Goal: Information Seeking & Learning: Learn about a topic

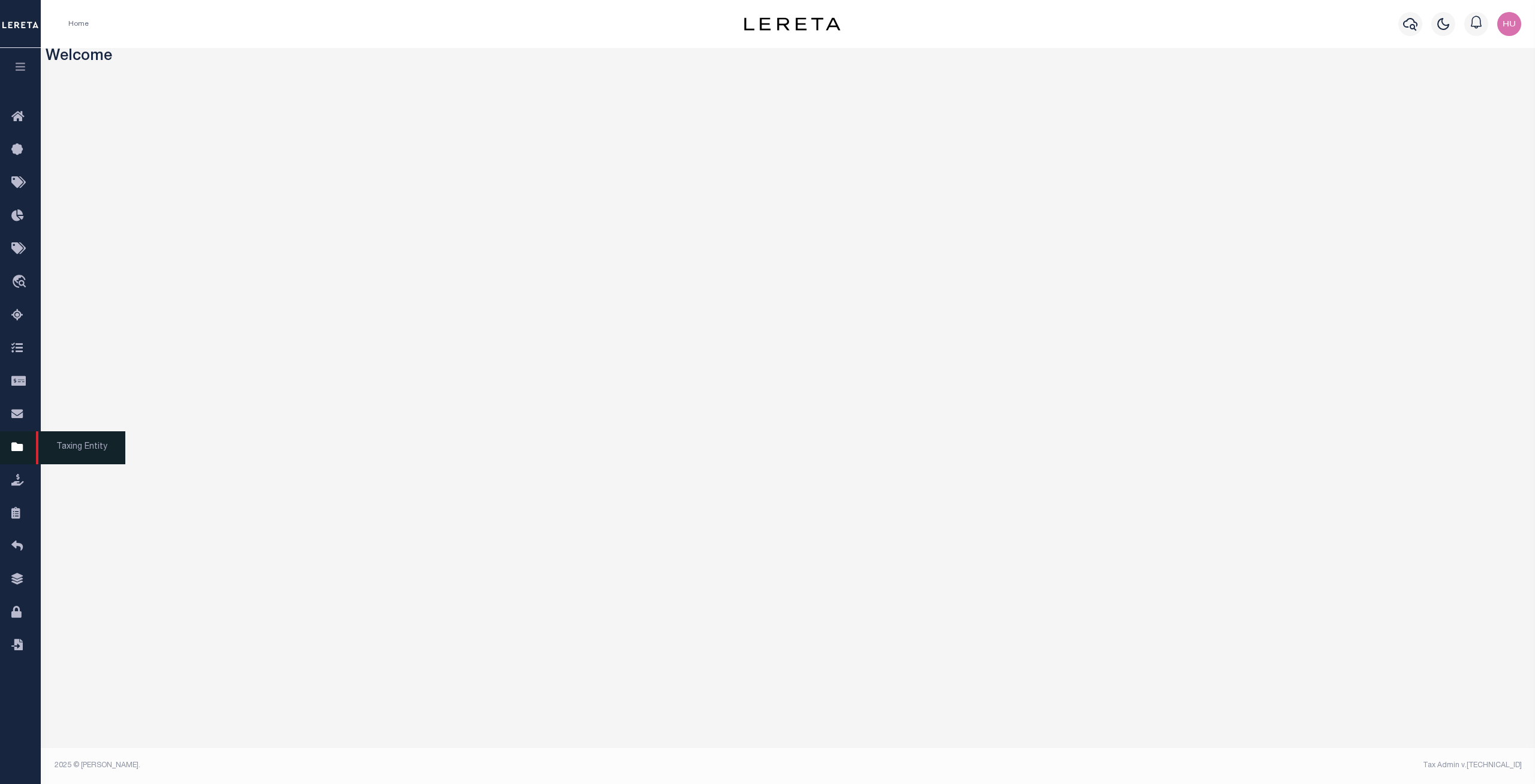
click at [11, 447] on link "Taxing Entity" at bounding box center [20, 447] width 41 height 33
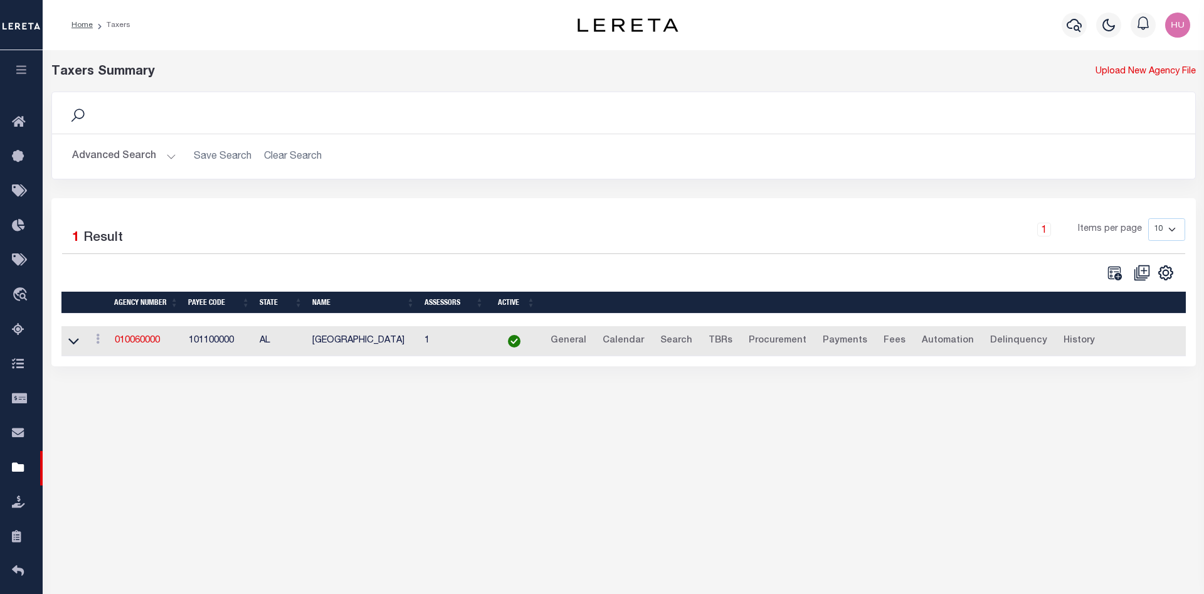
click at [386, 242] on div "1 Items per page 10 25 50 100" at bounding box center [766, 234] width 838 height 33
click at [127, 154] on button "Advanced Search" at bounding box center [124, 156] width 104 height 24
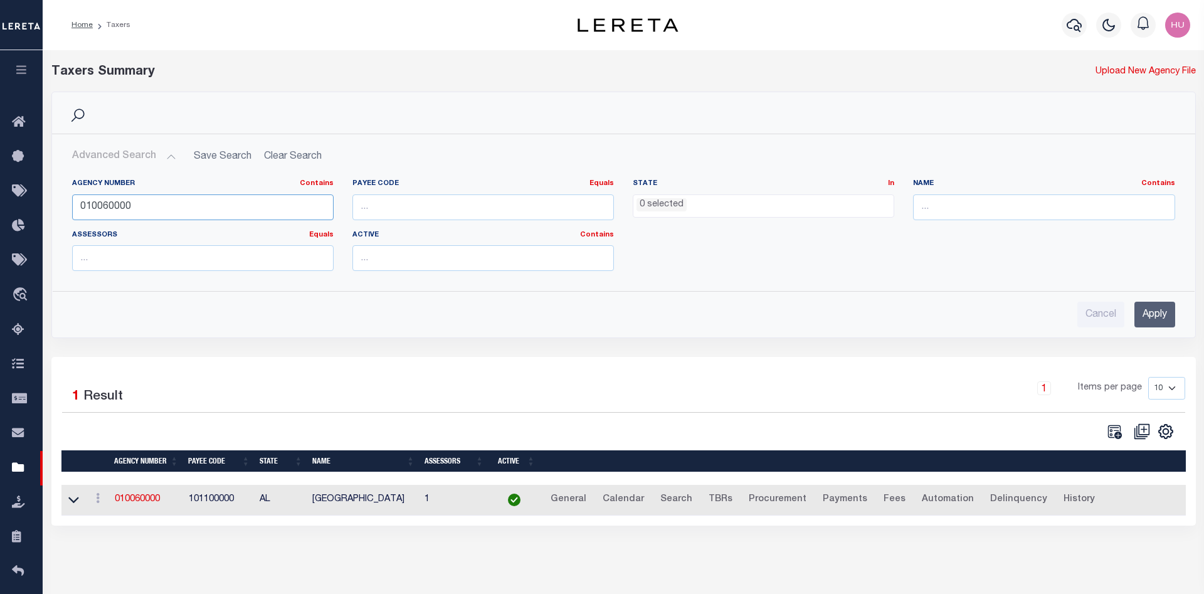
click at [114, 209] on input "010060000" at bounding box center [203, 207] width 262 height 26
drag, startPoint x: 838, startPoint y: 309, endPoint x: 944, endPoint y: 312, distance: 106.0
click at [839, 309] on div "Cancel Apply" at bounding box center [623, 315] width 1103 height 26
click at [1150, 318] on input "Apply" at bounding box center [1154, 315] width 41 height 26
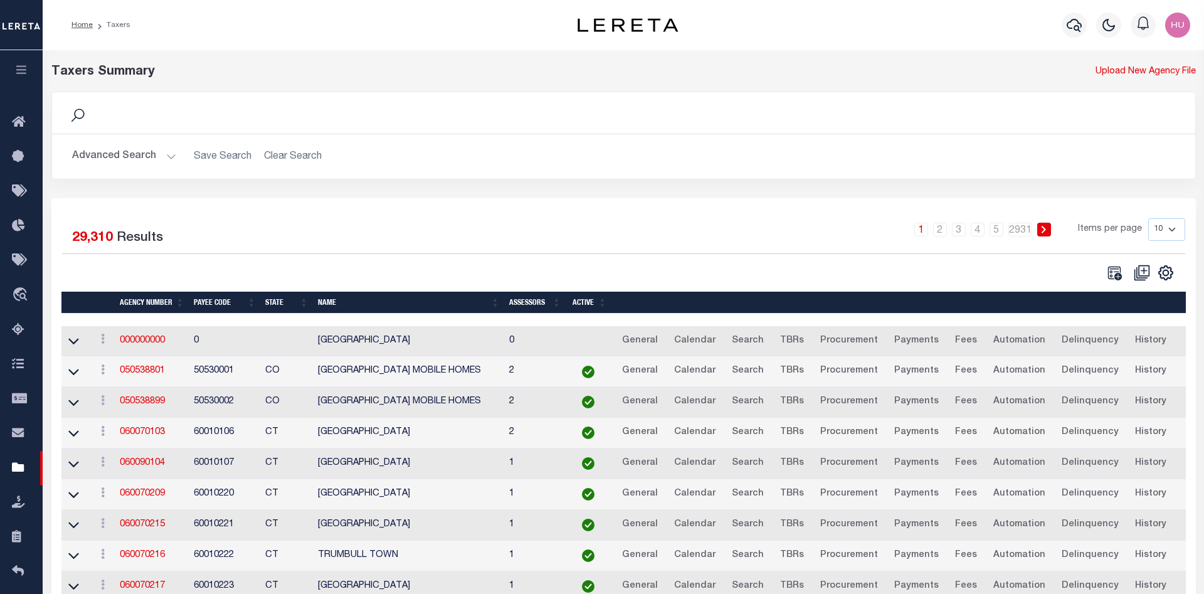
click at [125, 161] on button "Advanced Search" at bounding box center [124, 156] width 104 height 24
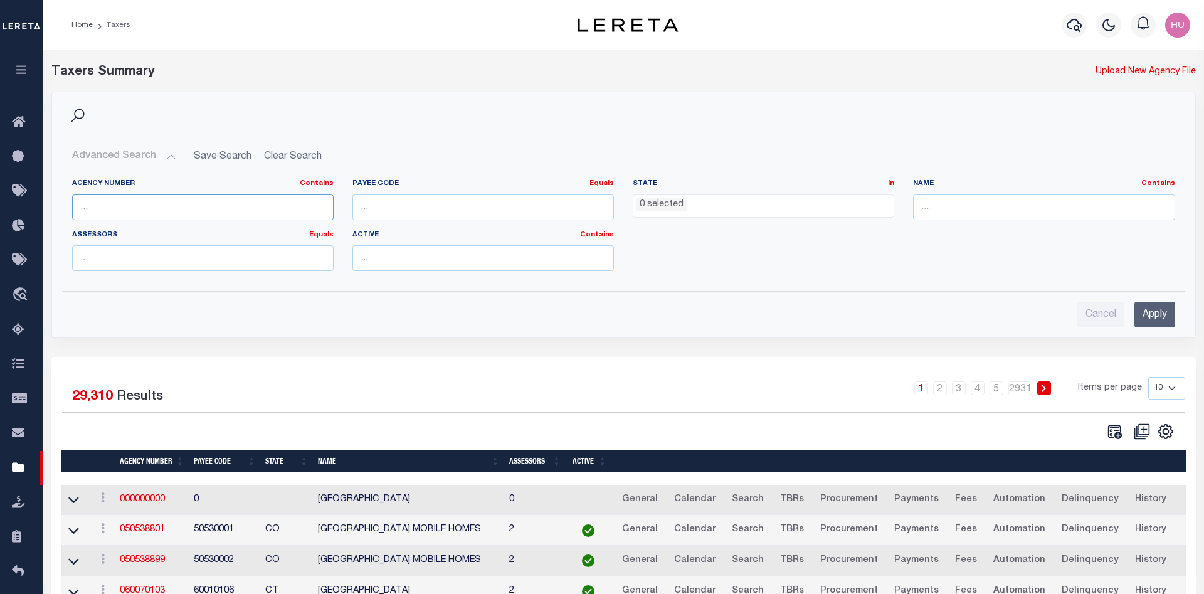
click at [135, 209] on input "text" at bounding box center [203, 207] width 262 height 26
paste input "420790605"
type input "420790605"
click at [1153, 315] on input "Apply" at bounding box center [1154, 315] width 41 height 26
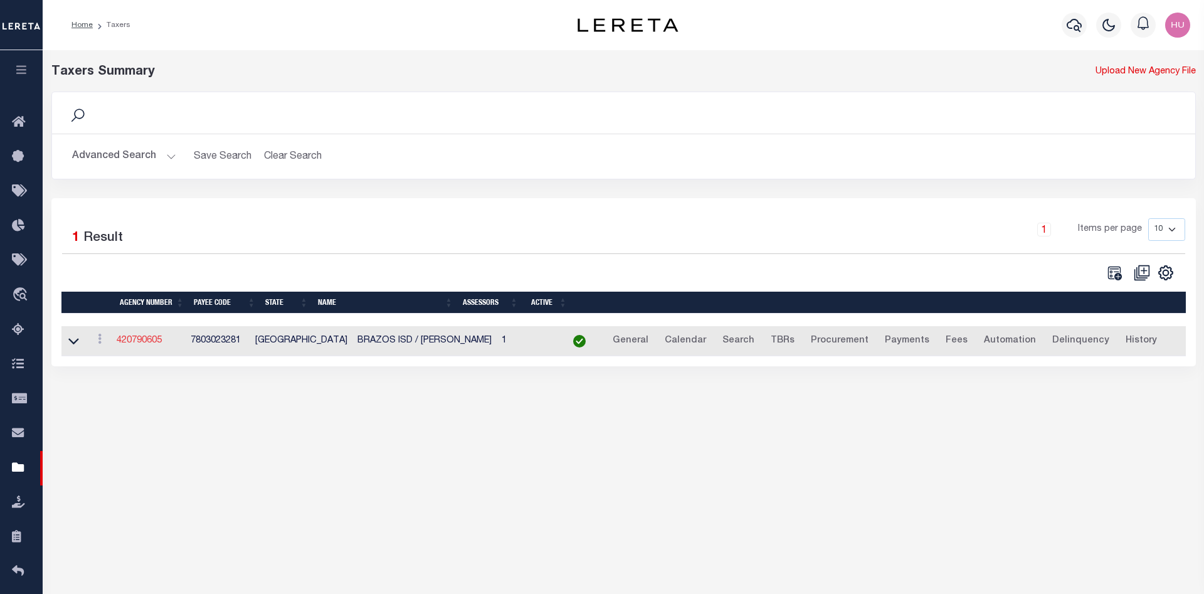
click at [147, 339] on link "420790605" at bounding box center [139, 340] width 45 height 9
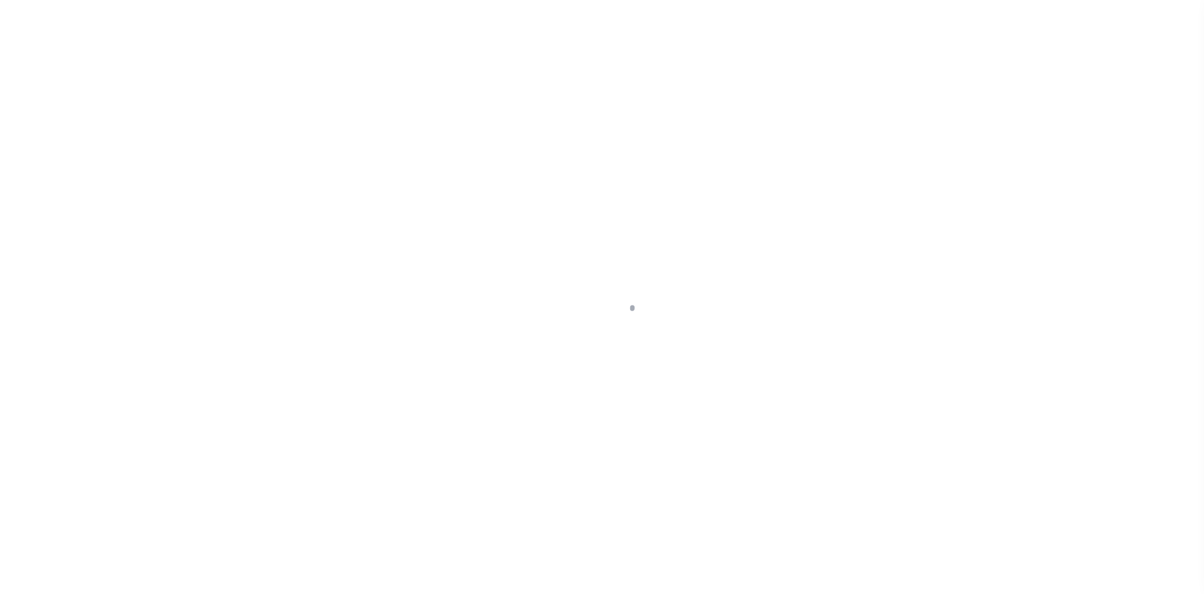
select select
checkbox input "false"
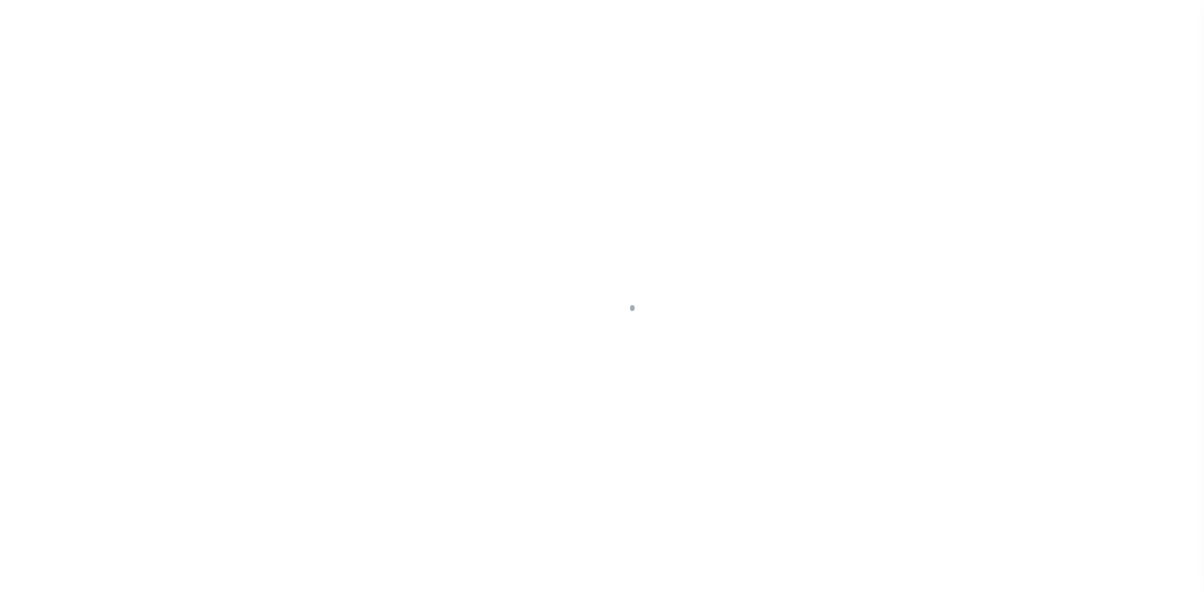
checkbox input "false"
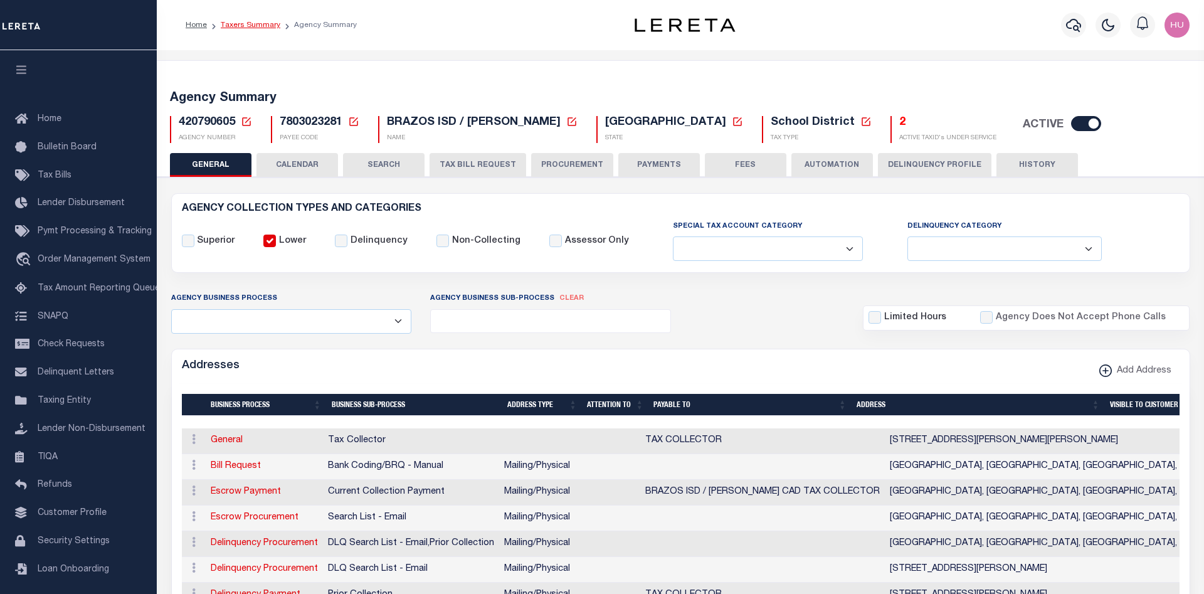
click at [256, 23] on link "Taxers Summary" at bounding box center [251, 25] width 60 height 8
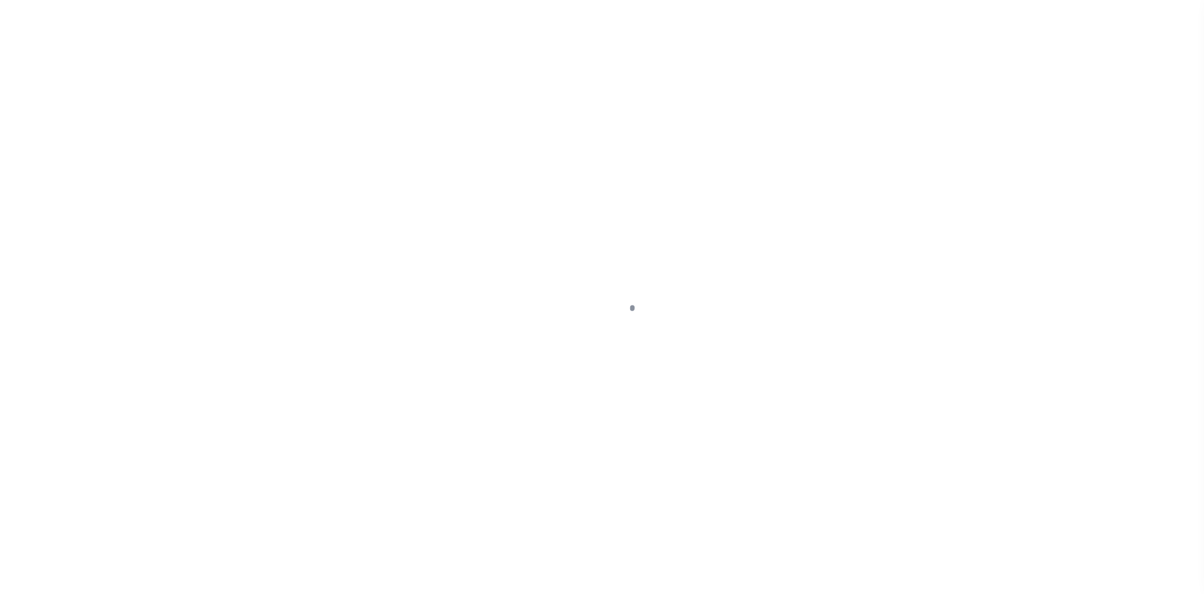
select select
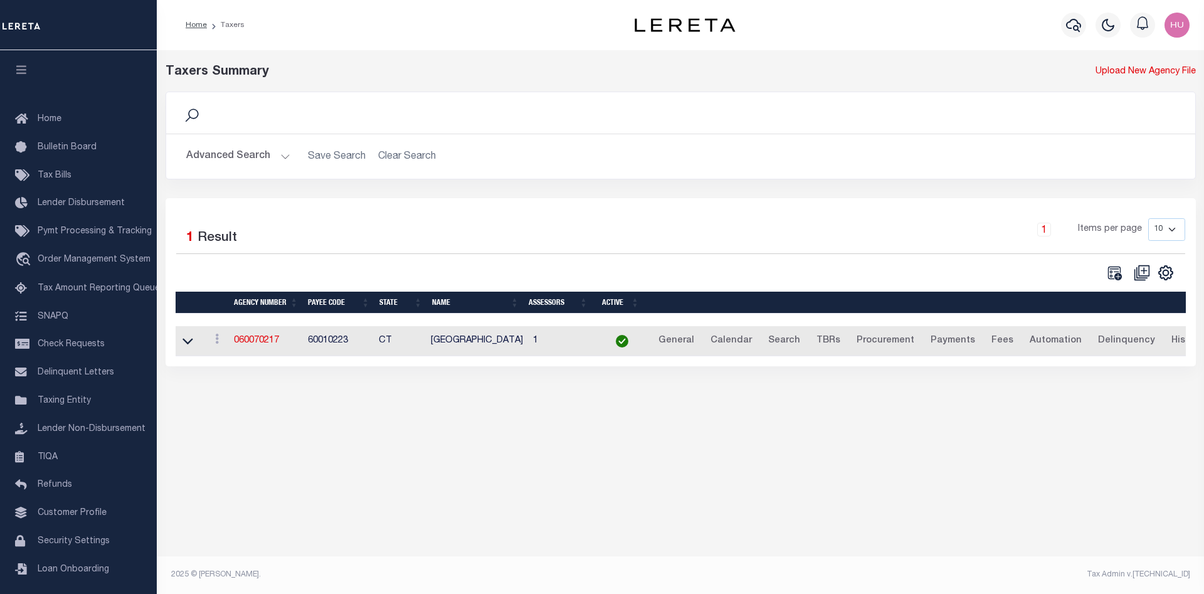
click at [223, 153] on button "Advanced Search" at bounding box center [238, 156] width 104 height 24
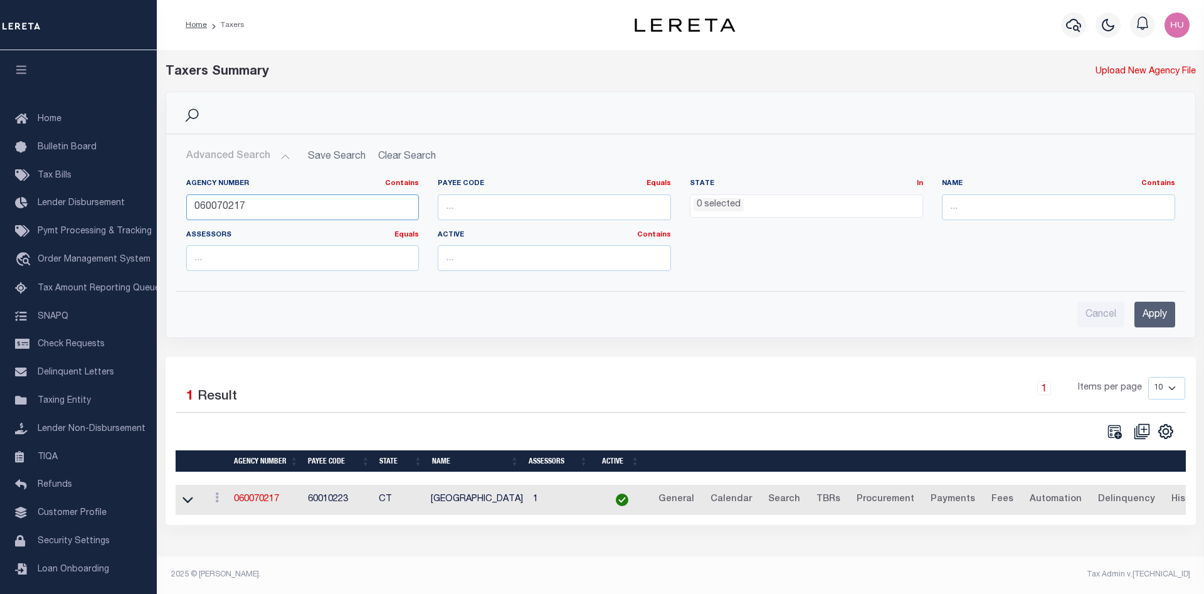
click at [209, 203] on input "060070217" at bounding box center [302, 207] width 233 height 26
click at [925, 280] on div "Agency Number Contains Contains Is Payee Code Equals Equals Is Not Equal To Is …" at bounding box center [681, 230] width 1008 height 102
click at [1158, 312] on input "Apply" at bounding box center [1154, 315] width 41 height 26
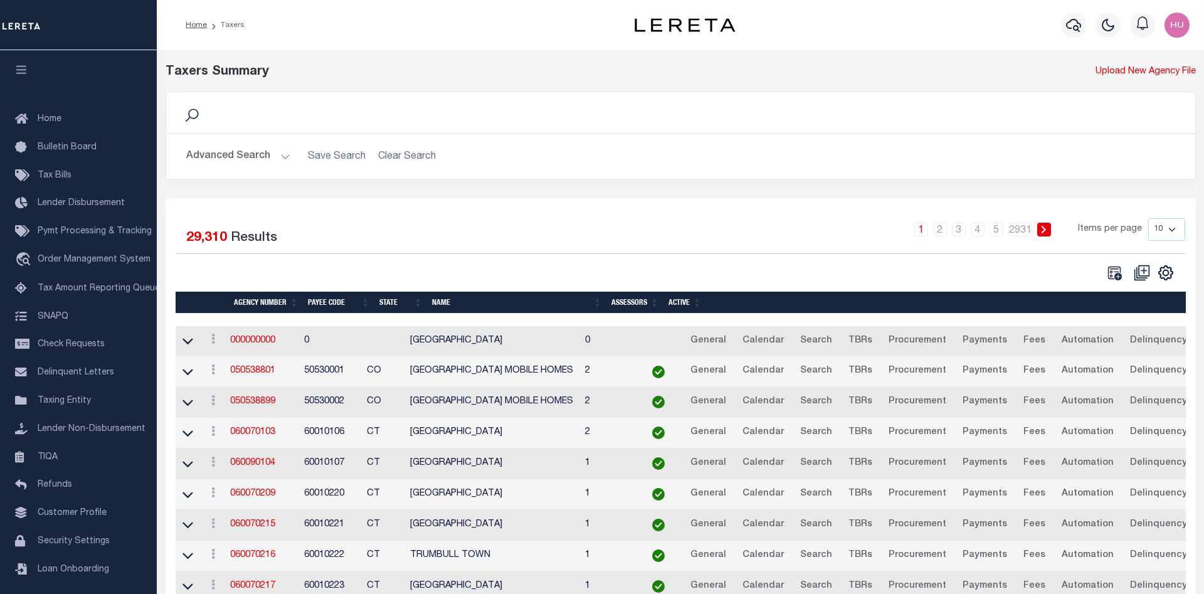
click at [260, 154] on button "Advanced Search" at bounding box center [238, 156] width 104 height 24
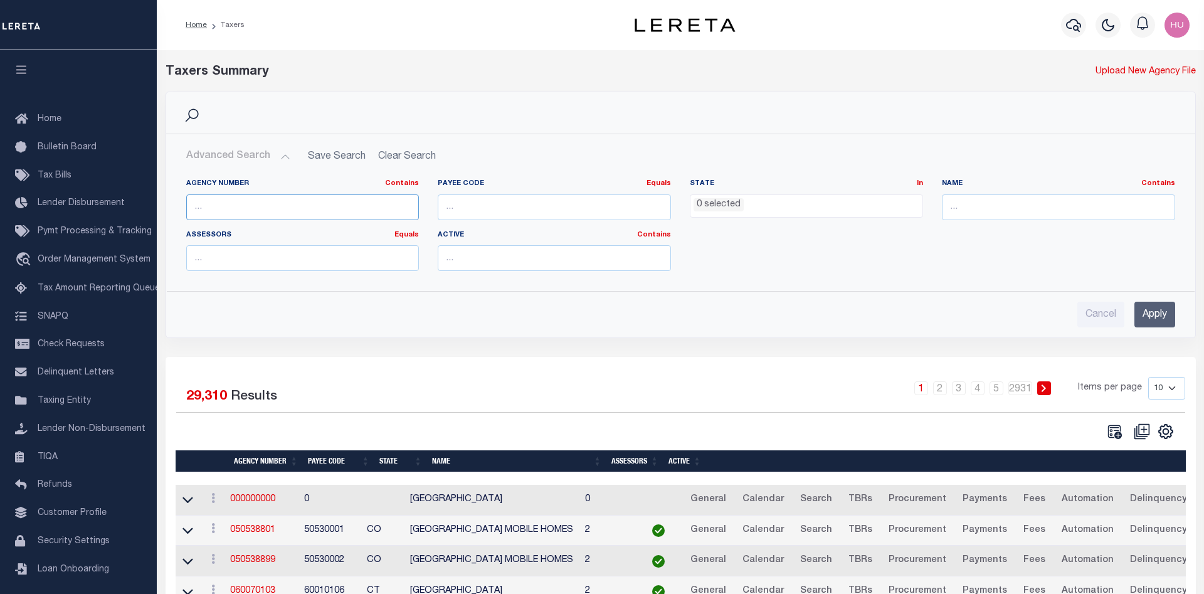
click at [229, 208] on input "text" at bounding box center [302, 207] width 233 height 26
paste input "420790605"
type input "420790605"
click at [1160, 317] on input "Apply" at bounding box center [1154, 315] width 41 height 26
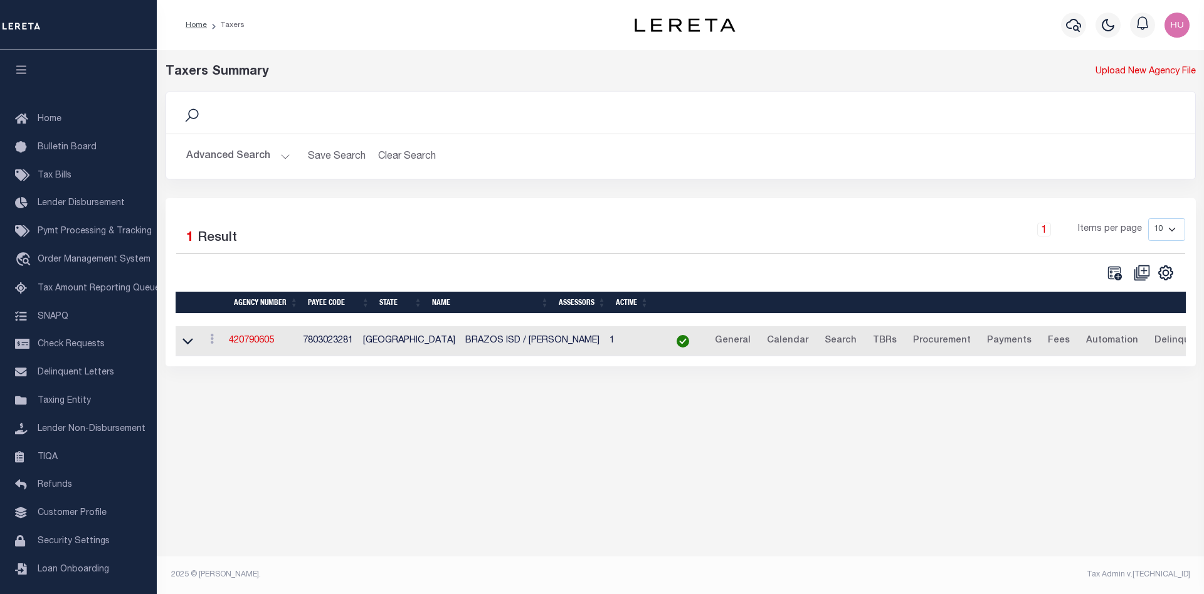
click at [257, 349] on td "420790605" at bounding box center [261, 341] width 74 height 31
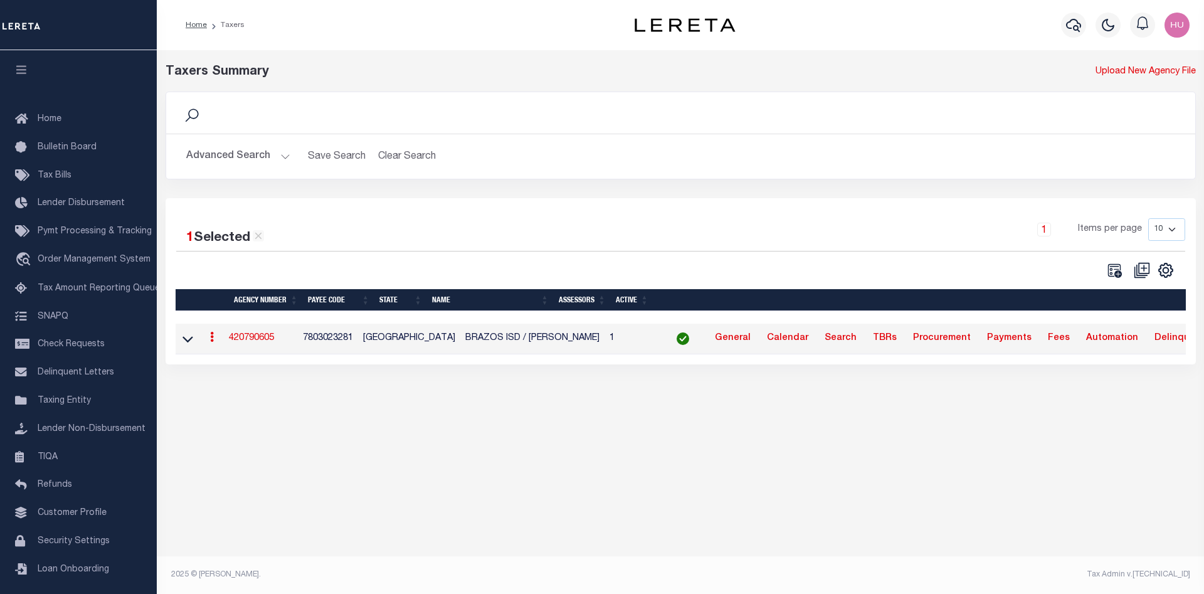
click at [256, 342] on link "420790605" at bounding box center [251, 338] width 45 height 9
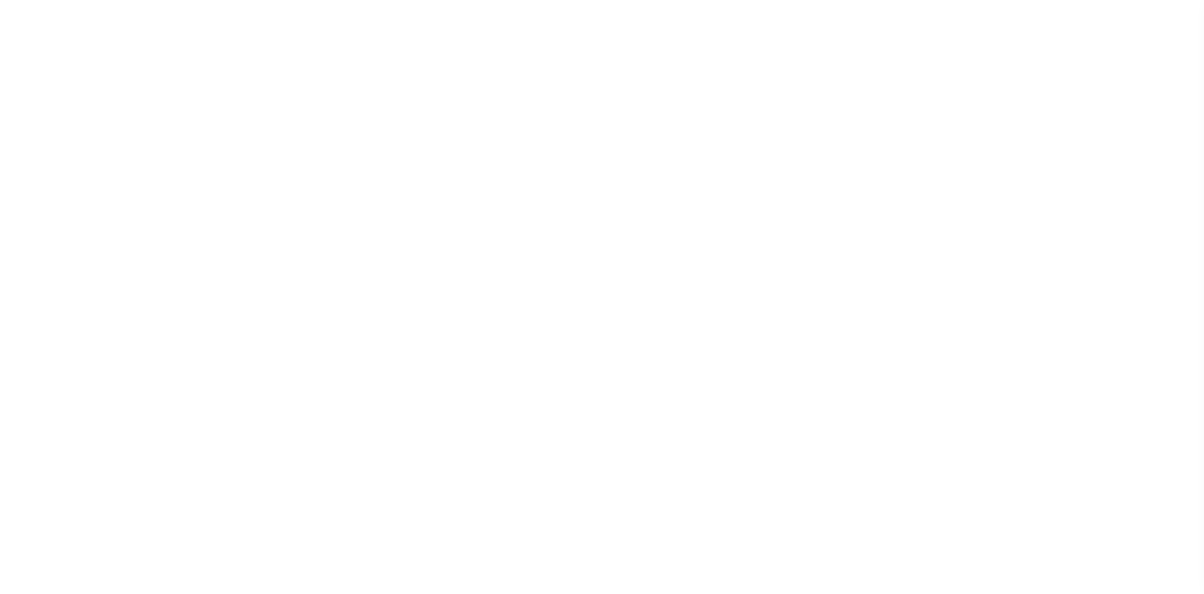
select select
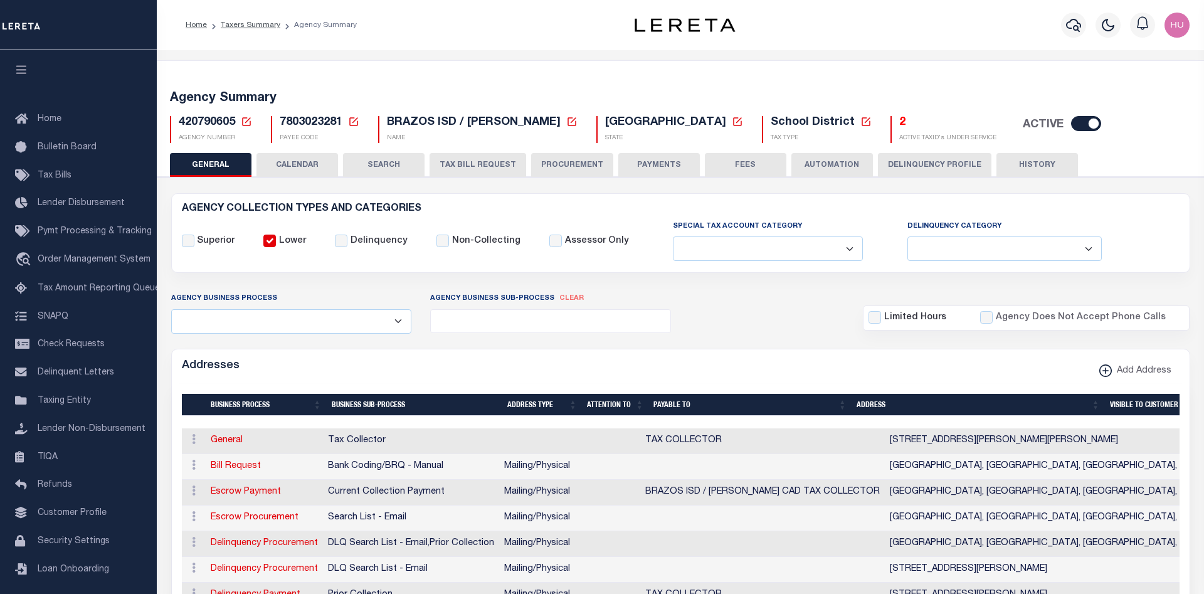
click at [303, 161] on button "CALENDAR" at bounding box center [297, 165] width 82 height 24
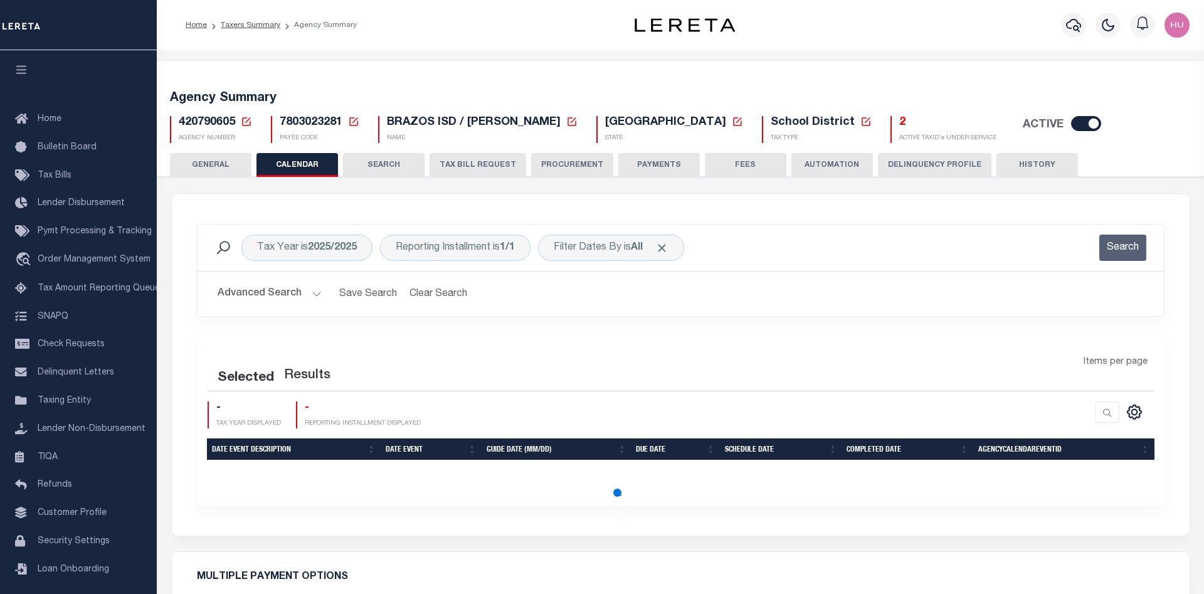
checkbox input "false"
type input "1"
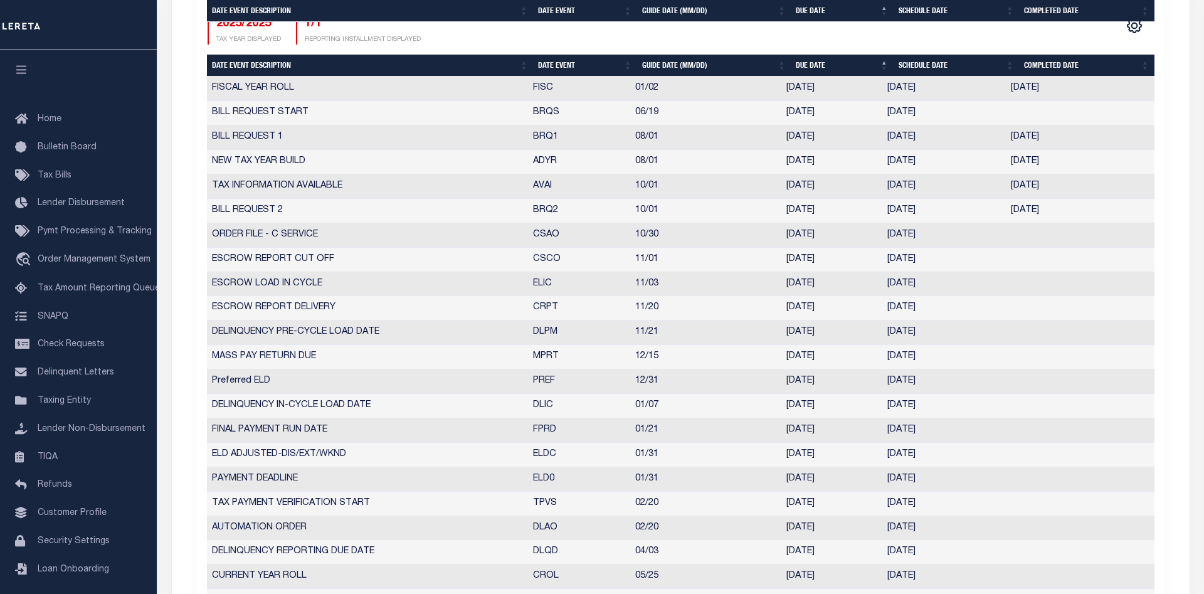
scroll to position [576, 0]
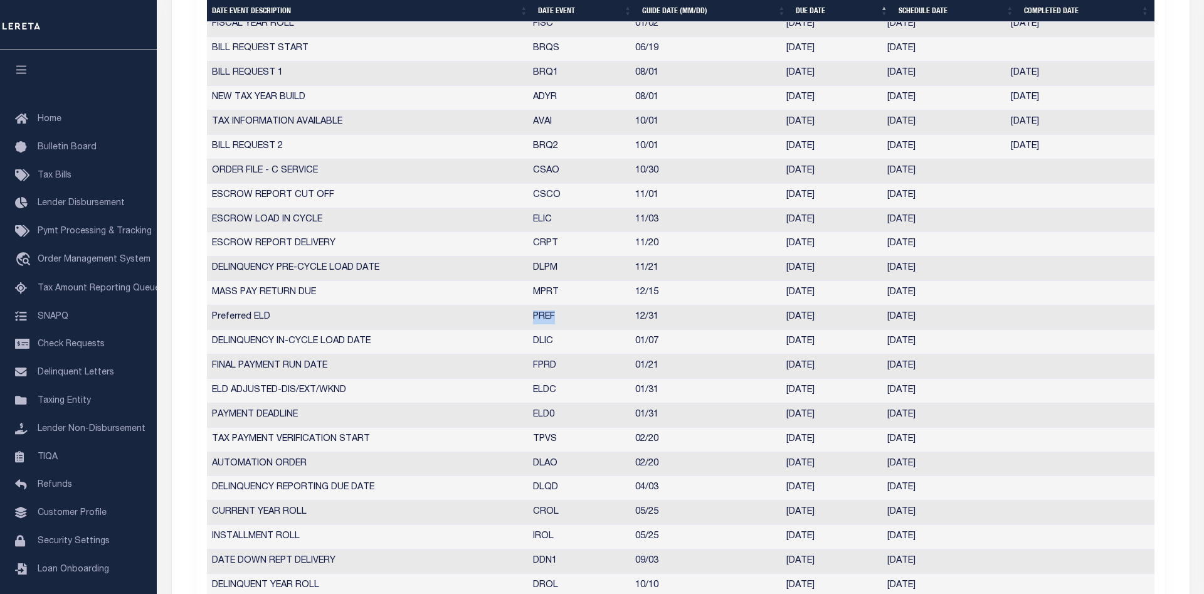
drag, startPoint x: 564, startPoint y: 320, endPoint x: 532, endPoint y: 320, distance: 32.0
click at [532, 320] on td "PREF" at bounding box center [579, 317] width 102 height 24
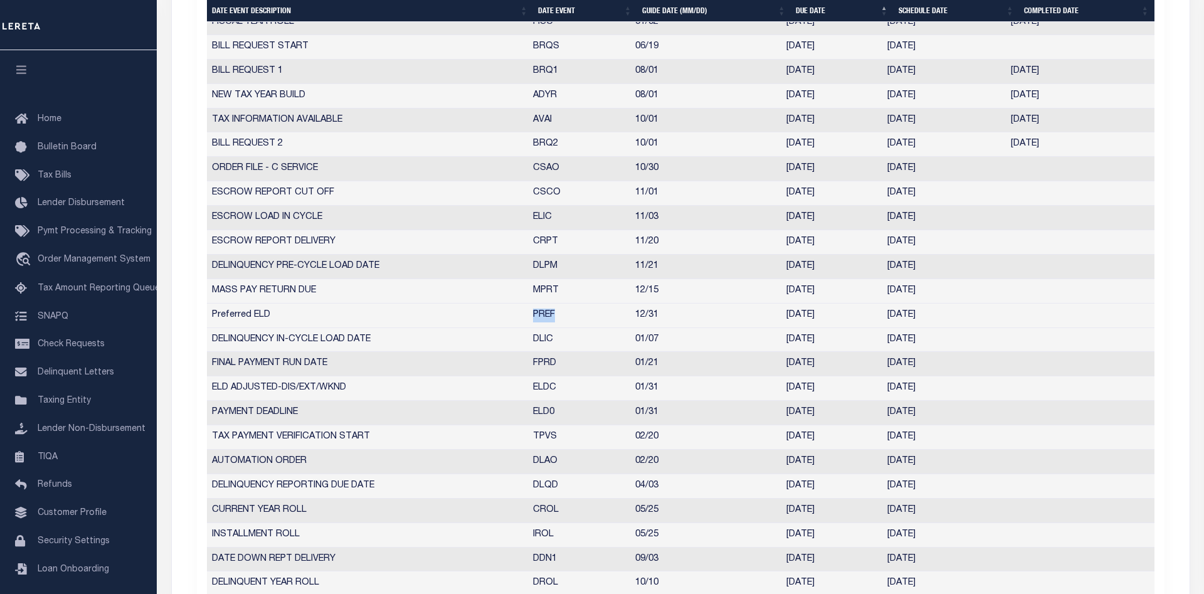
scroll to position [573, 0]
drag, startPoint x: 660, startPoint y: 320, endPoint x: 682, endPoint y: 322, distance: 22.7
click at [626, 321] on tr "Preferred ELD PREF 12/31 12/31/2025 12/31/2025 10546933" at bounding box center [681, 318] width 948 height 24
drag, startPoint x: 832, startPoint y: 322, endPoint x: 776, endPoint y: 320, distance: 55.8
click at [776, 320] on tr "Preferred ELD PREF 12/31 12/31/2025 12/31/2025 10546933" at bounding box center [681, 318] width 948 height 24
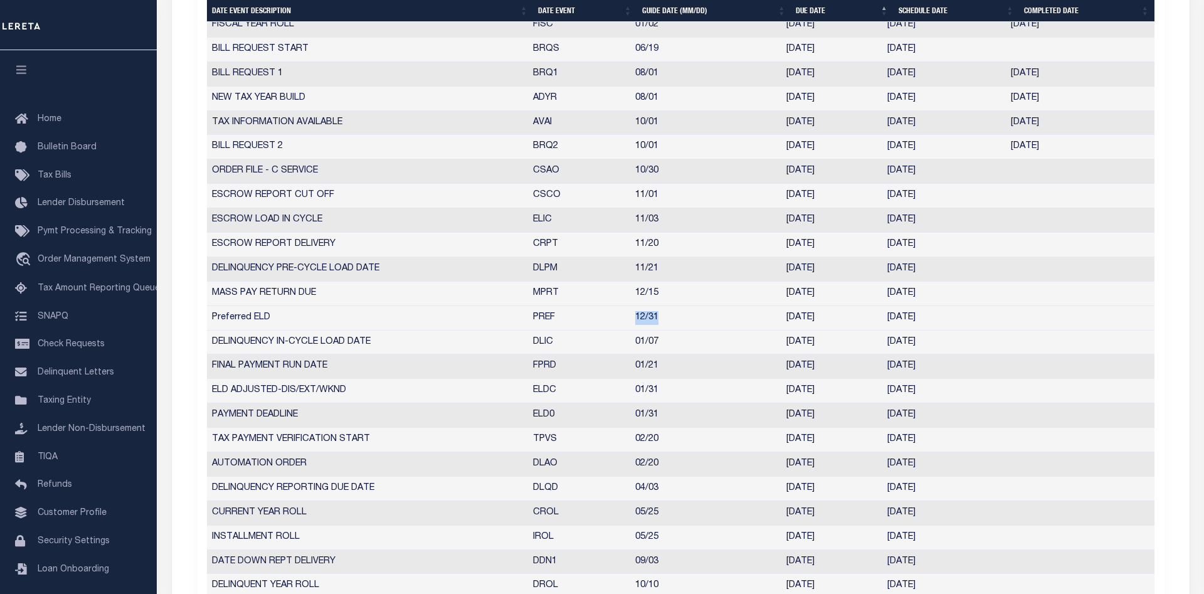
drag, startPoint x: 949, startPoint y: 319, endPoint x: 208, endPoint y: 318, distance: 741.9
click at [208, 318] on tr "Preferred ELD PREF 12/31 12/31/2025 12/31/2025 10546933" at bounding box center [681, 318] width 948 height 24
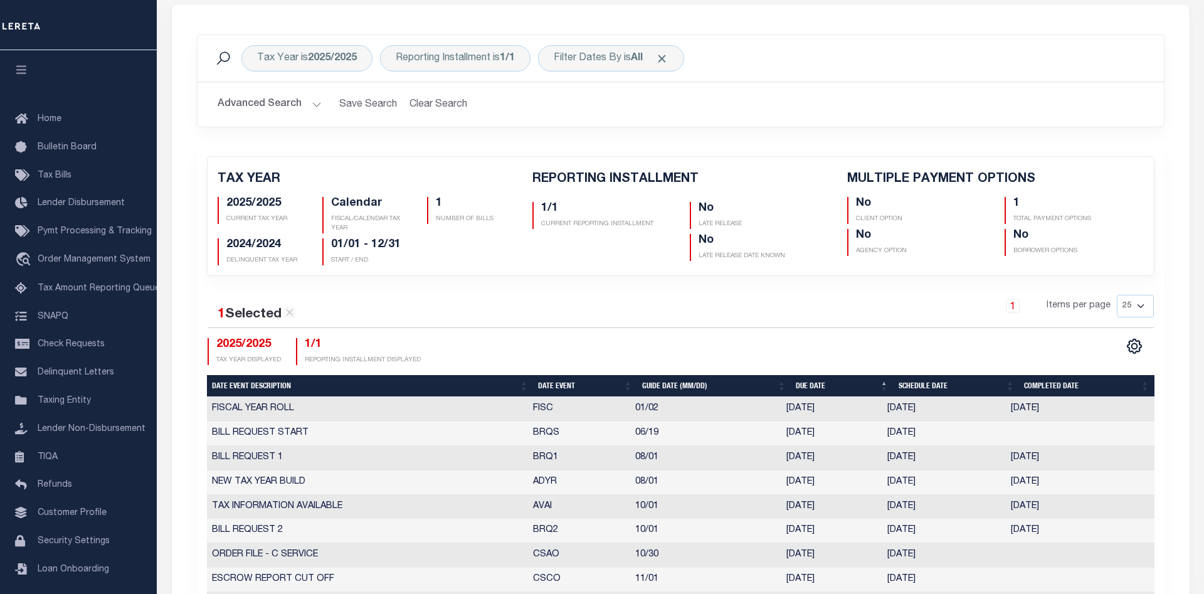
scroll to position [125, 0]
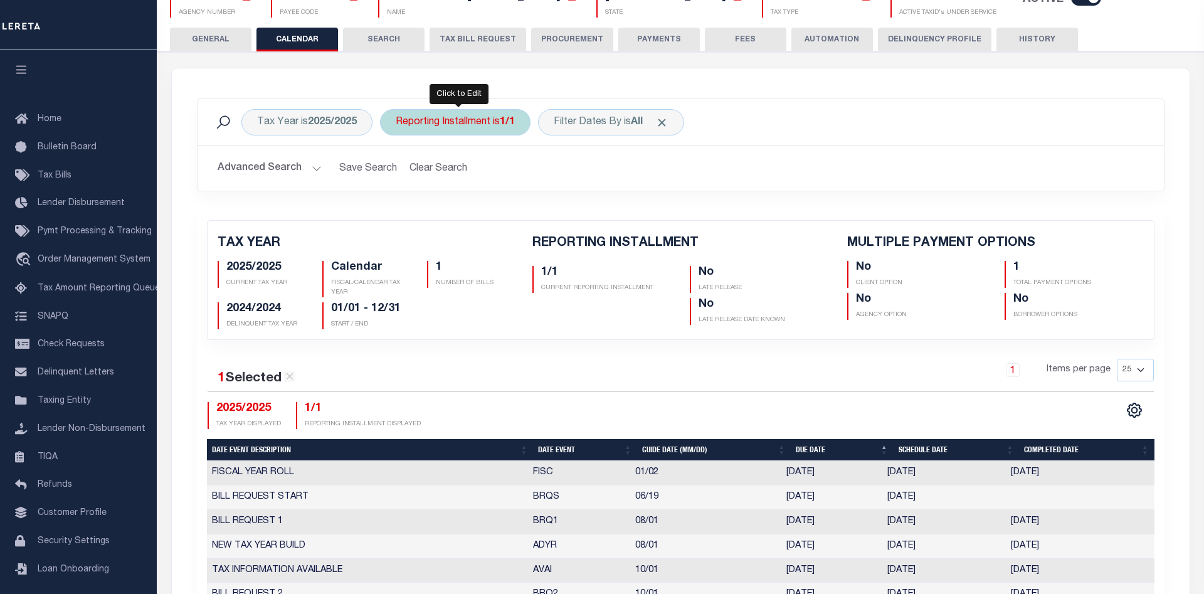
click at [434, 120] on div "Reporting Installment is 1/1" at bounding box center [455, 122] width 151 height 26
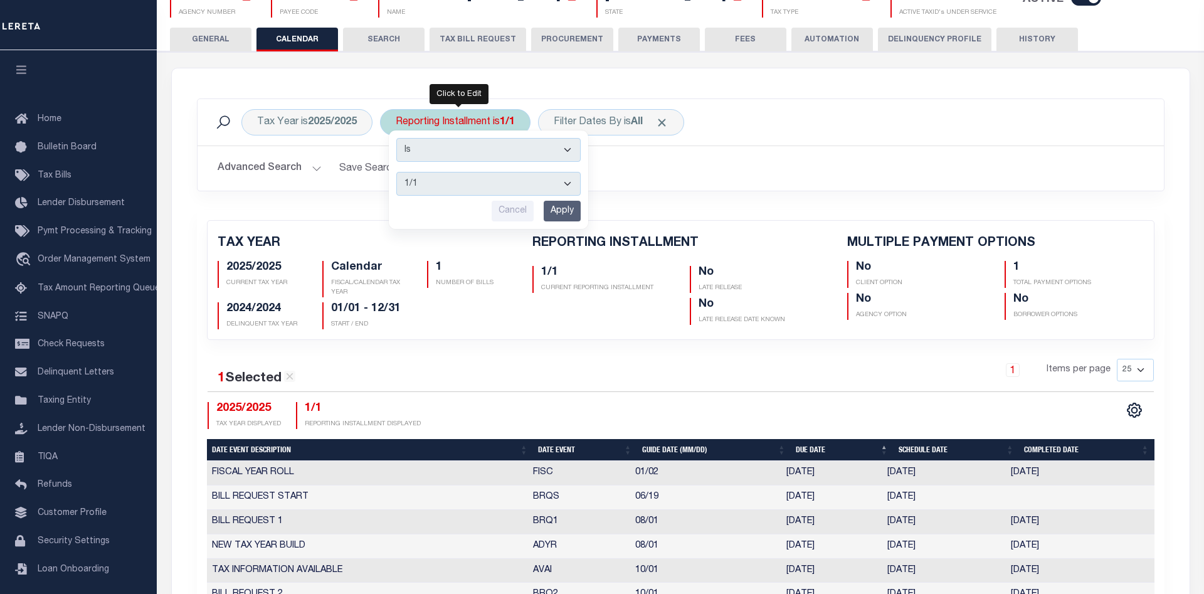
click at [396, 172] on select "1/1" at bounding box center [488, 184] width 184 height 24
click at [647, 176] on h2 "Advanced Search Save Search Clear Search" at bounding box center [681, 168] width 946 height 24
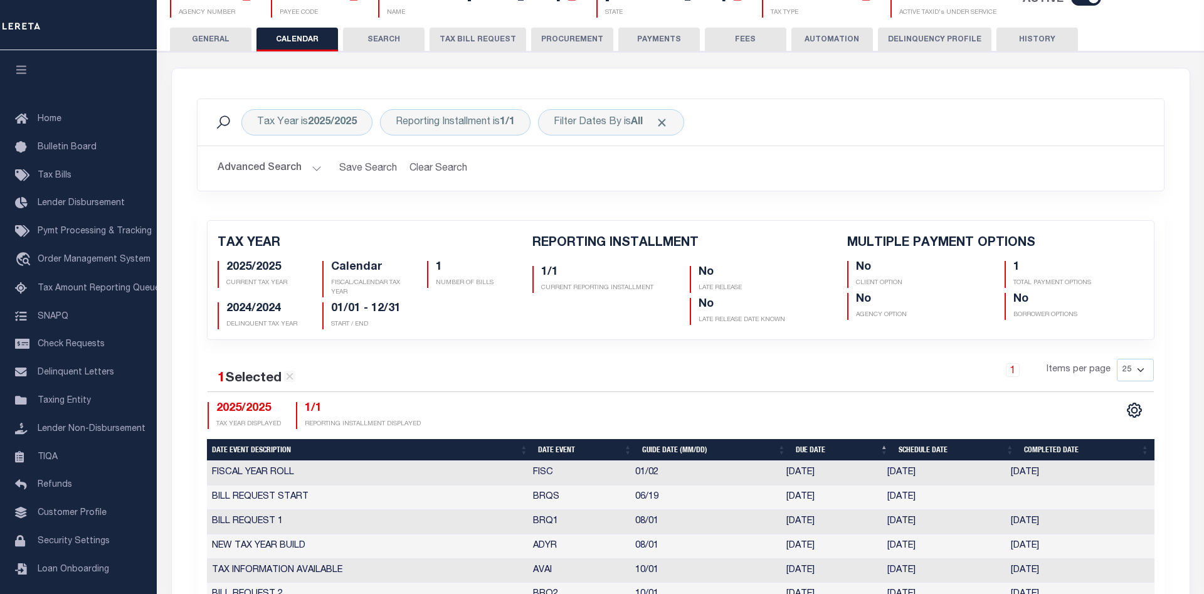
scroll to position [0, 0]
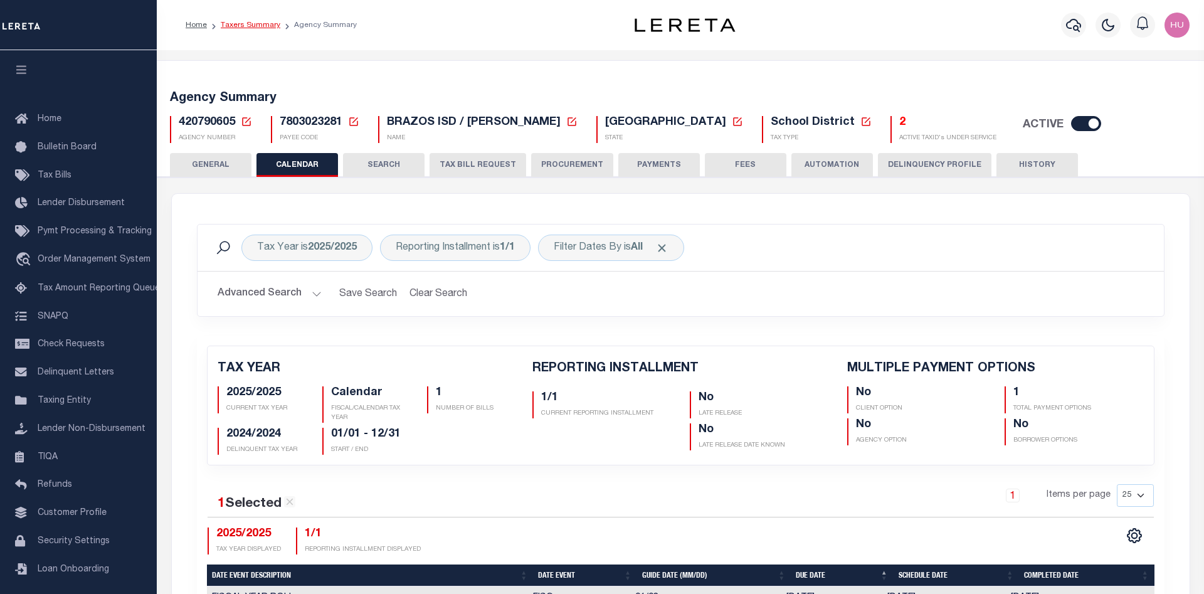
click at [258, 26] on link "Taxers Summary" at bounding box center [251, 25] width 60 height 8
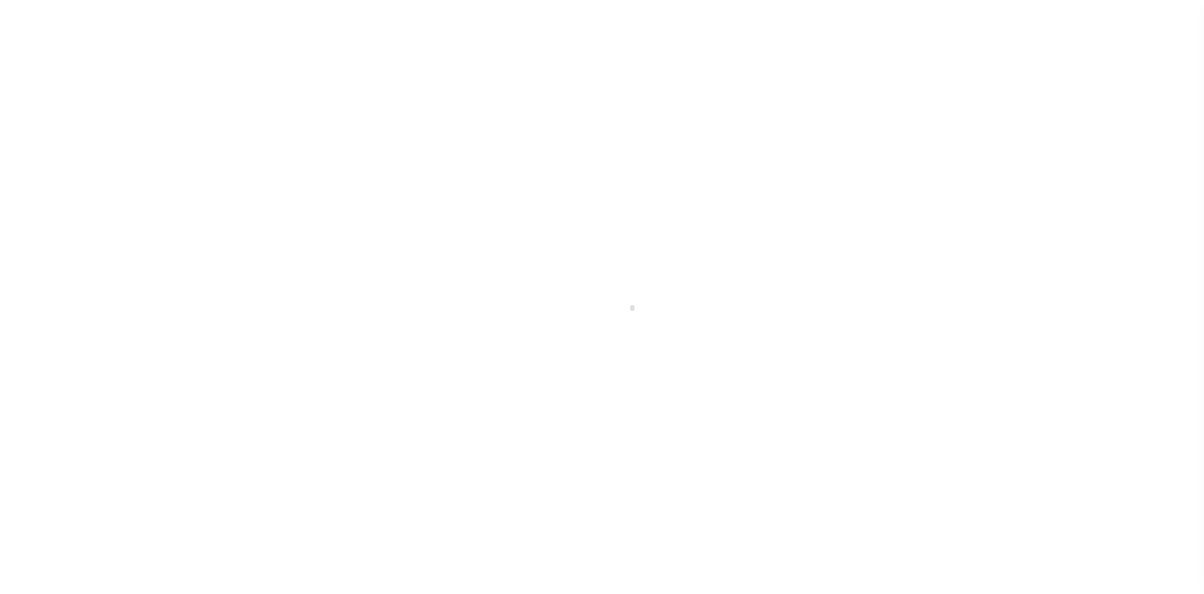
select select
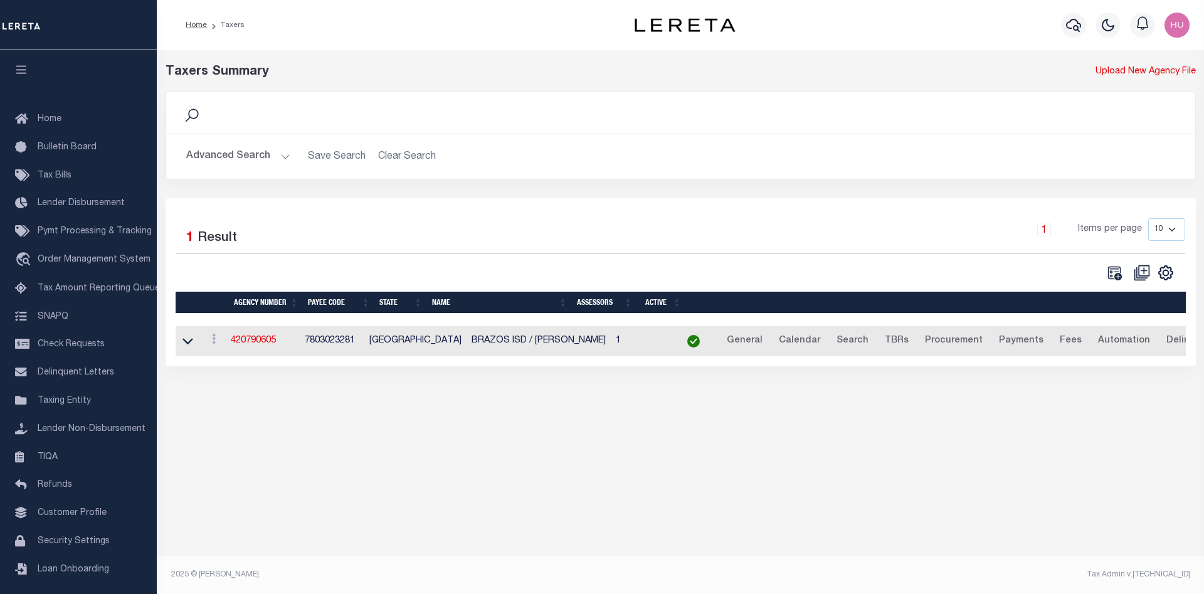
click at [231, 151] on button "Advanced Search" at bounding box center [238, 156] width 104 height 24
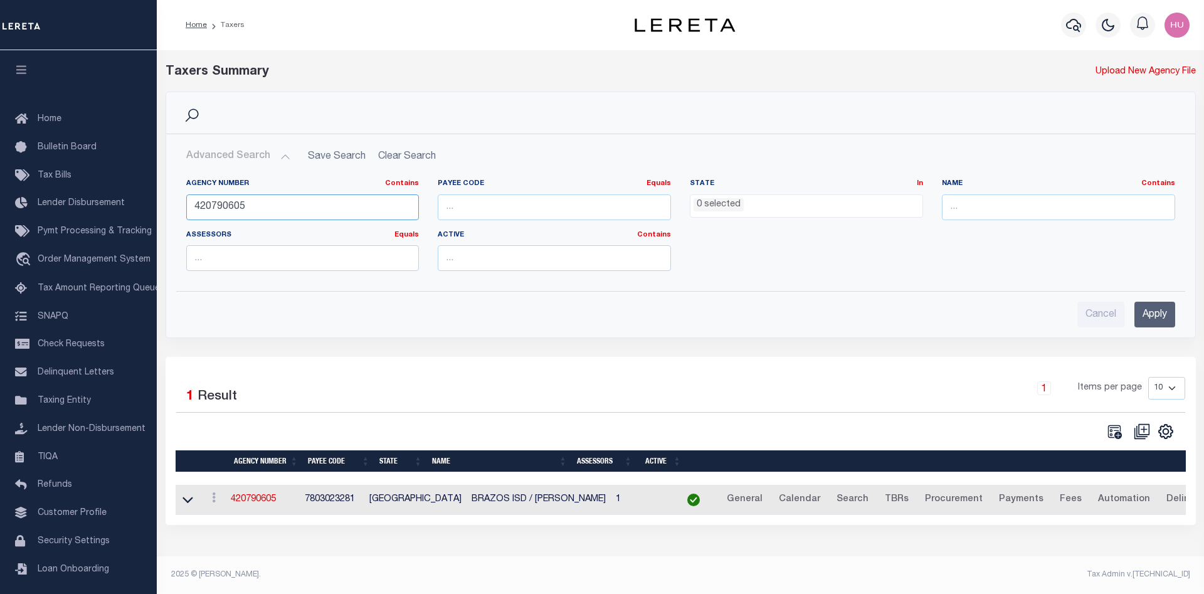
click at [223, 203] on input "420790605" at bounding box center [302, 207] width 233 height 26
paste input "210500211"
type input "210500211"
click at [1156, 316] on input "Apply" at bounding box center [1154, 315] width 41 height 26
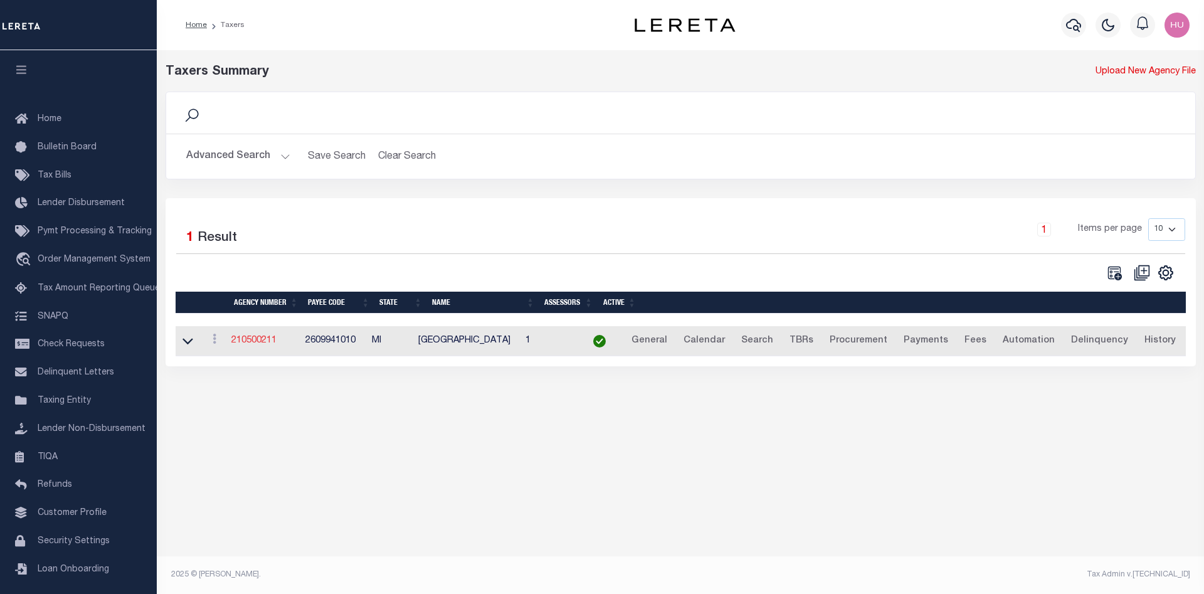
click at [256, 345] on link "210500211" at bounding box center [253, 340] width 45 height 9
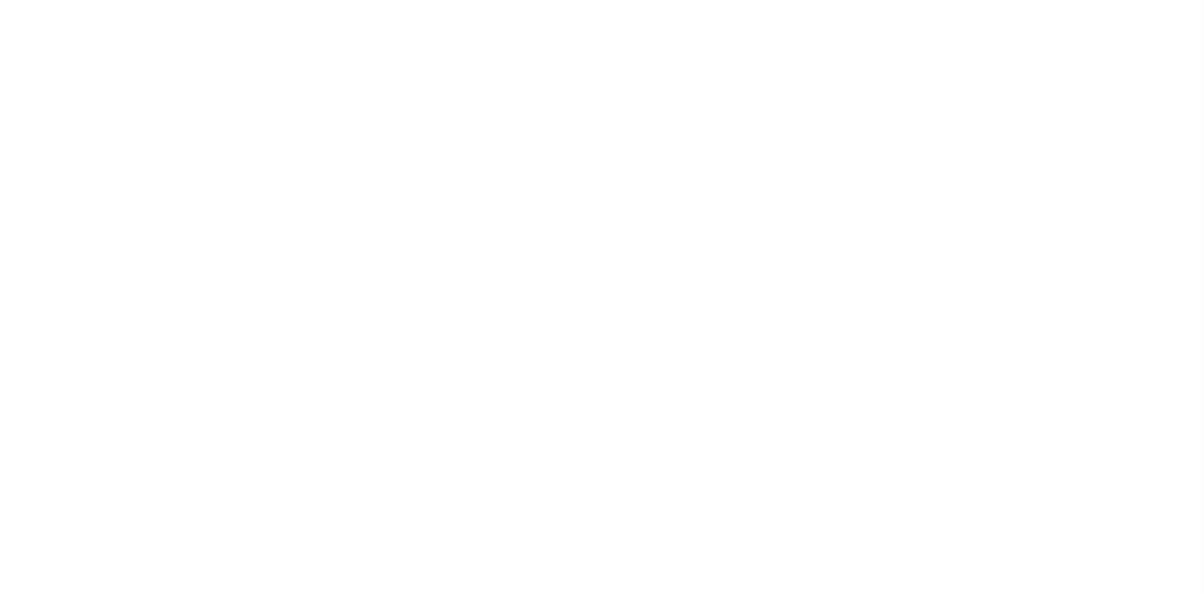
select select
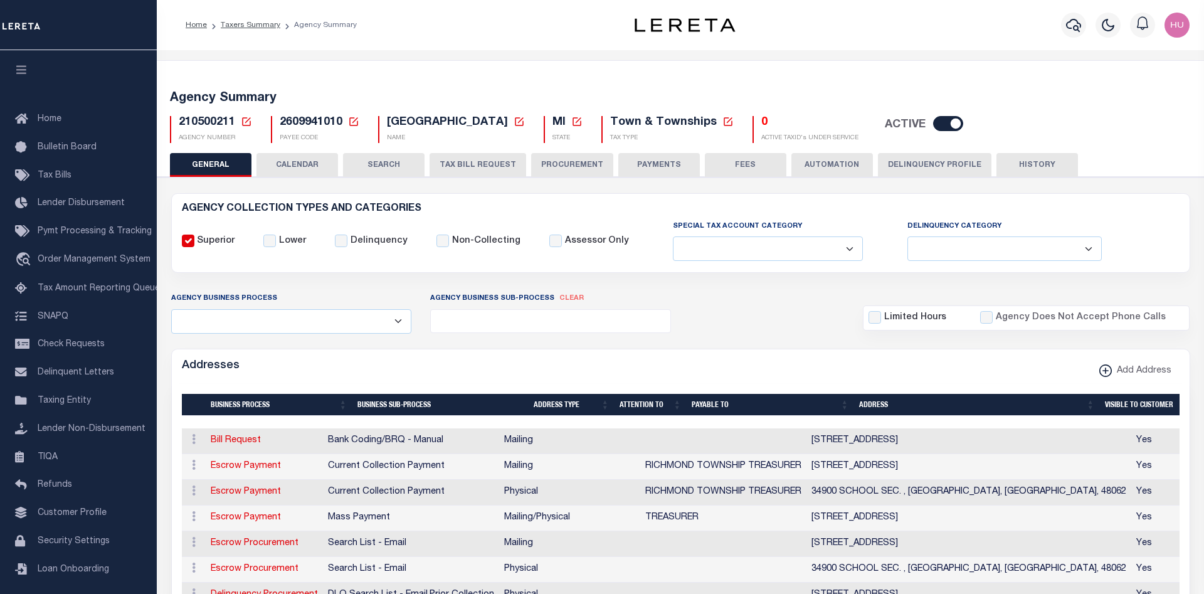
click at [300, 166] on button "CALENDAR" at bounding box center [297, 165] width 82 height 24
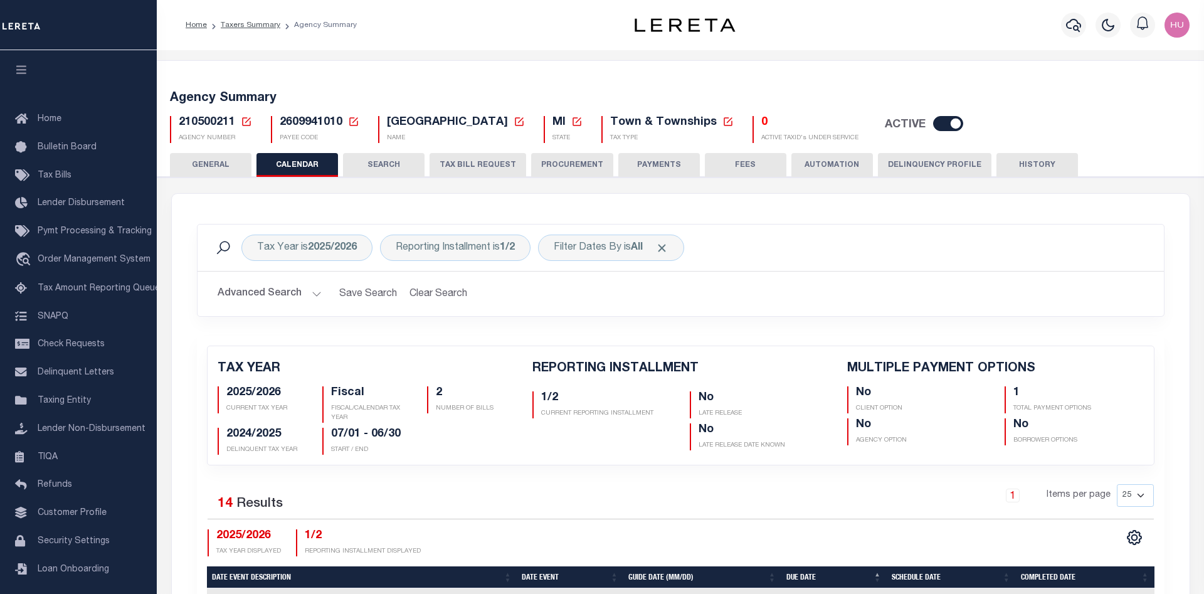
checkbox input "false"
type input "1"
click at [306, 254] on div "Tax Year is 2025/2026" at bounding box center [306, 248] width 131 height 26
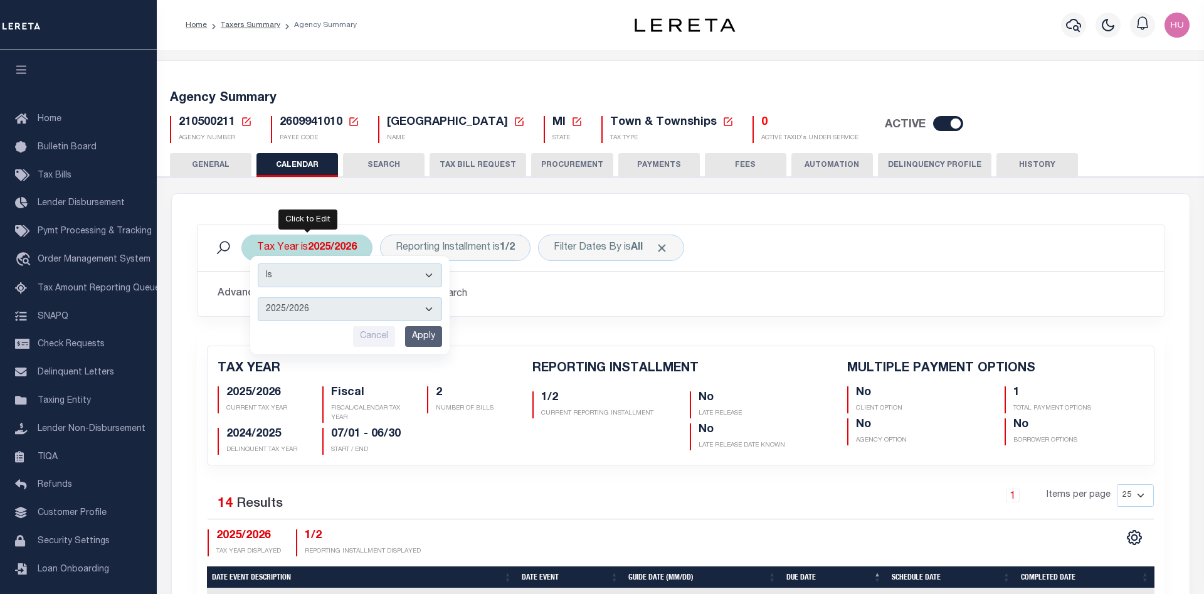
click at [258, 297] on select "2026/2027 2025/2026 2024/2025 2023/2024 2022/2023 2021/2022 2020/2021 2019/2020…" at bounding box center [350, 309] width 184 height 24
select select "2023/2024"
click option "2023/2024" at bounding box center [0, 0] width 0 height 0
click at [426, 334] on input "Apply" at bounding box center [423, 336] width 37 height 21
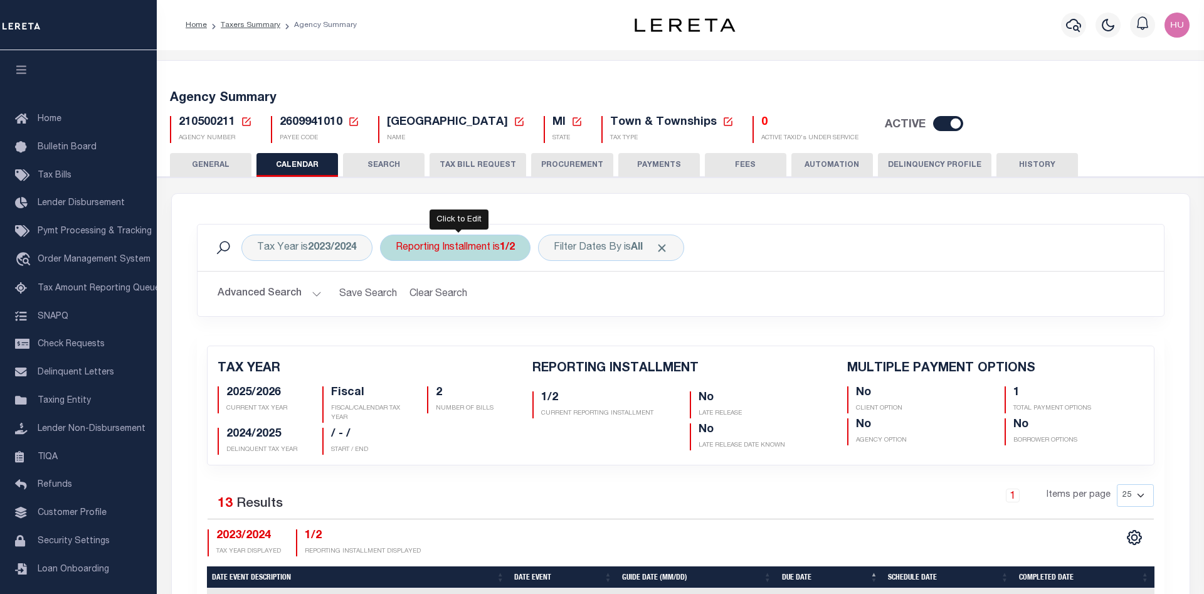
click at [487, 248] on div "Reporting Installment is 1/2" at bounding box center [455, 248] width 151 height 26
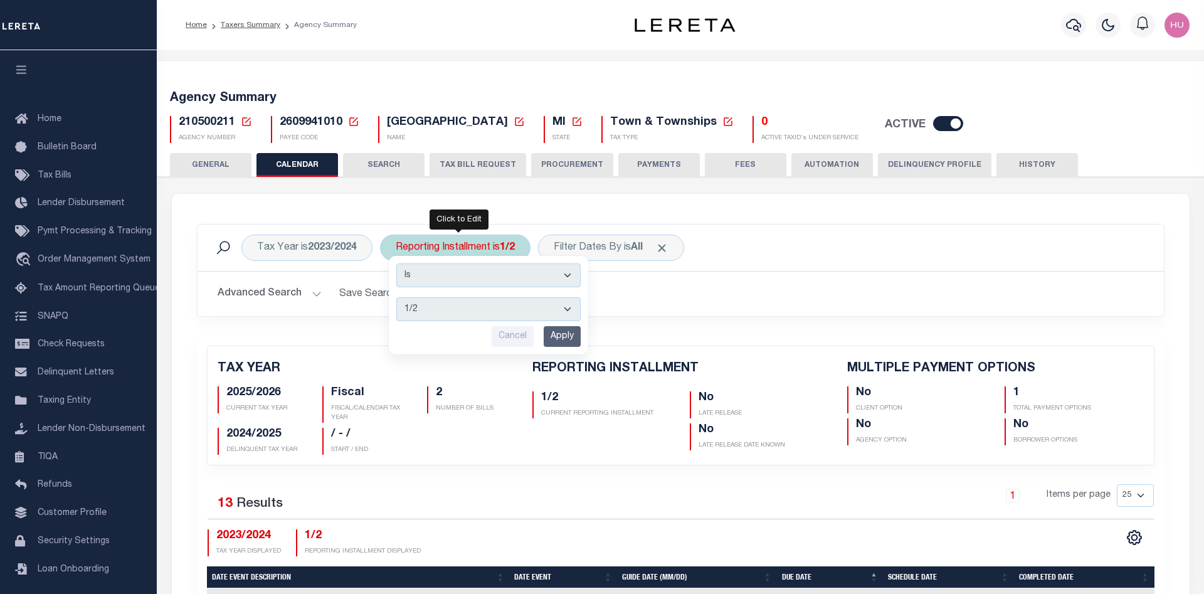
click at [396, 297] on select "1/2 2/2" at bounding box center [488, 309] width 184 height 24
select select "2/2"
click option "2/2" at bounding box center [0, 0] width 0 height 0
click at [570, 342] on input "Apply" at bounding box center [562, 336] width 37 height 21
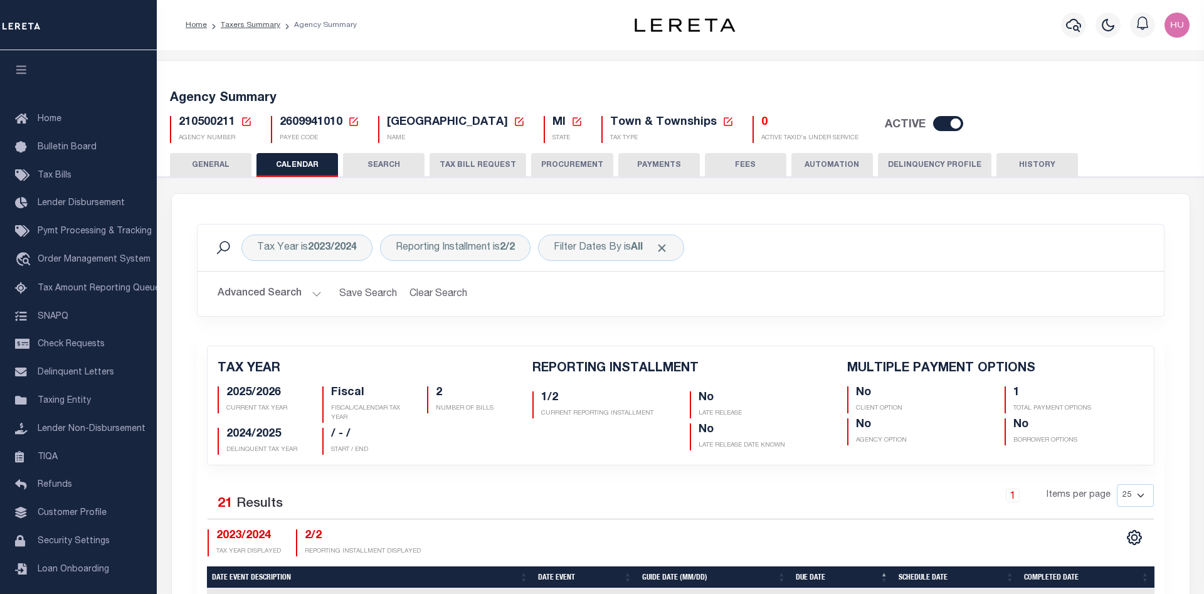
click at [662, 302] on h2 "Advanced Search Save Search Clear Search PayeeReportingEventDatesGridWrapper_dy…" at bounding box center [681, 294] width 946 height 24
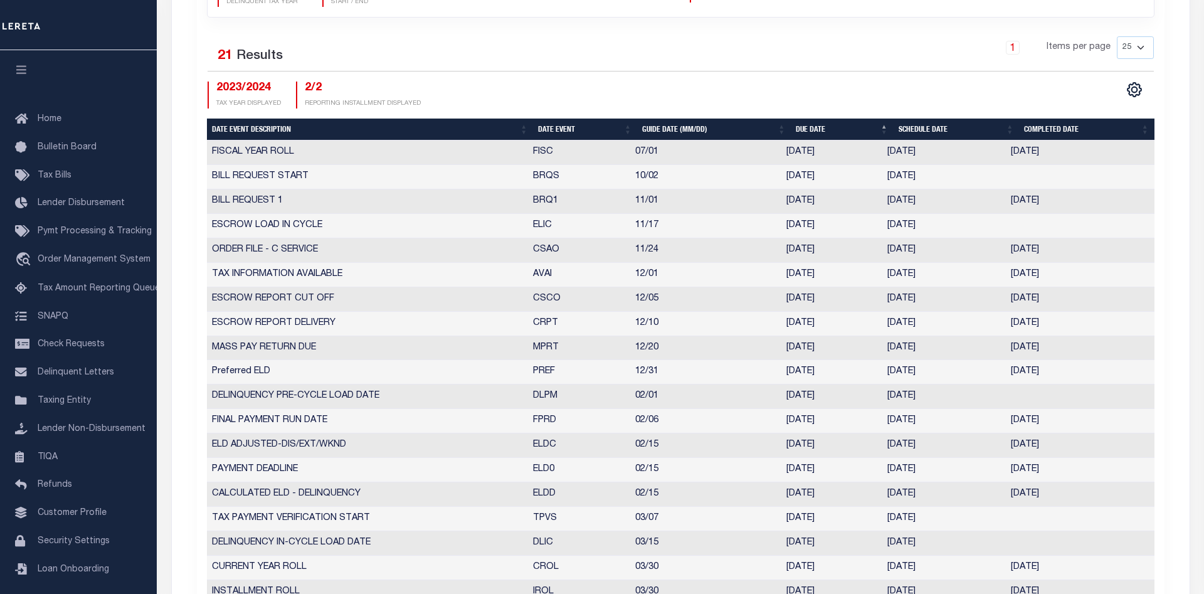
scroll to position [512, 0]
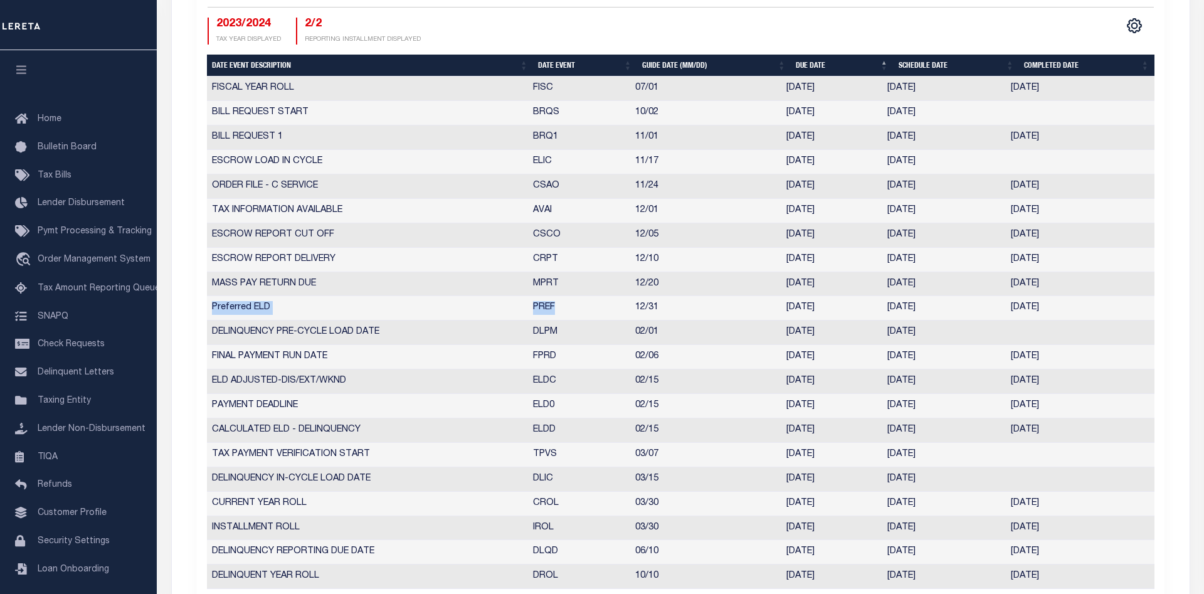
drag, startPoint x: 601, startPoint y: 310, endPoint x: 209, endPoint y: 311, distance: 392.0
click at [209, 311] on tr "Preferred ELD PREF 12/31 12/29/2023 12/29/2023 12/29/2023 10553441" at bounding box center [681, 308] width 948 height 24
drag, startPoint x: 1082, startPoint y: 307, endPoint x: 616, endPoint y: 307, distance: 465.3
click at [616, 307] on tr "Preferred ELD PREF 12/31 12/29/2023 12/29/2023 12/29/2023 10553441" at bounding box center [681, 308] width 948 height 24
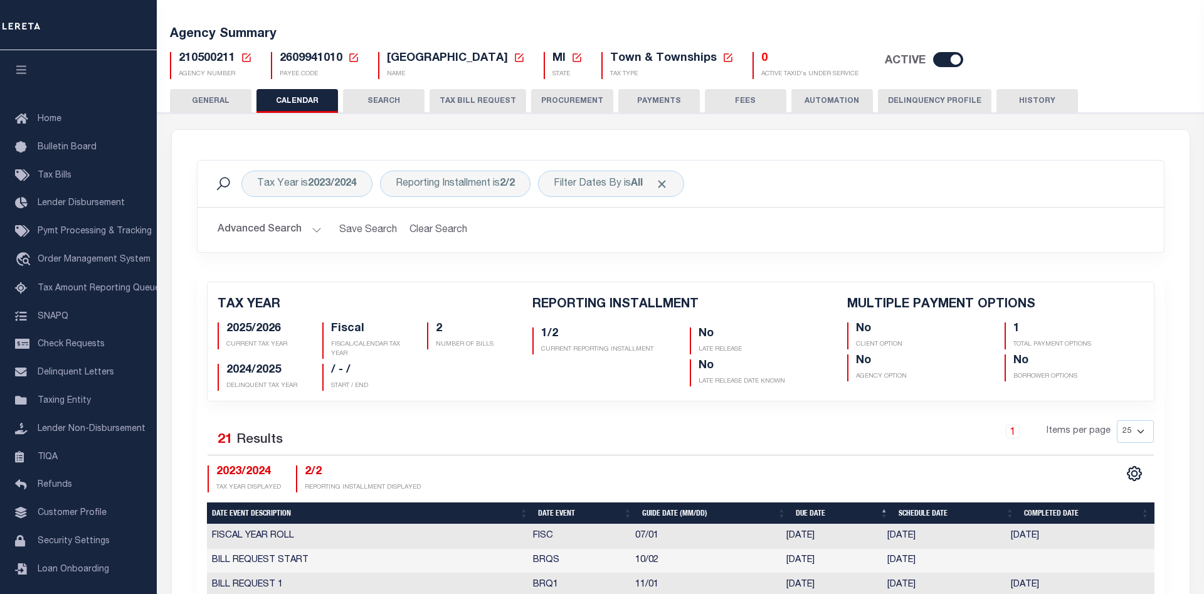
scroll to position [0, 0]
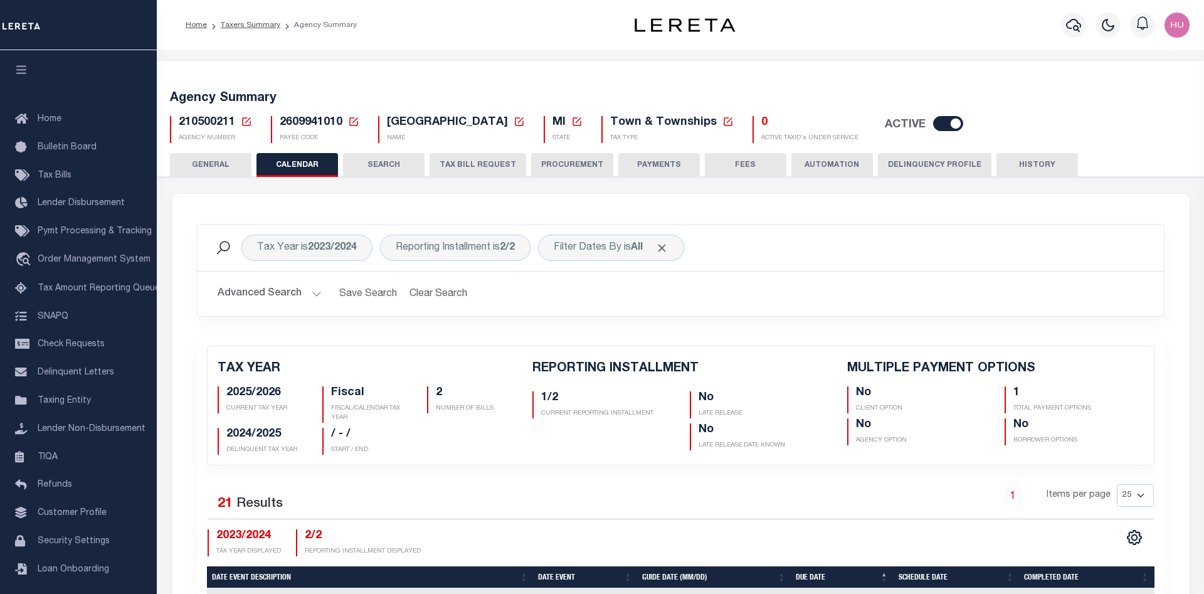
click at [256, 19] on ol "Home Taxers Summary Agency Summary" at bounding box center [271, 25] width 191 height 26
click at [254, 24] on link "Taxers Summary" at bounding box center [251, 25] width 60 height 8
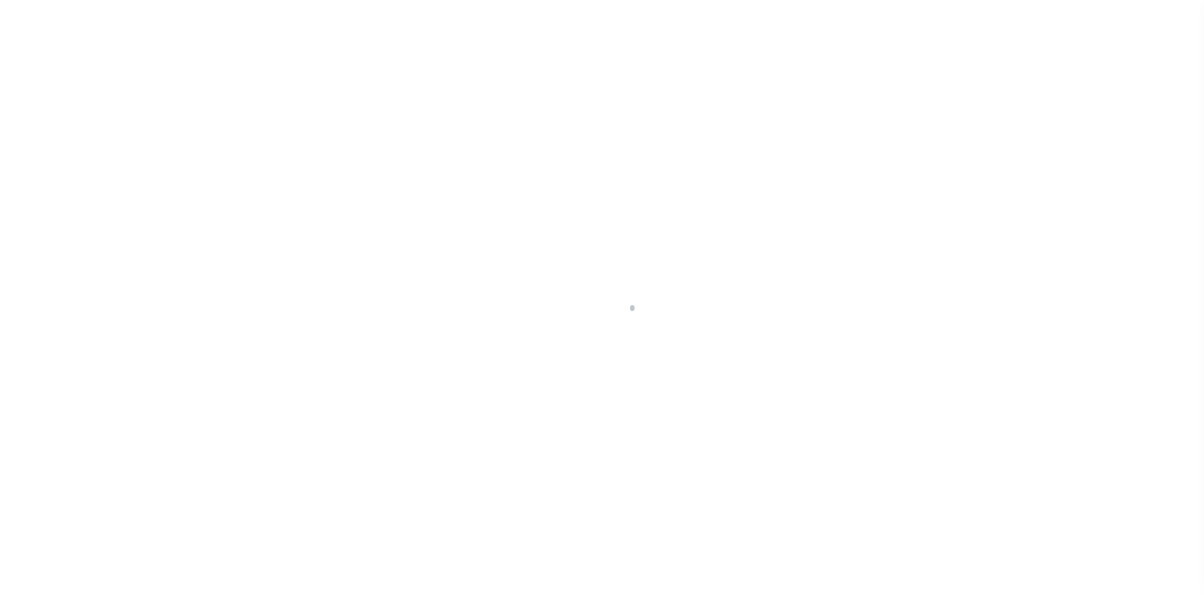
select select
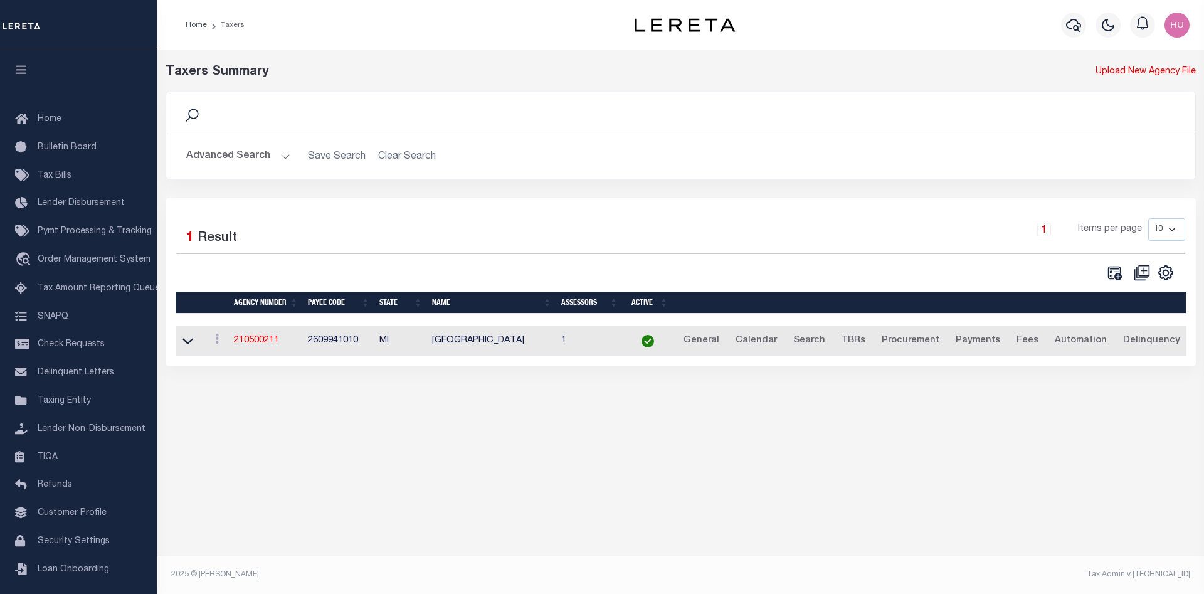
click at [231, 152] on button "Advanced Search" at bounding box center [238, 156] width 104 height 24
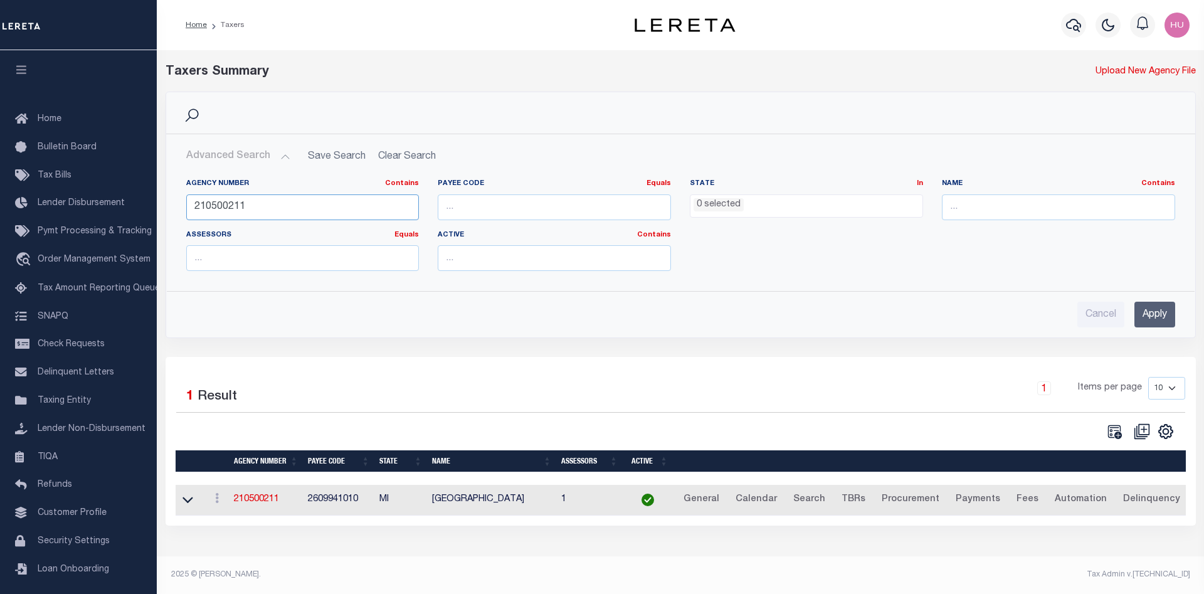
click at [223, 209] on input "210500211" at bounding box center [302, 207] width 233 height 26
paste input "421017024"
type input "421017024"
click at [1173, 312] on input "Apply" at bounding box center [1154, 315] width 41 height 26
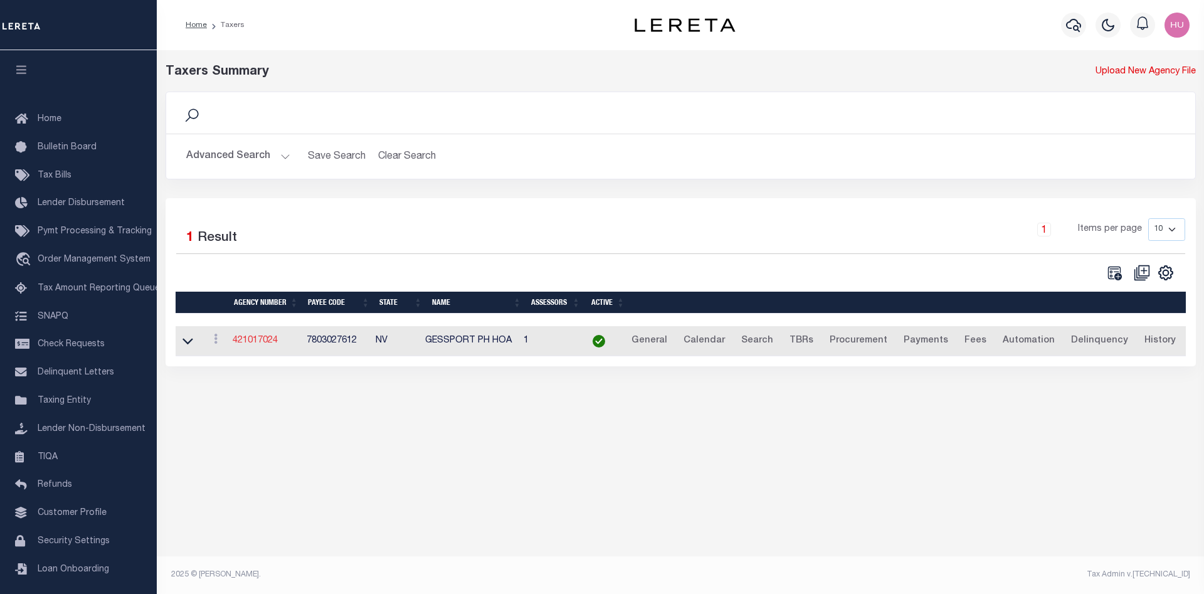
click at [258, 340] on link "421017024" at bounding box center [255, 340] width 45 height 9
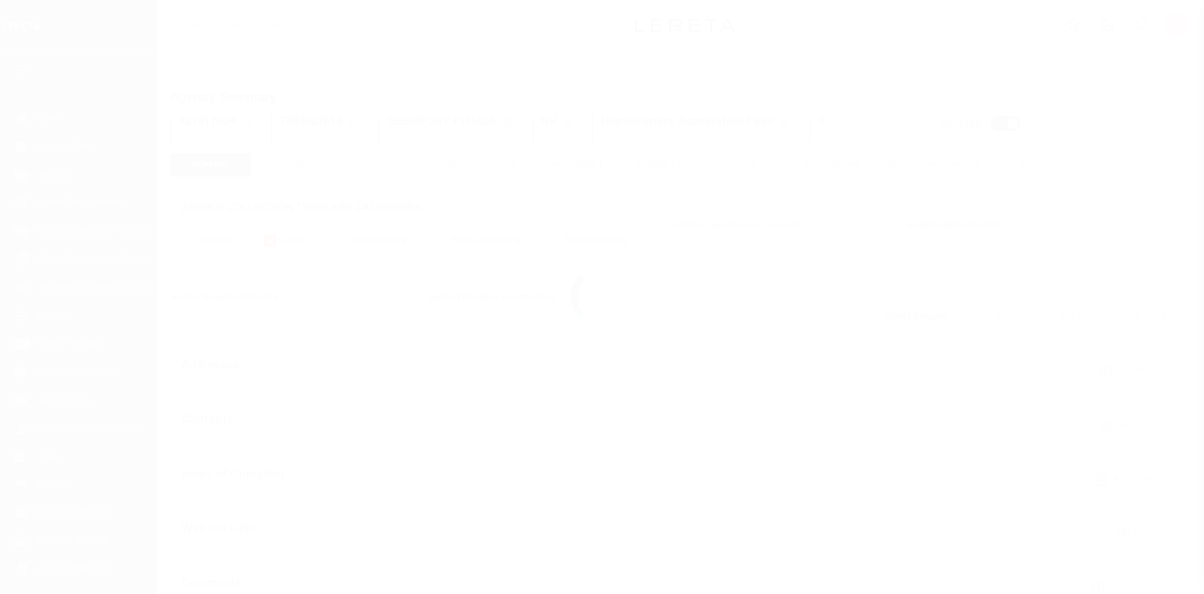
select select
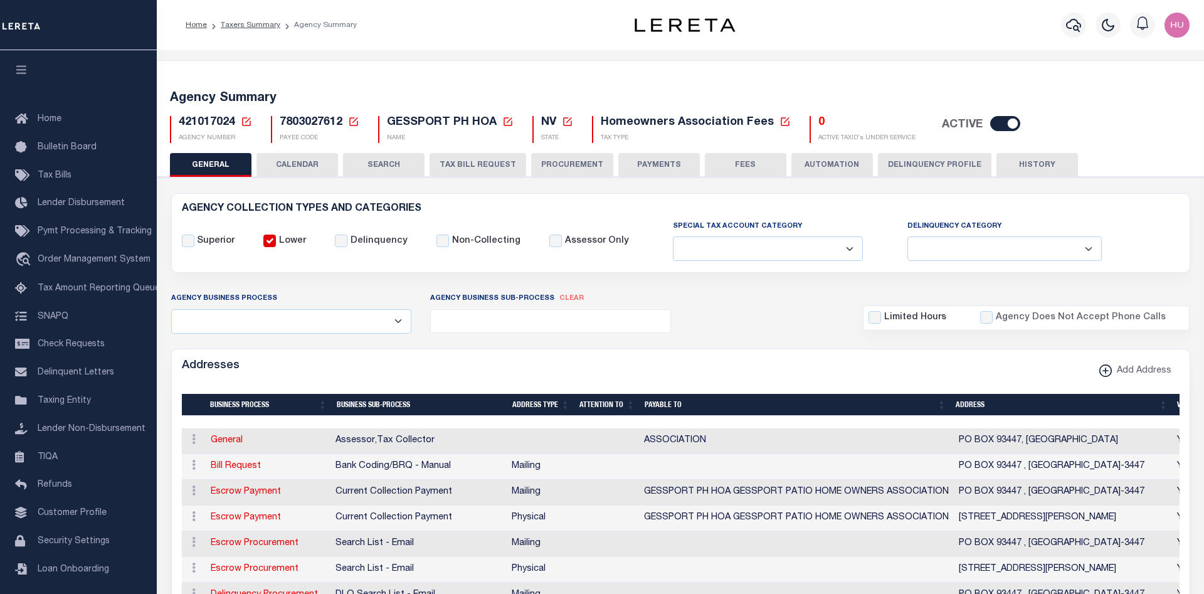
click at [319, 164] on button "CALENDAR" at bounding box center [297, 165] width 82 height 24
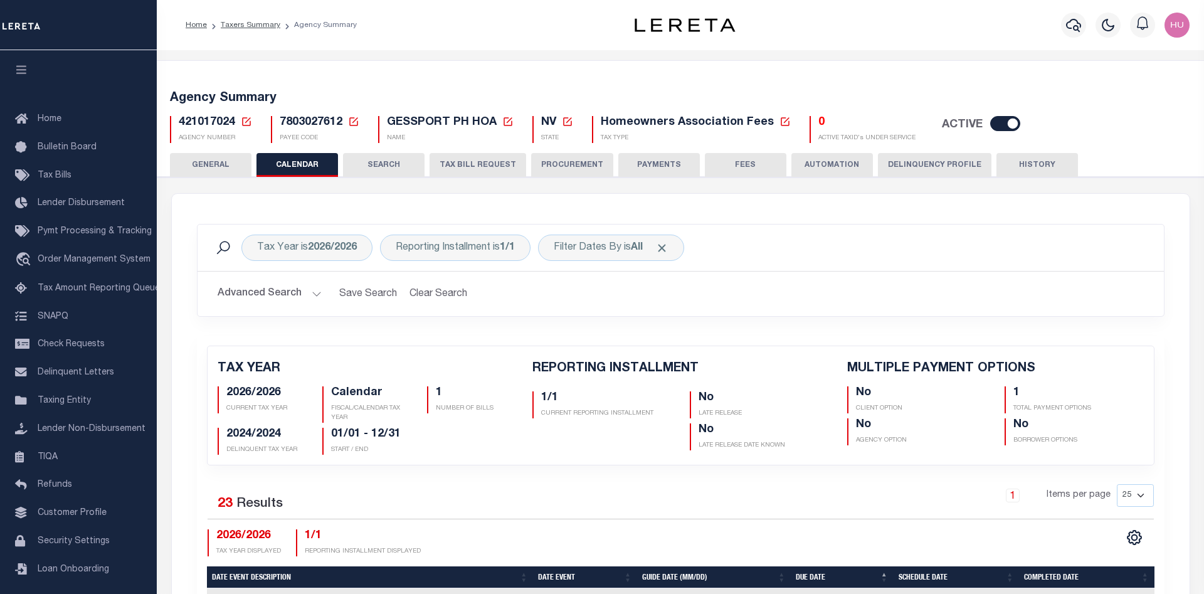
checkbox input "false"
type input "1"
click at [321, 251] on b "2026/2026" at bounding box center [332, 248] width 49 height 10
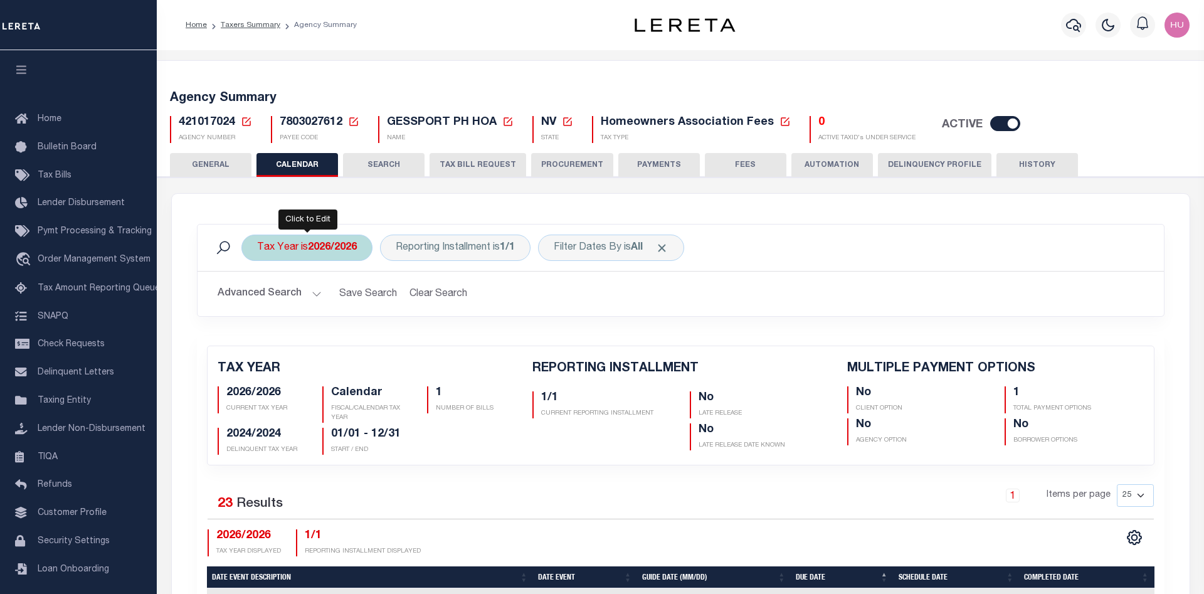
select select "2026/2026"
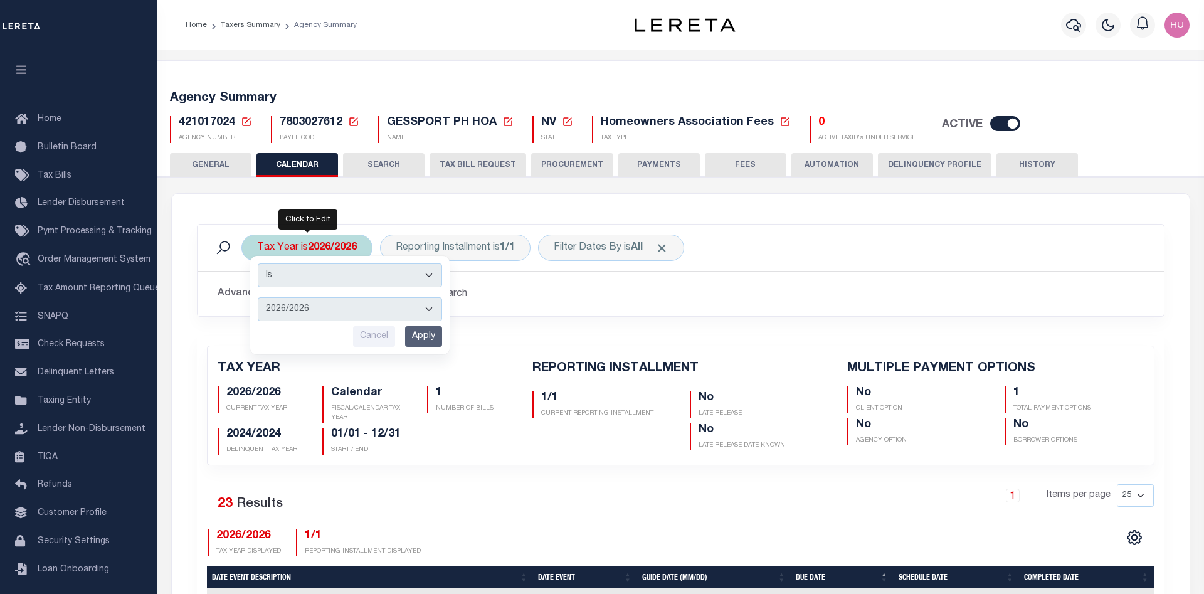
click at [258, 297] on select "2027/2027 2026/2026 2025/2025 2024/2024 2023/2023 2022/2022 2021/2021 2020/2020…" at bounding box center [350, 309] width 184 height 24
click option "2026/2026" at bounding box center [0, 0] width 0 height 0
click at [428, 331] on input "Apply" at bounding box center [423, 336] width 37 height 21
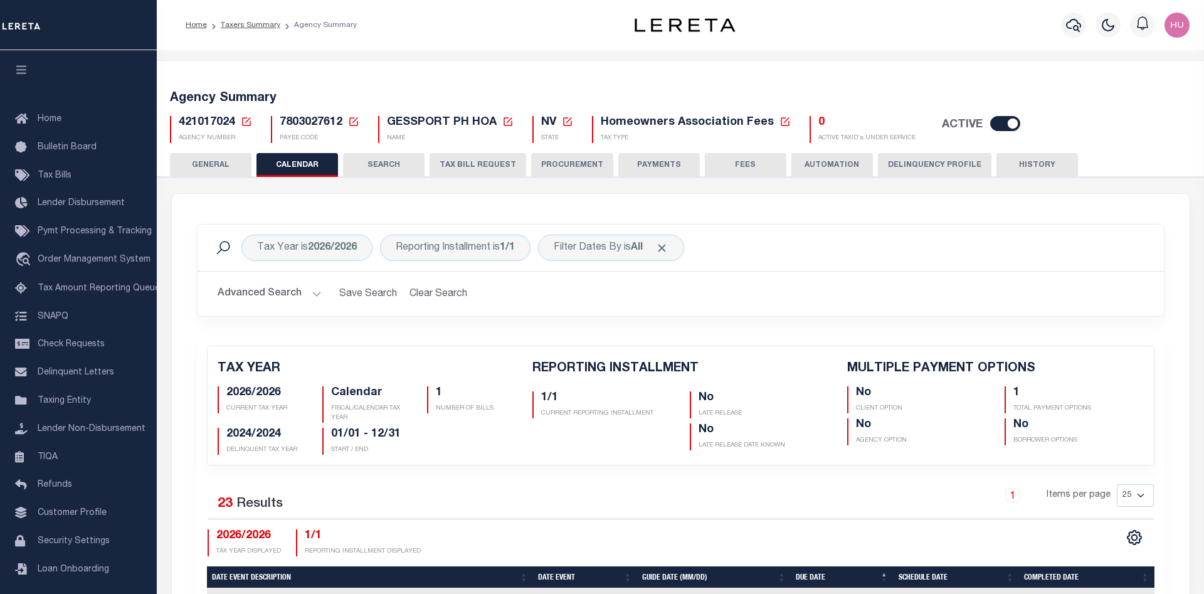
click at [368, 329] on div "Tax Year is 2026/2026 Reporting Installment is 1/1 Filter Dates By is All Searc…" at bounding box center [681, 280] width 986 height 112
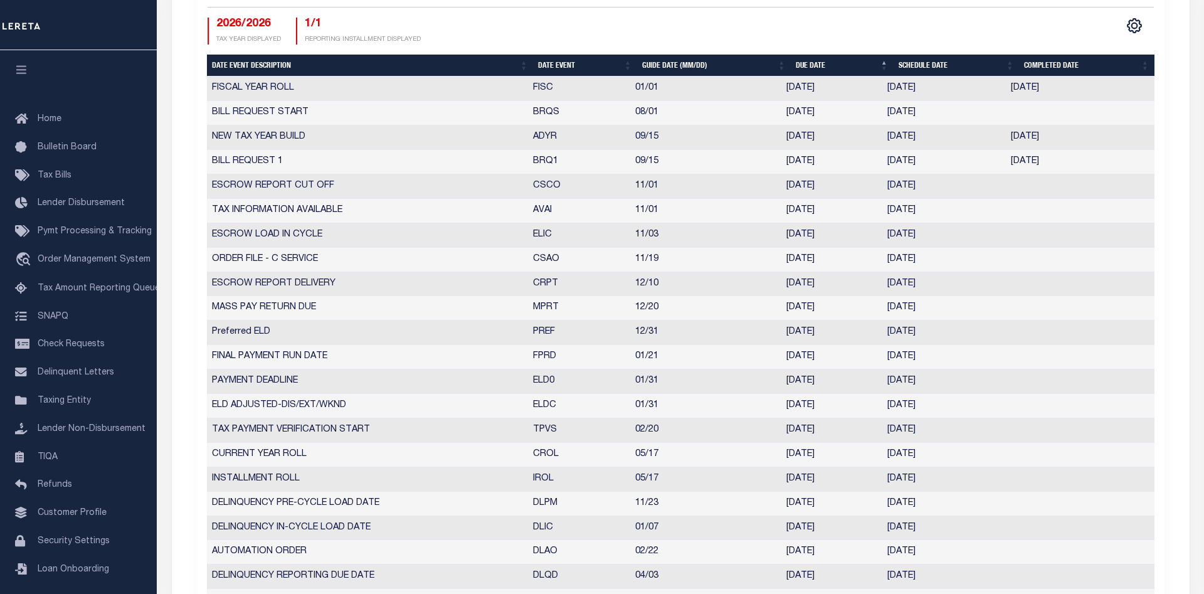
scroll to position [576, 0]
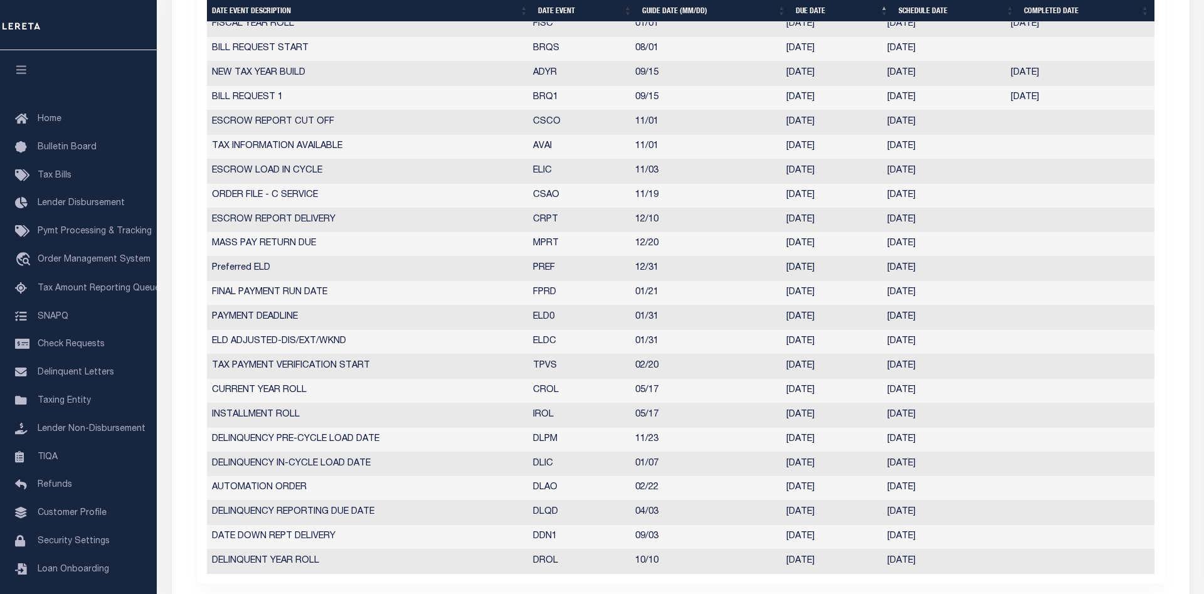
drag, startPoint x: 947, startPoint y: 271, endPoint x: 203, endPoint y: 272, distance: 744.4
click at [207, 272] on div "Date Event Description Date Event Guide Date (MM/DD) Due Date Schedule Date Com…" at bounding box center [681, 293] width 948 height 561
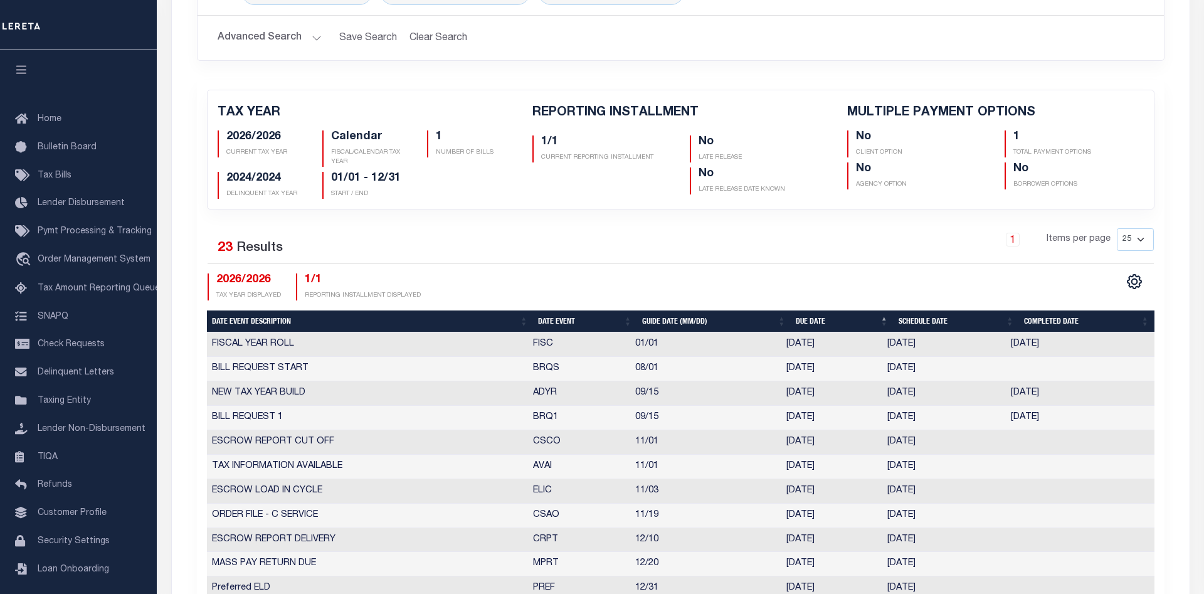
scroll to position [0, 0]
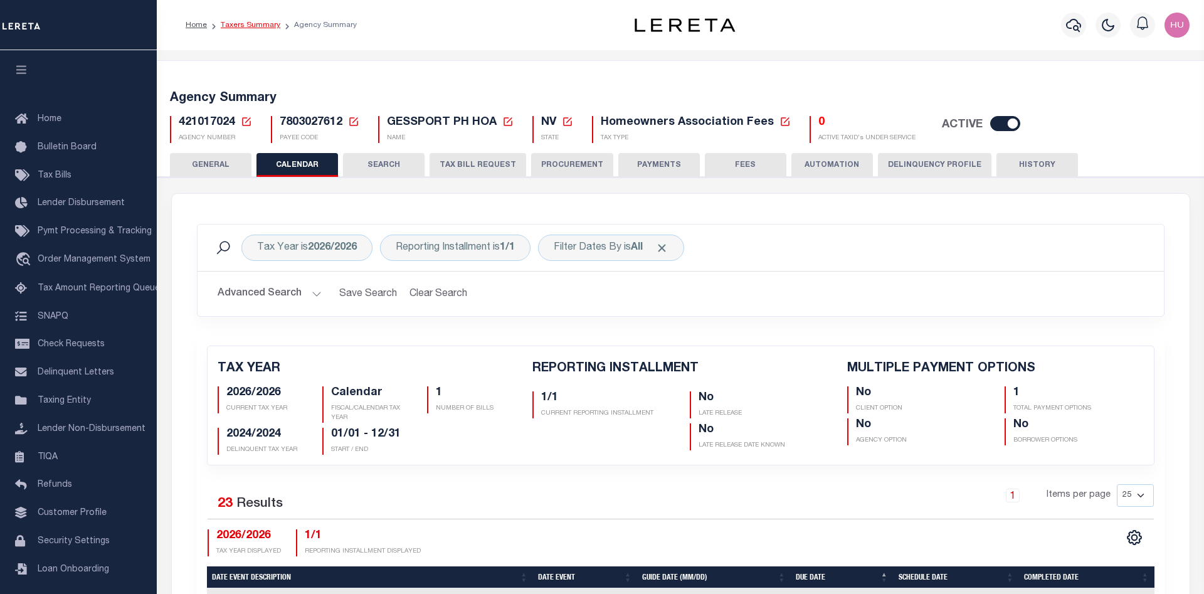
click at [262, 27] on link "Taxers Summary" at bounding box center [251, 25] width 60 height 8
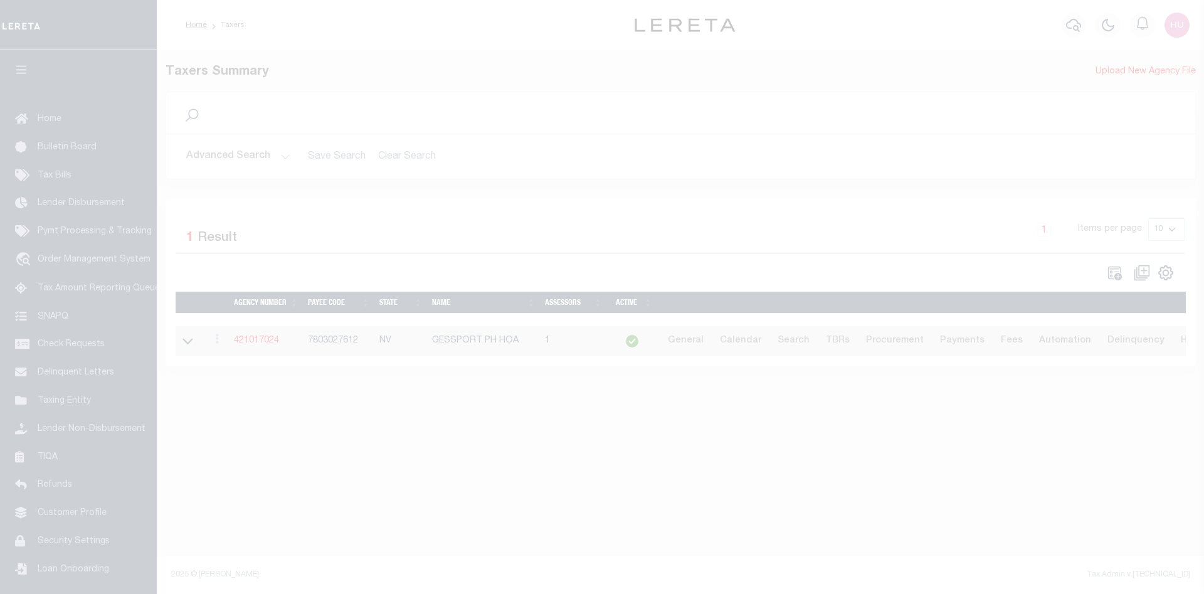
select select
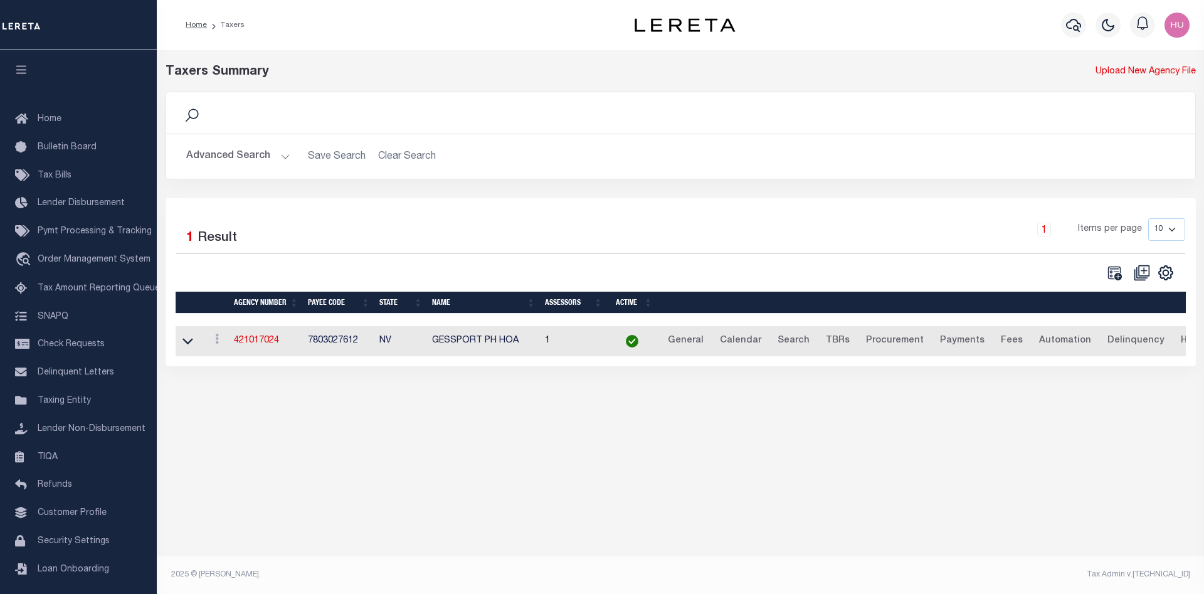
click at [240, 159] on button "Advanced Search" at bounding box center [238, 156] width 104 height 24
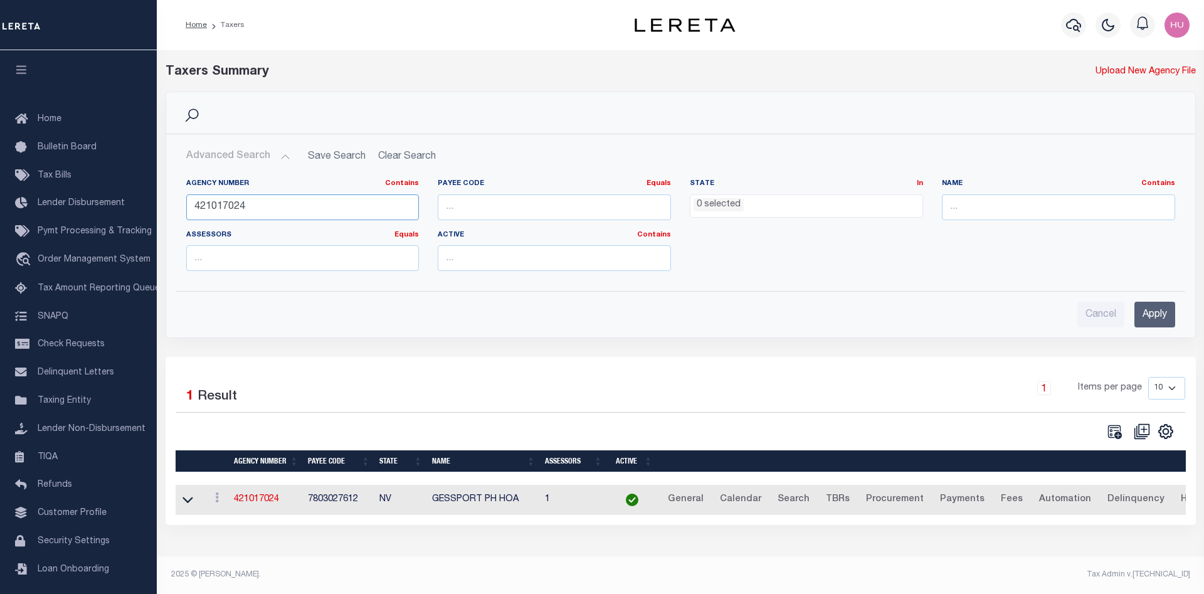
click at [235, 209] on input "421017024" at bounding box center [302, 207] width 233 height 26
paste input "80100205"
type input "480100205"
click at [1146, 315] on input "Apply" at bounding box center [1154, 315] width 41 height 26
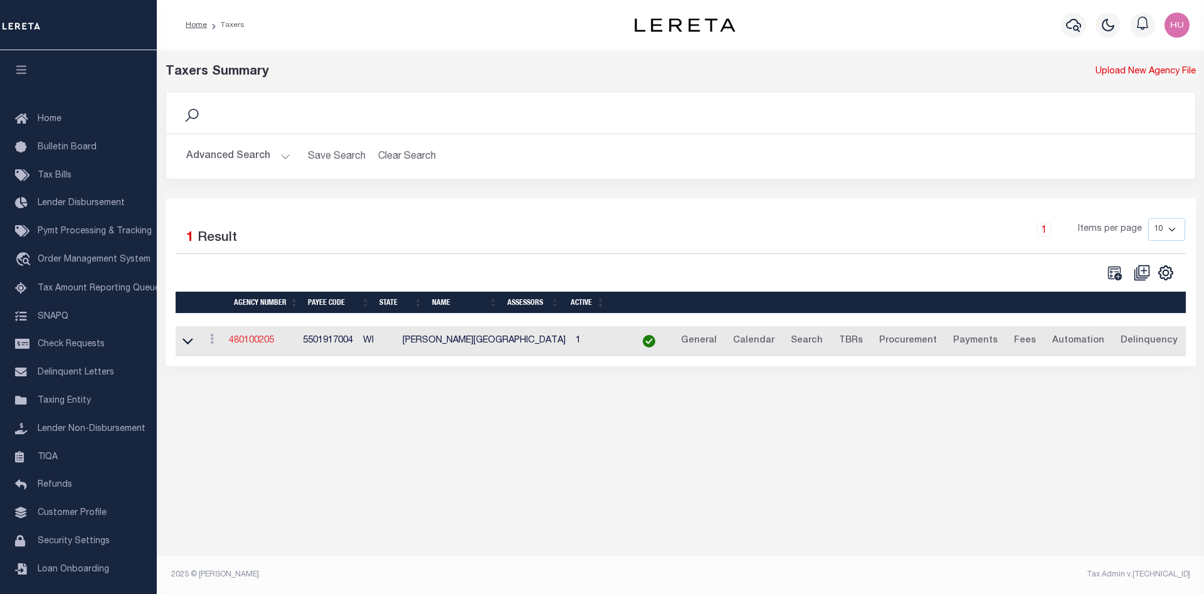
click at [273, 342] on link "480100205" at bounding box center [251, 340] width 45 height 9
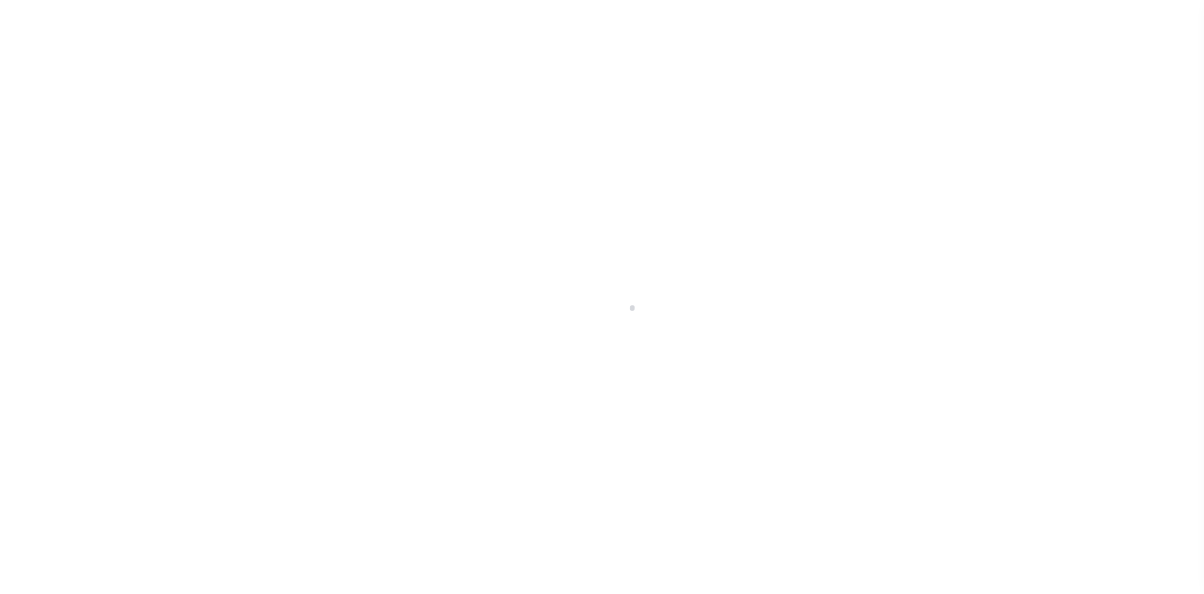
select select
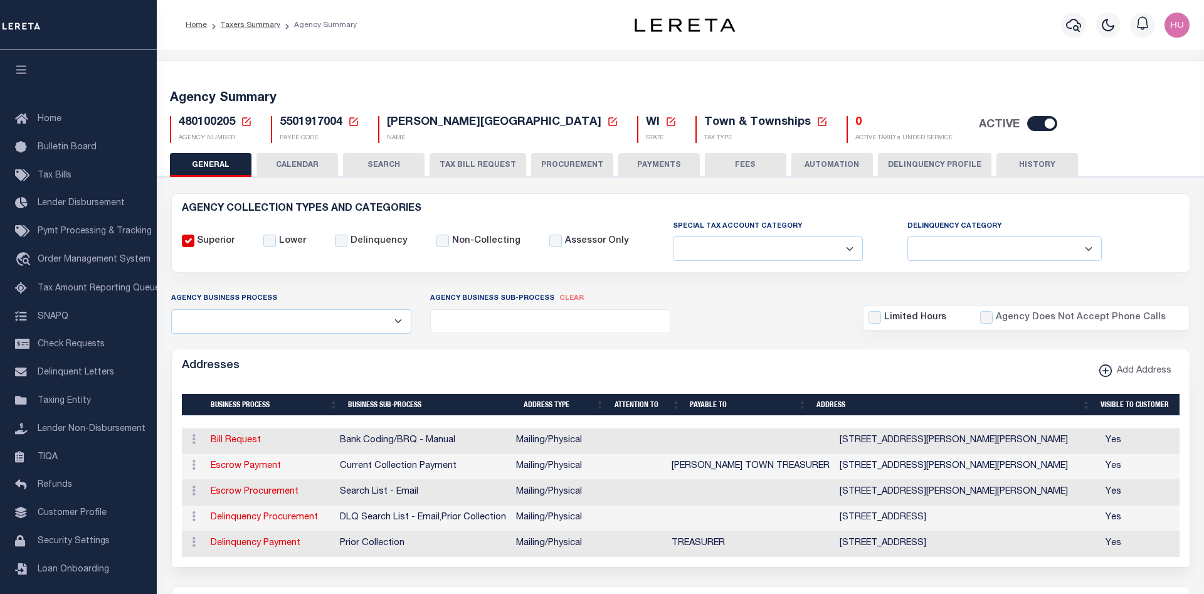
click at [288, 157] on button "CALENDAR" at bounding box center [297, 165] width 82 height 24
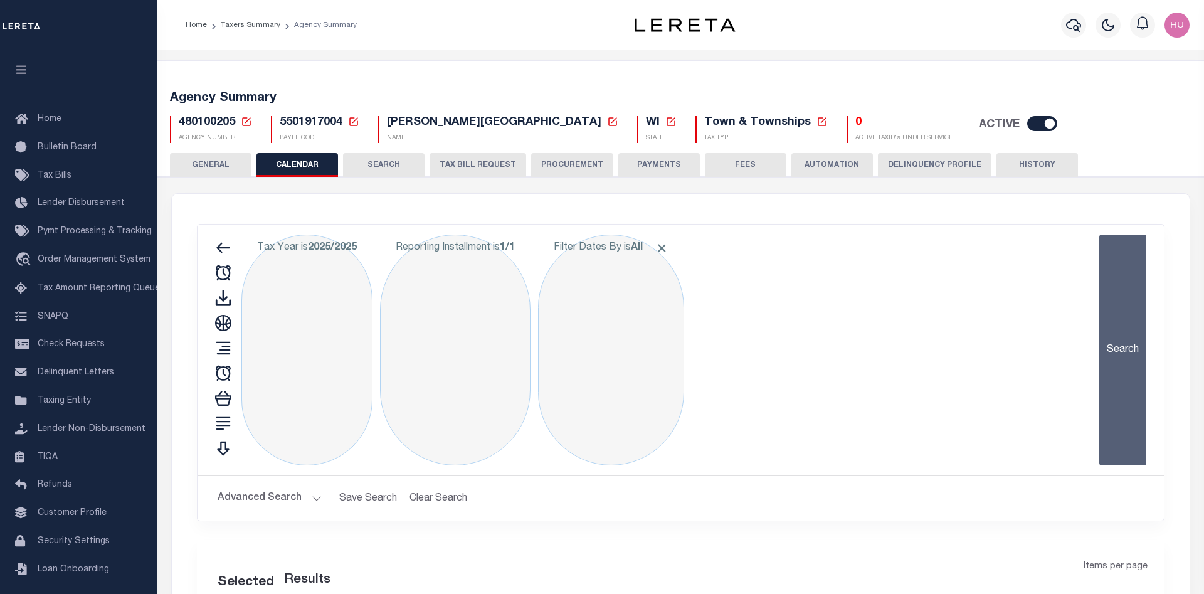
checkbox input "false"
type input "1"
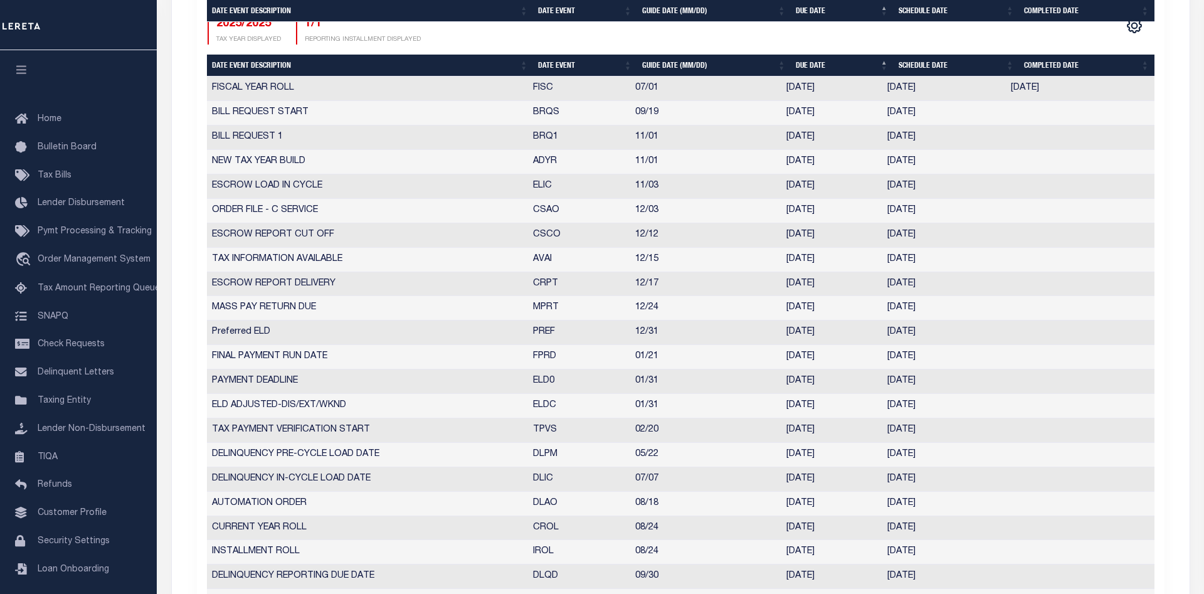
scroll to position [576, 0]
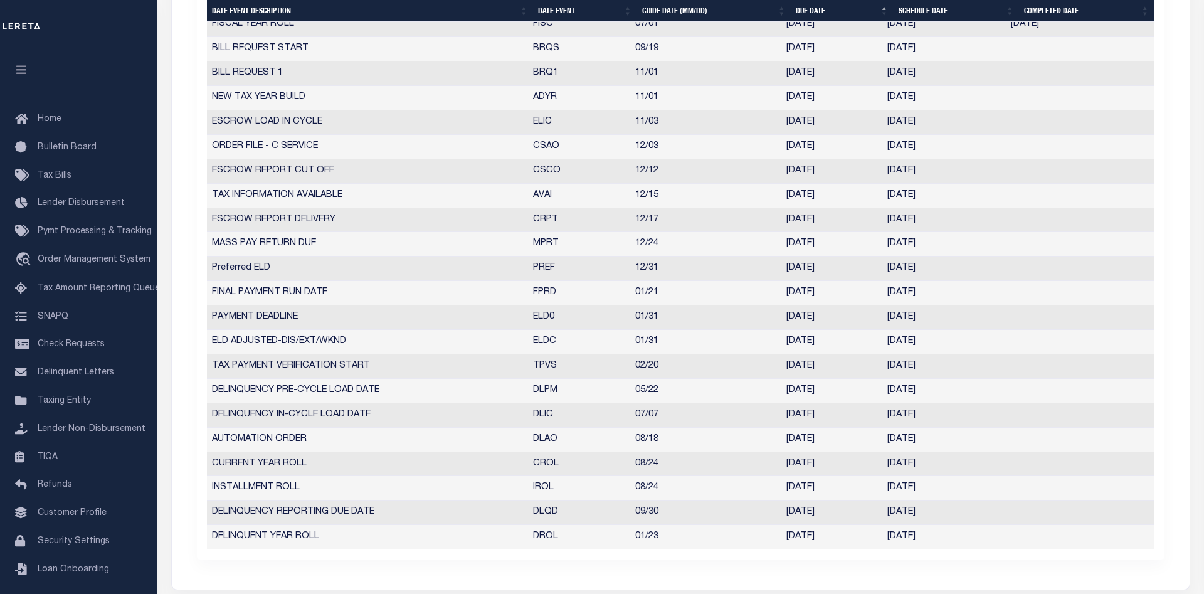
drag, startPoint x: 955, startPoint y: 270, endPoint x: 201, endPoint y: 270, distance: 753.8
click at [207, 270] on div "Date Event Description Date Event Guide Date (MM/DD) Due Date Schedule Date Com…" at bounding box center [681, 281] width 948 height 537
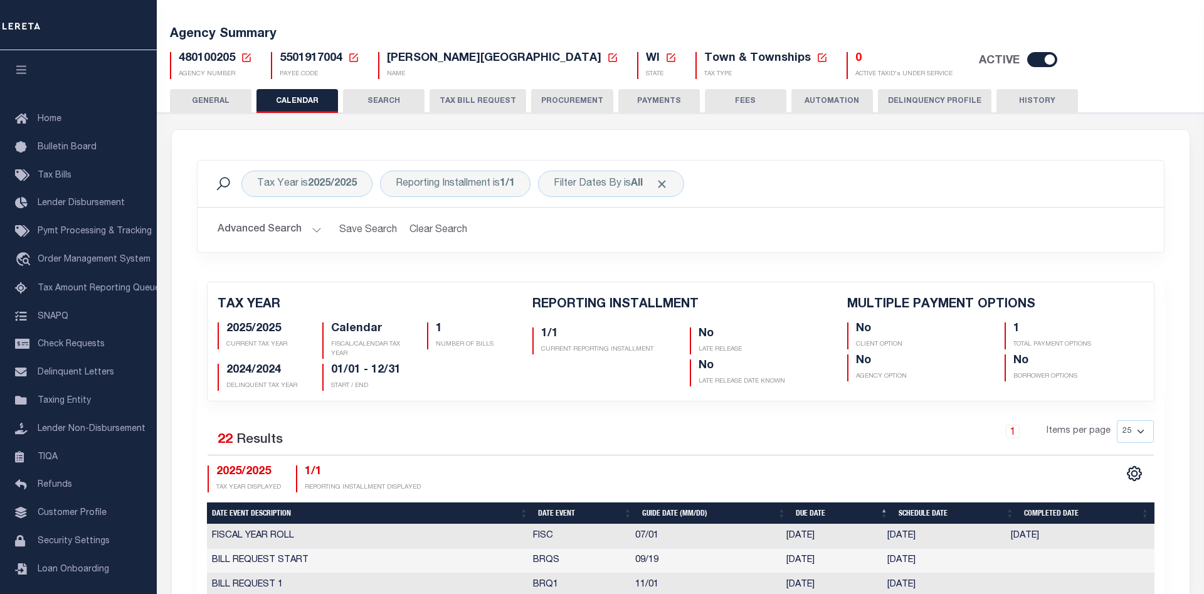
scroll to position [0, 0]
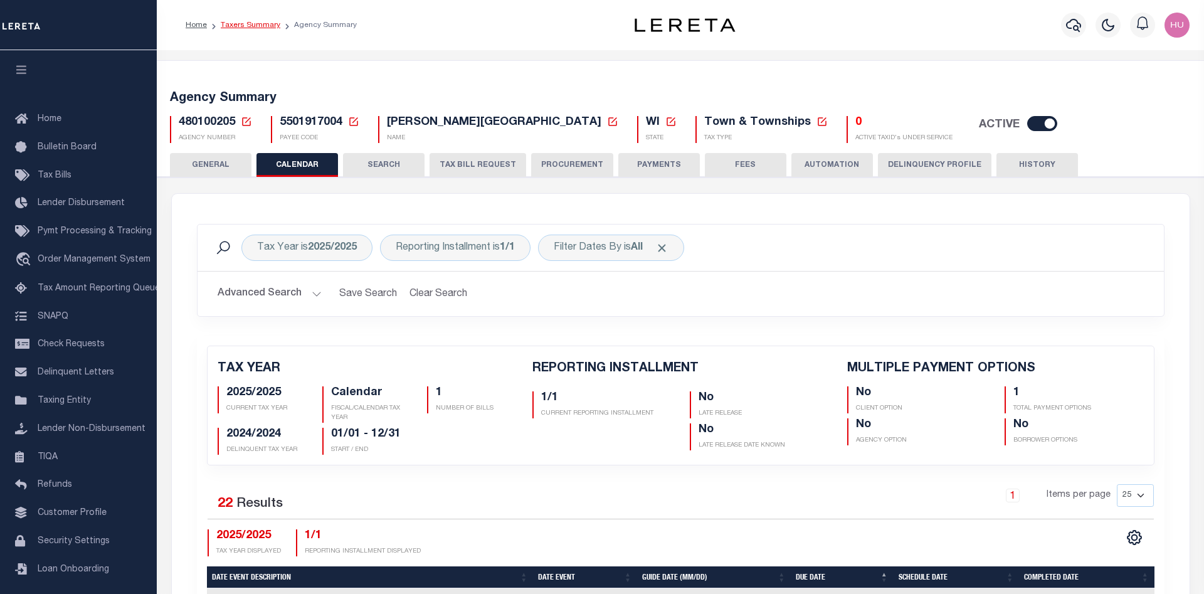
click at [258, 28] on link "Taxers Summary" at bounding box center [251, 25] width 60 height 8
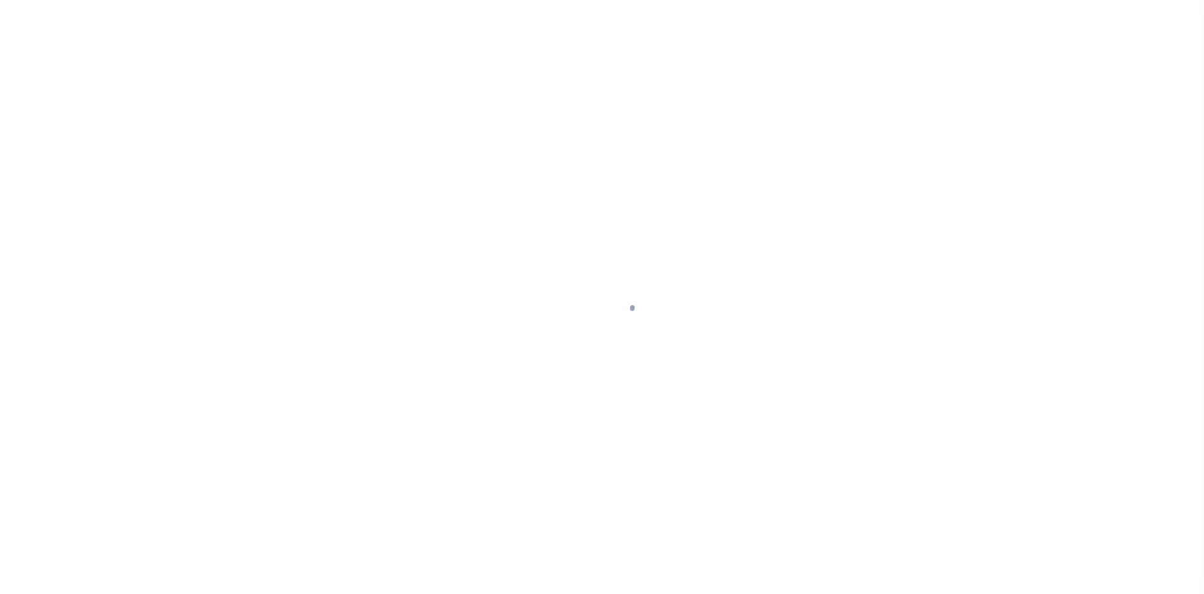
select select
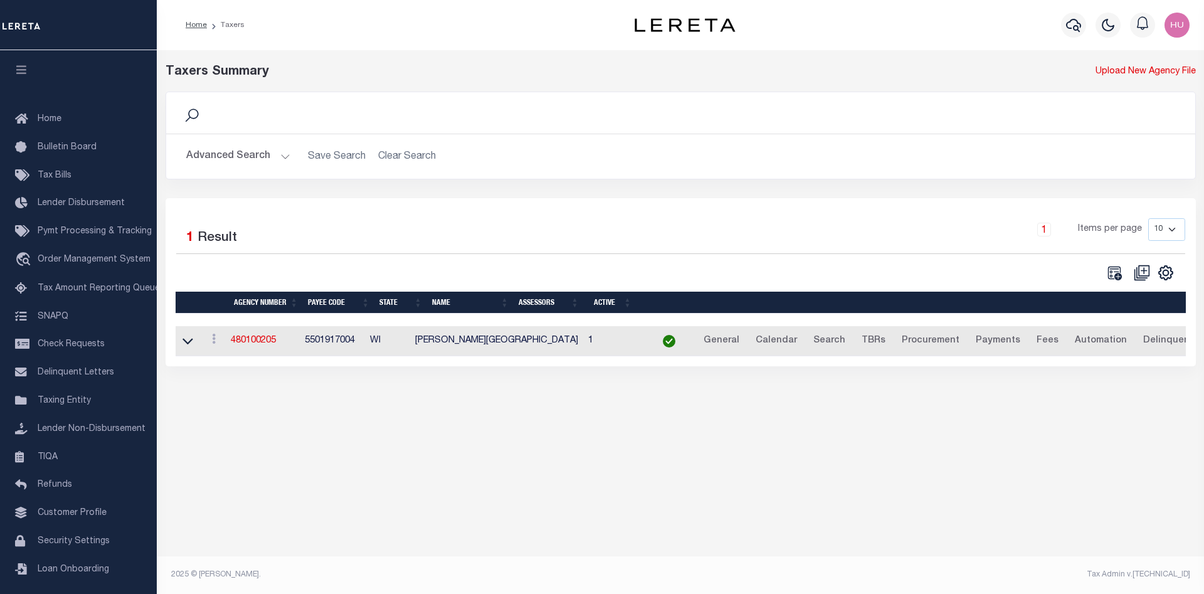
click at [242, 155] on button "Advanced Search" at bounding box center [238, 156] width 104 height 24
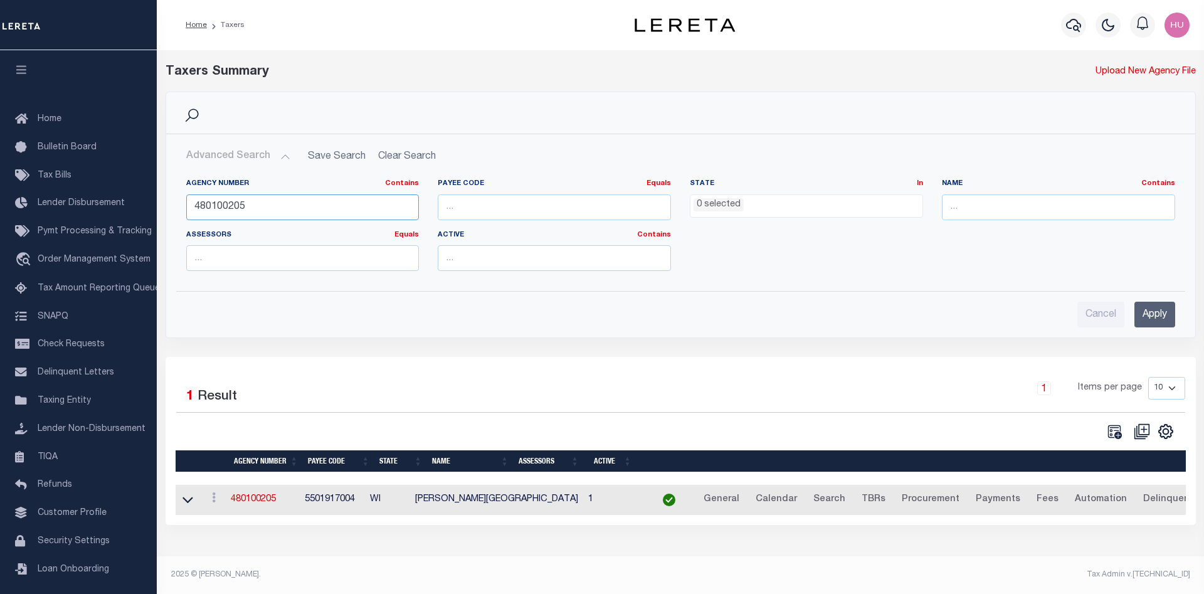
click at [232, 211] on input "480100205" at bounding box center [302, 207] width 233 height 26
paste input "370480614"
click at [1154, 310] on input "Apply" at bounding box center [1154, 315] width 41 height 26
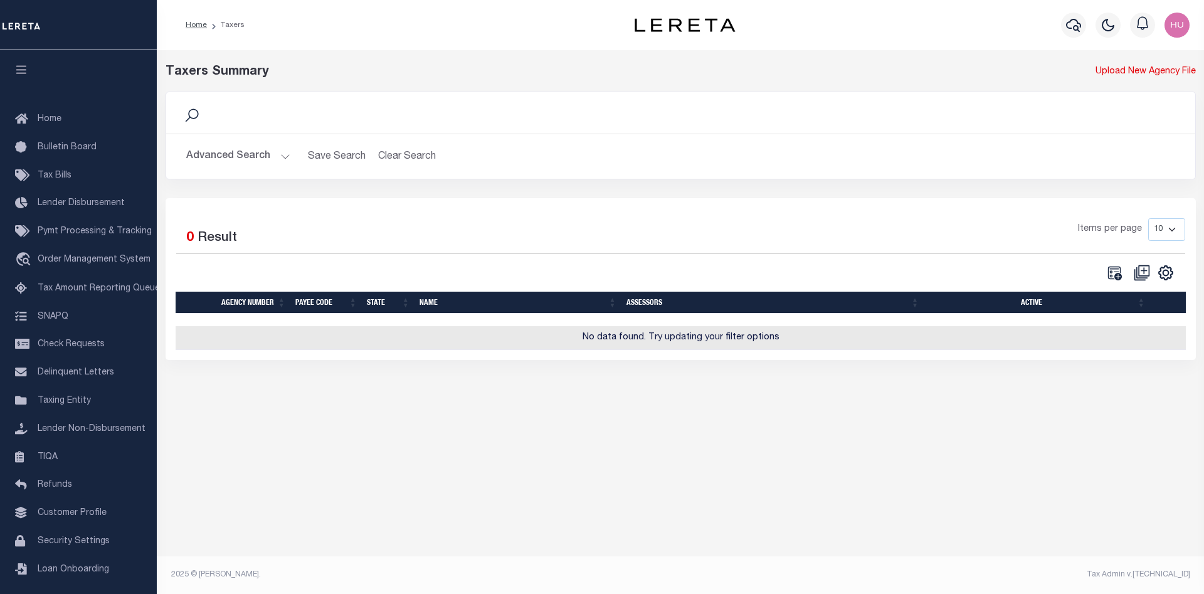
click at [256, 152] on button "Advanced Search" at bounding box center [238, 156] width 104 height 24
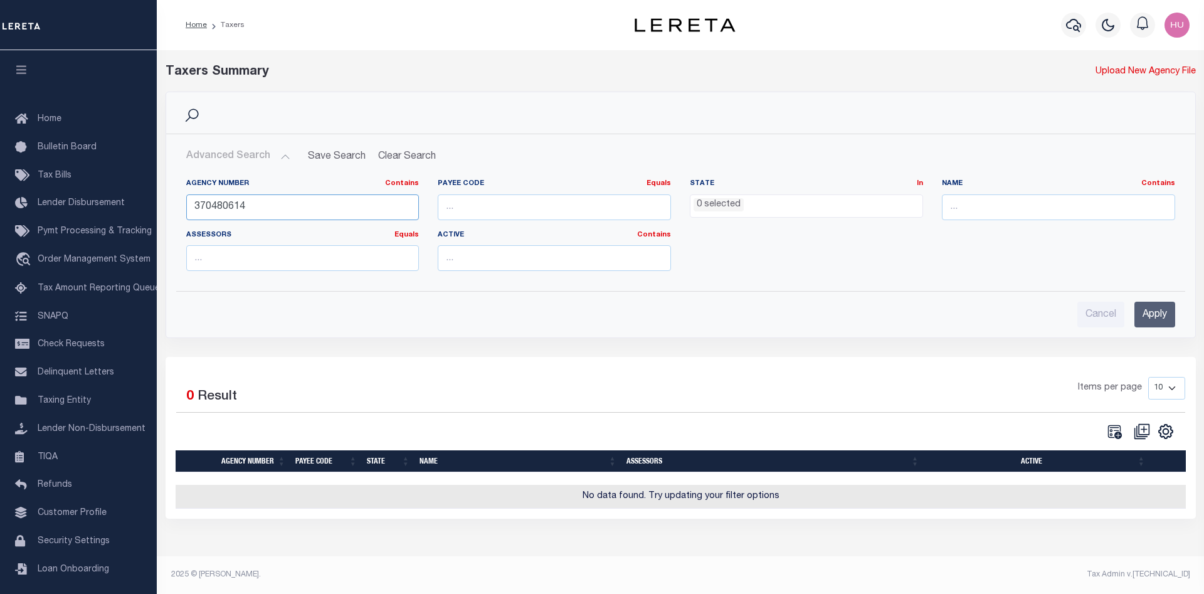
click at [208, 208] on input "370480614" at bounding box center [302, 207] width 233 height 26
paste input "650639"
type input "370650639"
click at [1144, 312] on input "Apply" at bounding box center [1154, 315] width 41 height 26
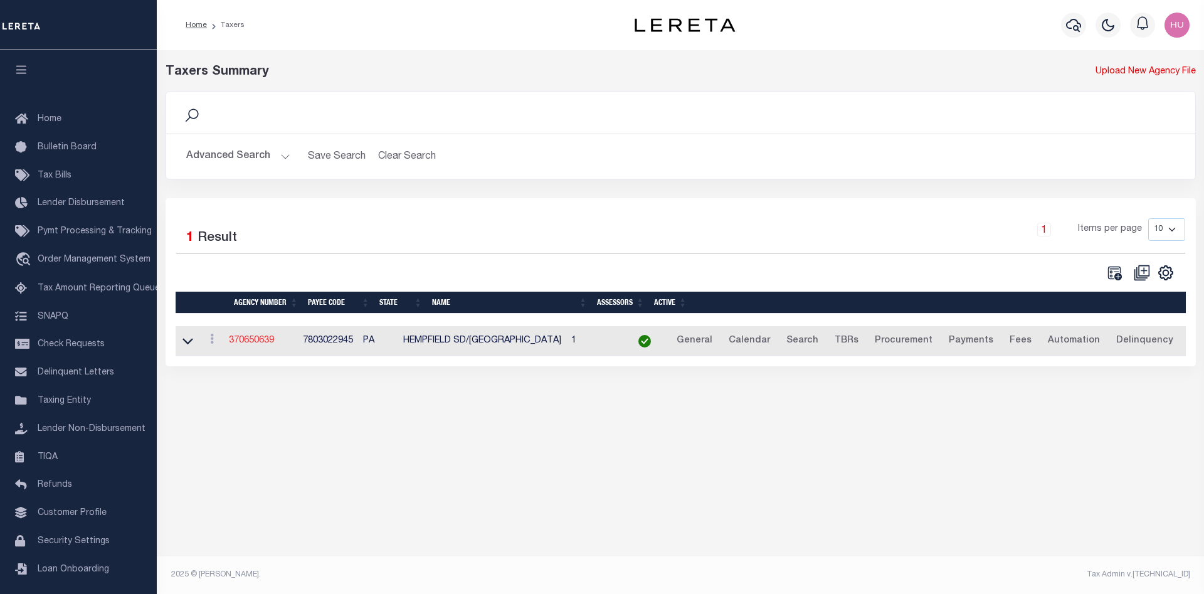
click at [258, 344] on link "370650639" at bounding box center [251, 340] width 45 height 9
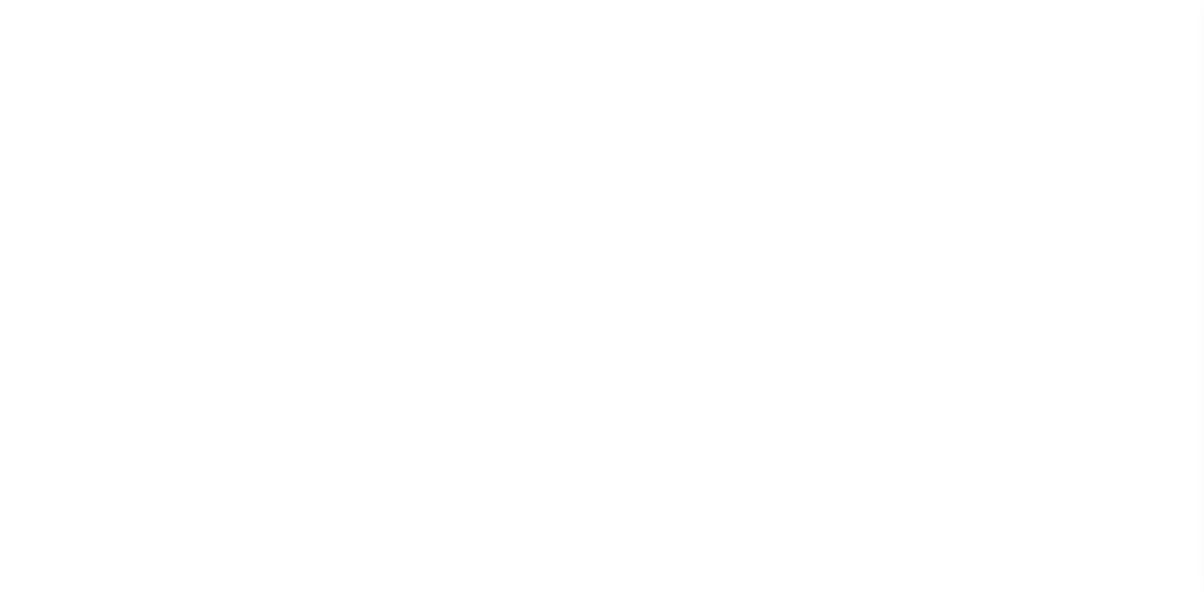
select select
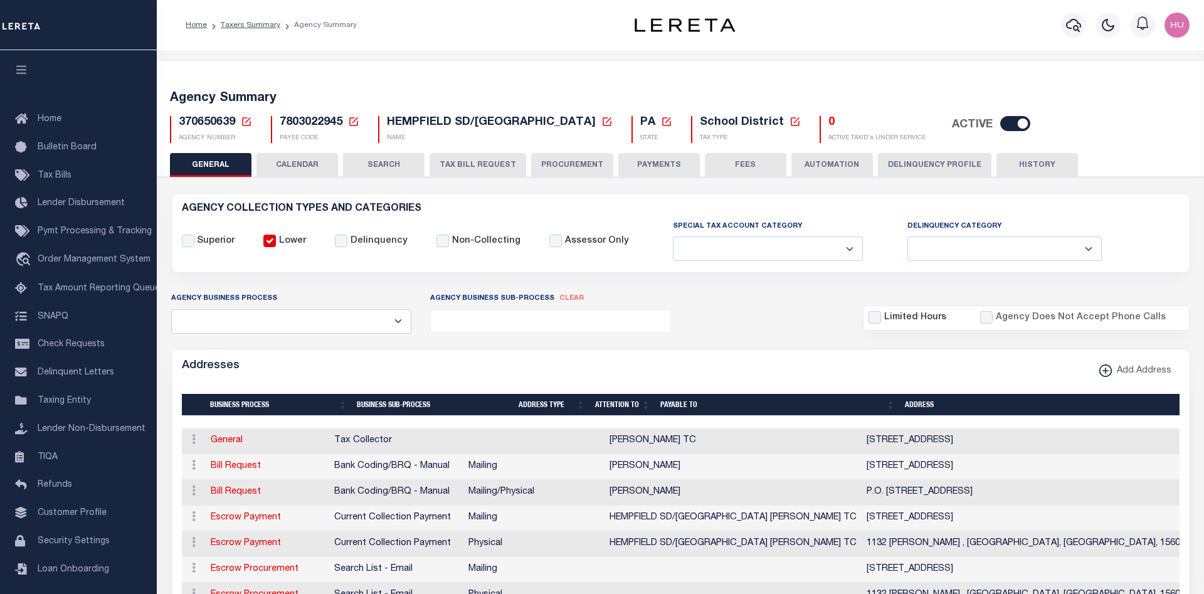
click at [312, 162] on button "CALENDAR" at bounding box center [297, 165] width 82 height 24
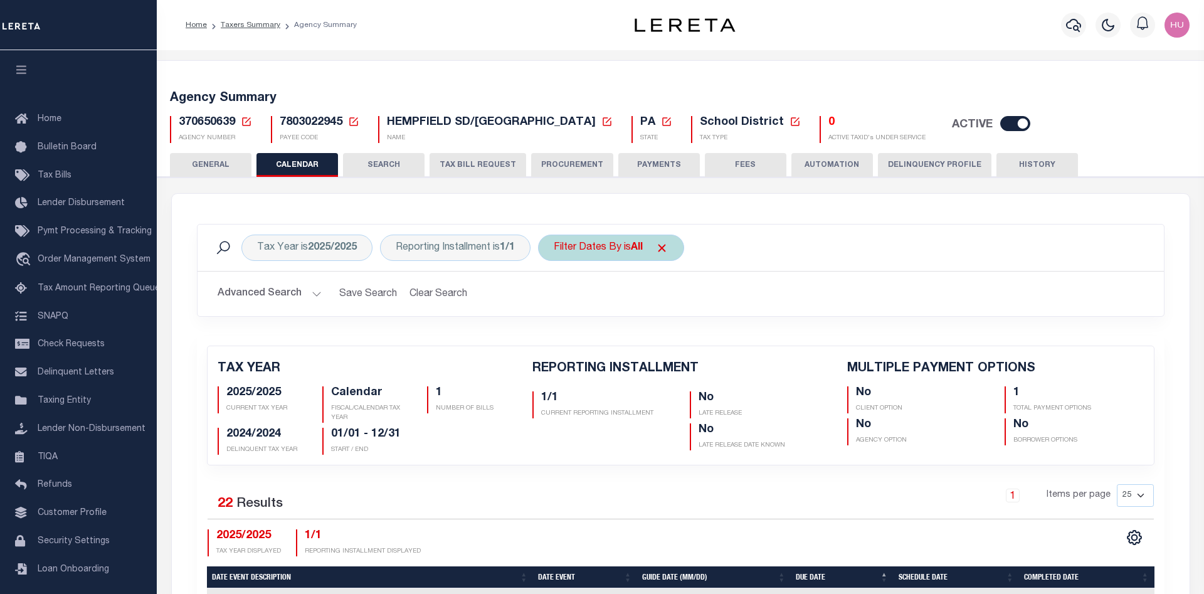
checkbox input "false"
type input "1"
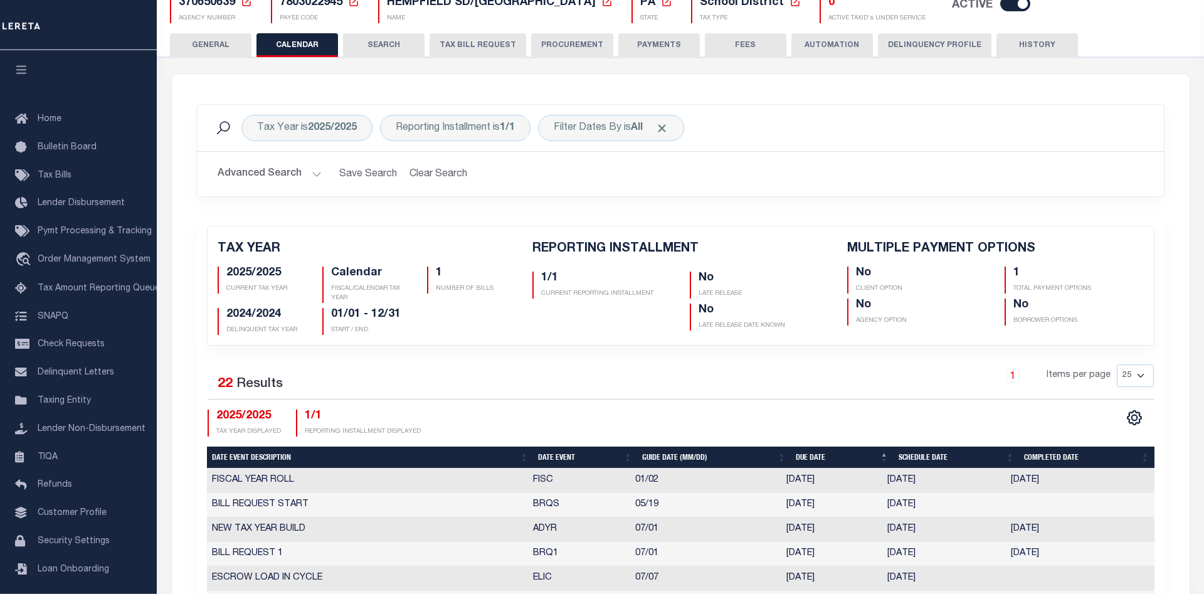
scroll to position [184, 0]
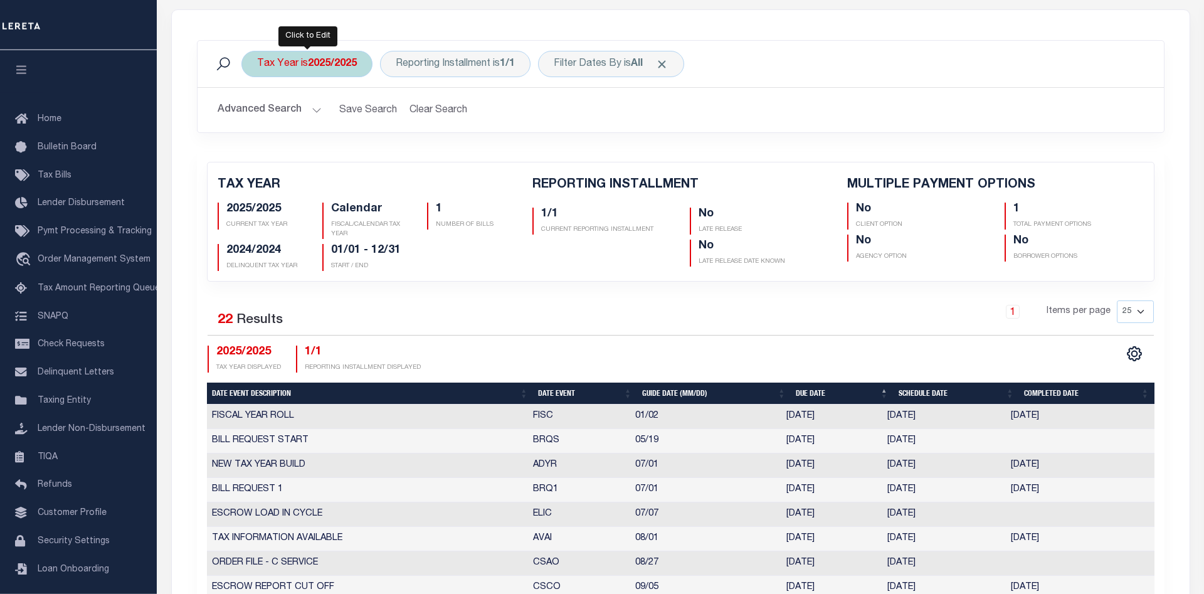
click at [336, 60] on b "2025/2025" at bounding box center [332, 64] width 49 height 10
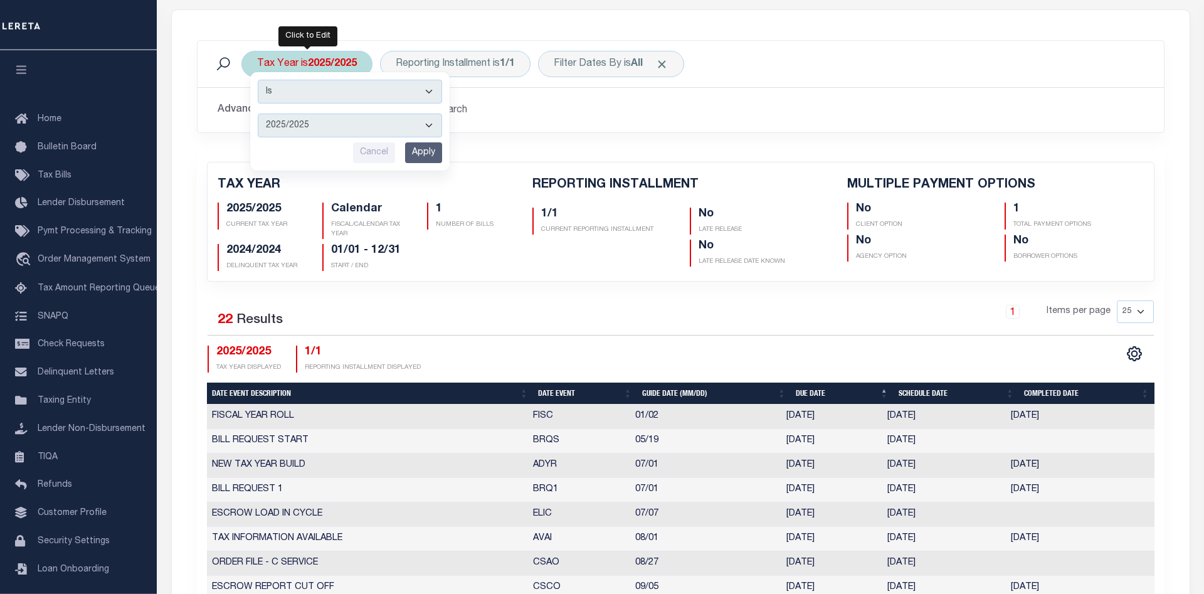
click at [258, 114] on select "2026/2026 2025/2025 2024/2024 2023/2023 2022/2022 2021/2021 2020/2020 2019/2019…" at bounding box center [350, 126] width 184 height 24
select select "2026/2026"
click option "2026/2026" at bounding box center [0, 0] width 0 height 0
click at [426, 153] on input "Apply" at bounding box center [423, 152] width 37 height 21
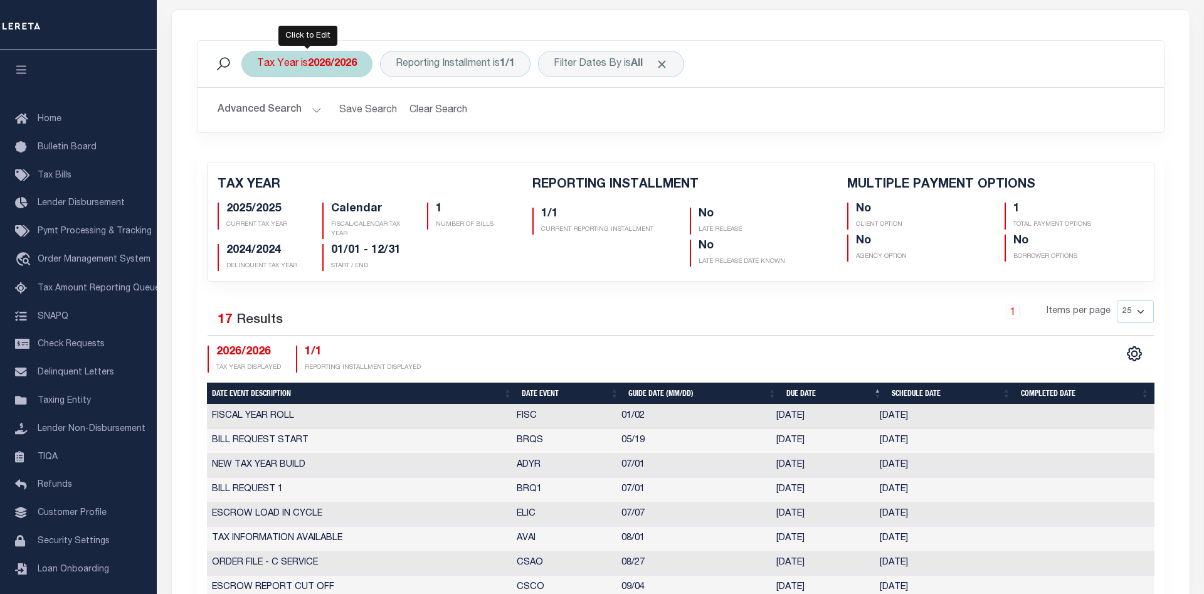
click at [327, 69] on b "2026/2026" at bounding box center [332, 64] width 49 height 10
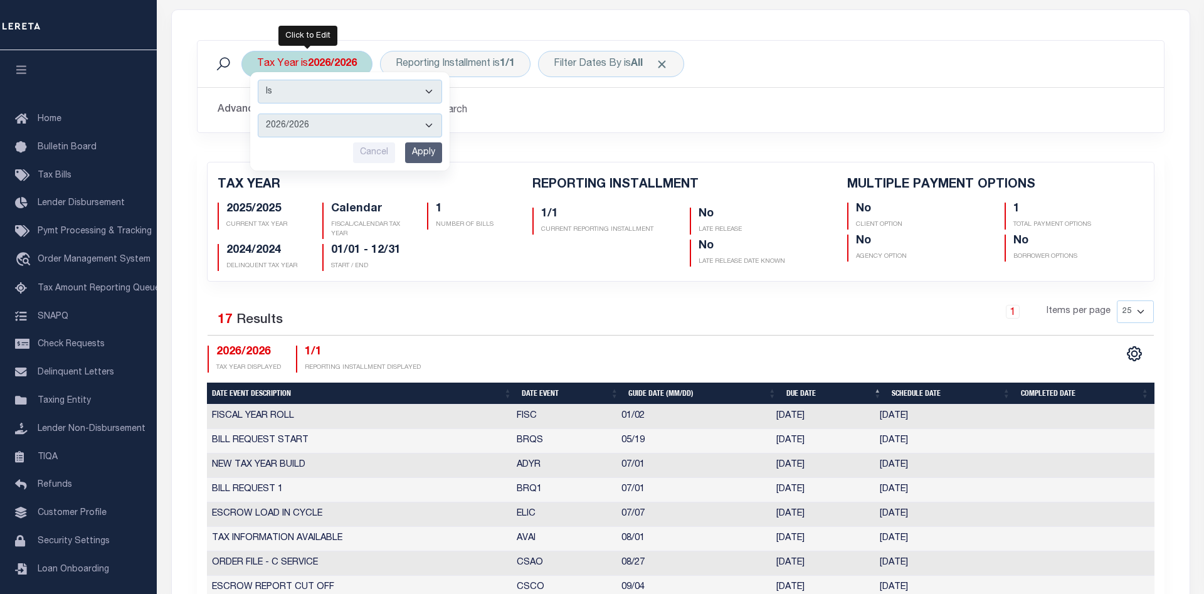
click at [258, 114] on select "2026/2026 2025/2025 2024/2024 2023/2023 2022/2022 2021/2021 2020/2020 2019/2019…" at bounding box center [350, 126] width 184 height 24
select select "2025/2025"
click option "2025/2025" at bounding box center [0, 0] width 0 height 0
click at [423, 152] on input "Apply" at bounding box center [423, 152] width 37 height 21
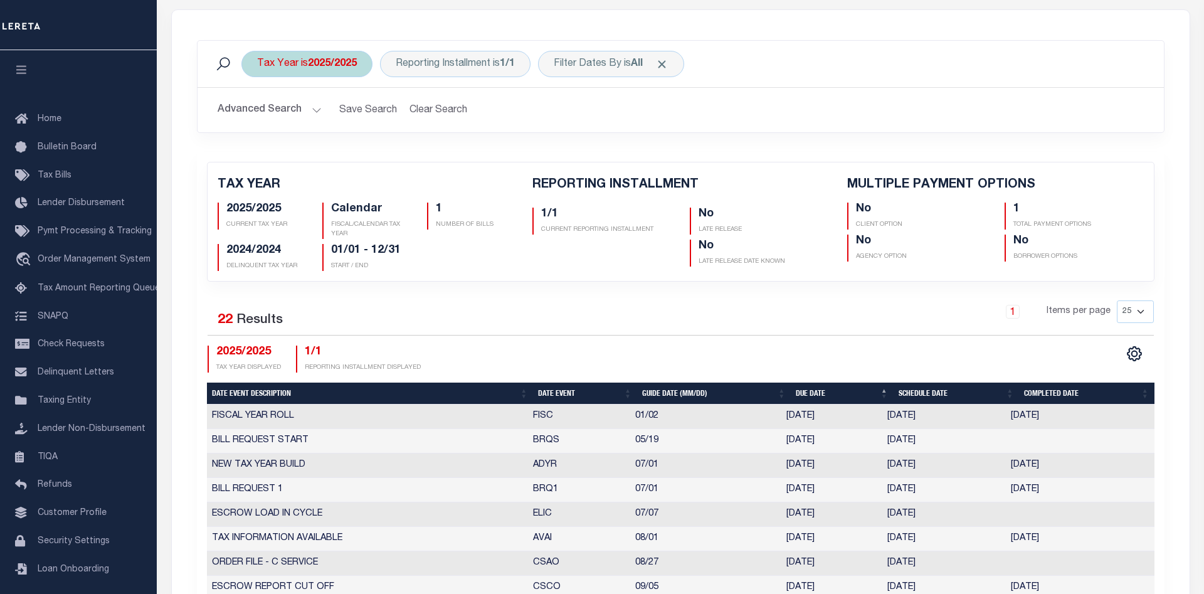
click at [303, 73] on div "Tax Year is 2025/2025" at bounding box center [306, 64] width 131 height 26
select select "2025/2025"
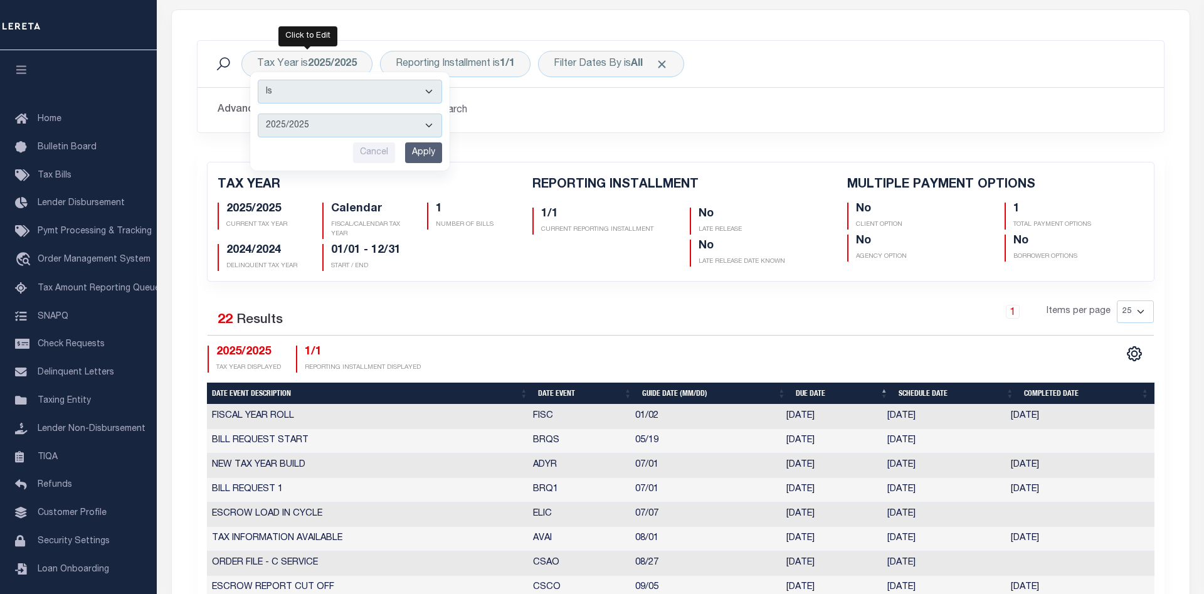
scroll to position [0, 0]
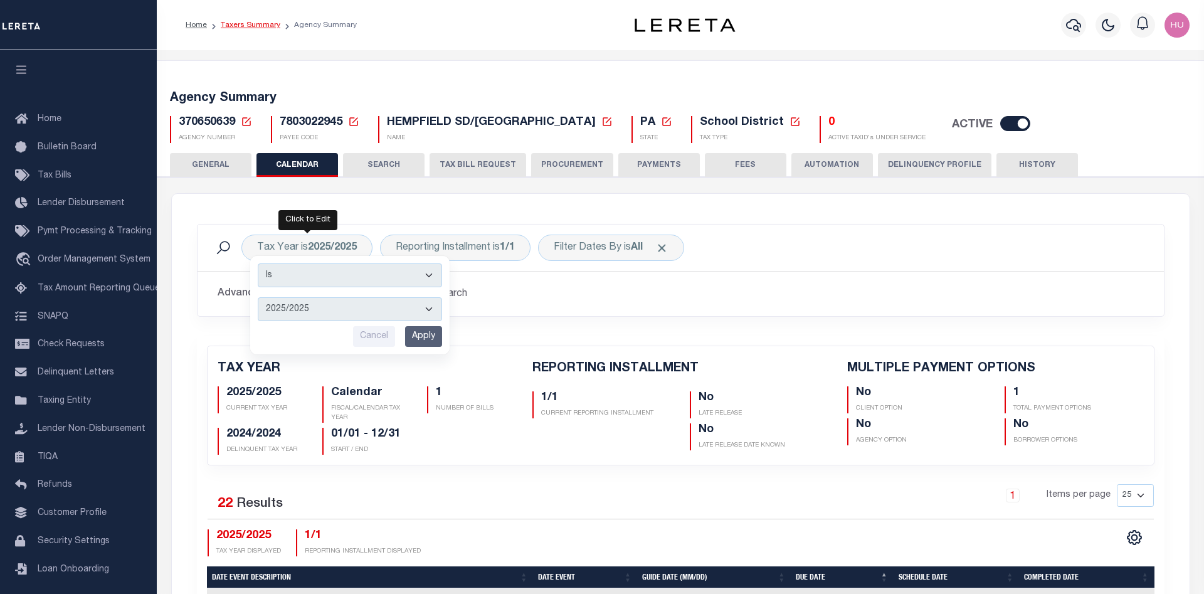
click at [239, 29] on link "Taxers Summary" at bounding box center [251, 25] width 60 height 8
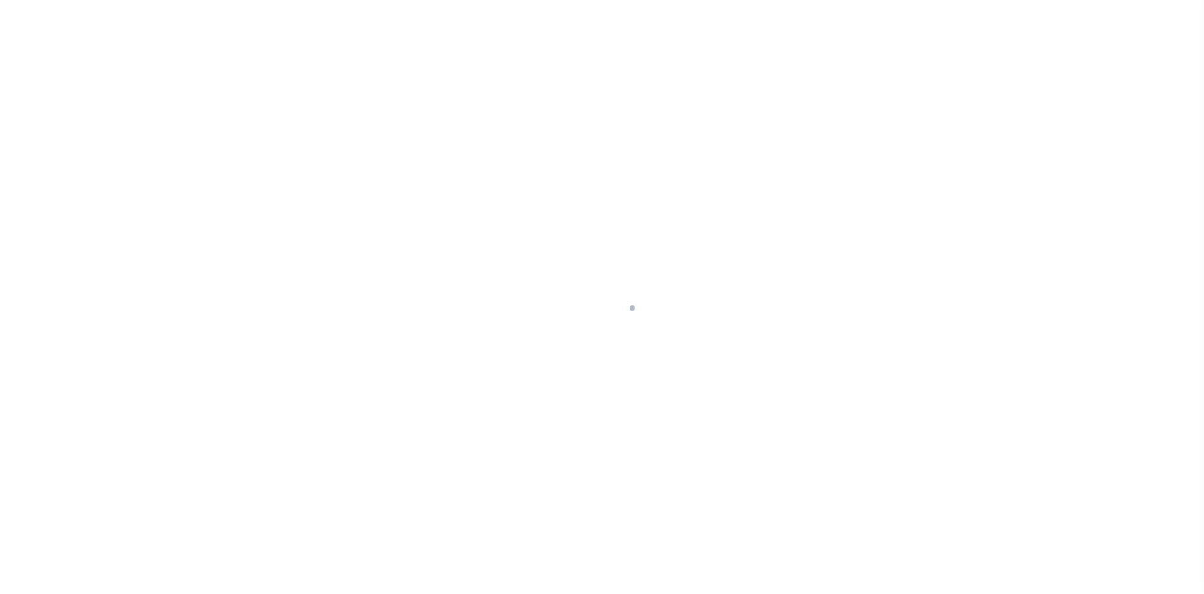
select select
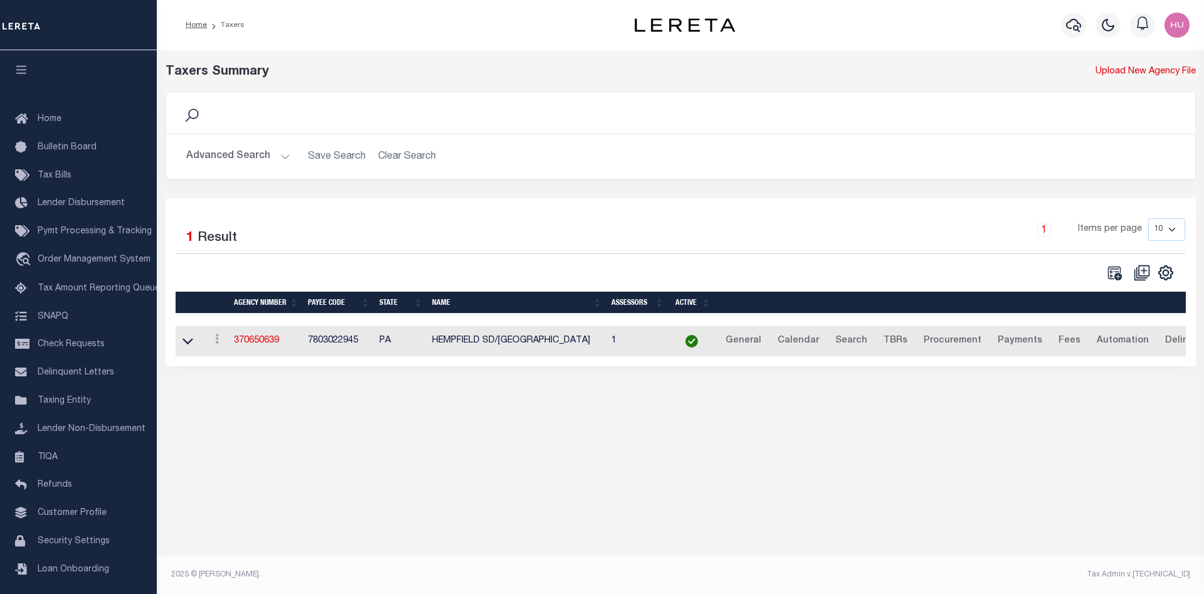
click at [229, 162] on button "Advanced Search" at bounding box center [238, 156] width 104 height 24
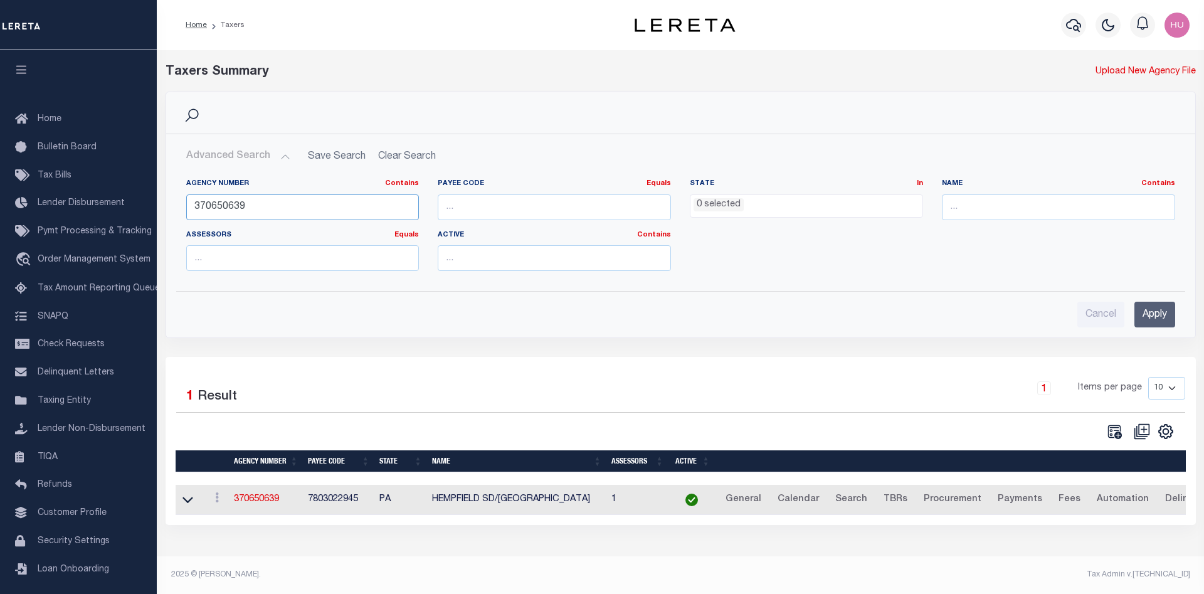
click at [222, 211] on input "370650639" at bounding box center [302, 207] width 233 height 26
paste input "480610"
type input "370480610"
click at [1141, 320] on input "Apply" at bounding box center [1154, 315] width 41 height 26
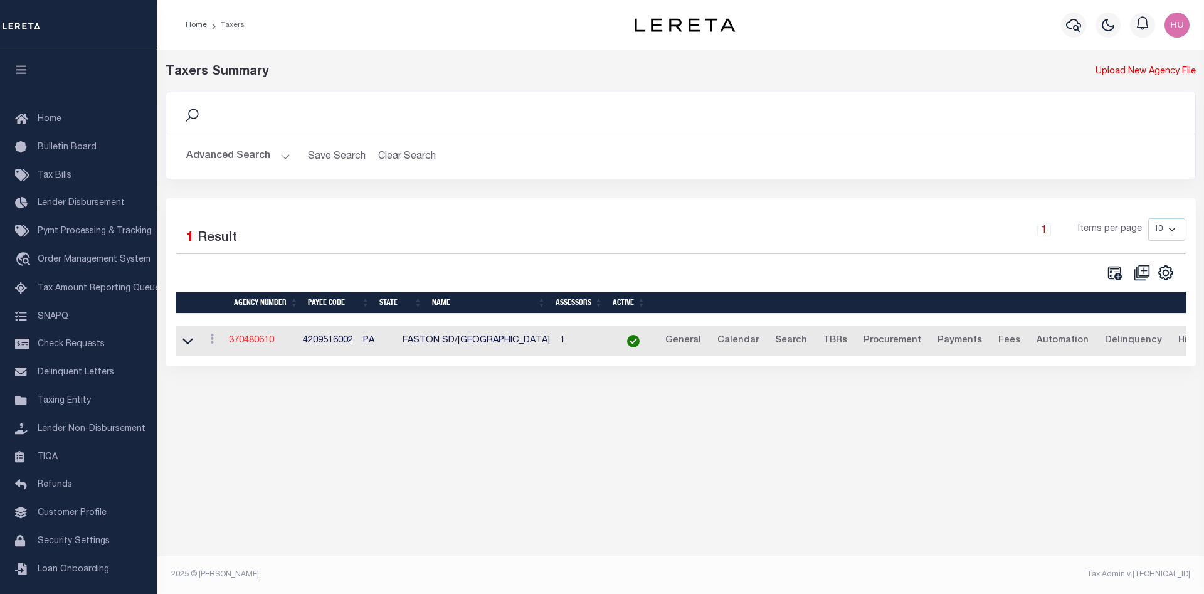
click at [271, 342] on link "370480610" at bounding box center [251, 340] width 45 height 9
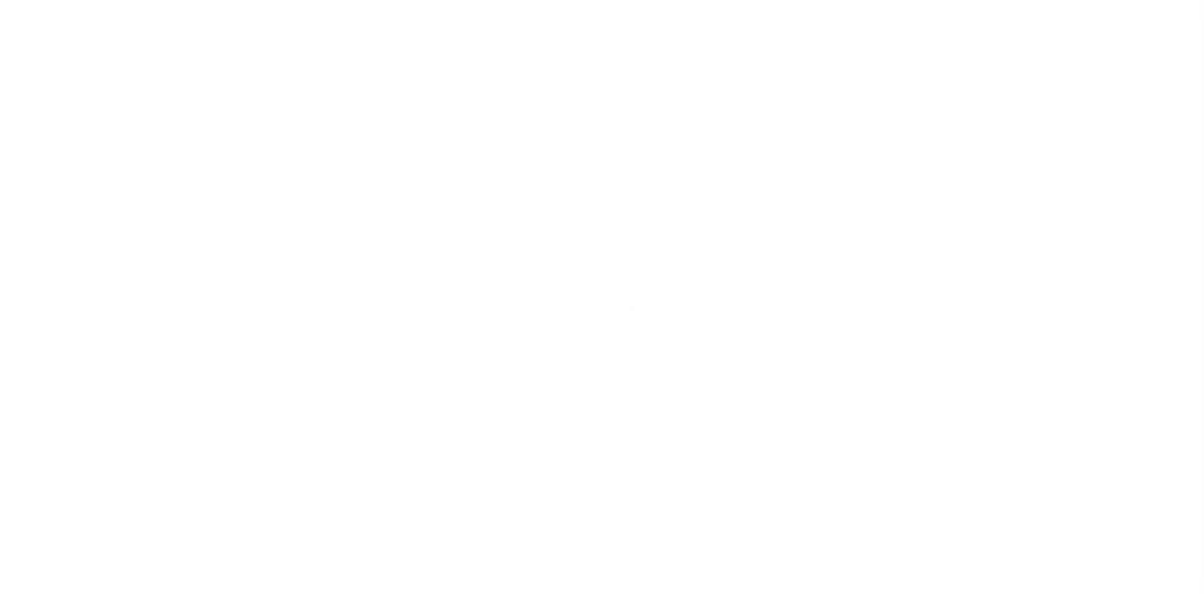
select select
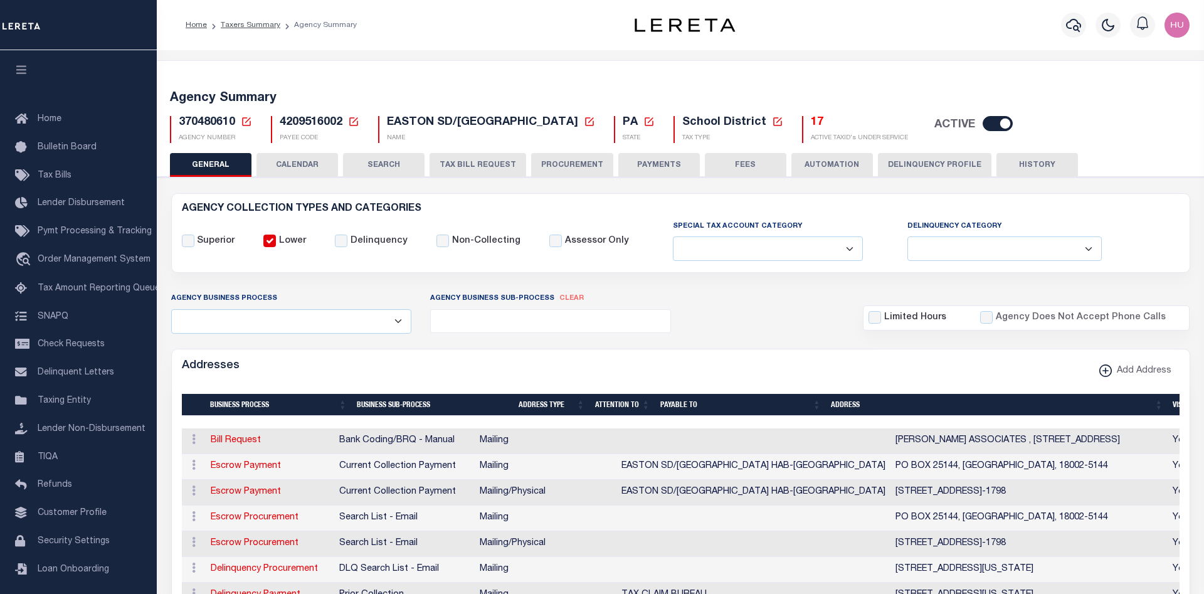
click at [304, 169] on button "CALENDAR" at bounding box center [297, 165] width 82 height 24
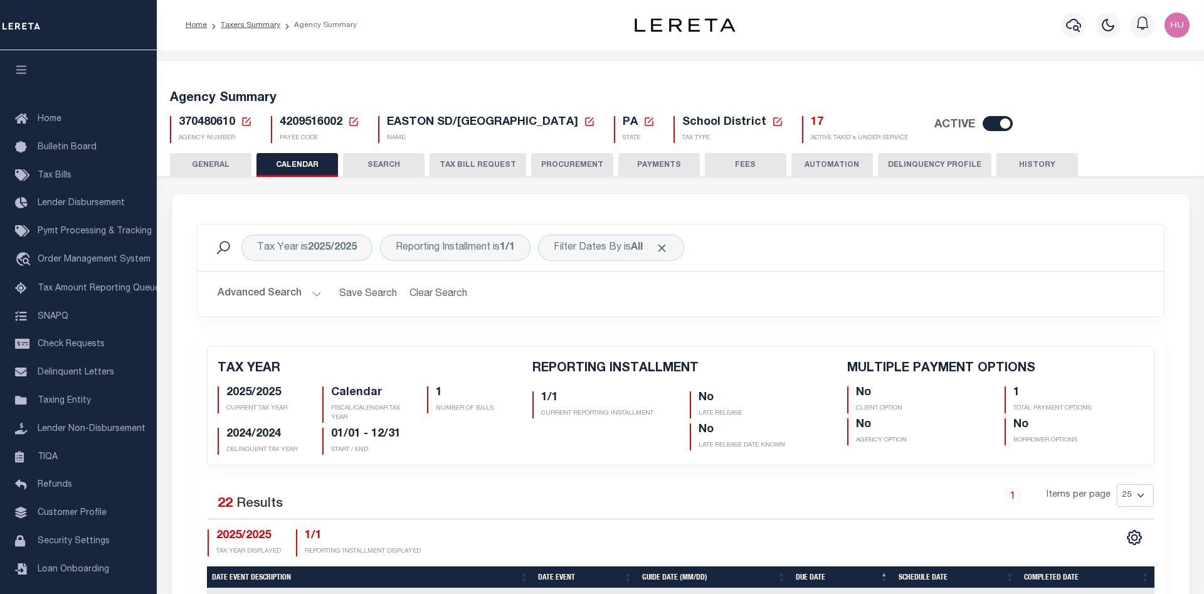
checkbox input "false"
type input "1"
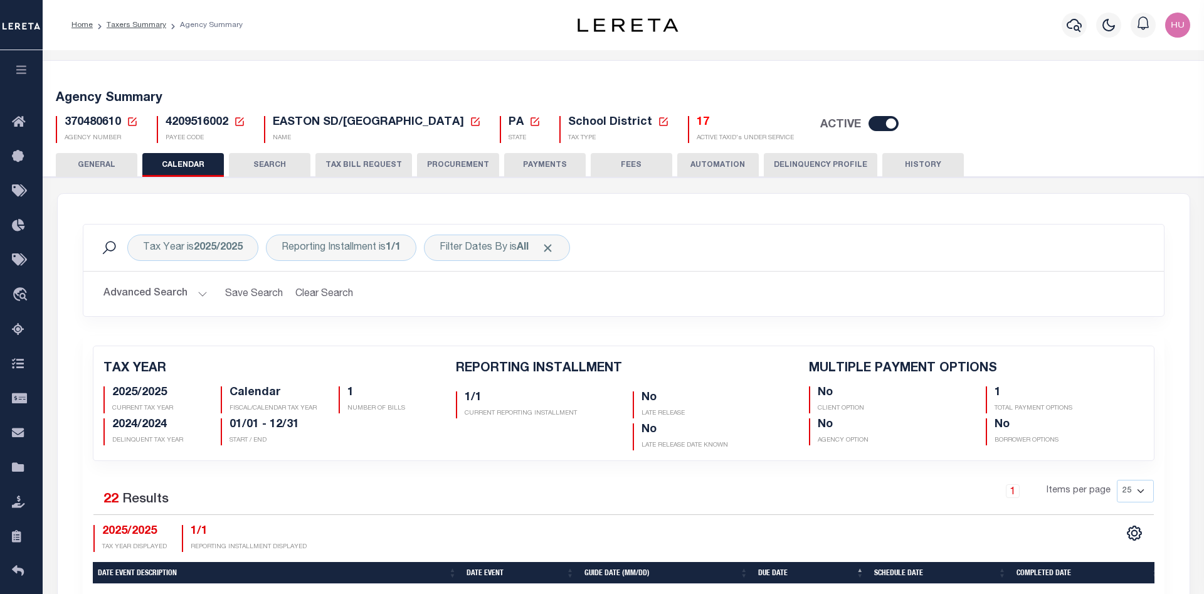
click at [94, 120] on span "370480610" at bounding box center [93, 122] width 56 height 11
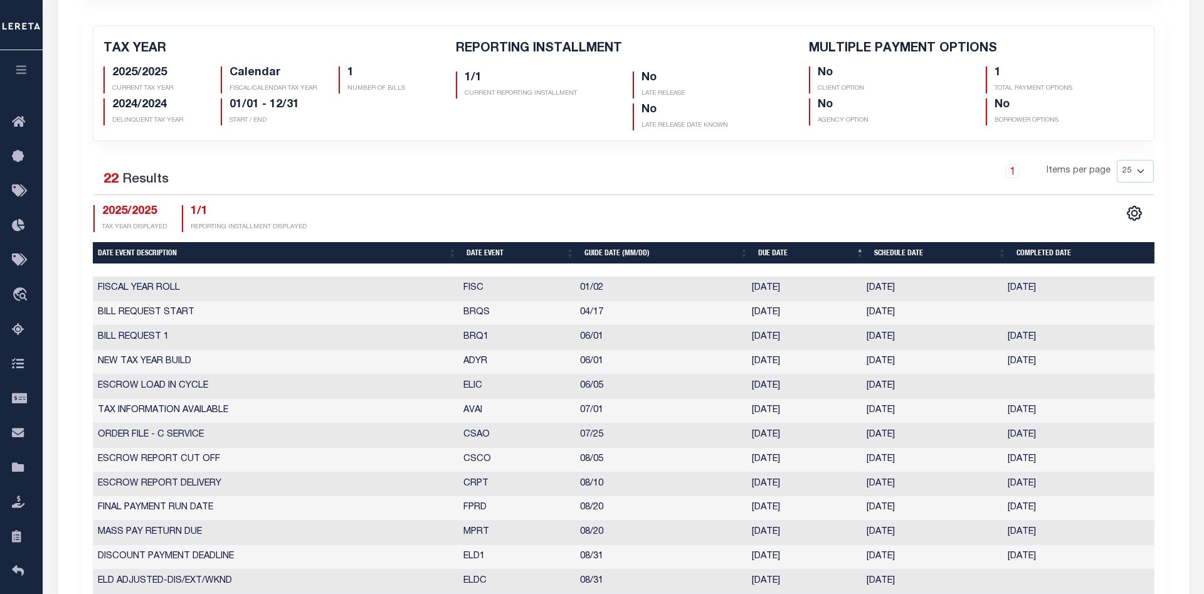
scroll to position [128, 0]
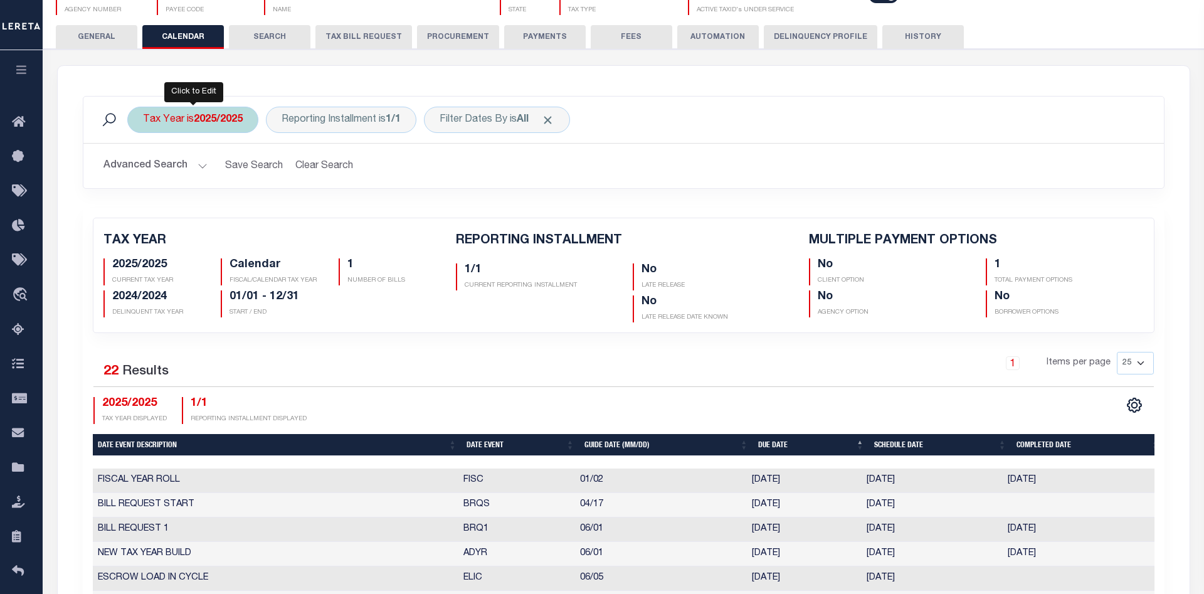
click at [211, 125] on b "2025/2025" at bounding box center [218, 120] width 49 height 10
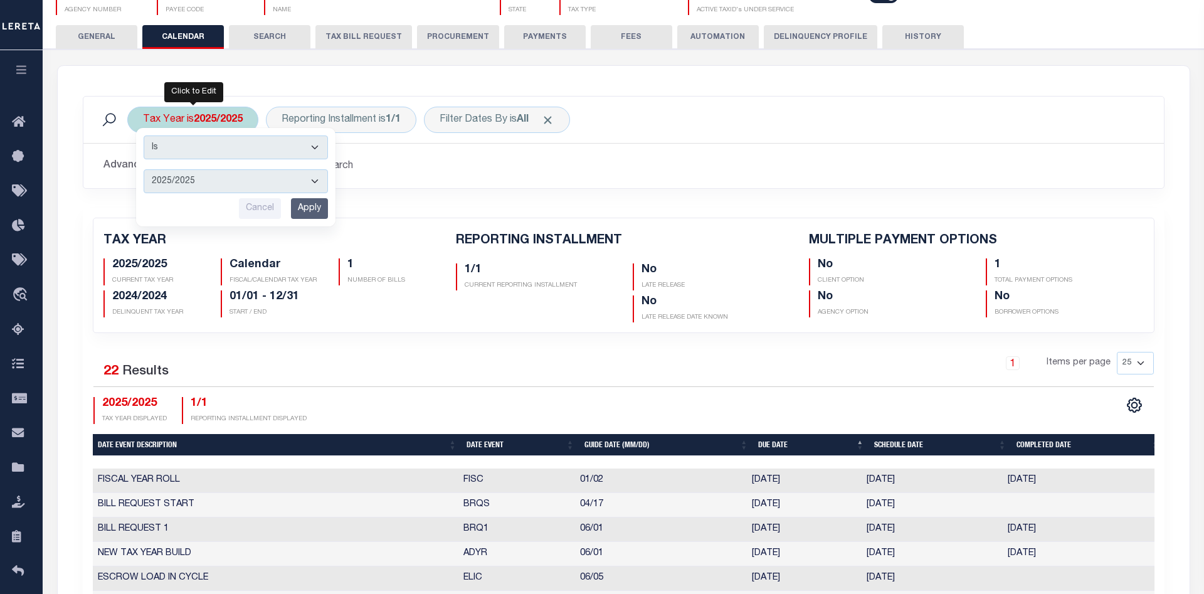
click at [144, 169] on select "2026/2026 2025/2025 2024/2024 2023/2023 2022/2022 2021/2021 2020/2020 2019/2019…" at bounding box center [236, 181] width 184 height 24
select select "2019/2019"
click option "2019/2019" at bounding box center [0, 0] width 0 height 0
click at [304, 203] on input "Apply" at bounding box center [309, 208] width 37 height 21
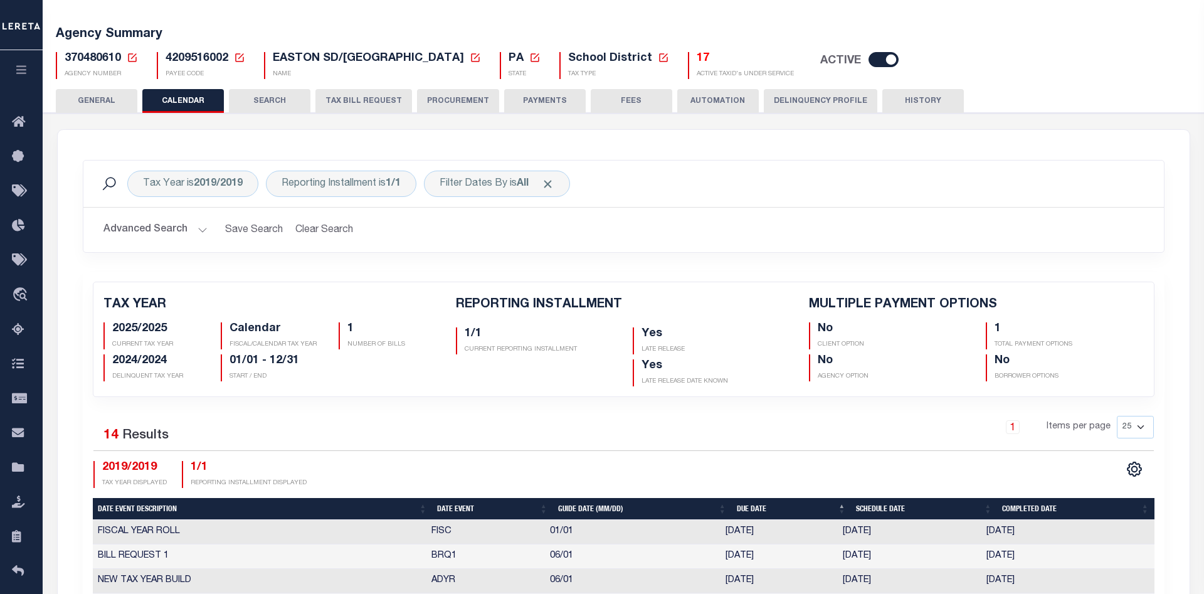
scroll to position [0, 0]
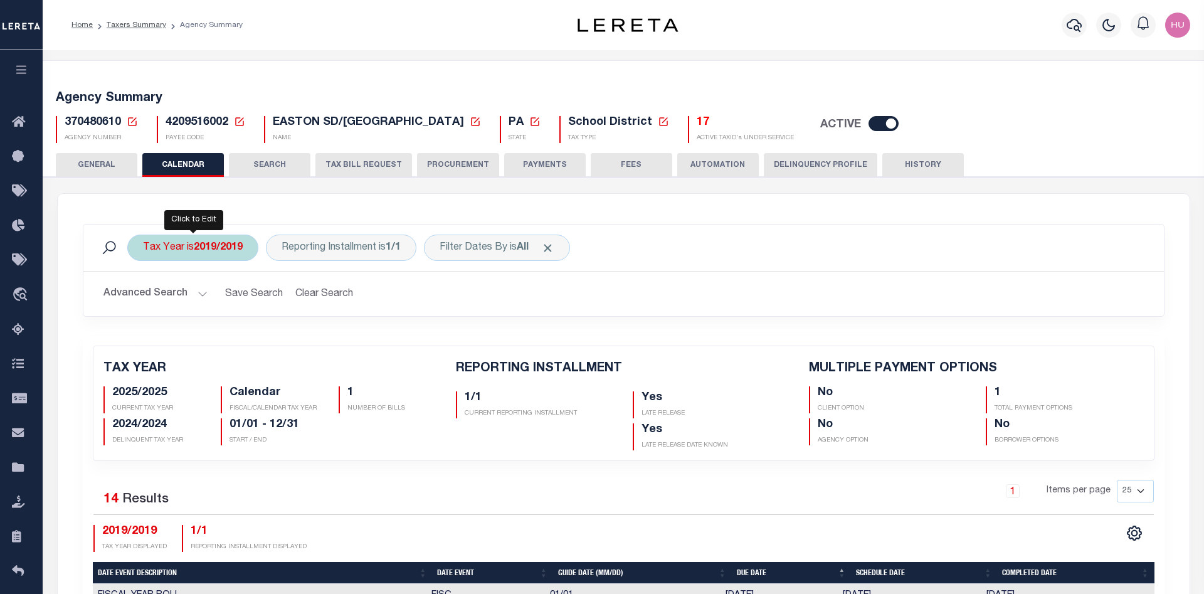
click at [214, 245] on b "2019/2019" at bounding box center [218, 248] width 49 height 10
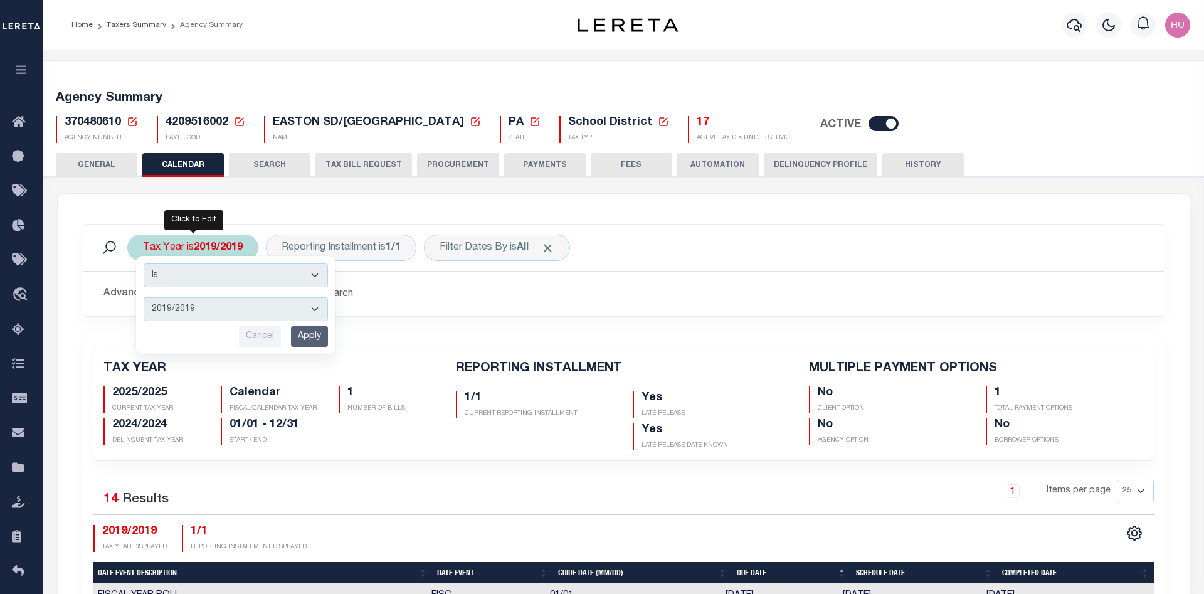
click at [144, 297] on select "2026/2026 2025/2025 2024/2024 2023/2023 2022/2022 2021/2021 2020/2020 2019/2019…" at bounding box center [236, 309] width 184 height 24
select select "2026/2026"
click option "2026/2026" at bounding box center [0, 0] width 0 height 0
click at [313, 336] on input "Apply" at bounding box center [309, 336] width 37 height 21
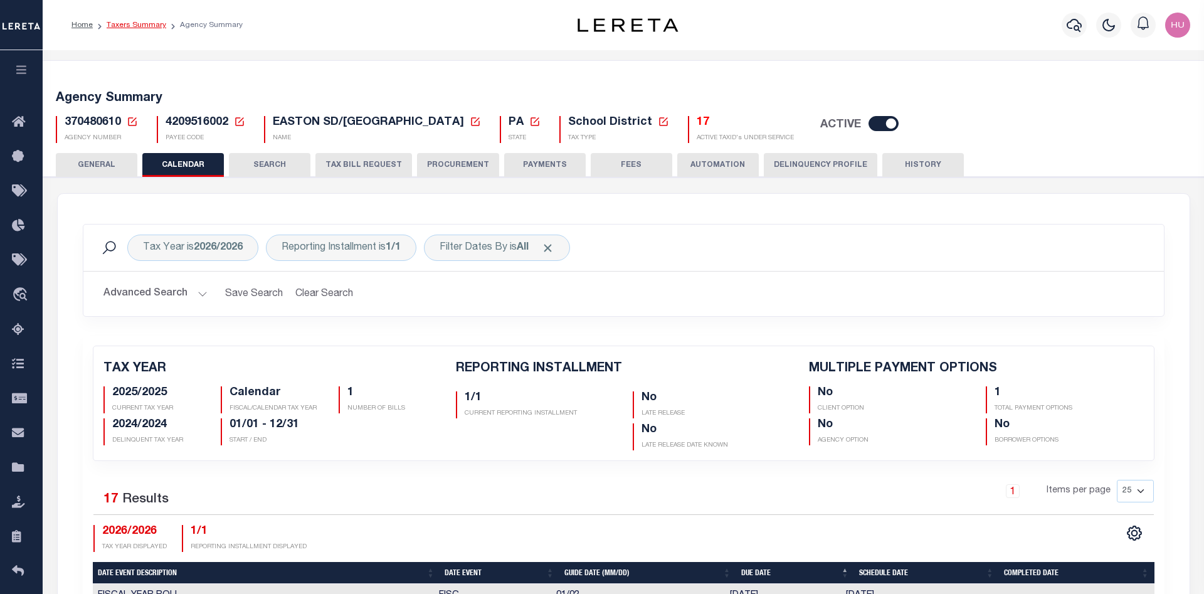
click at [140, 28] on link "Taxers Summary" at bounding box center [137, 25] width 60 height 8
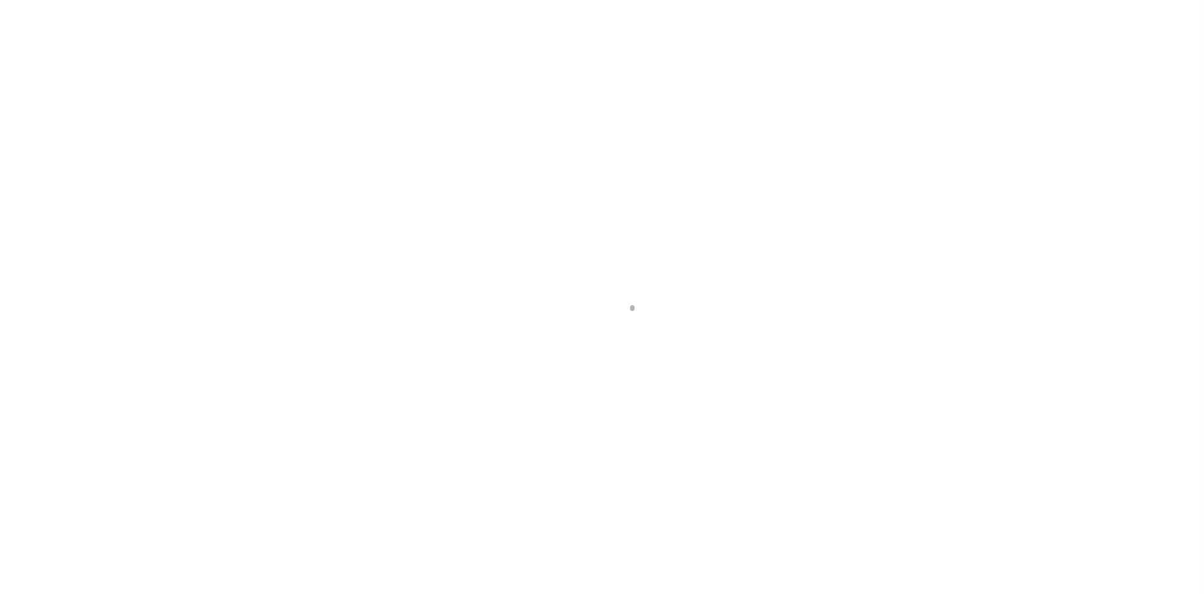
select select
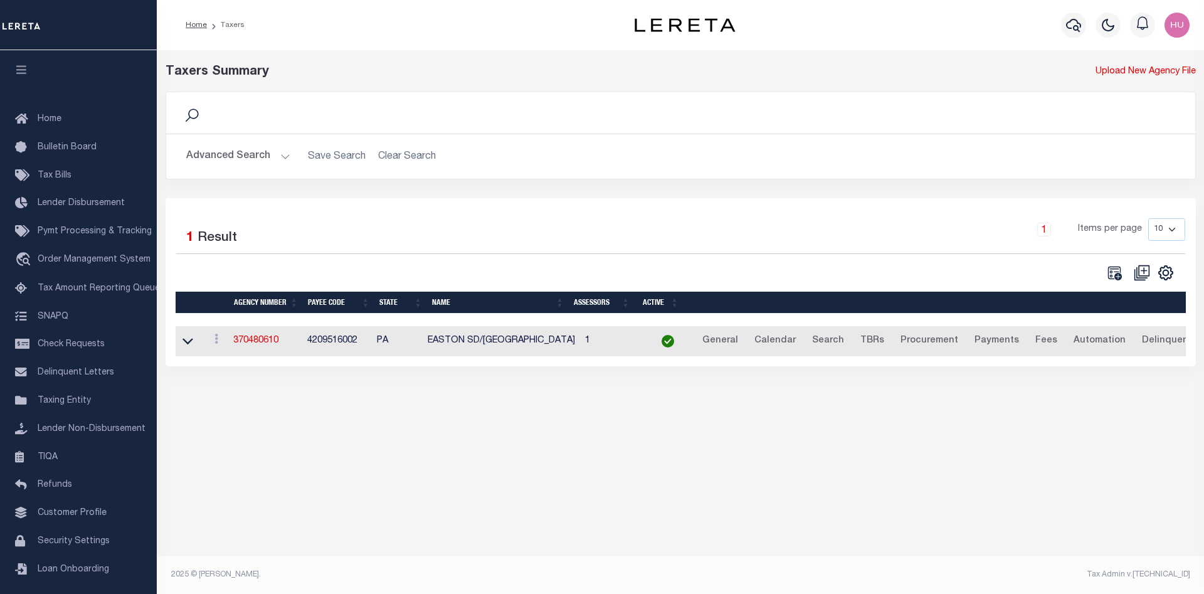
click at [243, 156] on button "Advanced Search" at bounding box center [238, 156] width 104 height 24
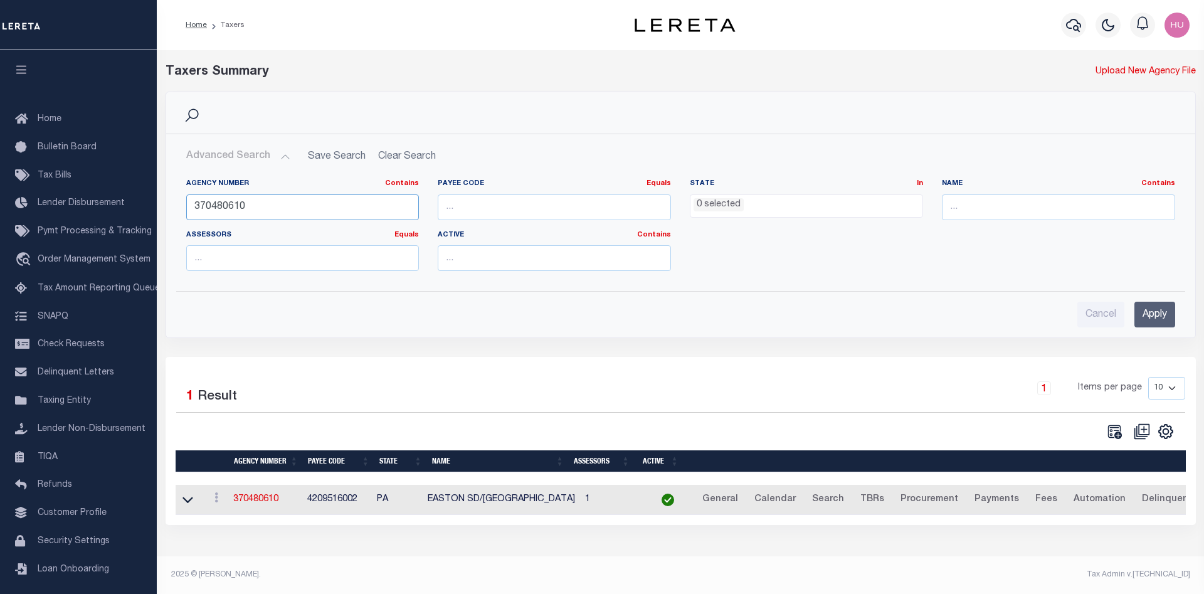
click at [238, 204] on input "370480610" at bounding box center [302, 207] width 233 height 26
paste input "270020103"
click at [1143, 309] on input "Apply" at bounding box center [1154, 315] width 41 height 26
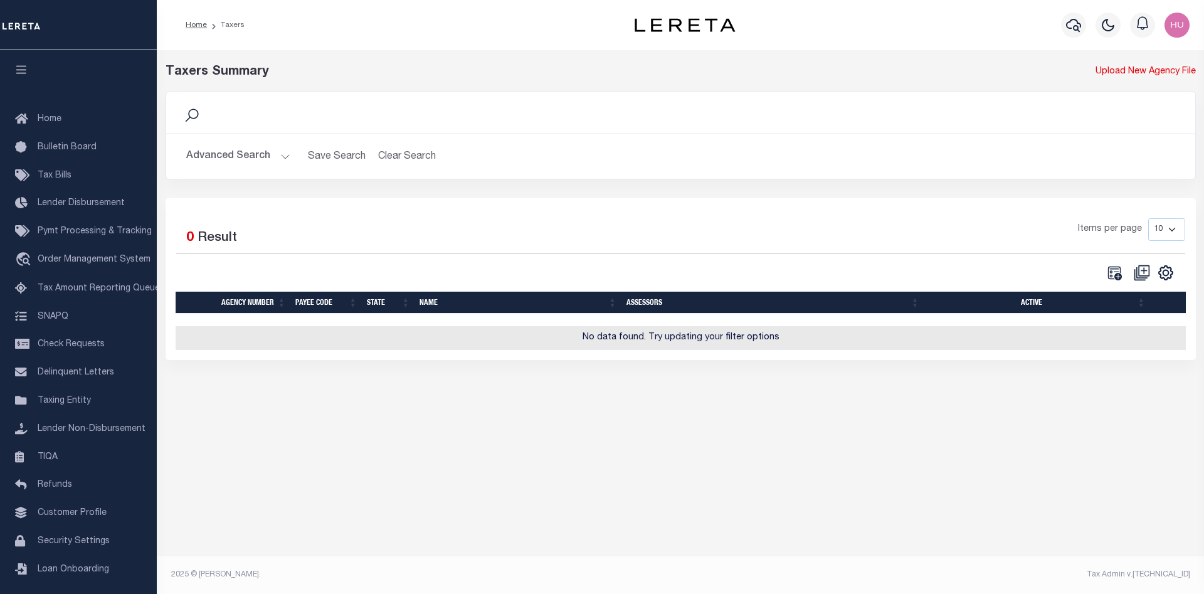
click at [260, 155] on button "Advanced Search" at bounding box center [238, 156] width 104 height 24
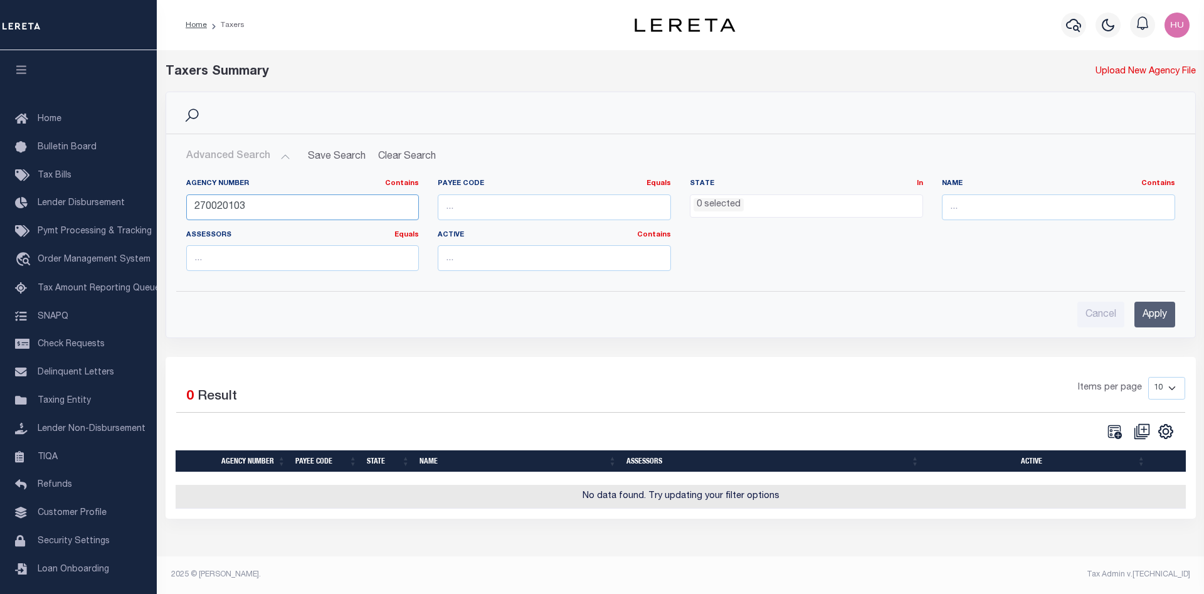
click at [206, 205] on input "270020103" at bounding box center [302, 207] width 233 height 26
paste input "480690205"
click at [1145, 312] on input "Apply" at bounding box center [1154, 315] width 41 height 26
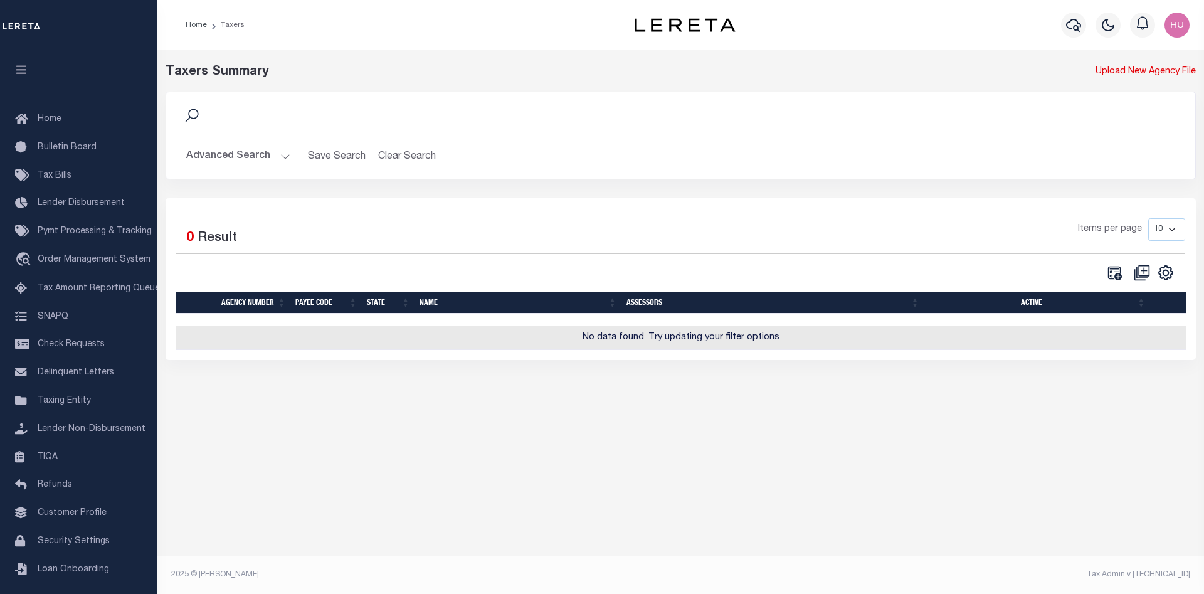
click at [250, 153] on button "Advanced Search" at bounding box center [238, 156] width 104 height 24
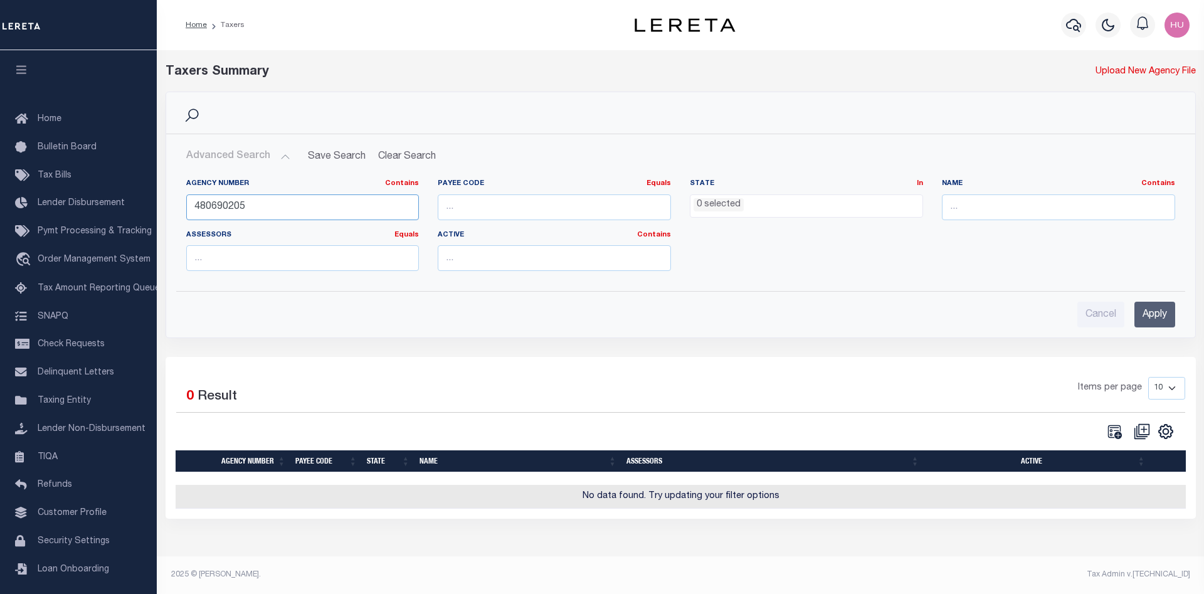
click at [223, 206] on input "480690205" at bounding box center [302, 207] width 233 height 26
paste input "230060103"
type input "230060103"
click at [1148, 316] on input "Apply" at bounding box center [1154, 315] width 41 height 26
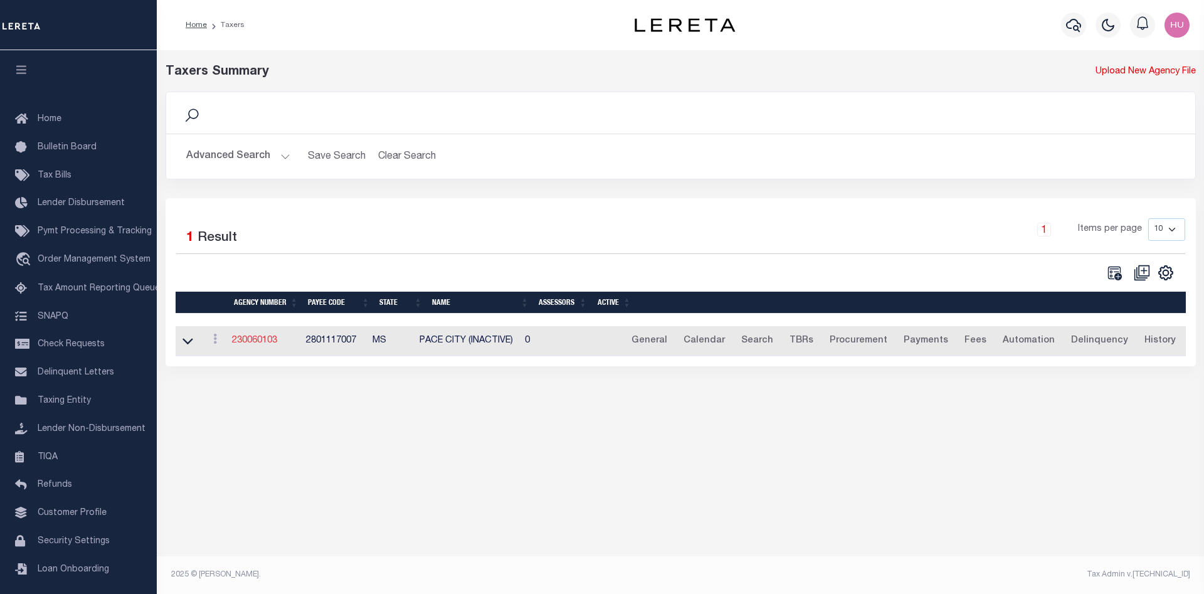
click at [245, 342] on link "230060103" at bounding box center [254, 340] width 45 height 9
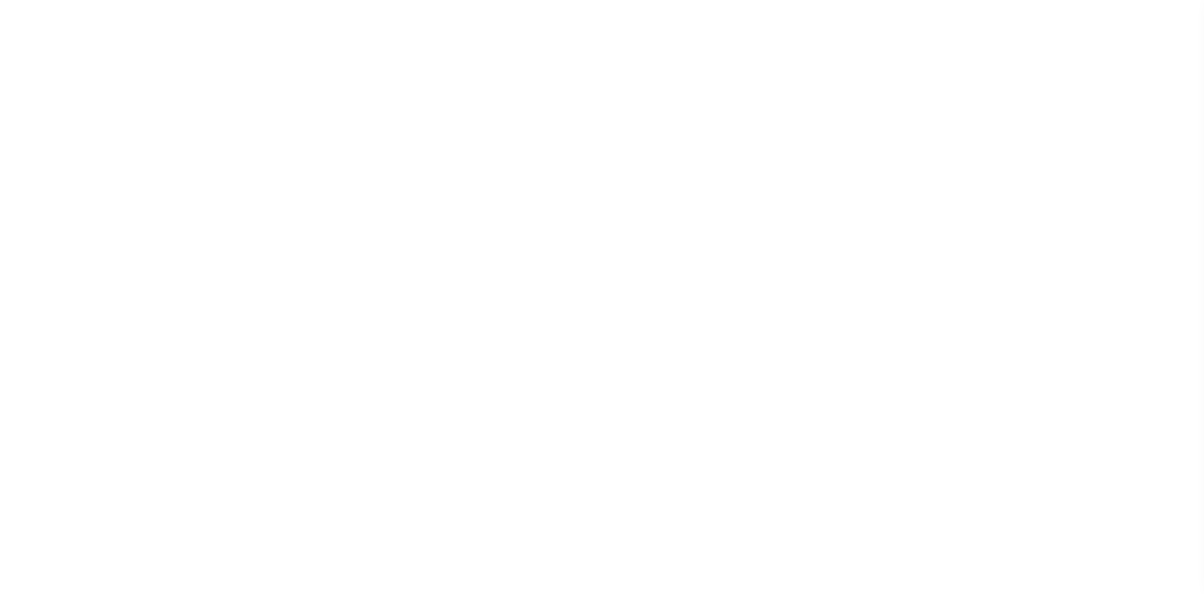
select select
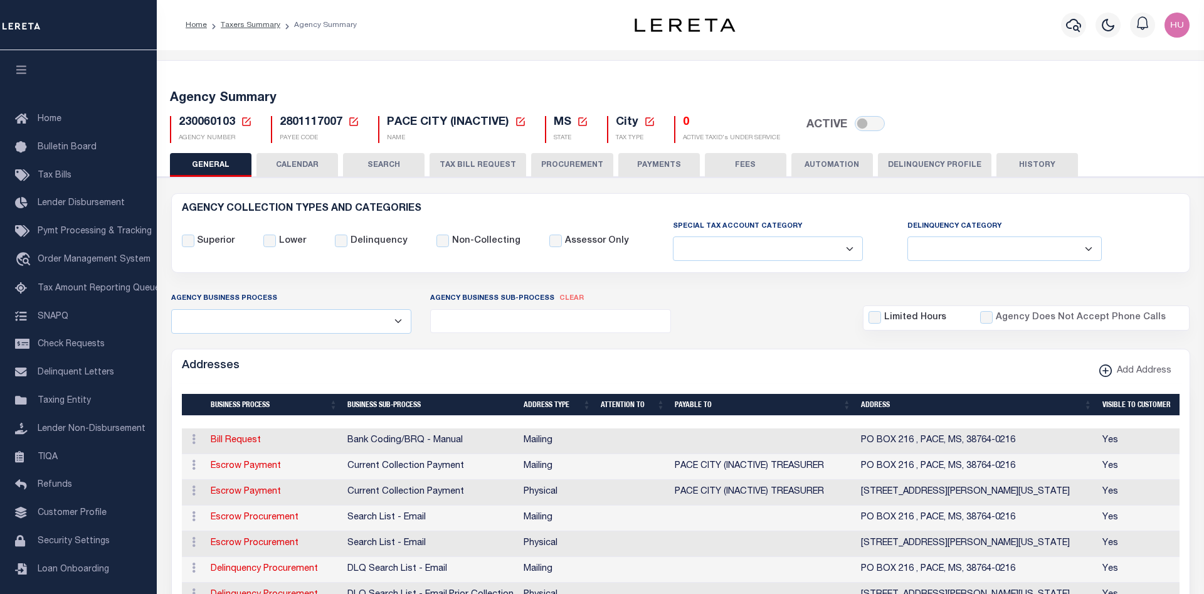
click at [333, 162] on button "CALENDAR" at bounding box center [297, 165] width 82 height 24
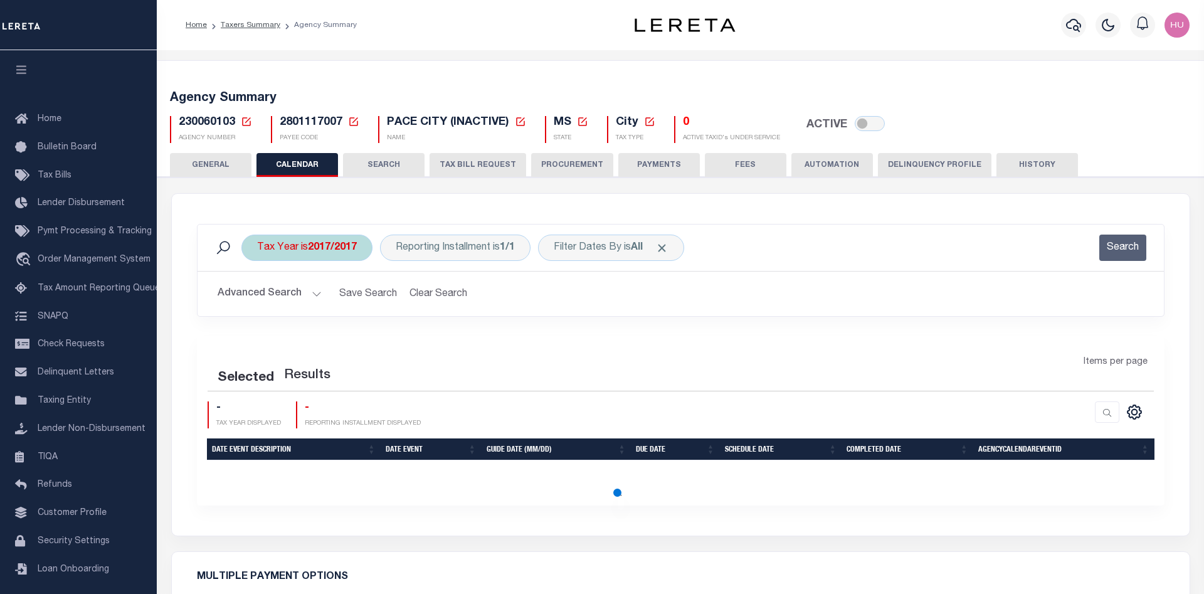
checkbox input "false"
type input "1"
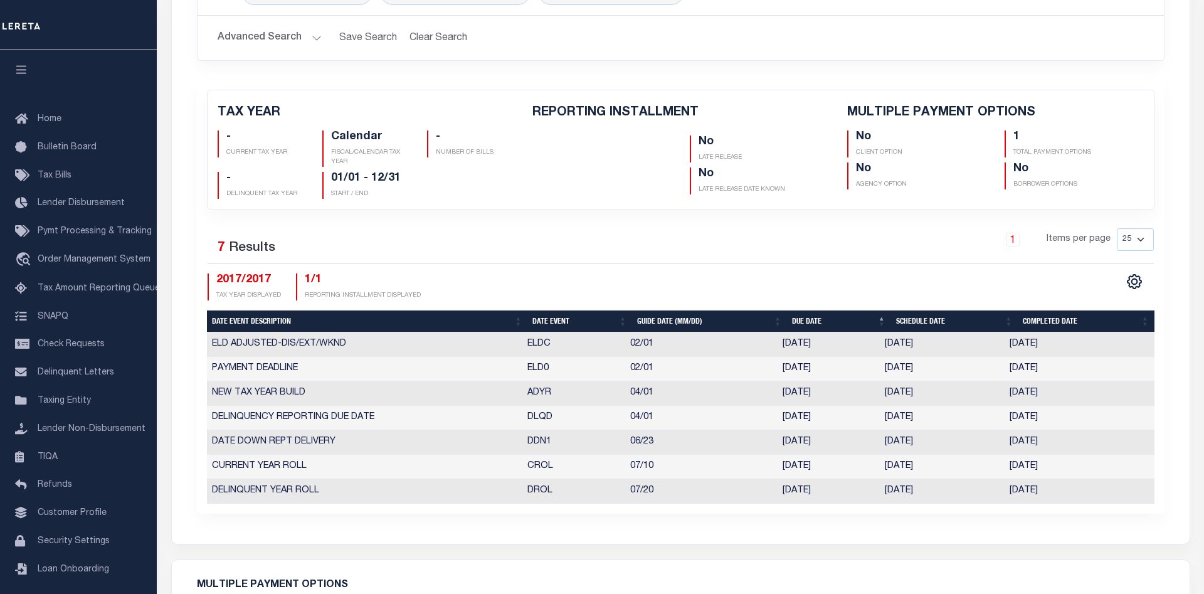
scroll to position [192, 0]
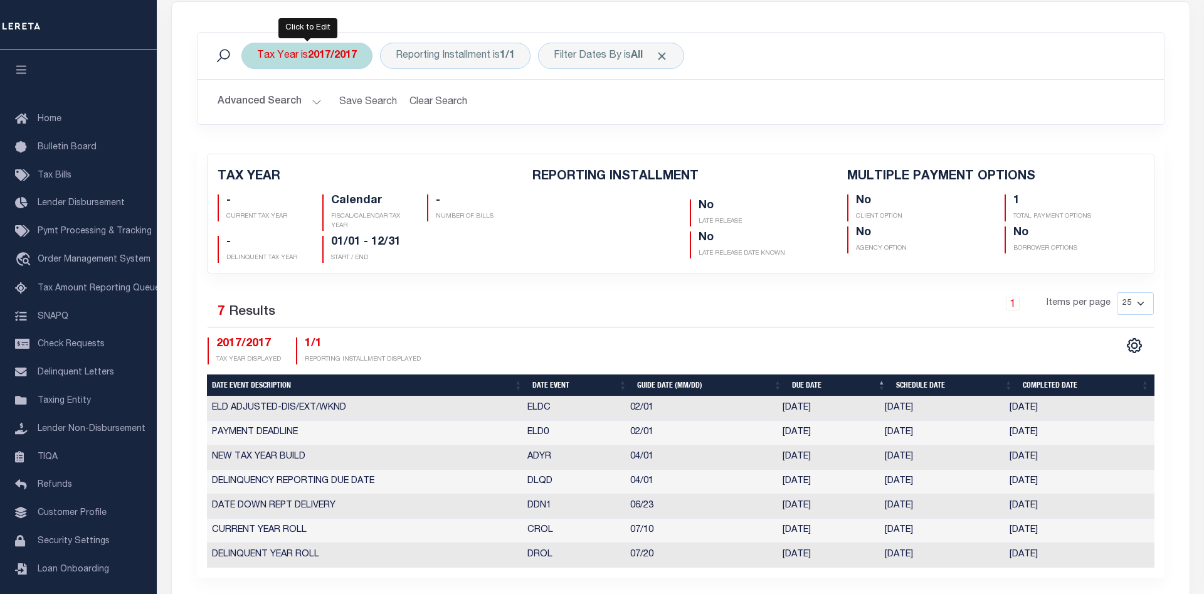
click at [322, 54] on b "2017/2017" at bounding box center [332, 56] width 49 height 10
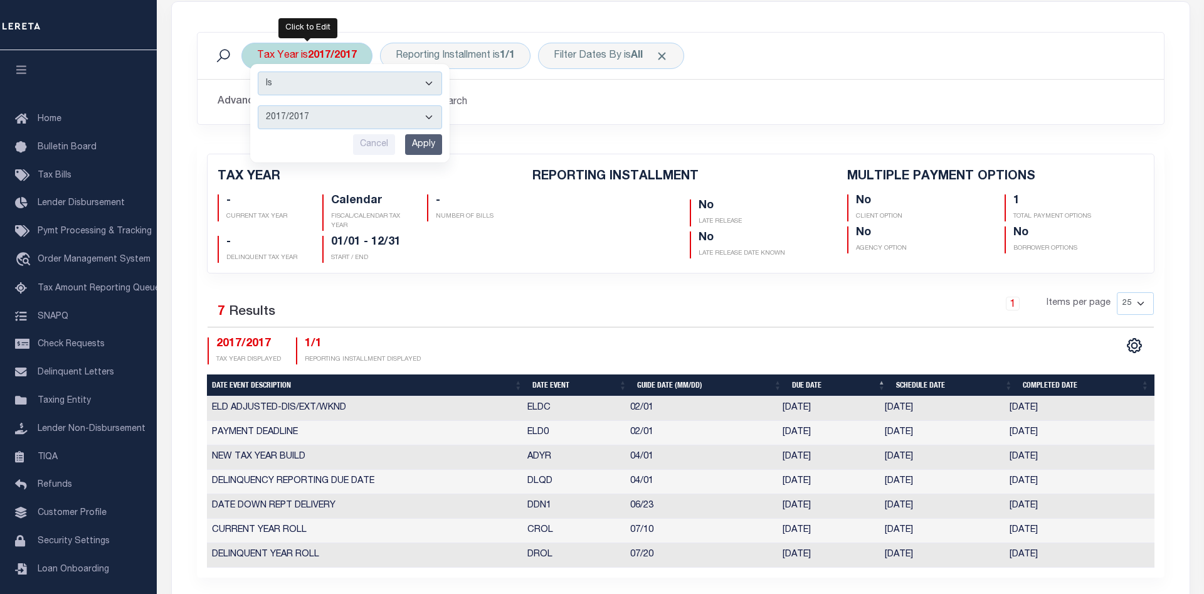
click at [258, 105] on select "2017/2017 2016/2016 2015/2015 2014/2014 2013/2013 2012/2012 2011/2011 2010/2010…" at bounding box center [350, 117] width 184 height 24
select select "2010/2010"
click option "2010/2010" at bounding box center [0, 0] width 0 height 0
click at [425, 145] on input "Apply" at bounding box center [423, 144] width 37 height 21
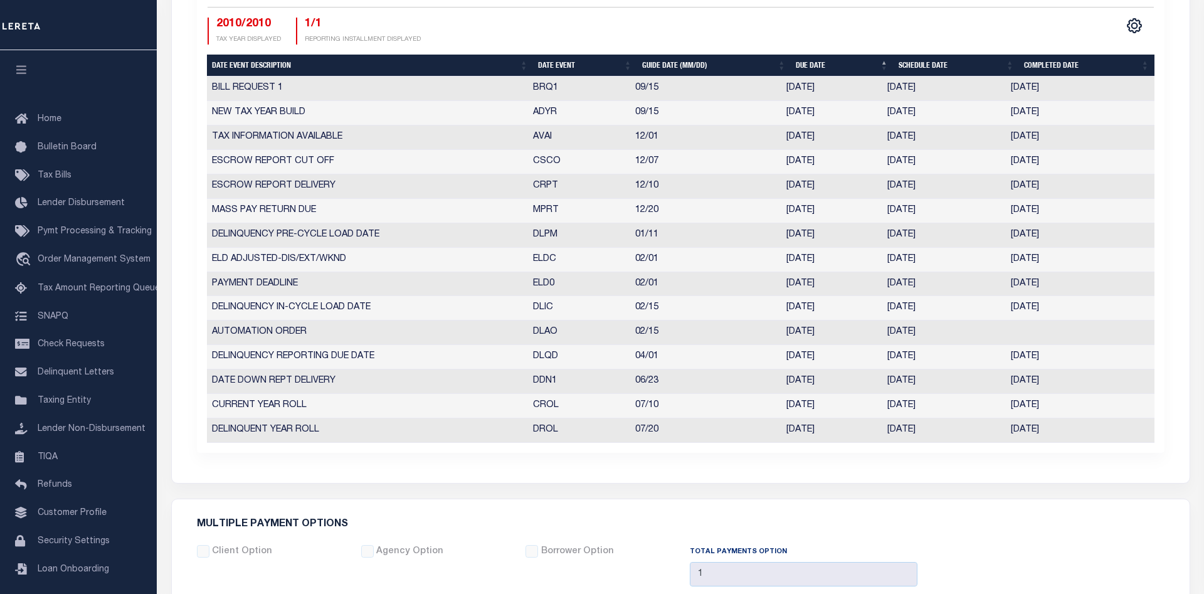
scroll to position [0, 0]
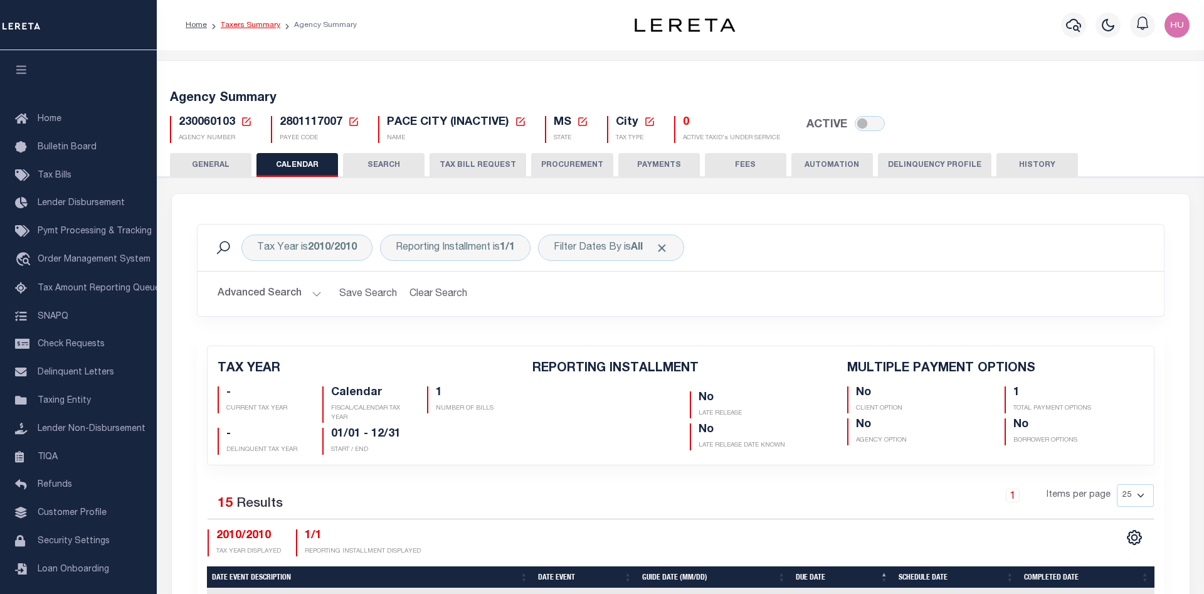
click at [230, 24] on link "Taxers Summary" at bounding box center [251, 25] width 60 height 8
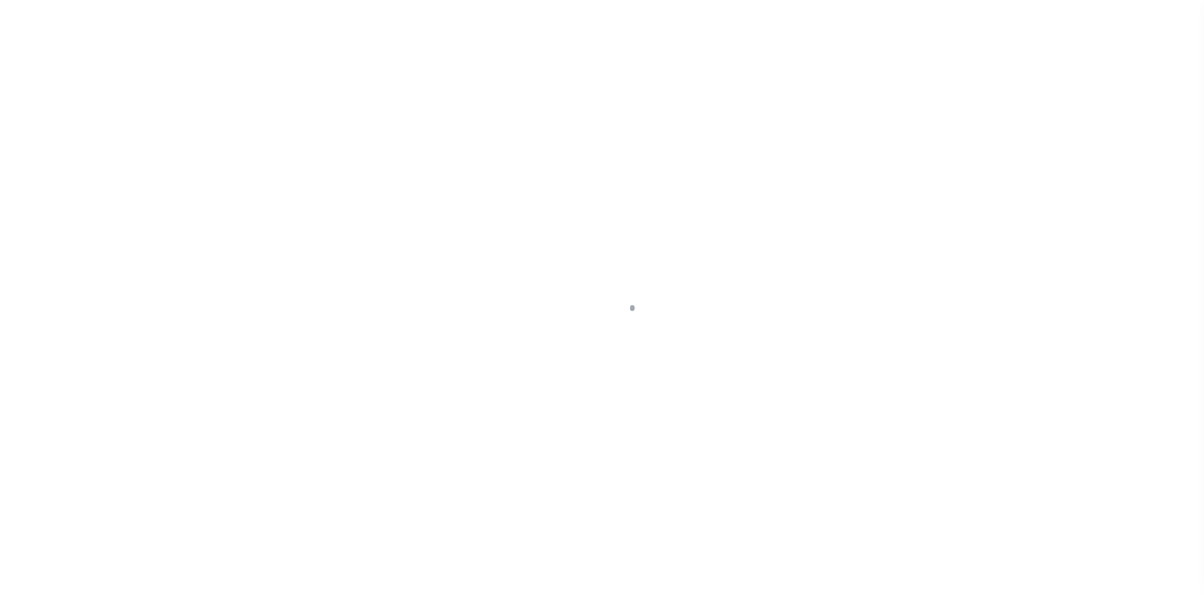
select select
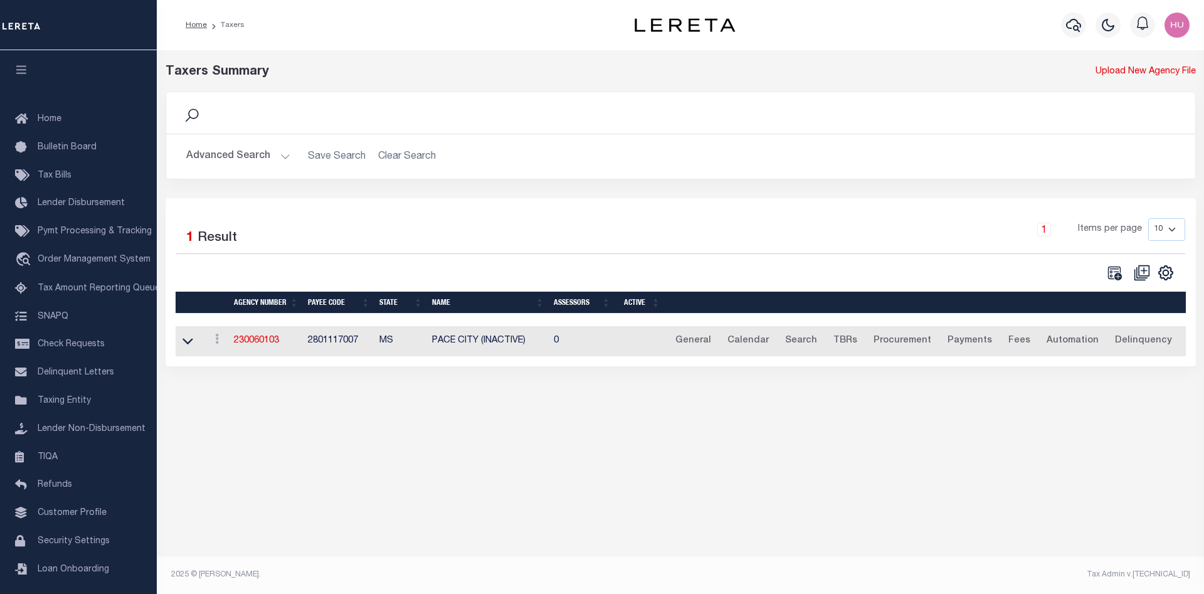
click at [235, 162] on button "Advanced Search" at bounding box center [238, 156] width 104 height 24
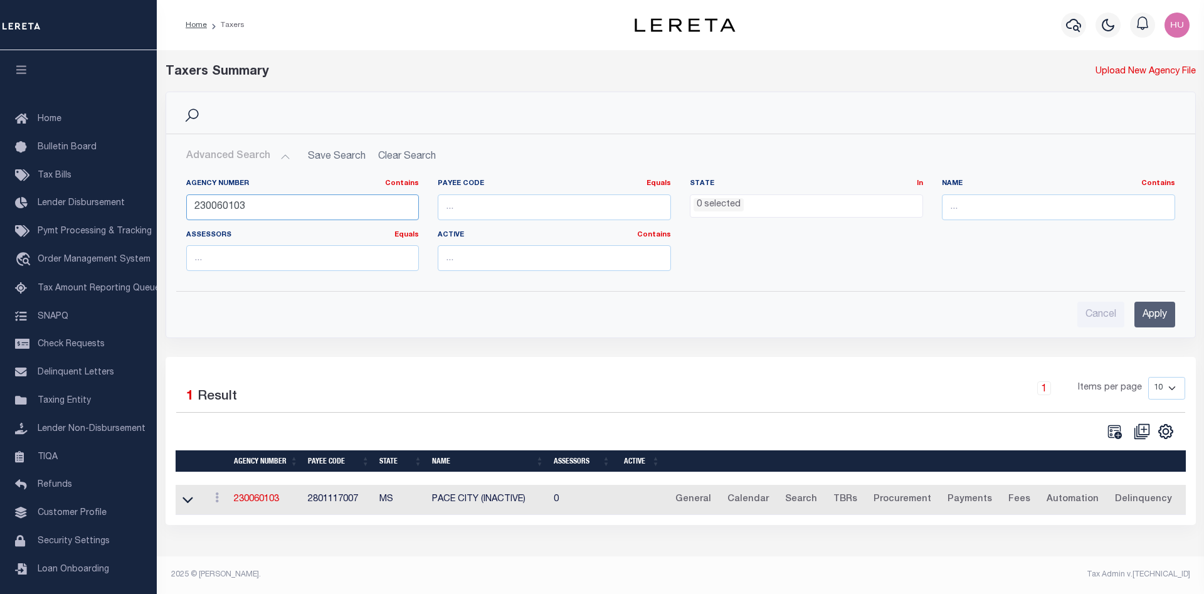
click at [225, 209] on input "230060103" at bounding box center [302, 207] width 233 height 26
paste input "480710201"
click at [1151, 310] on input "Apply" at bounding box center [1154, 315] width 41 height 26
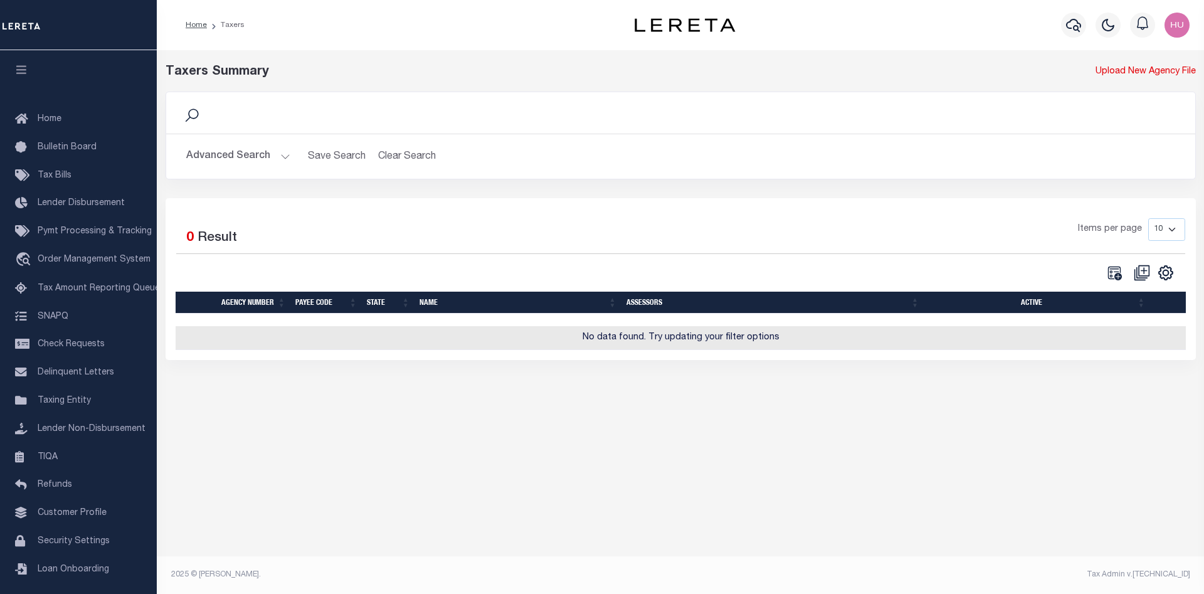
click at [257, 162] on button "Advanced Search" at bounding box center [238, 156] width 104 height 24
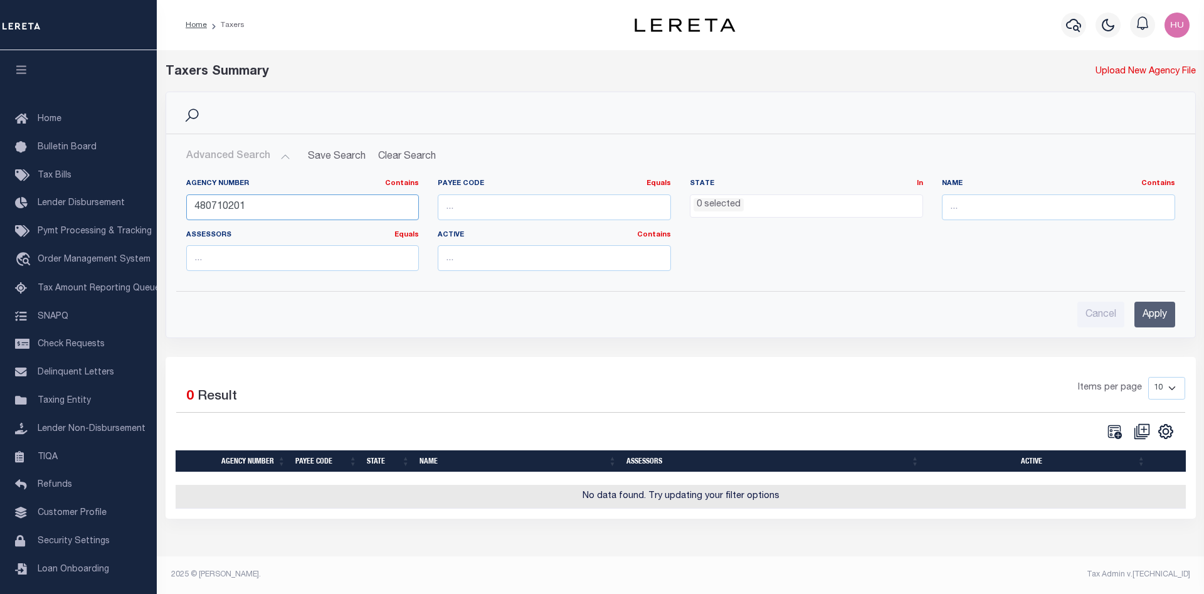
click at [205, 208] on input "480710201" at bounding box center [302, 207] width 233 height 26
paste input "270161553"
click at [1156, 317] on input "Apply" at bounding box center [1154, 315] width 41 height 26
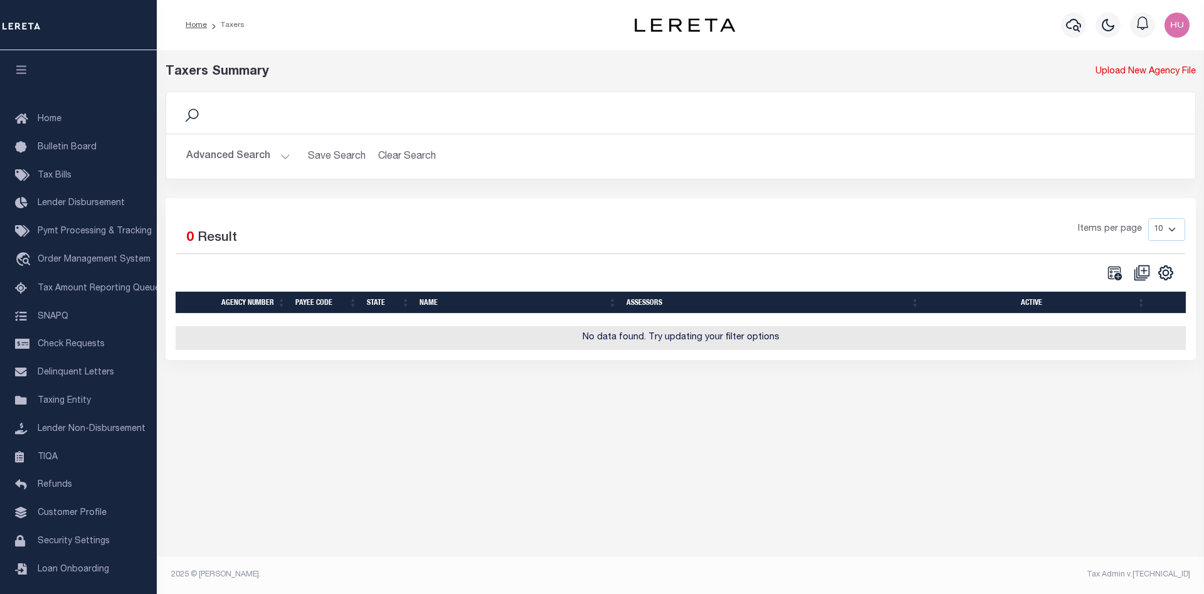
click at [245, 156] on button "Advanced Search" at bounding box center [238, 156] width 104 height 24
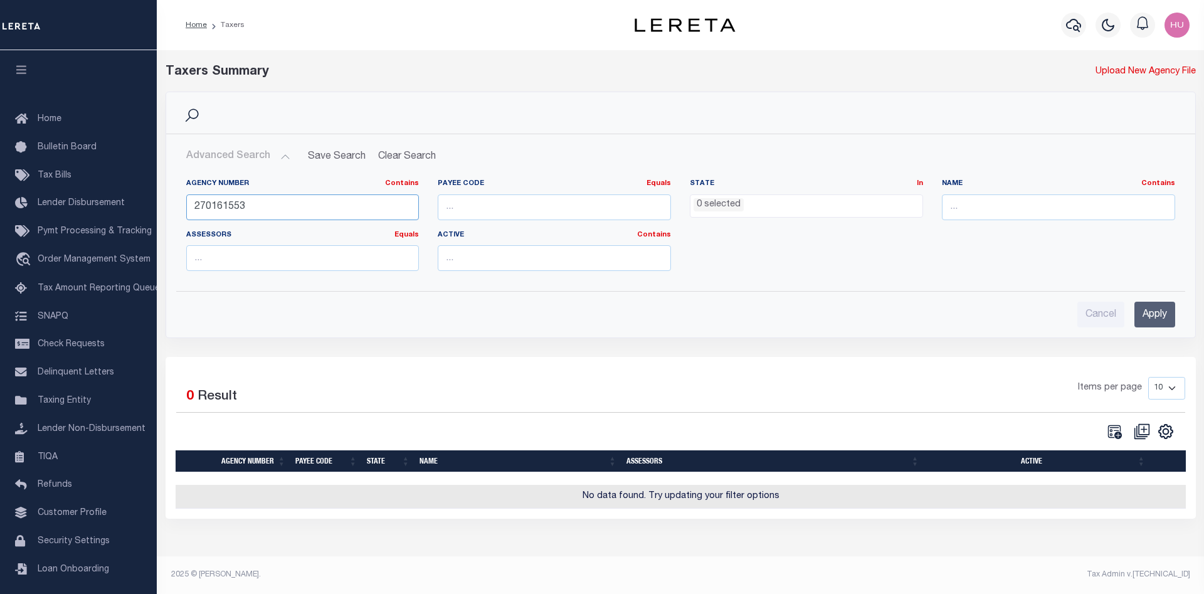
click at [214, 210] on input "270161553" at bounding box center [302, 207] width 233 height 26
paste input "420722001"
type input "420722001"
click at [1153, 310] on input "Apply" at bounding box center [1154, 315] width 41 height 26
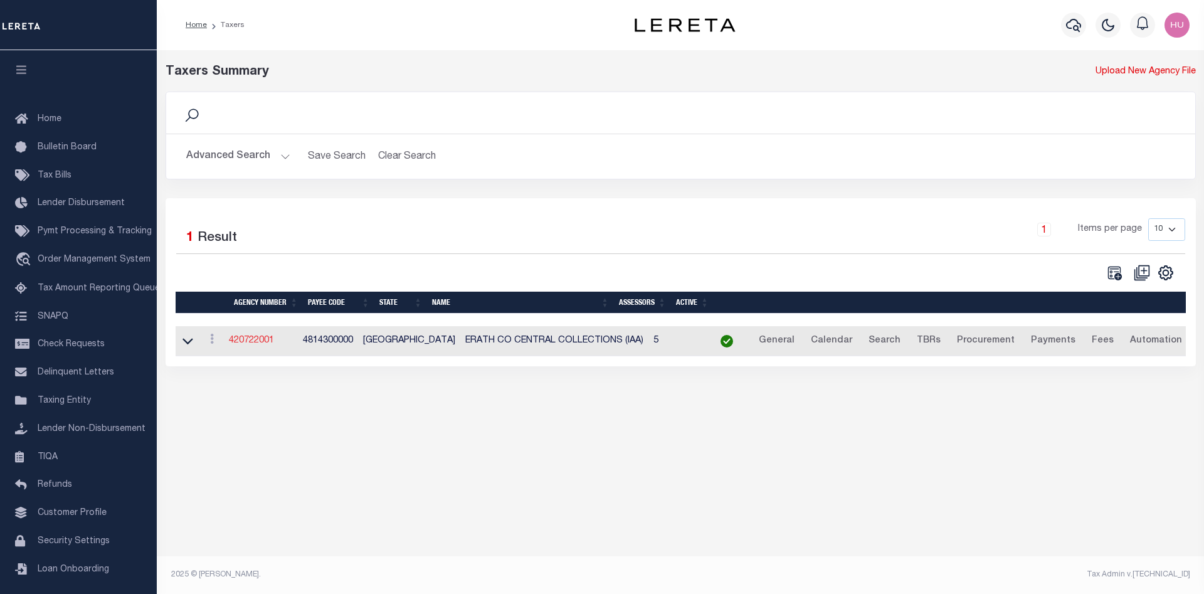
click at [249, 344] on link "420722001" at bounding box center [251, 340] width 45 height 9
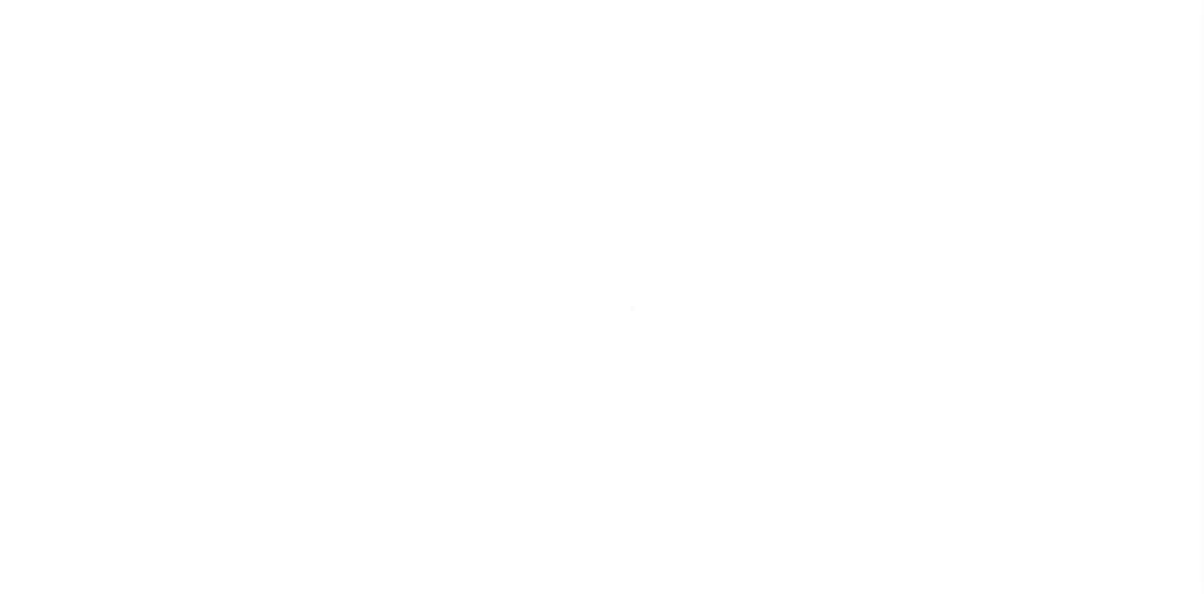
select select
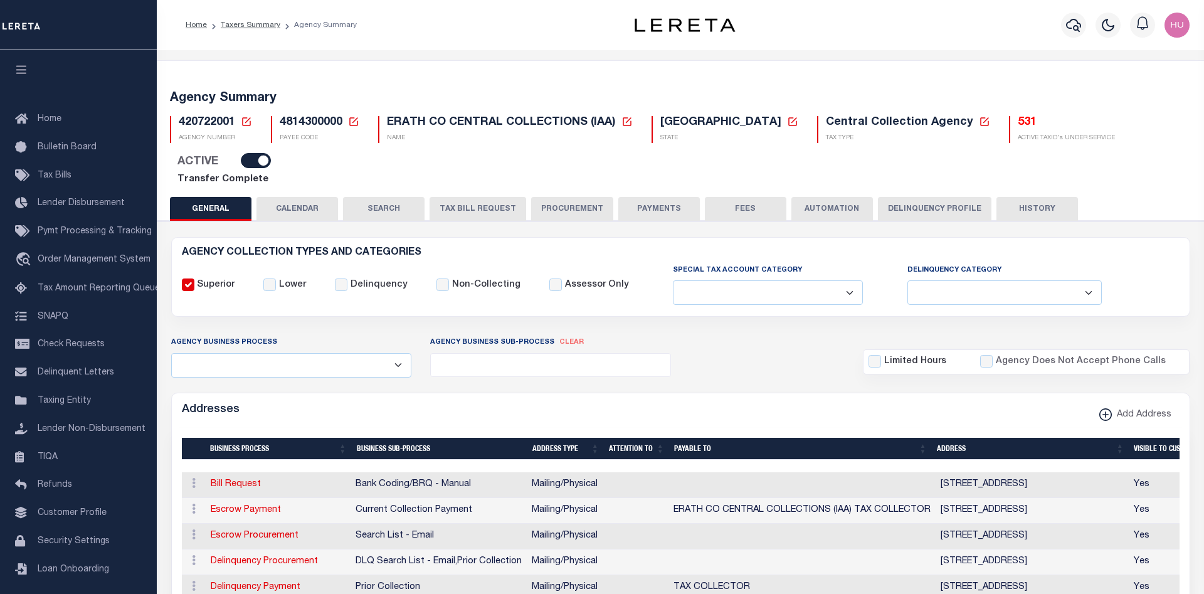
click at [285, 197] on button "CALENDAR" at bounding box center [297, 209] width 82 height 24
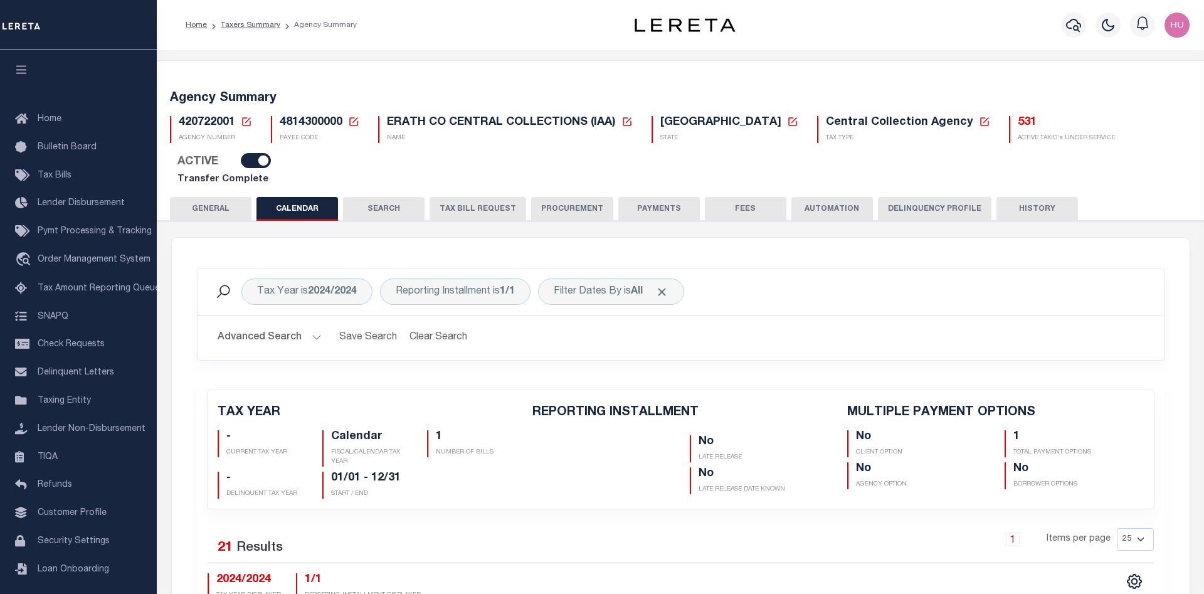
checkbox input "false"
type input "1"
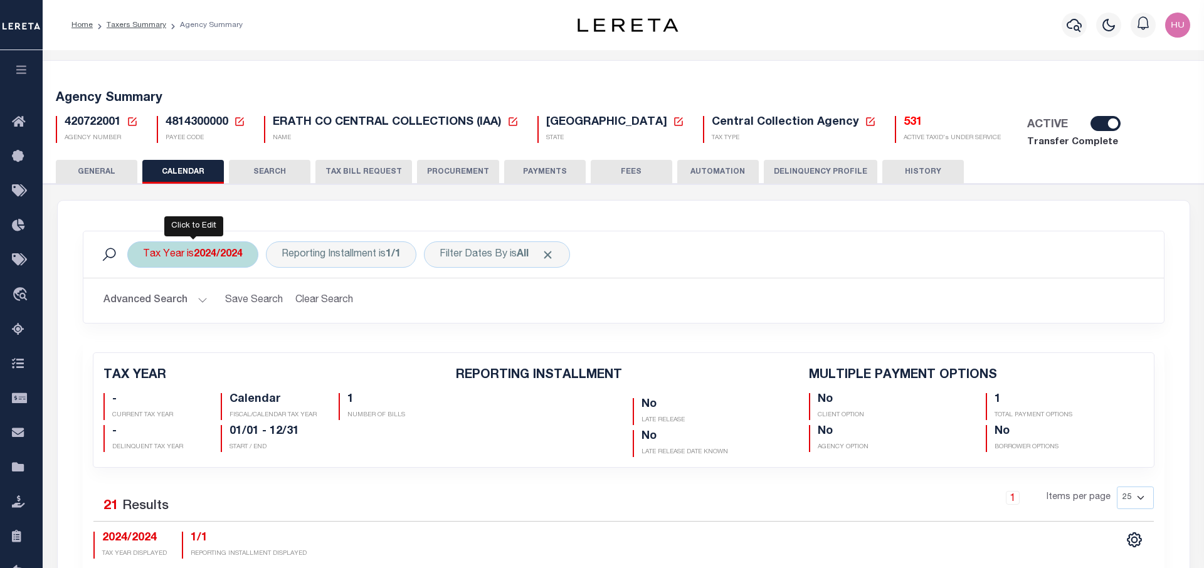
click at [233, 258] on b "2024/2024" at bounding box center [218, 255] width 49 height 10
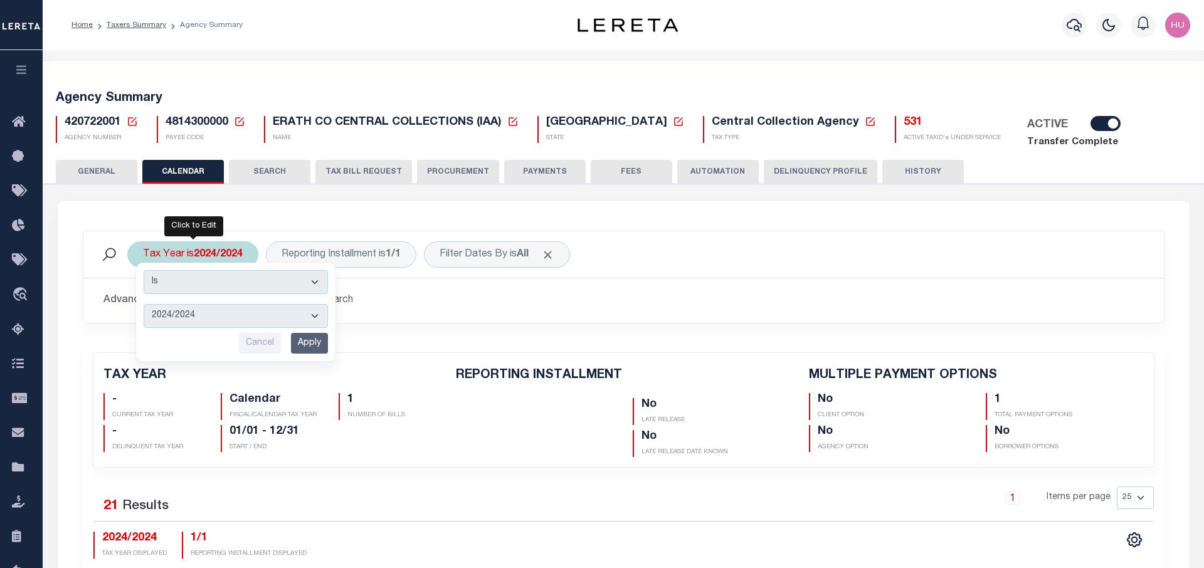
click at [144, 304] on select "2024/2024 2023/2023 2022/2022 2021/2021 2020/2020 2019/2019 2018/2018 2017/2017…" at bounding box center [236, 316] width 184 height 24
select select "2023/2023"
click option "2023/2023" at bounding box center [0, 0] width 0 height 0
click at [305, 342] on input "Apply" at bounding box center [309, 343] width 37 height 21
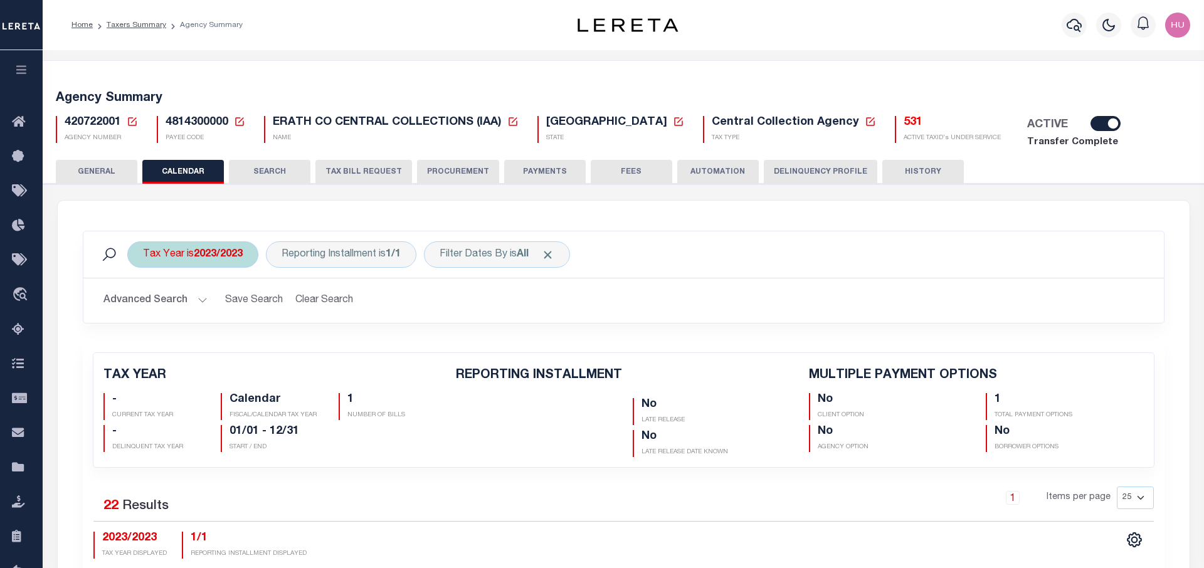
click at [200, 259] on b "2023/2023" at bounding box center [218, 255] width 49 height 10
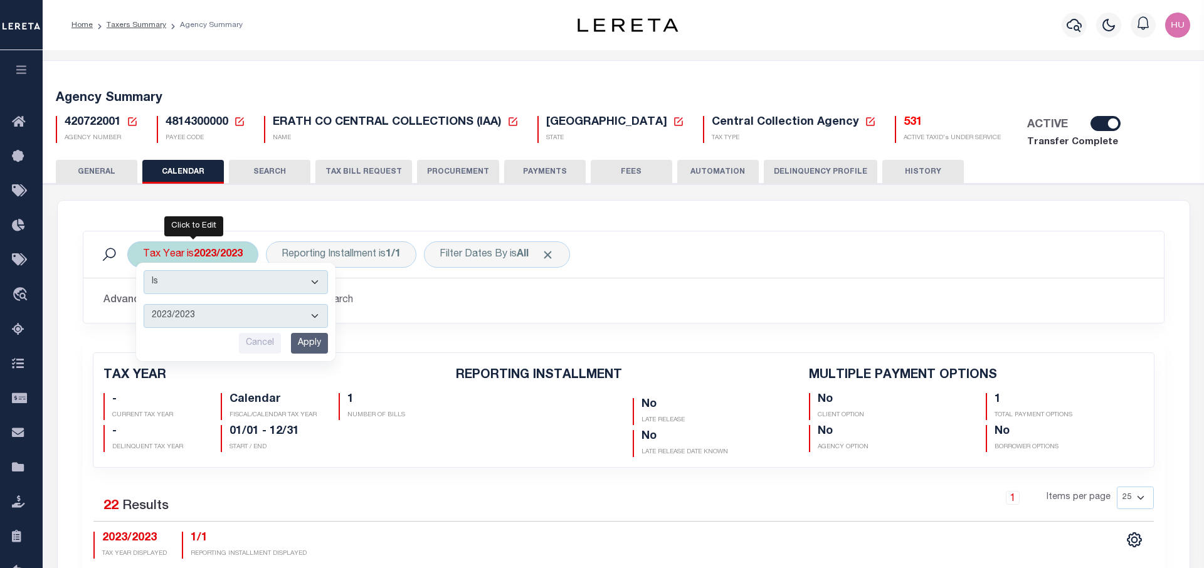
click at [144, 304] on select "2024/2024 2023/2023 2022/2022 2021/2021 2020/2020 2019/2019 2018/2018 2017/2017…" at bounding box center [236, 316] width 184 height 24
select select "2021/2021"
click option "2021/2021" at bounding box center [0, 0] width 0 height 0
click at [304, 341] on input "Apply" at bounding box center [309, 343] width 37 height 21
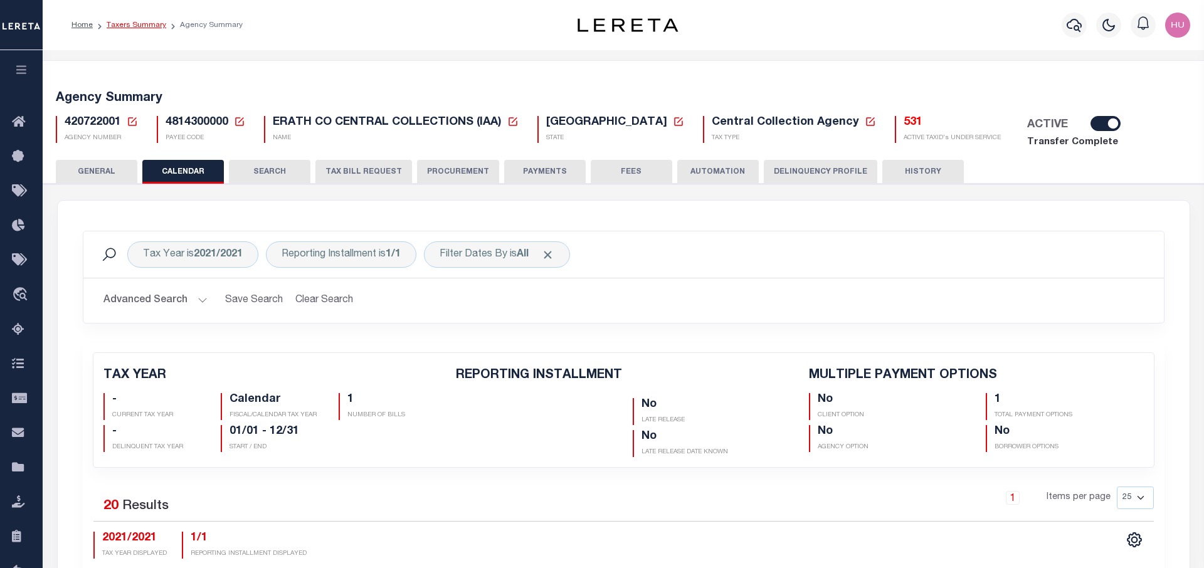
click at [138, 24] on link "Taxers Summary" at bounding box center [137, 25] width 60 height 8
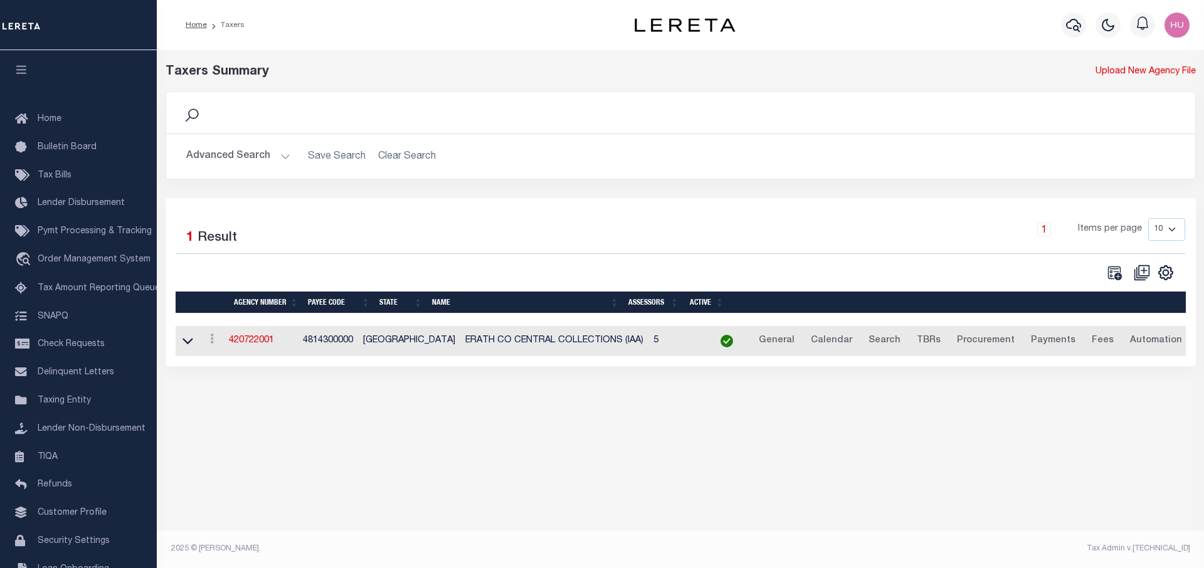
click at [222, 163] on button "Advanced Search" at bounding box center [238, 156] width 104 height 24
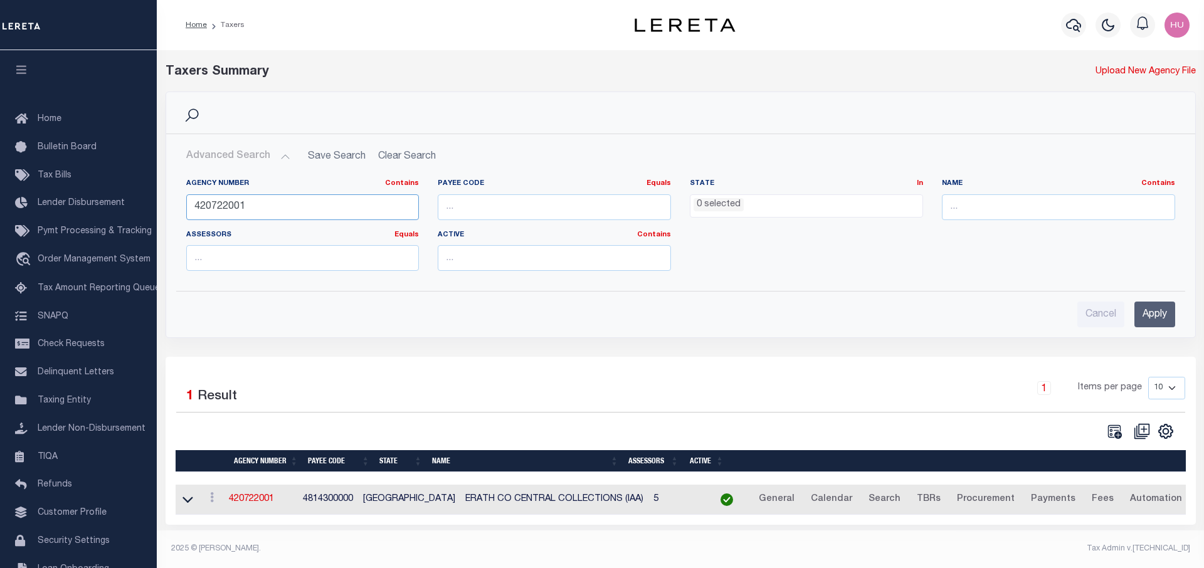
click at [219, 200] on input "420722001" at bounding box center [302, 207] width 233 height 26
paste input "270020002"
click at [1154, 319] on input "Apply" at bounding box center [1154, 315] width 41 height 26
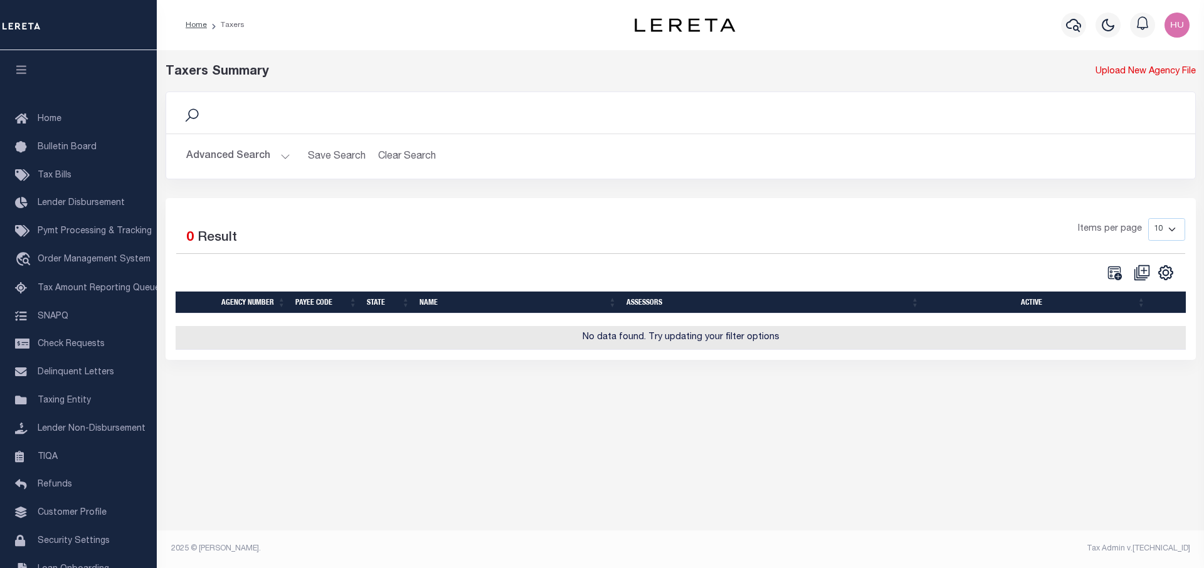
click at [231, 165] on button "Advanced Search" at bounding box center [238, 156] width 104 height 24
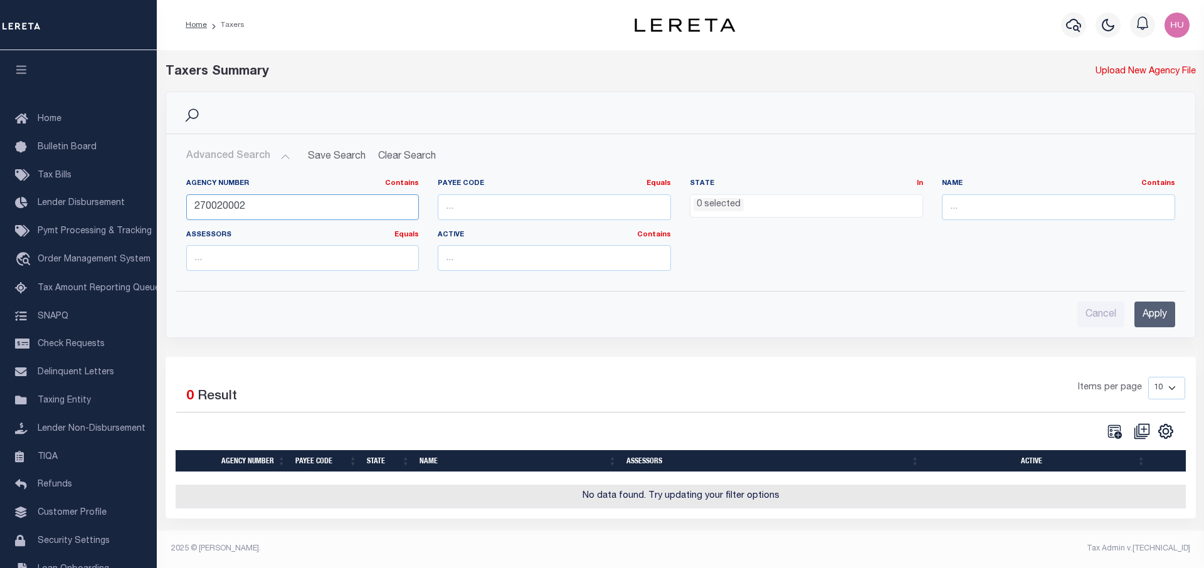
click at [238, 207] on input "270020002" at bounding box center [302, 207] width 233 height 26
paste input "3205102"
click at [1140, 309] on input "Apply" at bounding box center [1154, 315] width 41 height 26
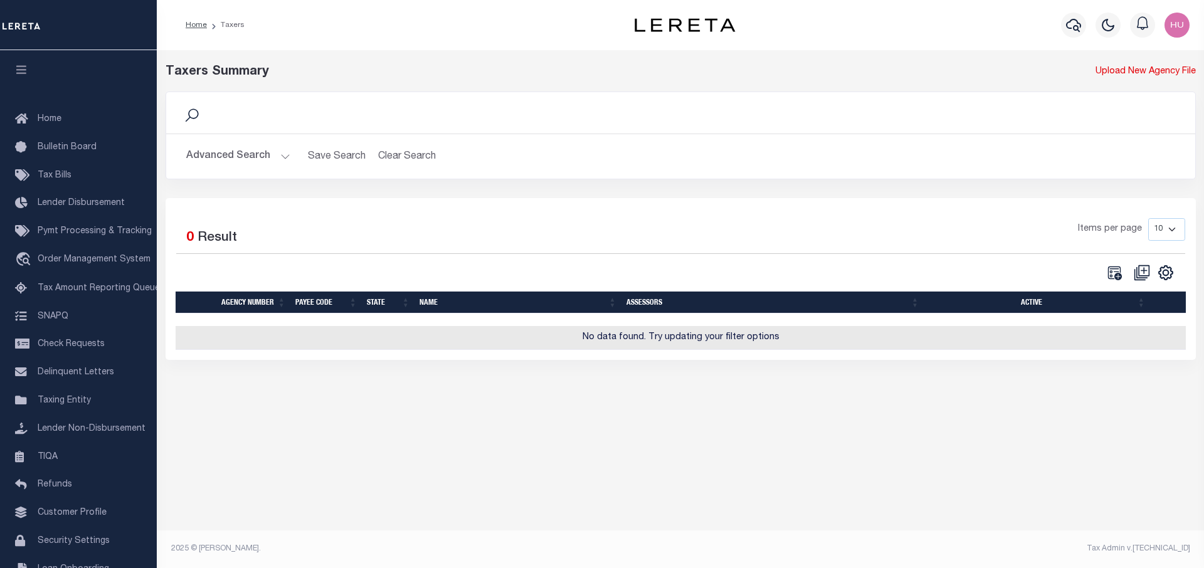
click at [230, 152] on button "Advanced Search" at bounding box center [238, 156] width 104 height 24
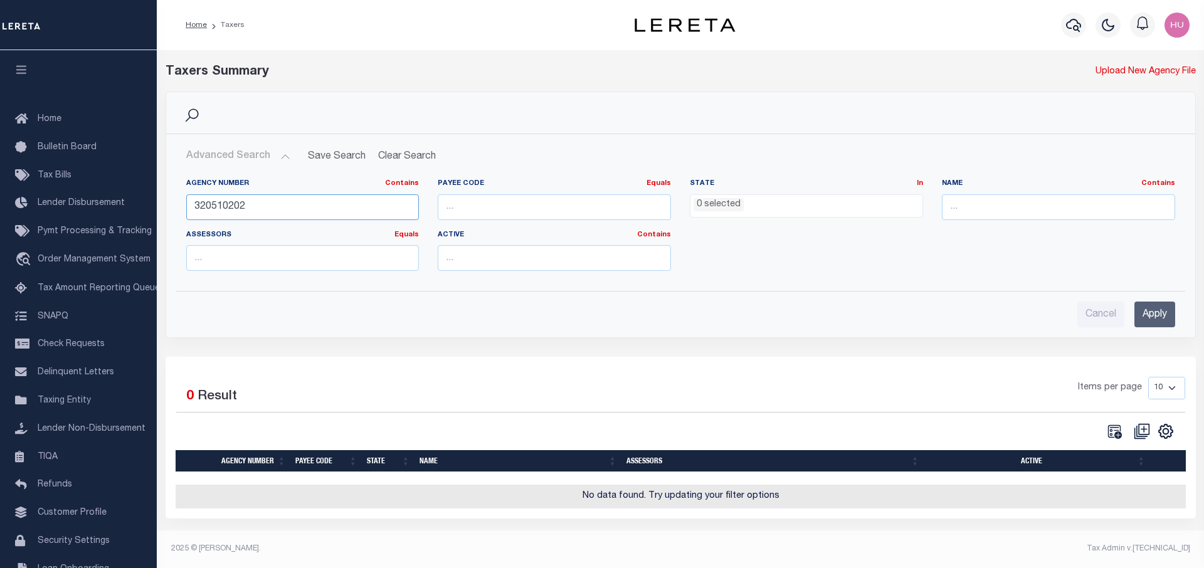
click at [221, 206] on input "320510202" at bounding box center [302, 207] width 233 height 26
paste input "421450605"
type input "421450605"
click at [1153, 319] on input "Apply" at bounding box center [1154, 315] width 41 height 26
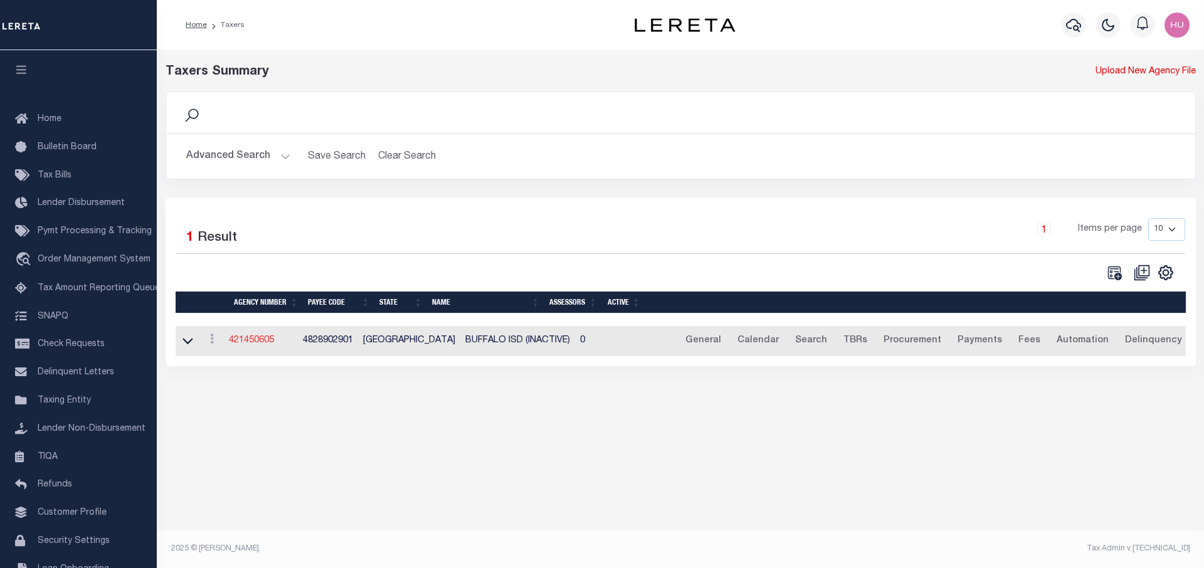
click at [256, 341] on link "421450605" at bounding box center [251, 340] width 45 height 9
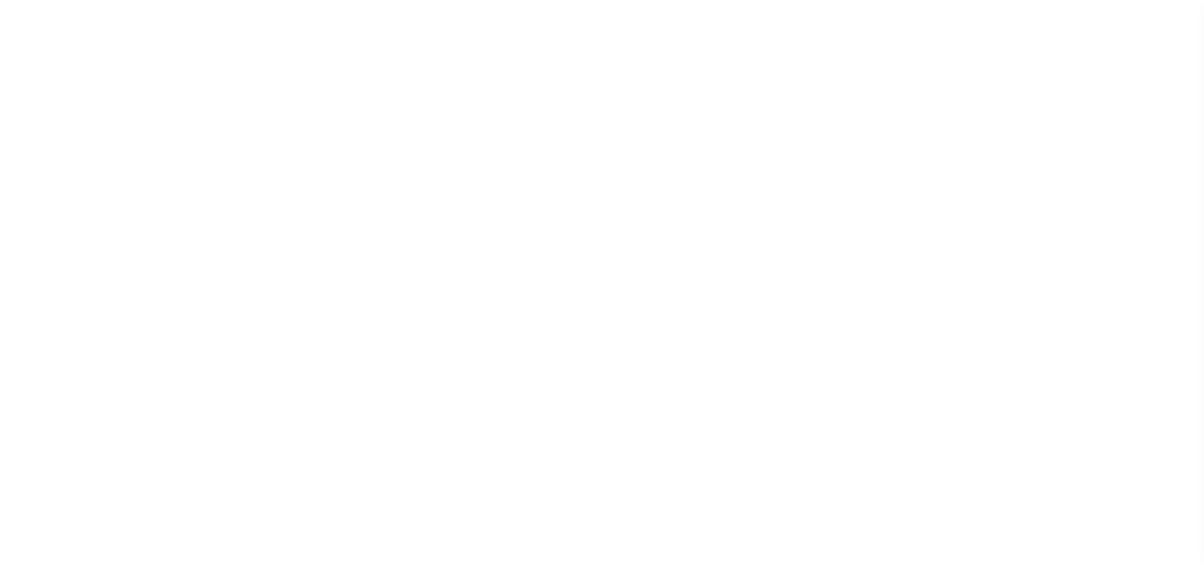
select select
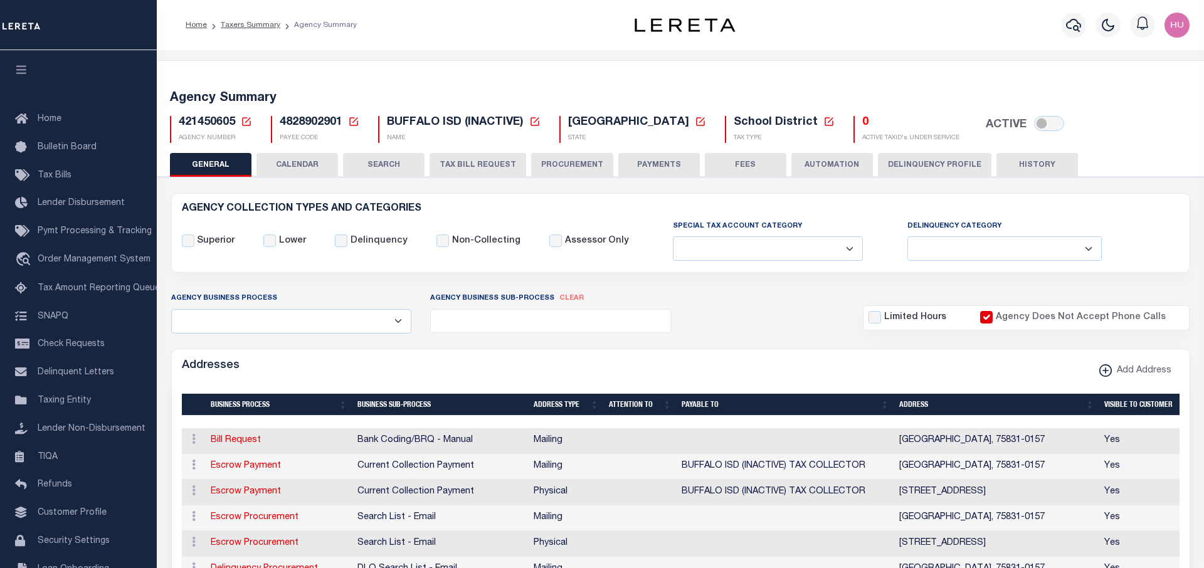
click at [295, 159] on button "CALENDAR" at bounding box center [297, 165] width 82 height 24
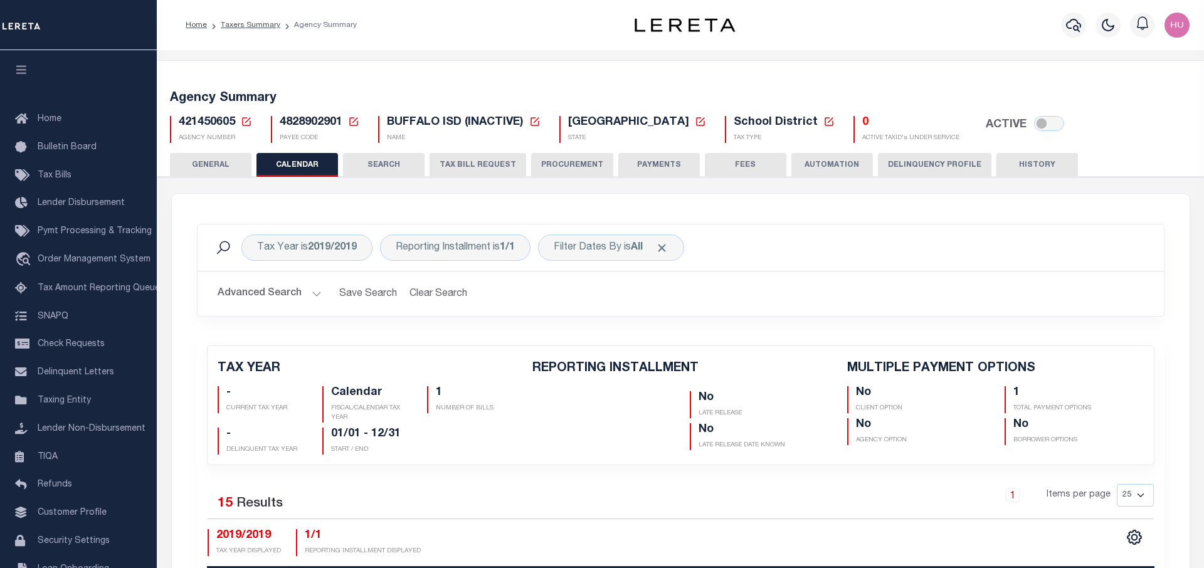
checkbox input "false"
type input "1"
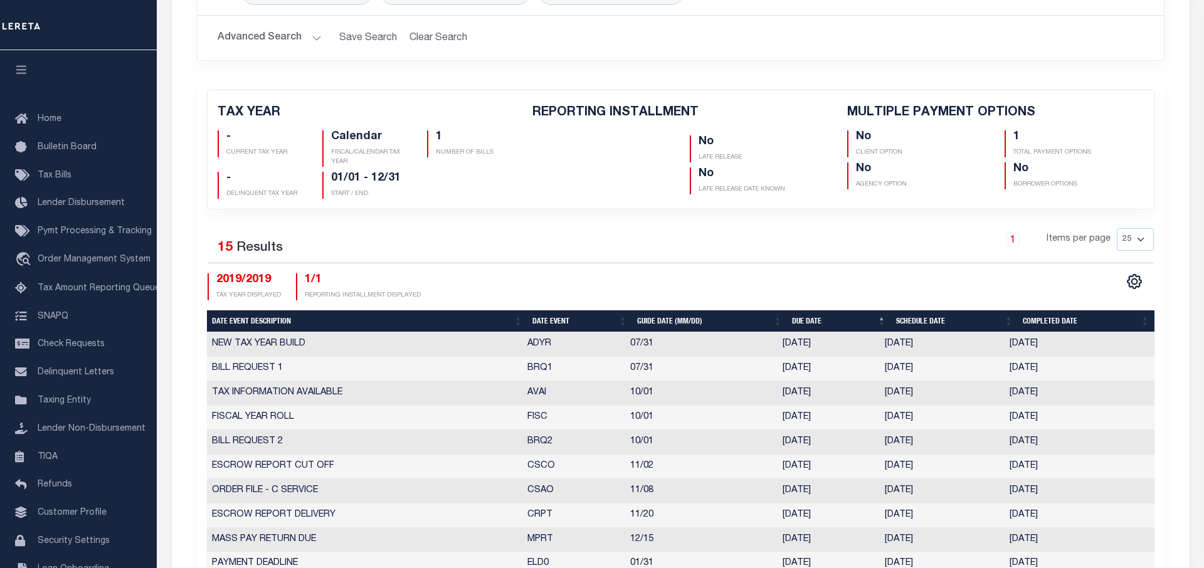
scroll to position [64, 0]
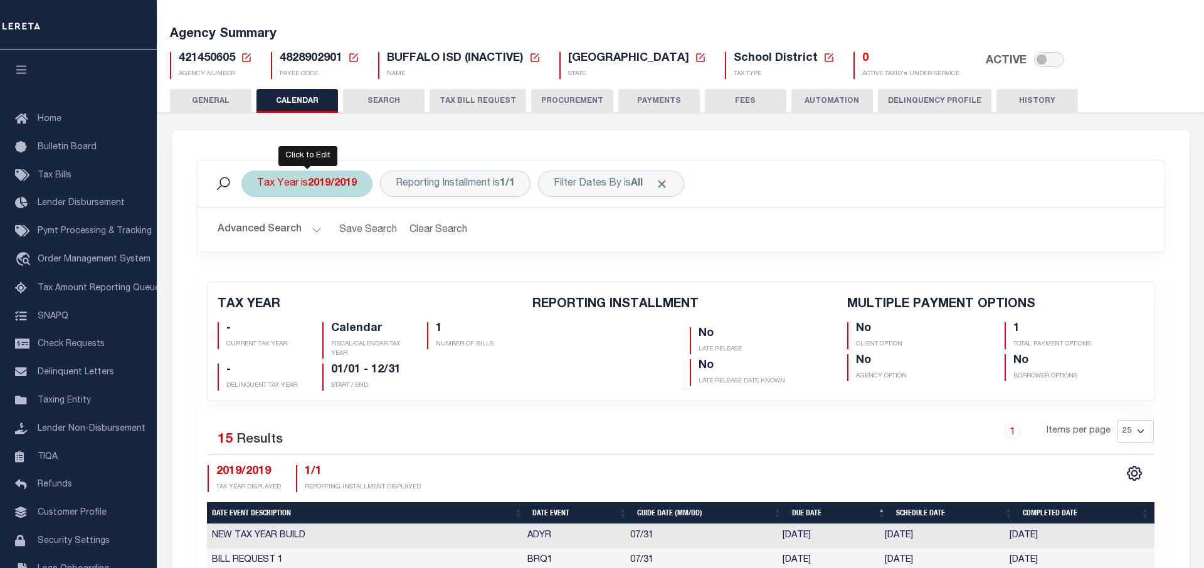
click at [296, 187] on div "Tax Year is 2019/2019" at bounding box center [306, 184] width 131 height 26
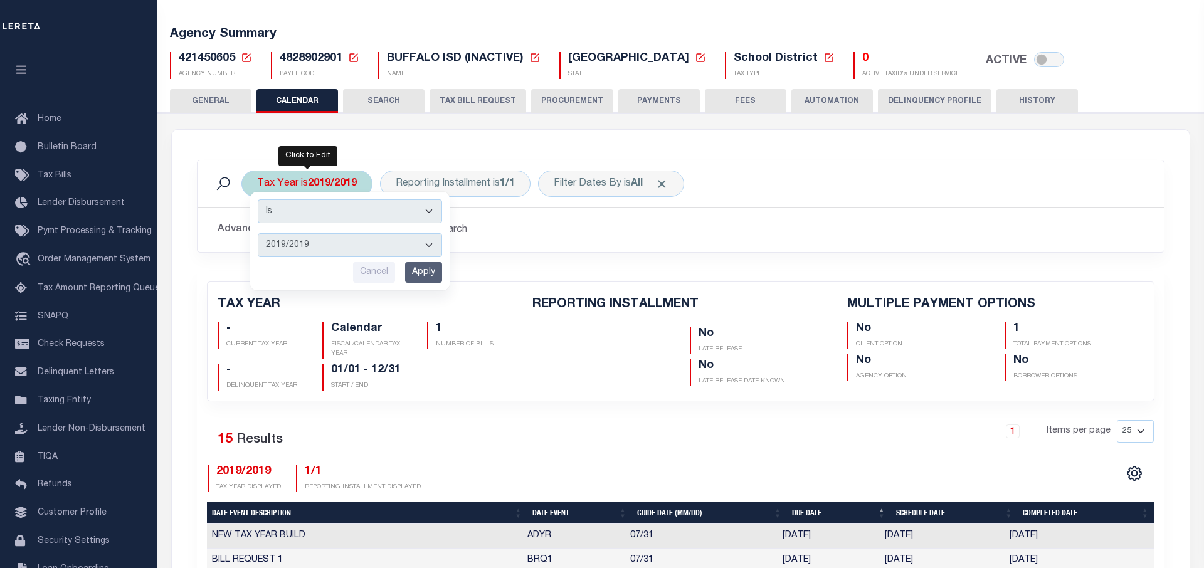
click at [258, 233] on select "2019/2019 2018/2018 2017/2017 2016/2016 2015/2015 2014/2014 2013/2013 2012/2012…" at bounding box center [350, 245] width 184 height 24
select select "2013/2013"
click option "2013/2013" at bounding box center [0, 0] width 0 height 0
click at [431, 268] on input "Apply" at bounding box center [423, 272] width 37 height 21
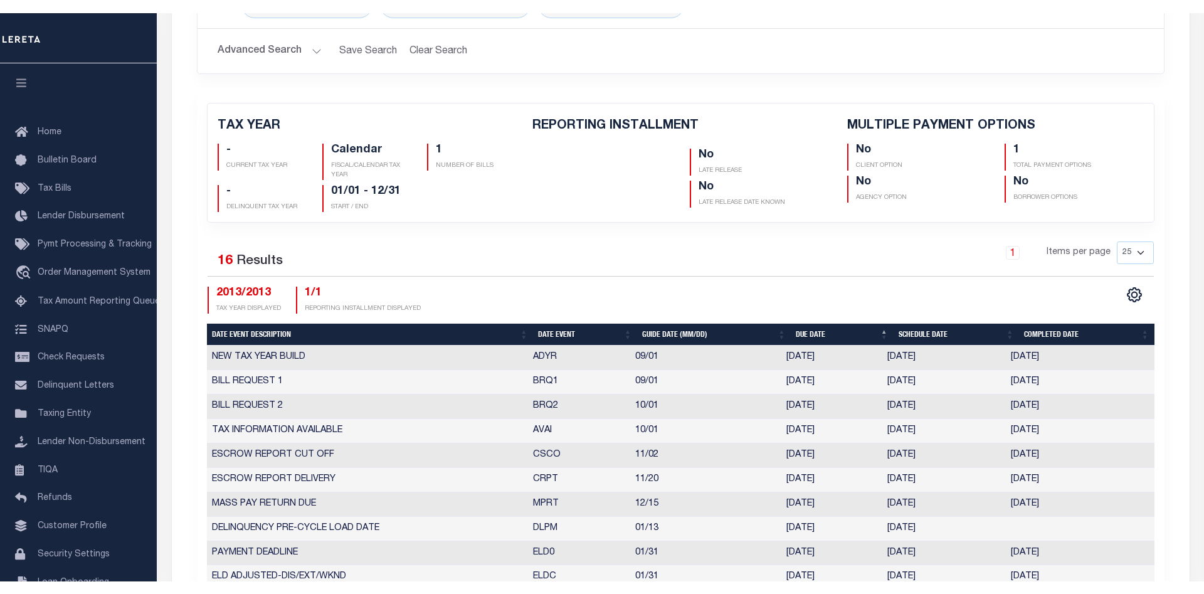
scroll to position [0, 0]
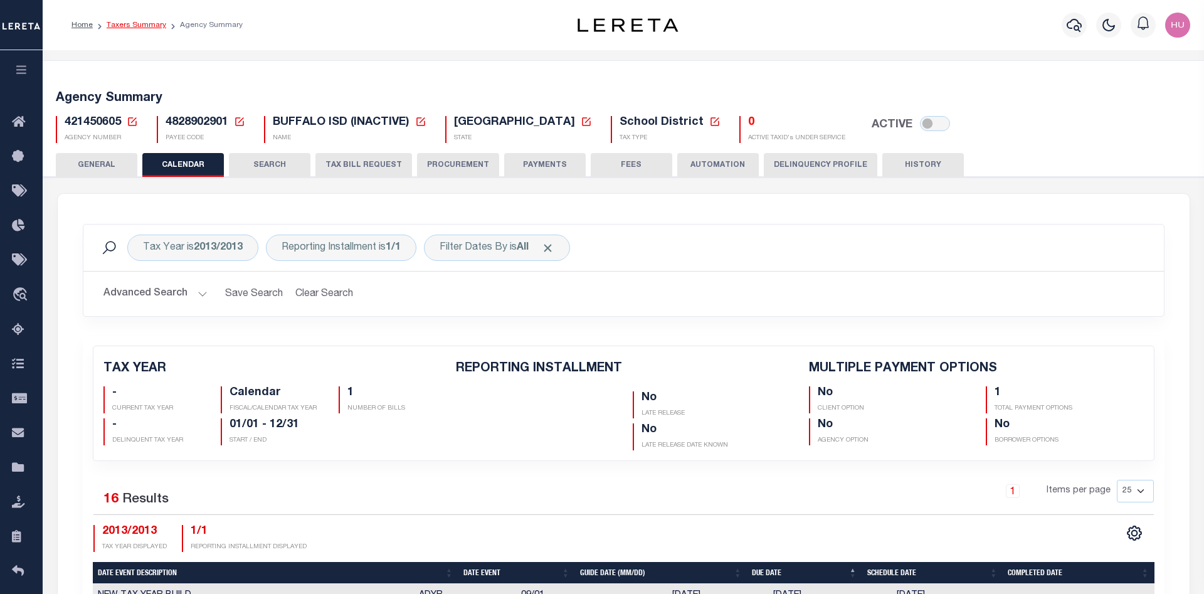
click at [136, 26] on link "Taxers Summary" at bounding box center [137, 25] width 60 height 8
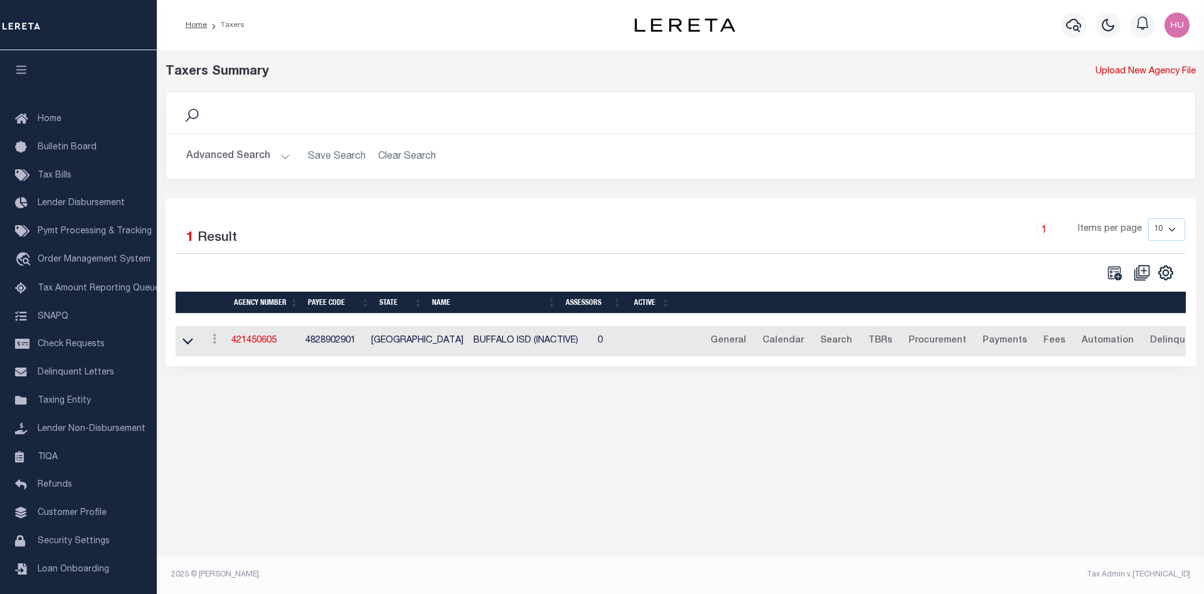
click at [217, 161] on button "Advanced Search" at bounding box center [238, 156] width 104 height 24
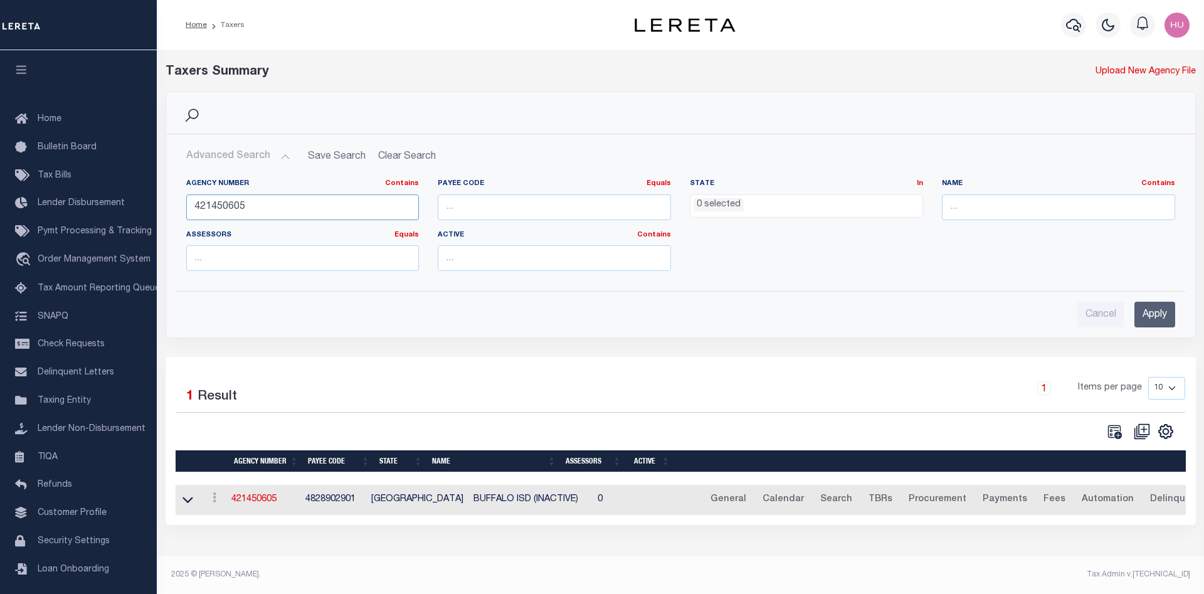
click at [213, 208] on input "421450605" at bounding box center [302, 207] width 233 height 26
paste input "017013"
type input "421017013"
click at [1144, 313] on input "Apply" at bounding box center [1154, 315] width 41 height 26
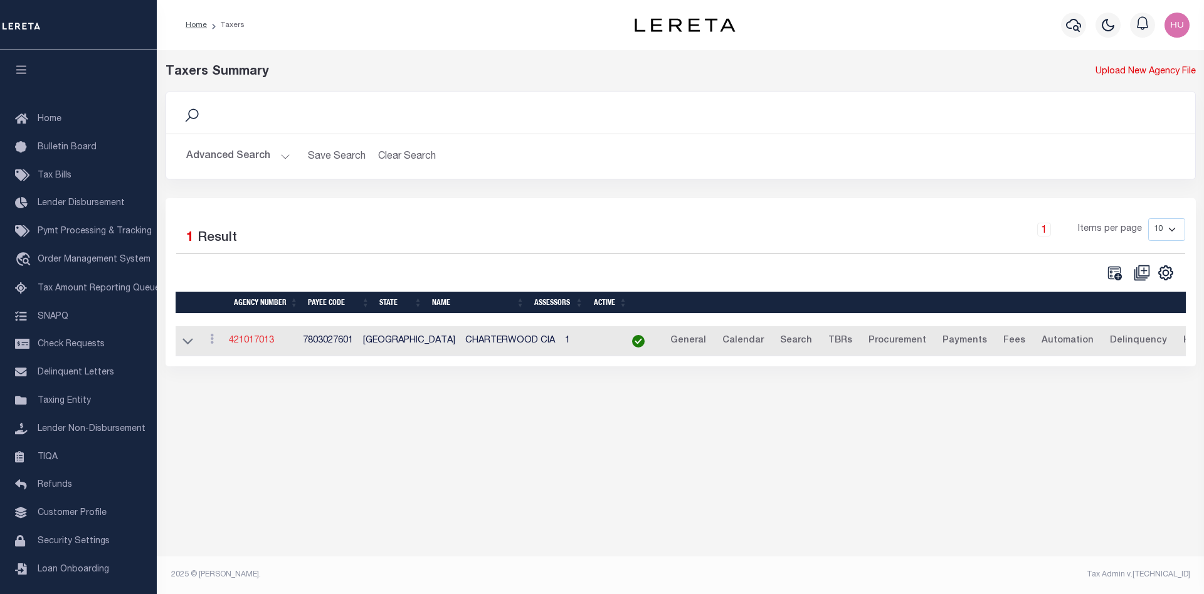
click at [258, 342] on link "421017013" at bounding box center [251, 340] width 45 height 9
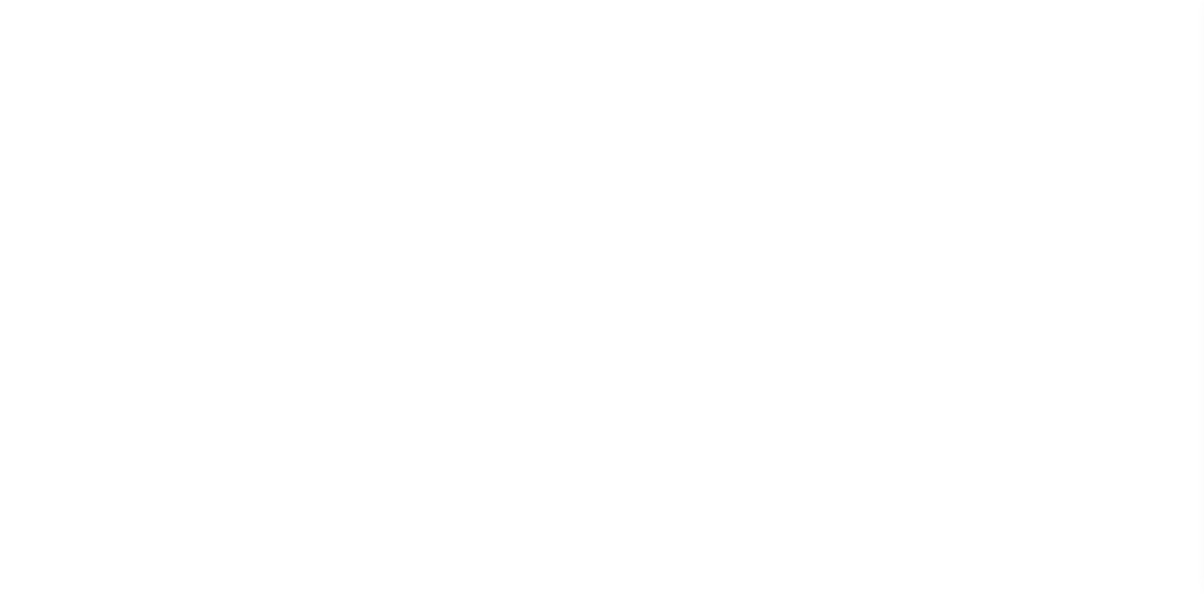
select select
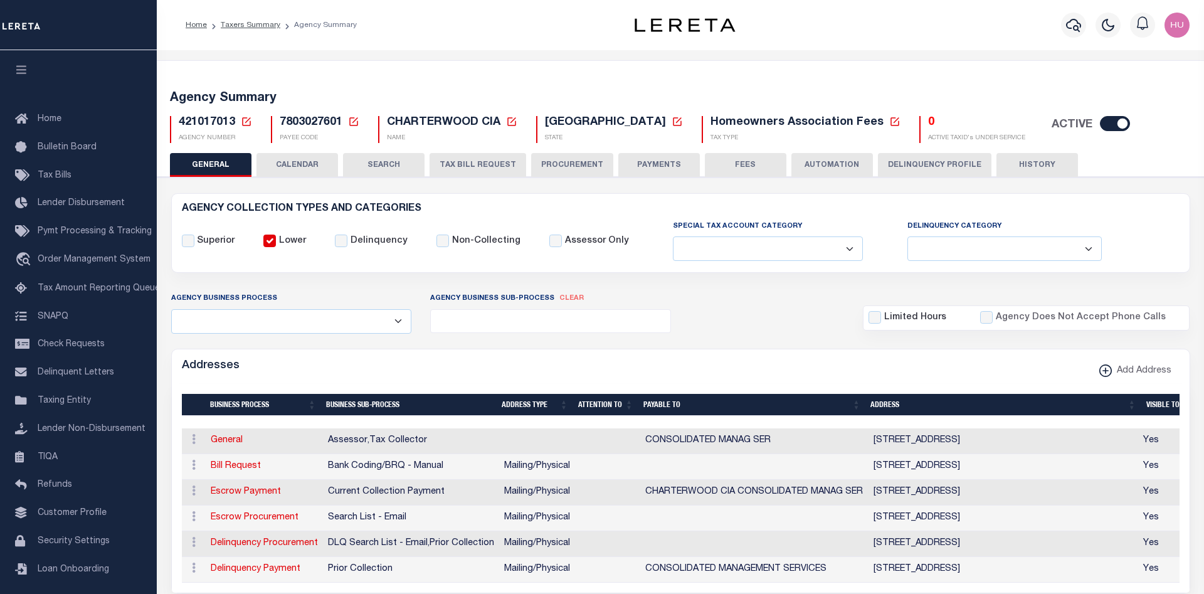
click at [305, 167] on button "CALENDAR" at bounding box center [297, 165] width 82 height 24
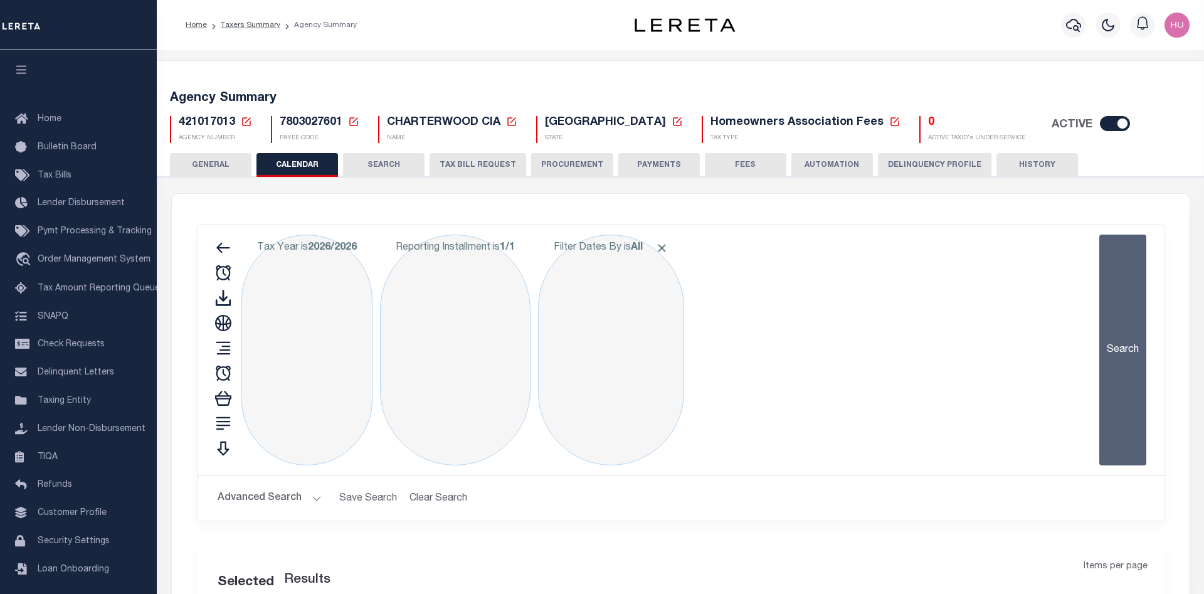
checkbox input "false"
type input "1"
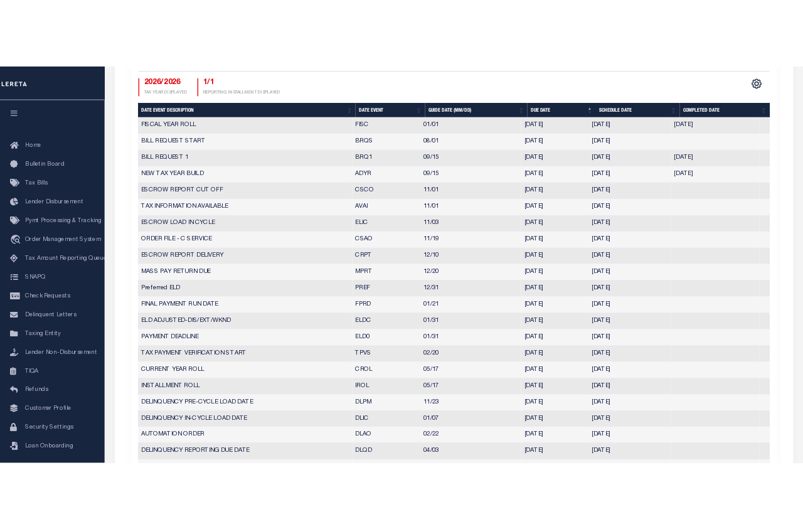
scroll to position [576, 0]
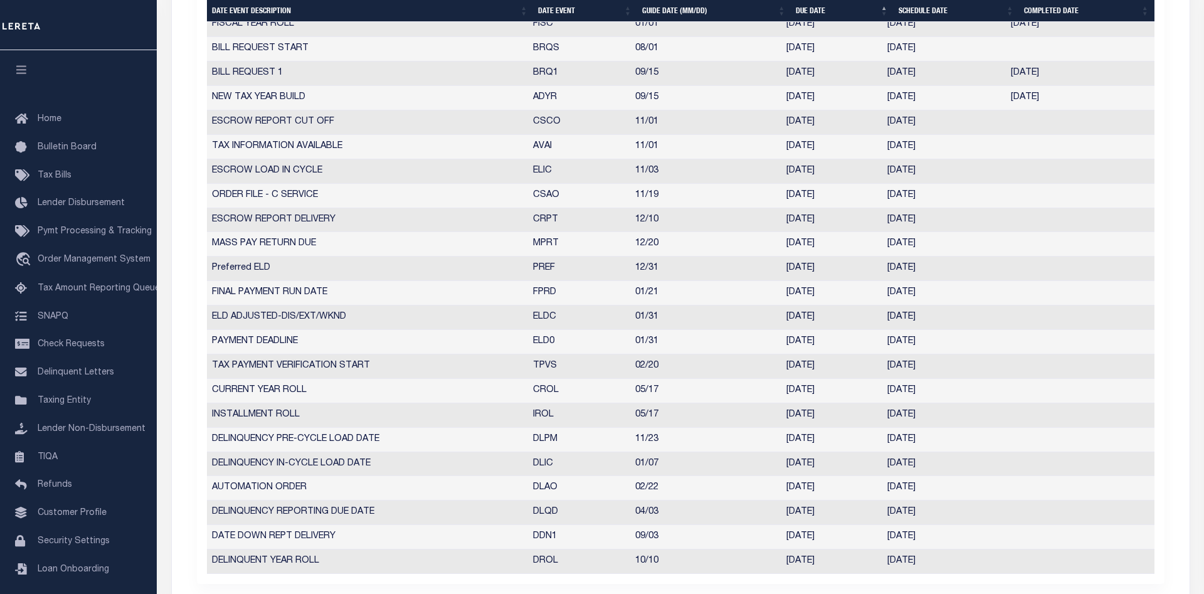
click at [1167, 111] on div "TAX YEAR 2026/2026 CURRENT TAX YEAR Calendar FISCAL/CALENDAR TAX YEAR 1 NUMBER …" at bounding box center [681, 172] width 986 height 824
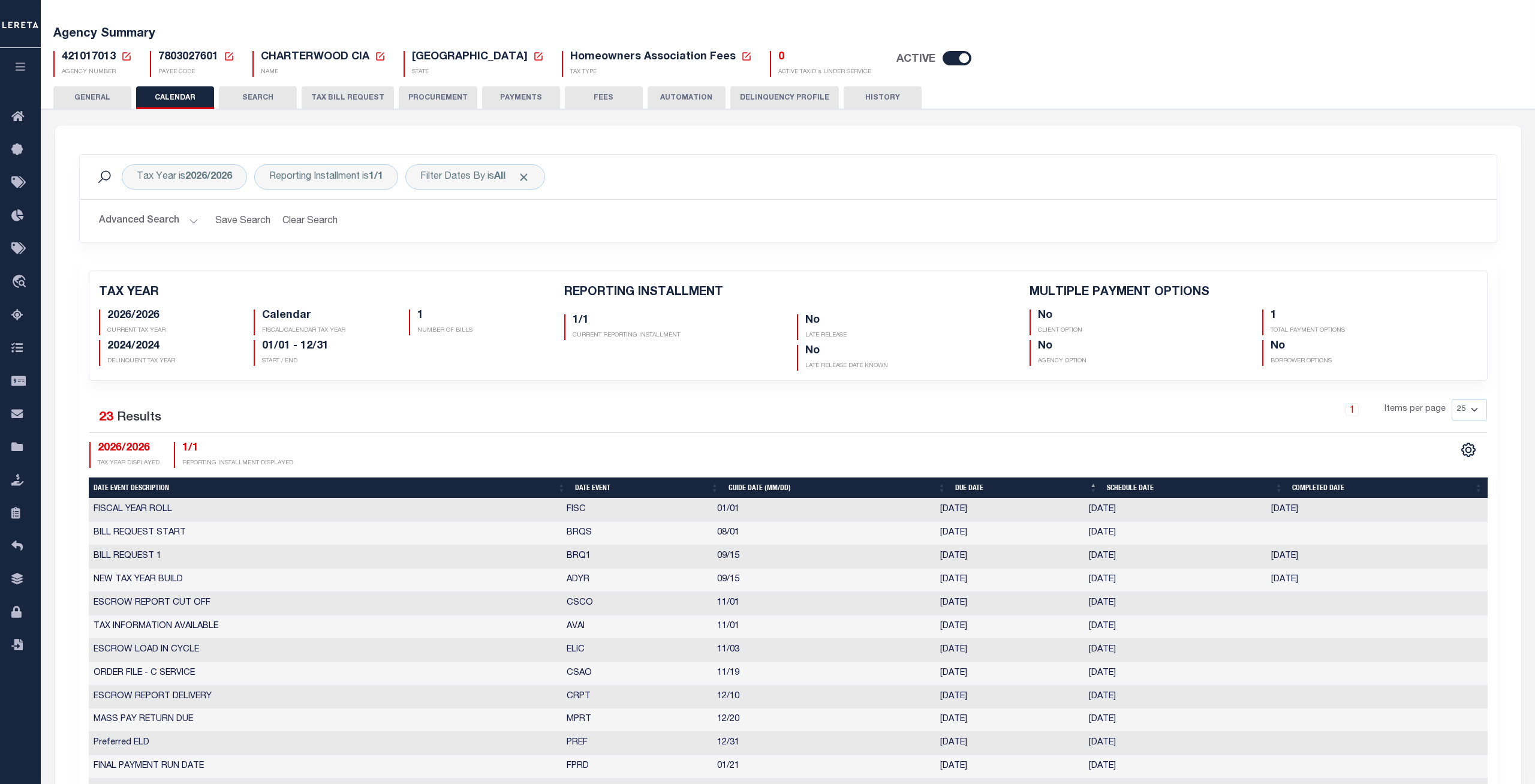
scroll to position [0, 0]
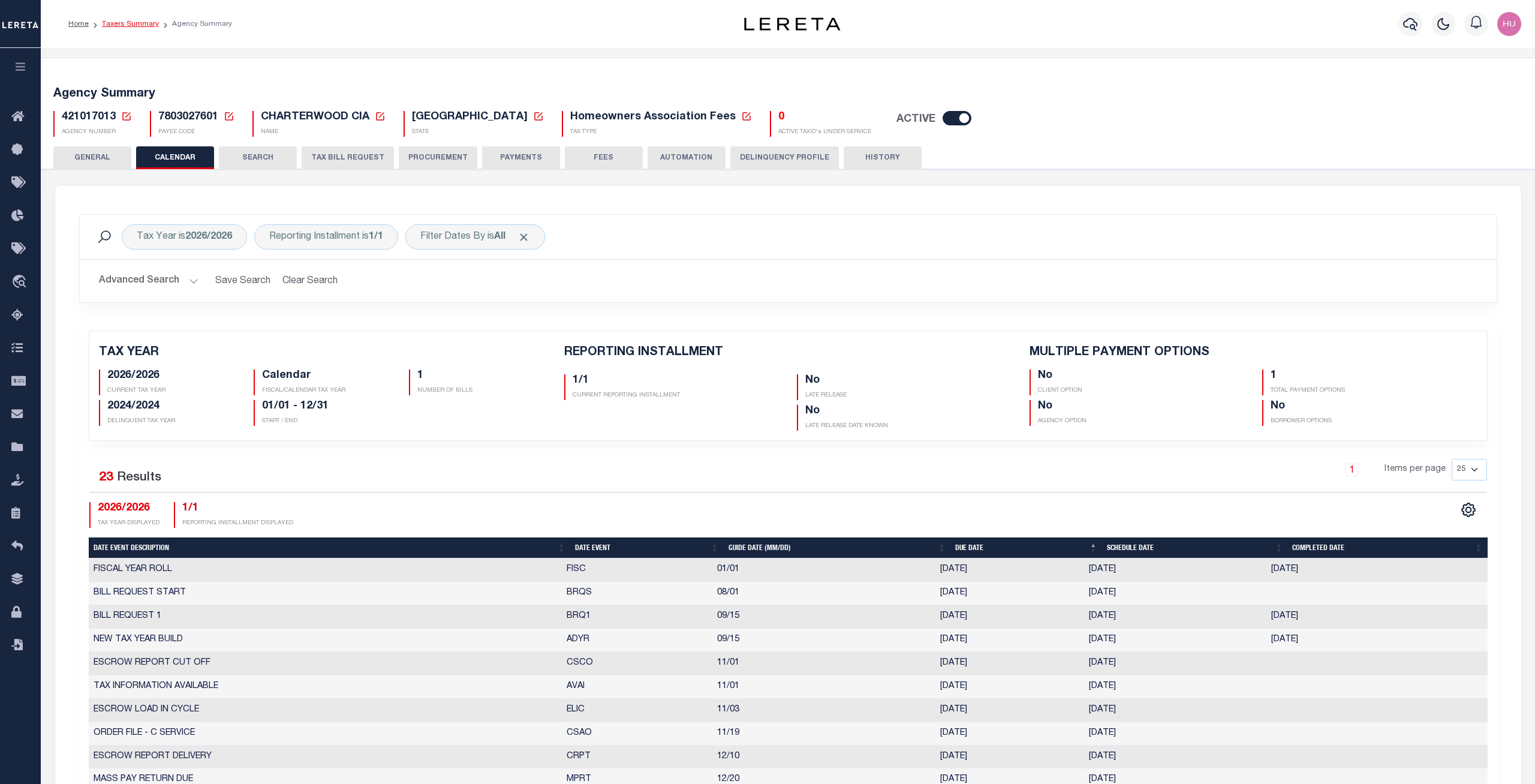
click at [141, 23] on link "Taxers Summary" at bounding box center [131, 24] width 57 height 8
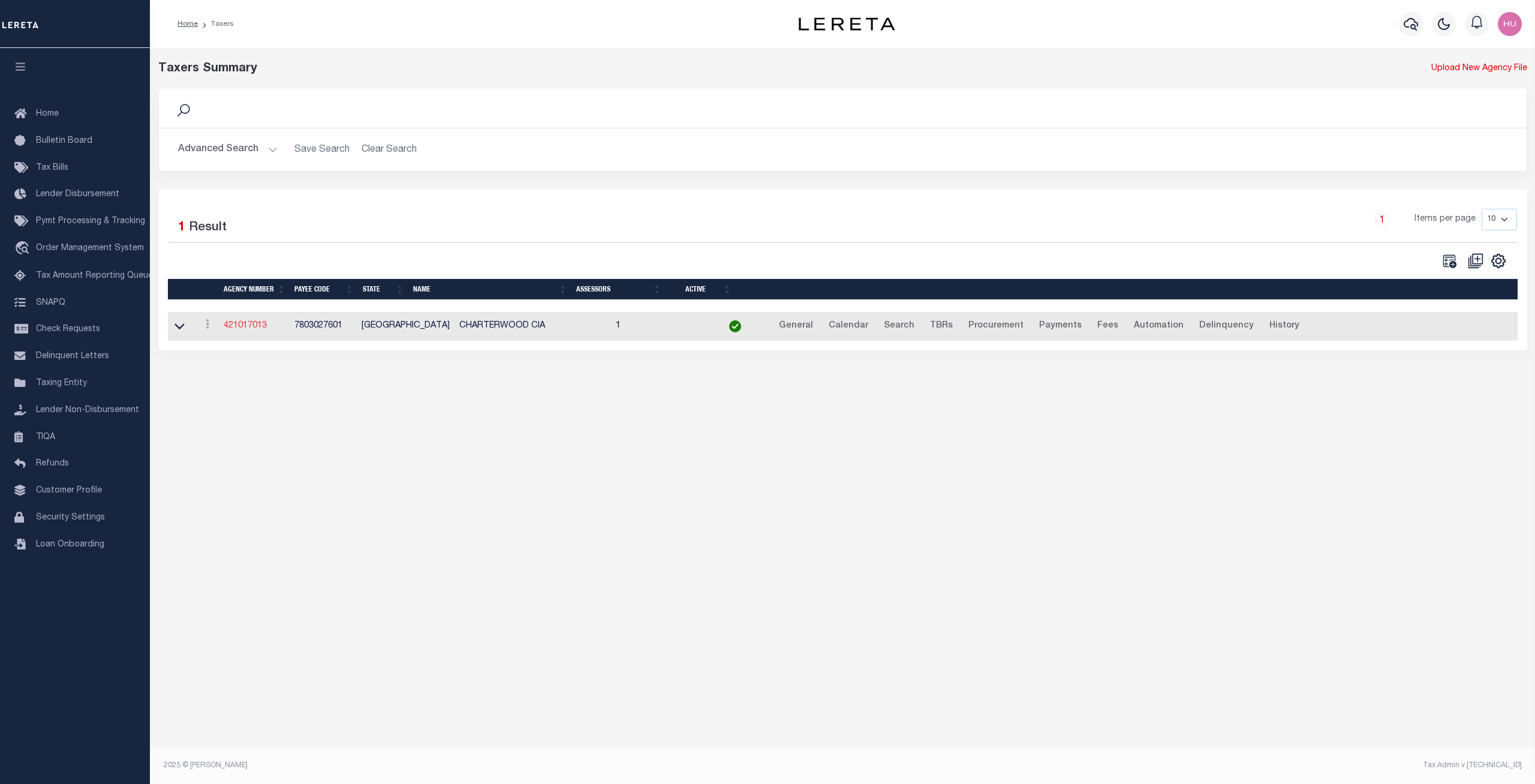
click at [248, 326] on link "421017013" at bounding box center [245, 325] width 43 height 9
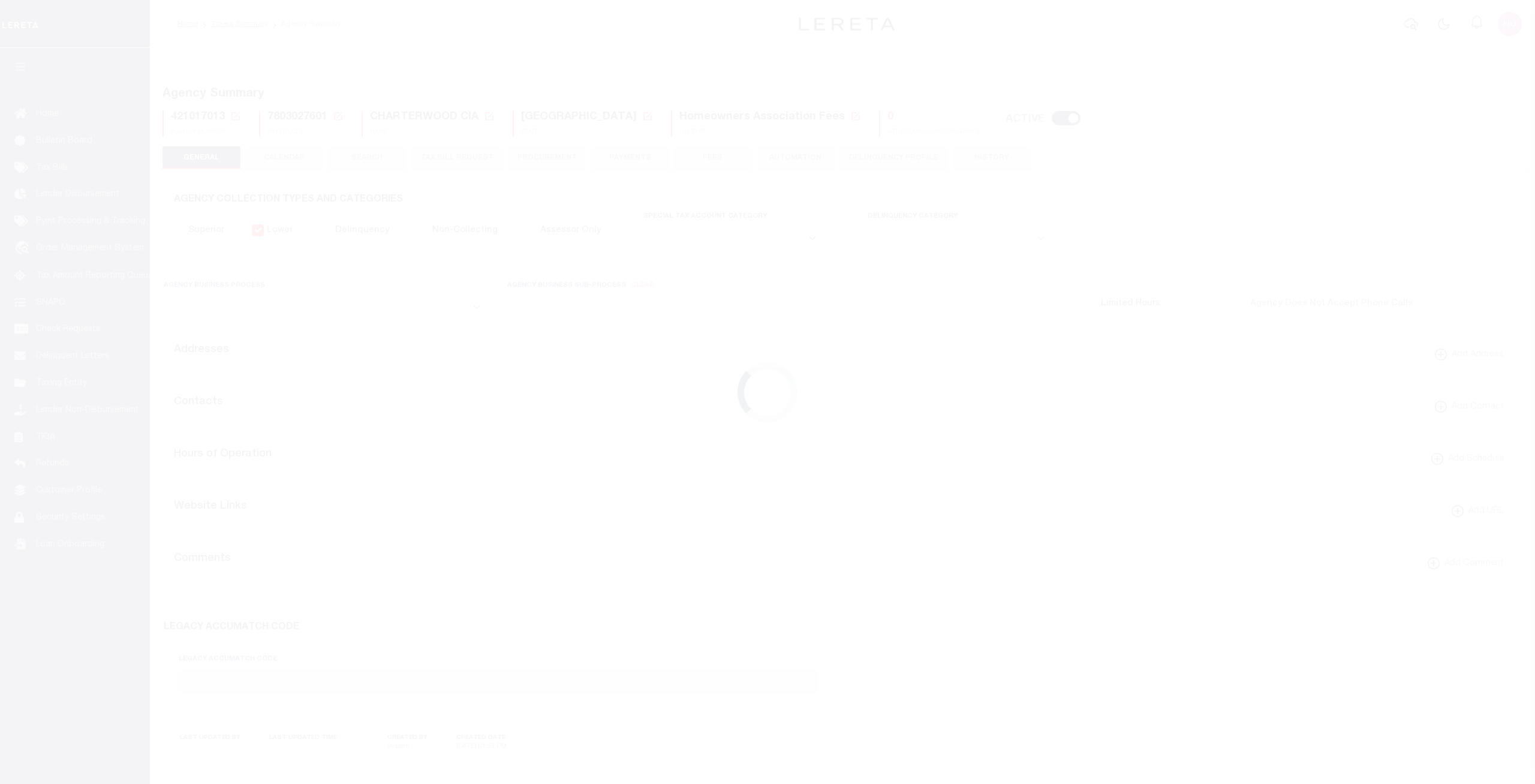
select select
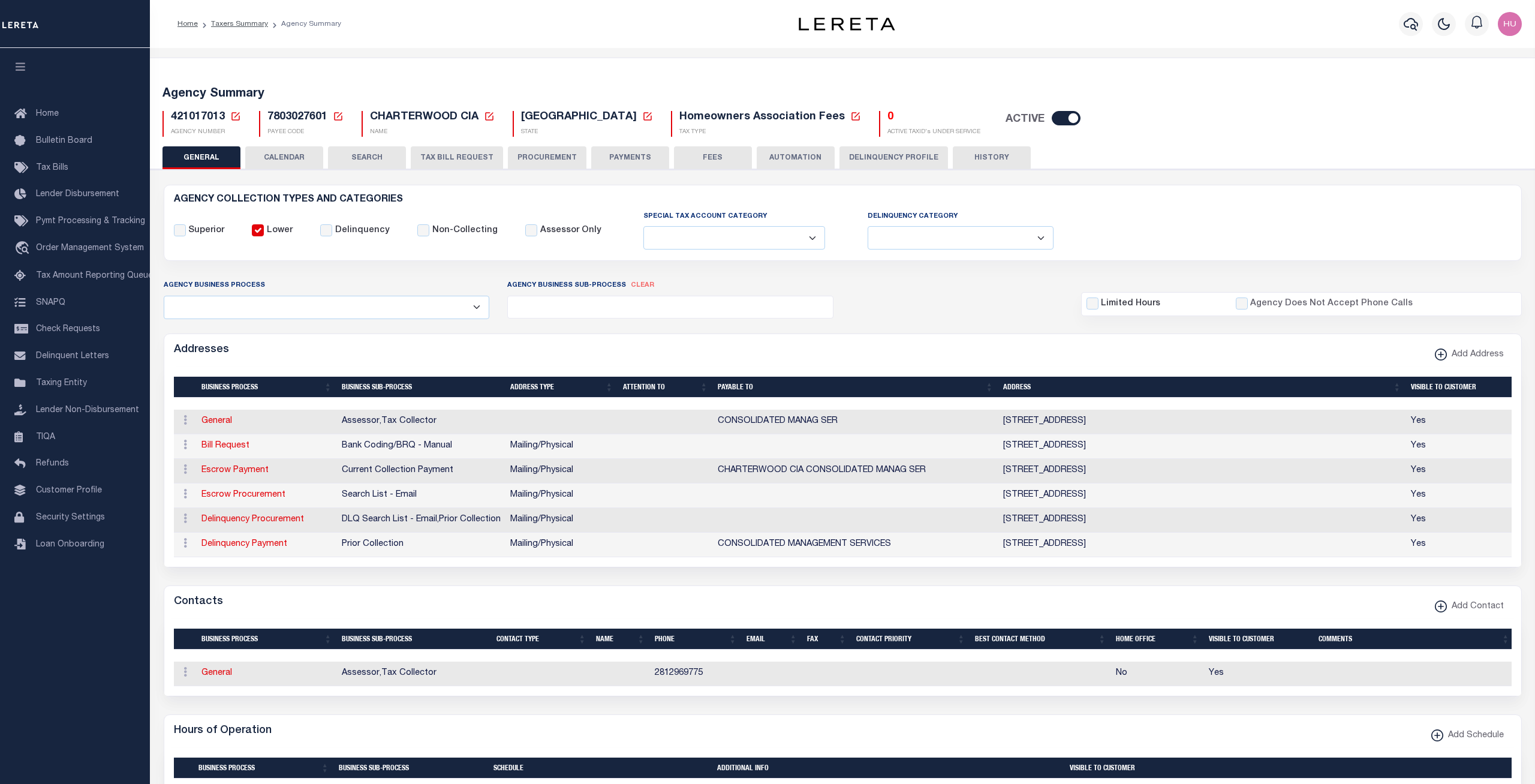
click at [300, 152] on button "CALENDAR" at bounding box center [284, 158] width 78 height 23
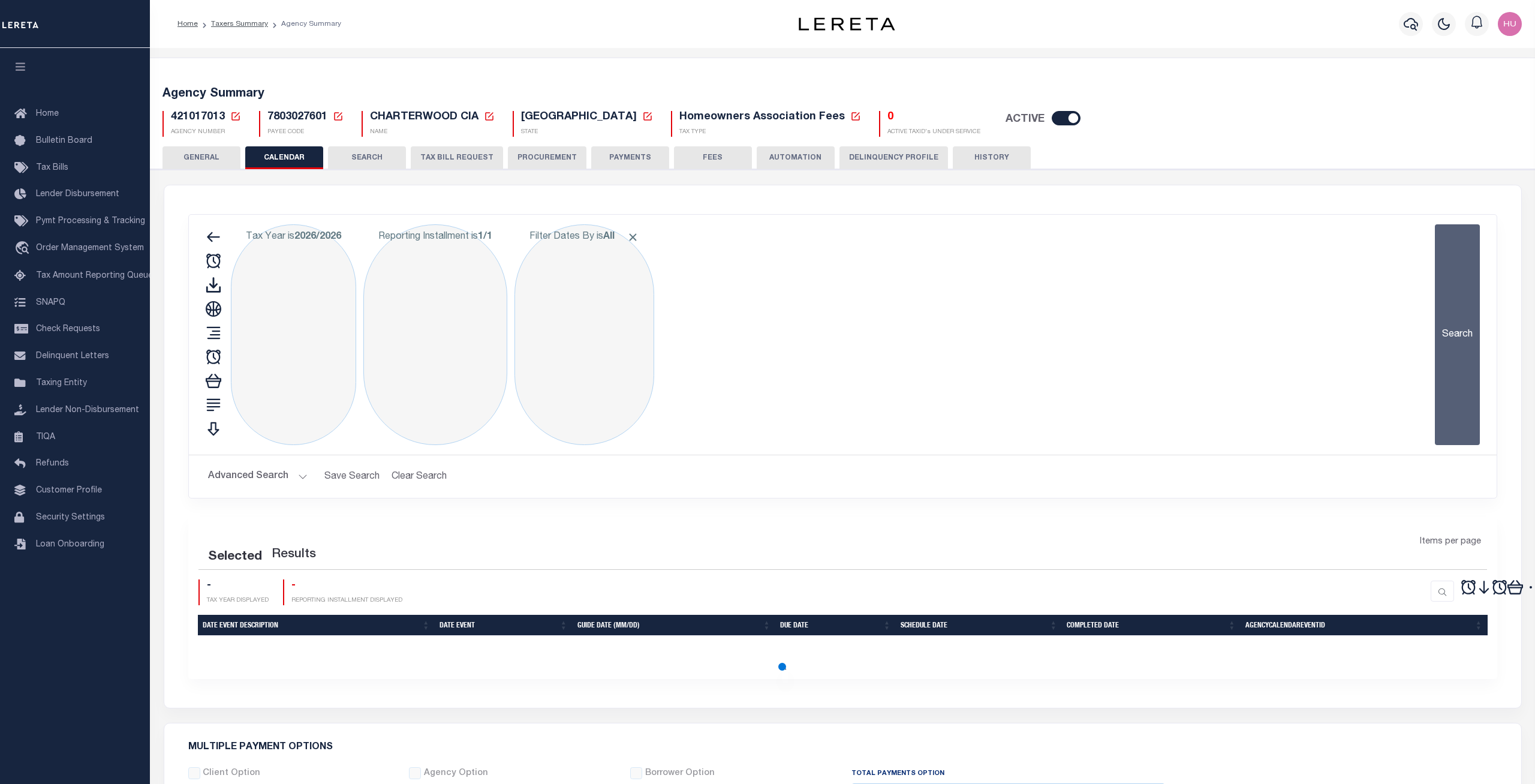
checkbox input "false"
type input "1"
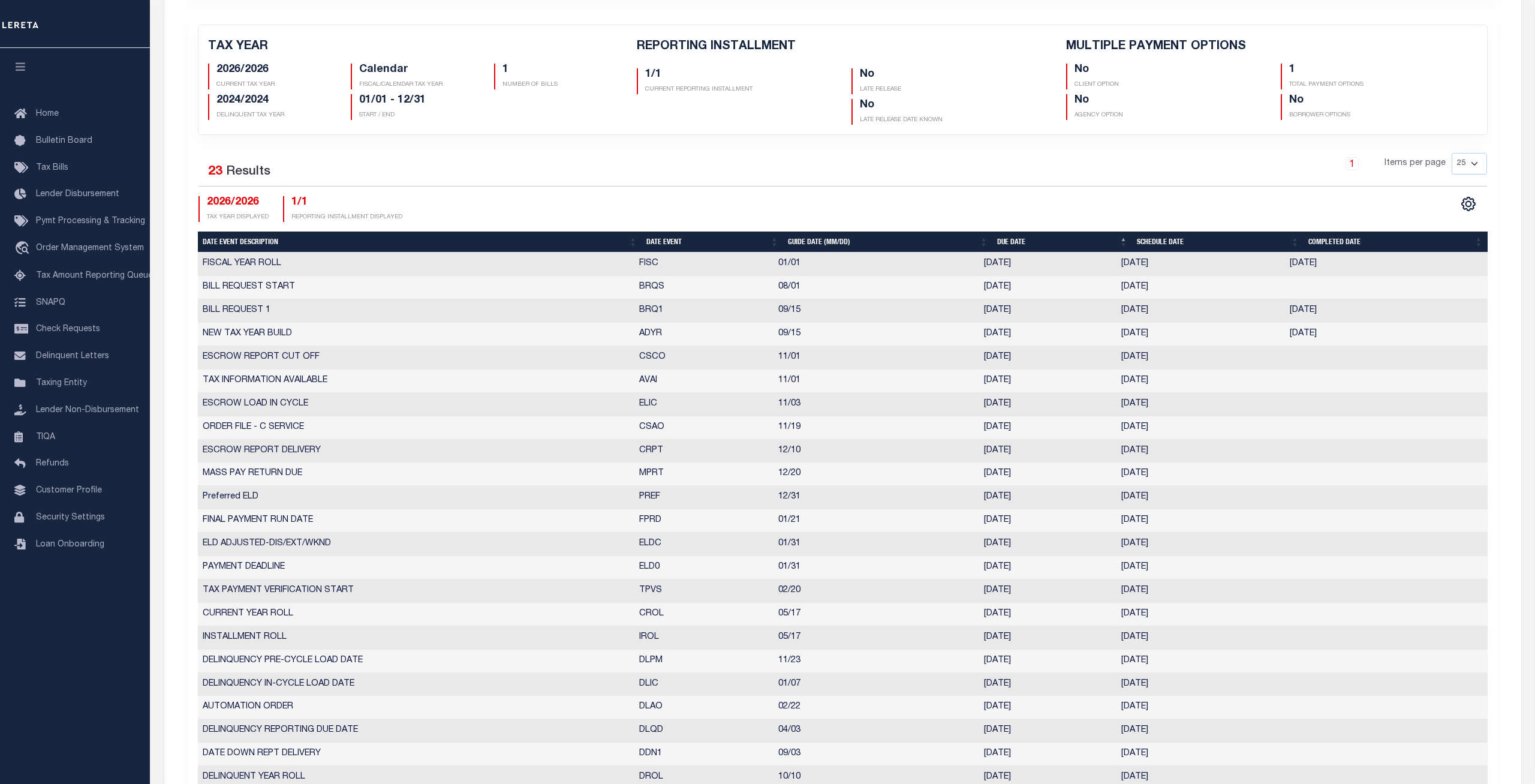
scroll to position [184, 0]
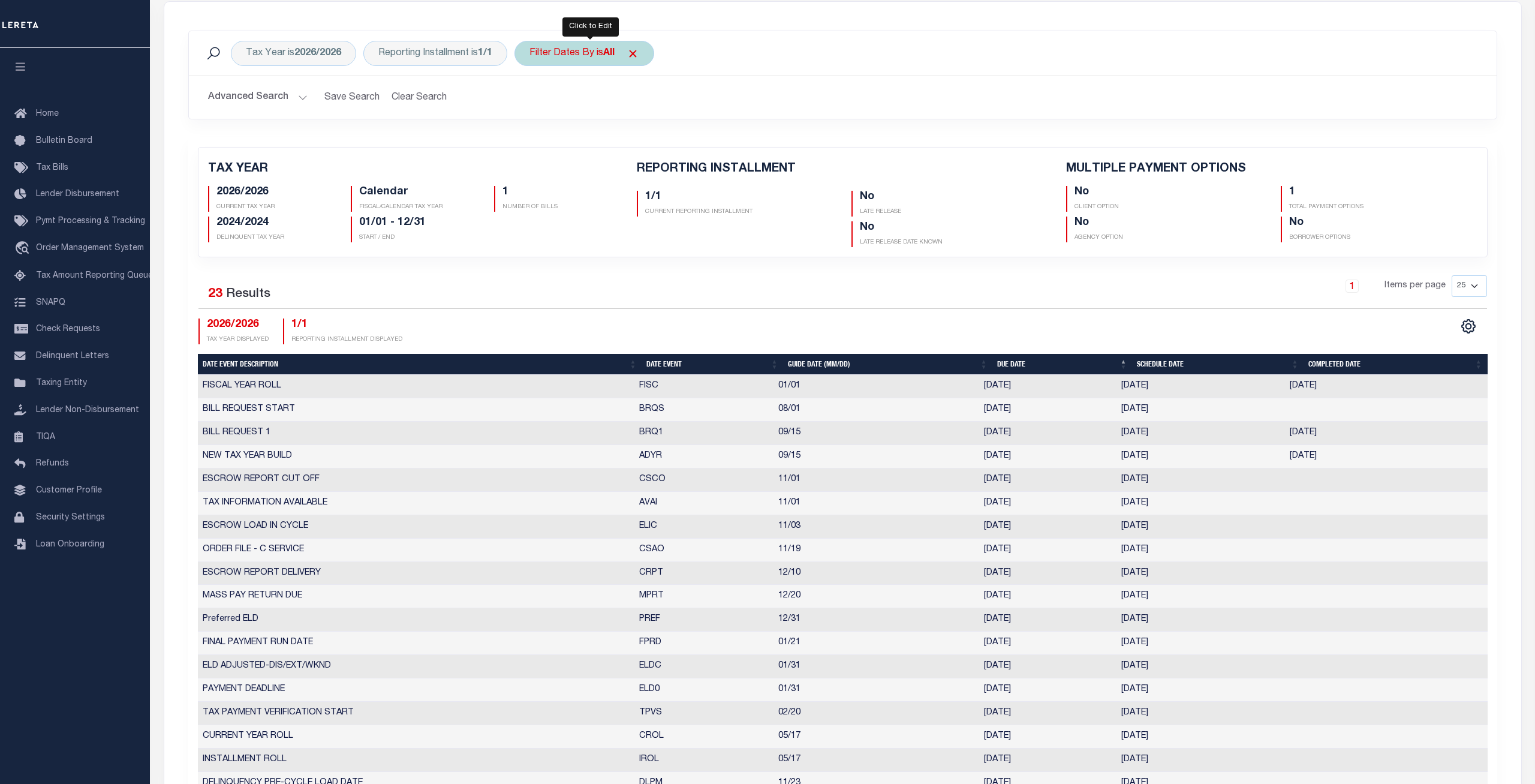
click at [614, 57] on b "All" at bounding box center [609, 54] width 11 height 10
click at [530, 68] on select "Is Contains" at bounding box center [618, 79] width 176 height 23
click at [570, 139] on div "Cancel Apply" at bounding box center [618, 138] width 176 height 20
click at [530, 100] on select "Escrow Delinquency Customer Internal All" at bounding box center [618, 112] width 176 height 23
select select "1"
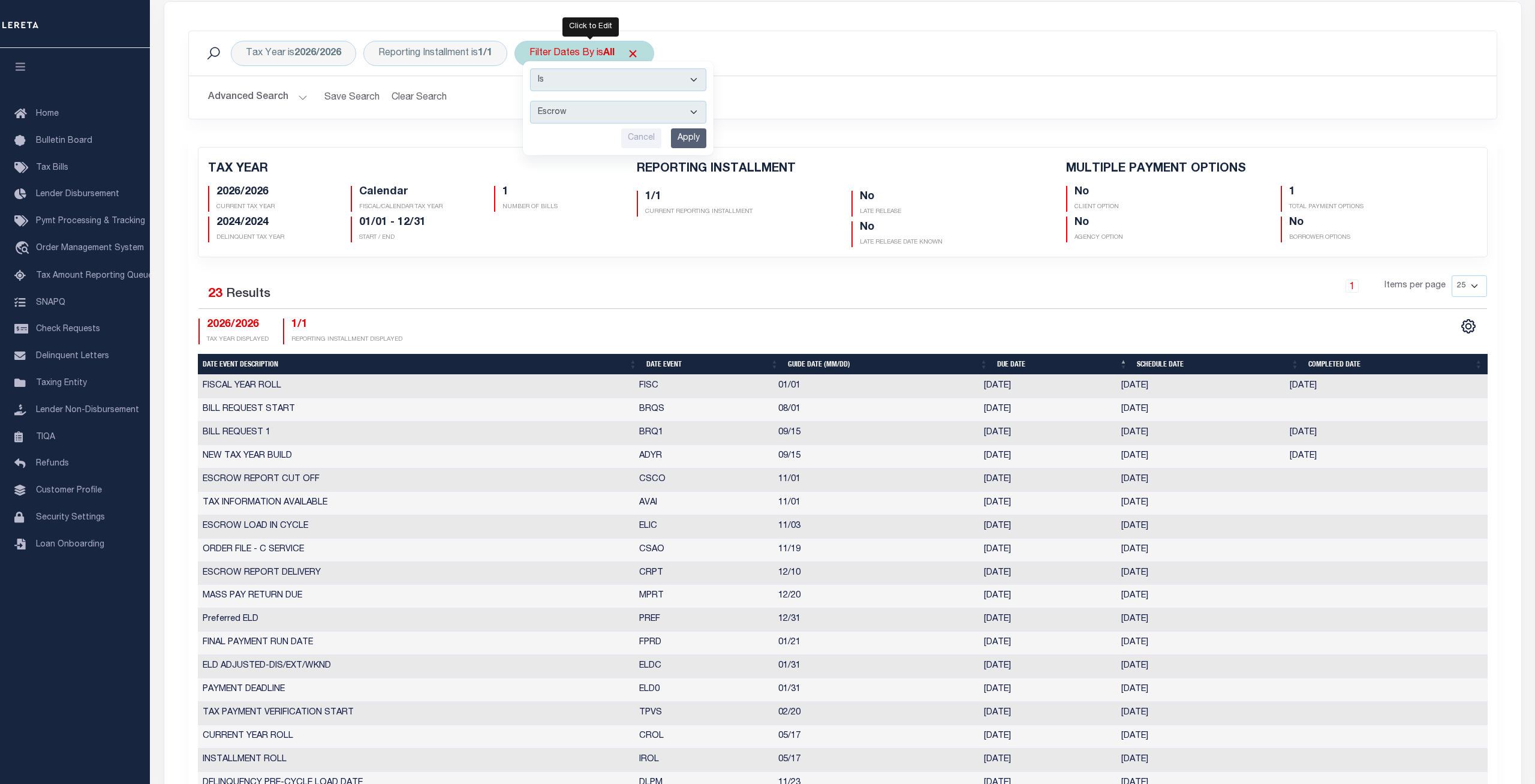
click option "Escrow" at bounding box center [0, 0] width 0 height 0
click at [695, 139] on input "Apply" at bounding box center [689, 138] width 35 height 20
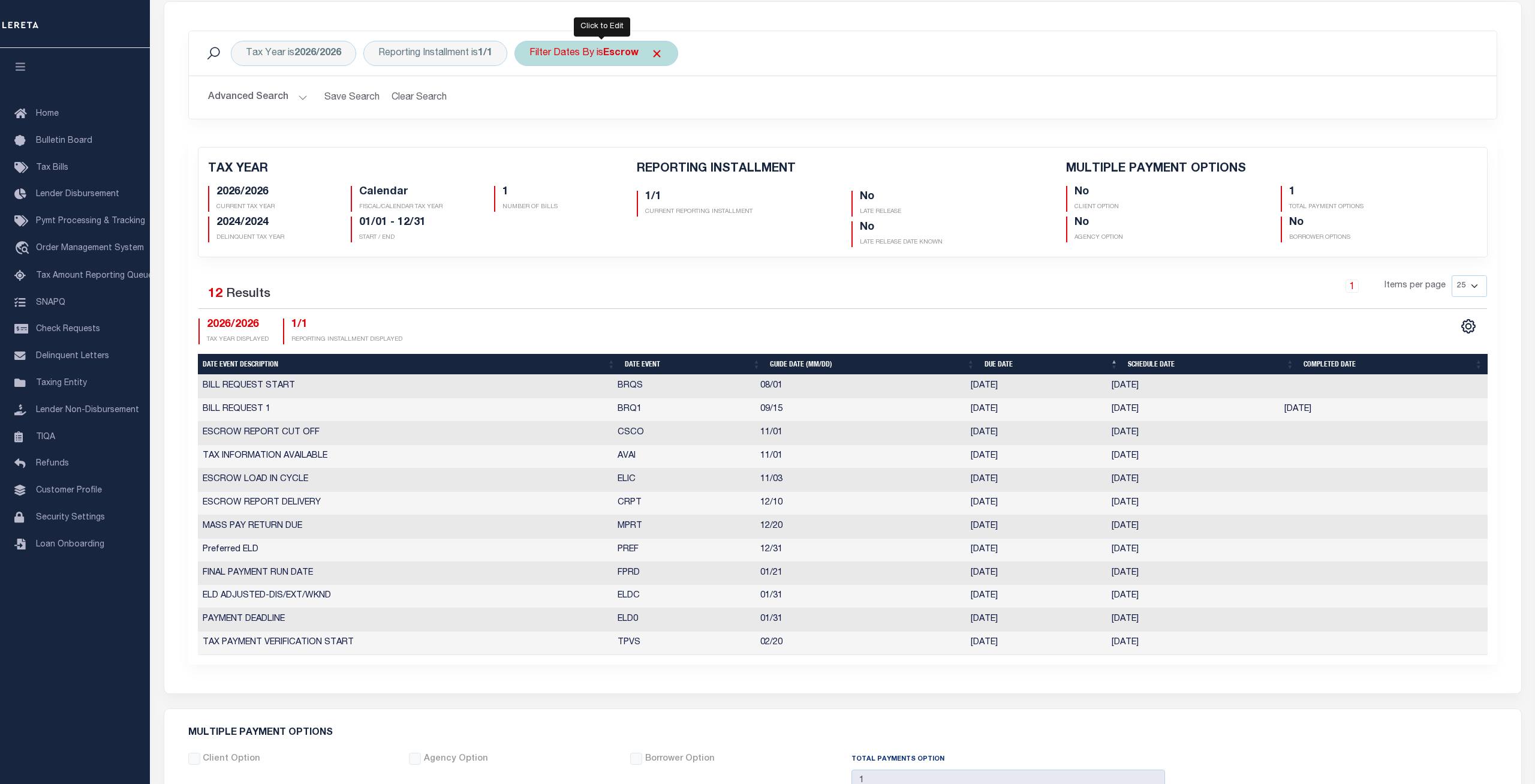
click at [614, 54] on b "Escrow" at bounding box center [621, 54] width 35 height 10
click at [530, 100] on select "Escrow Delinquency Customer Internal All" at bounding box center [618, 112] width 176 height 23
select select "2"
click option "Delinquency" at bounding box center [0, 0] width 0 height 0
click at [687, 139] on input "Apply" at bounding box center [689, 138] width 35 height 20
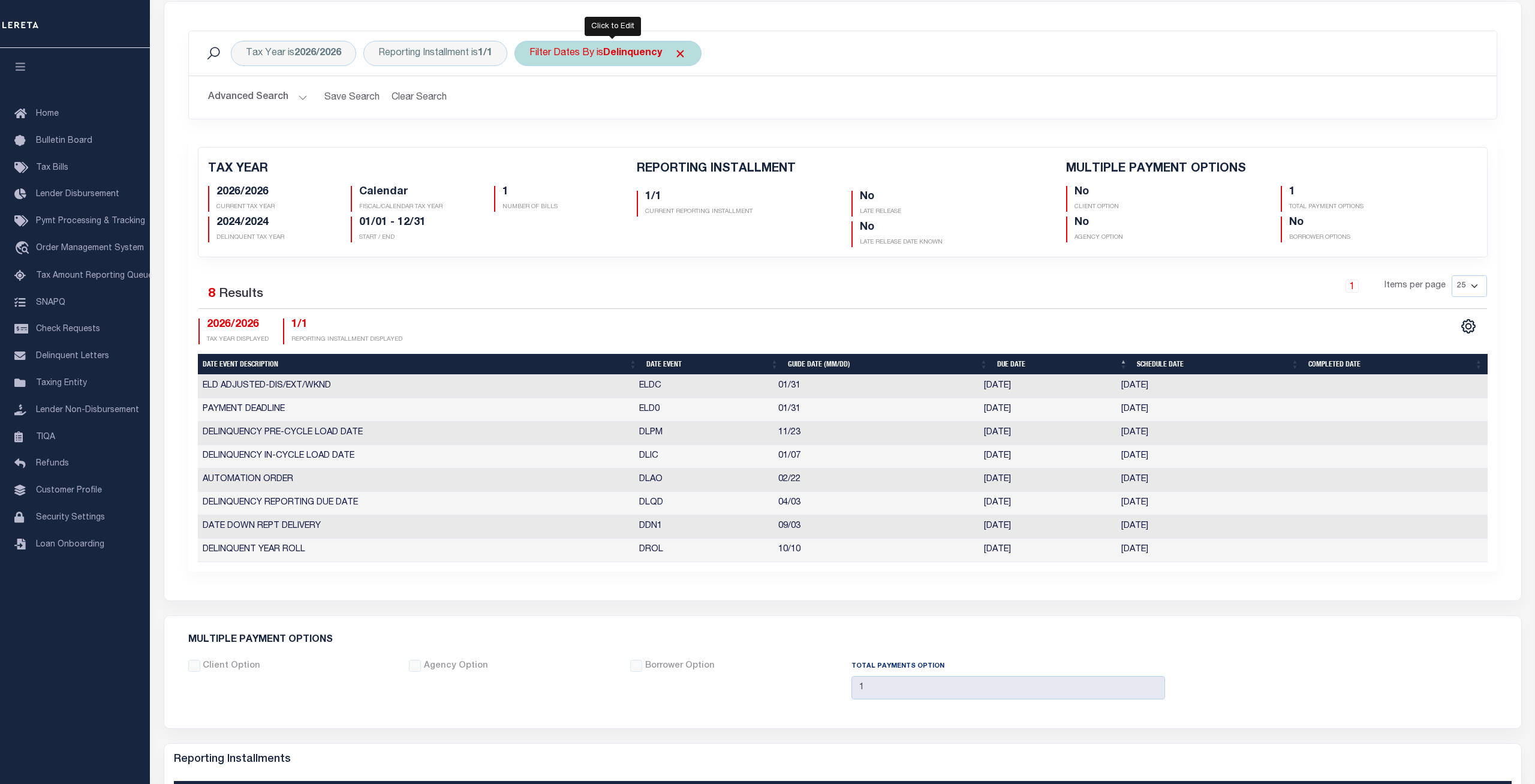
click at [603, 60] on div "Filter Dates By is Delinquency" at bounding box center [608, 54] width 187 height 25
click at [530, 100] on select "Escrow Delinquency Customer Internal All" at bounding box center [618, 112] width 176 height 23
select select "3"
click option "Customer" at bounding box center [0, 0] width 0 height 0
click at [699, 139] on input "Apply" at bounding box center [689, 138] width 35 height 20
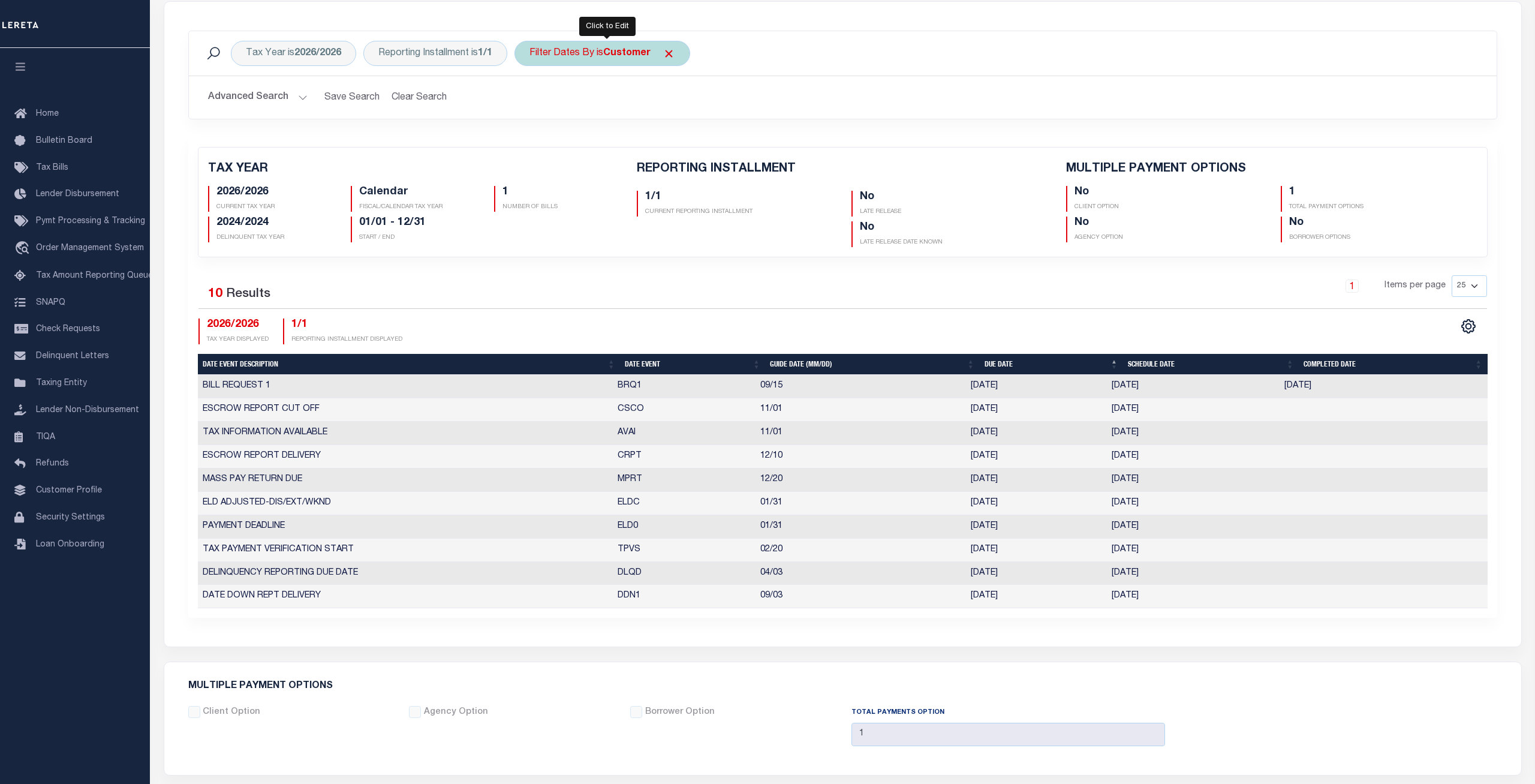
click at [598, 60] on div "Filter Dates By is Customer" at bounding box center [603, 54] width 176 height 25
select select "4"
click option "Internal" at bounding box center [0, 0] width 0 height 0
click at [688, 139] on input "Apply" at bounding box center [689, 138] width 35 height 20
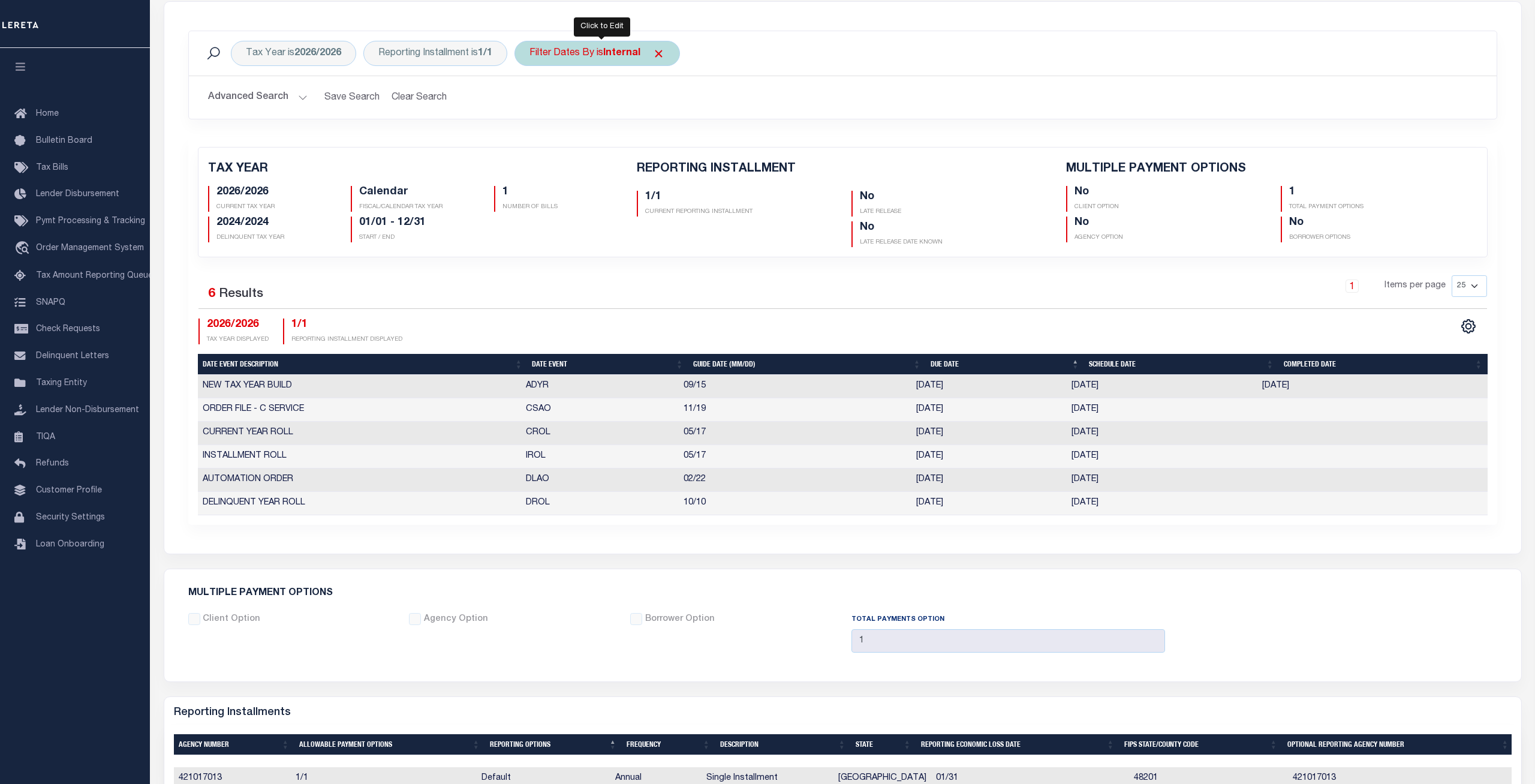
click at [608, 52] on div "Filter Dates By is Internal" at bounding box center [597, 54] width 165 height 25
click at [530, 100] on select "Escrow Delinquency Customer Internal All" at bounding box center [618, 112] width 176 height 23
select select "1"
click option "Escrow" at bounding box center [0, 0] width 0 height 0
click at [695, 140] on input "Apply" at bounding box center [689, 138] width 35 height 20
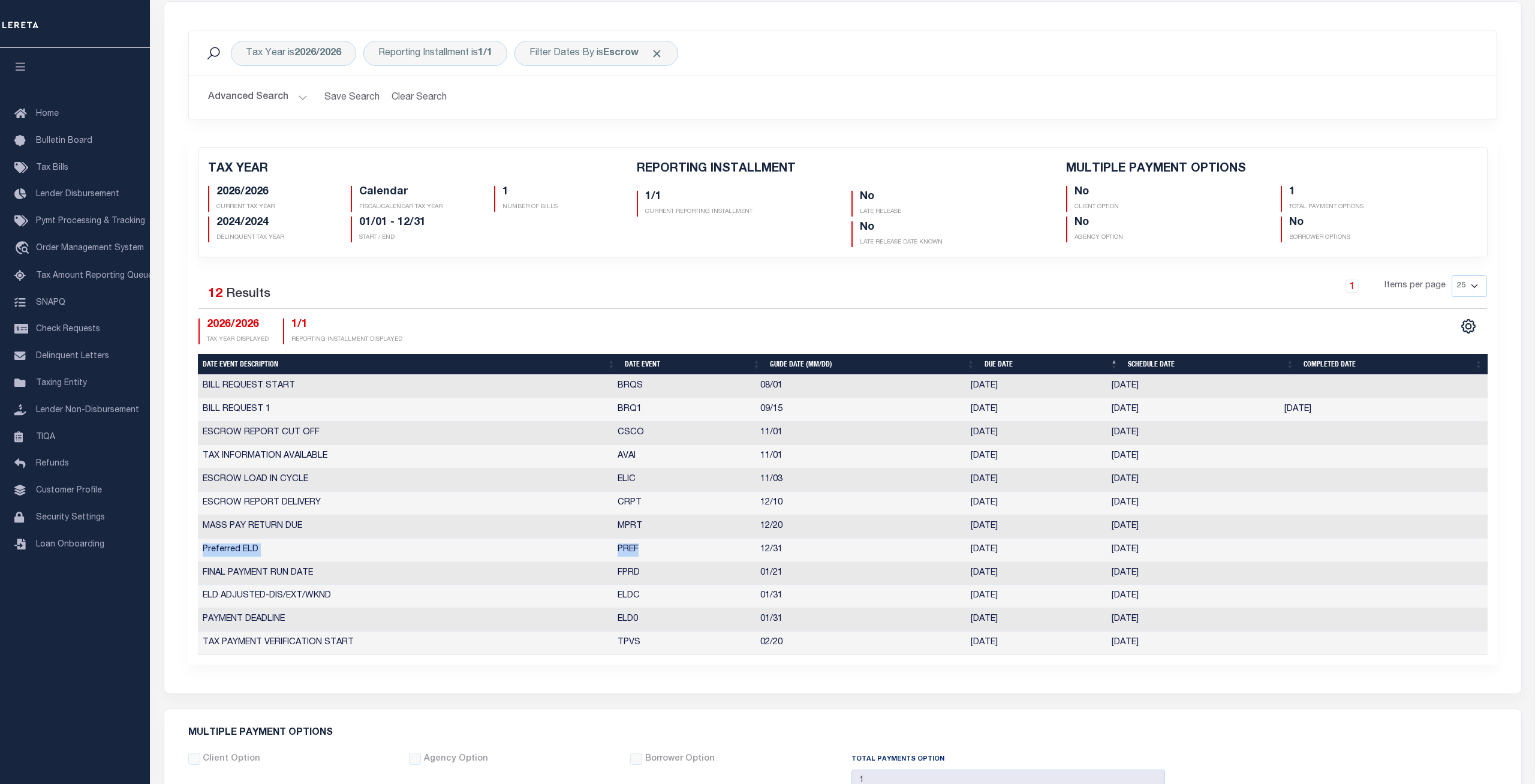
drag, startPoint x: 652, startPoint y: 547, endPoint x: 205, endPoint y: 556, distance: 447.1
click at [205, 556] on tr "Preferred ELD PREF 12/31 [DATE] [DATE] 10562512" at bounding box center [843, 550] width 1290 height 23
click at [664, 53] on span "Click to Remove" at bounding box center [656, 54] width 12 height 12
click at [595, 54] on div "Filter Dates By" at bounding box center [561, 54] width 95 height 25
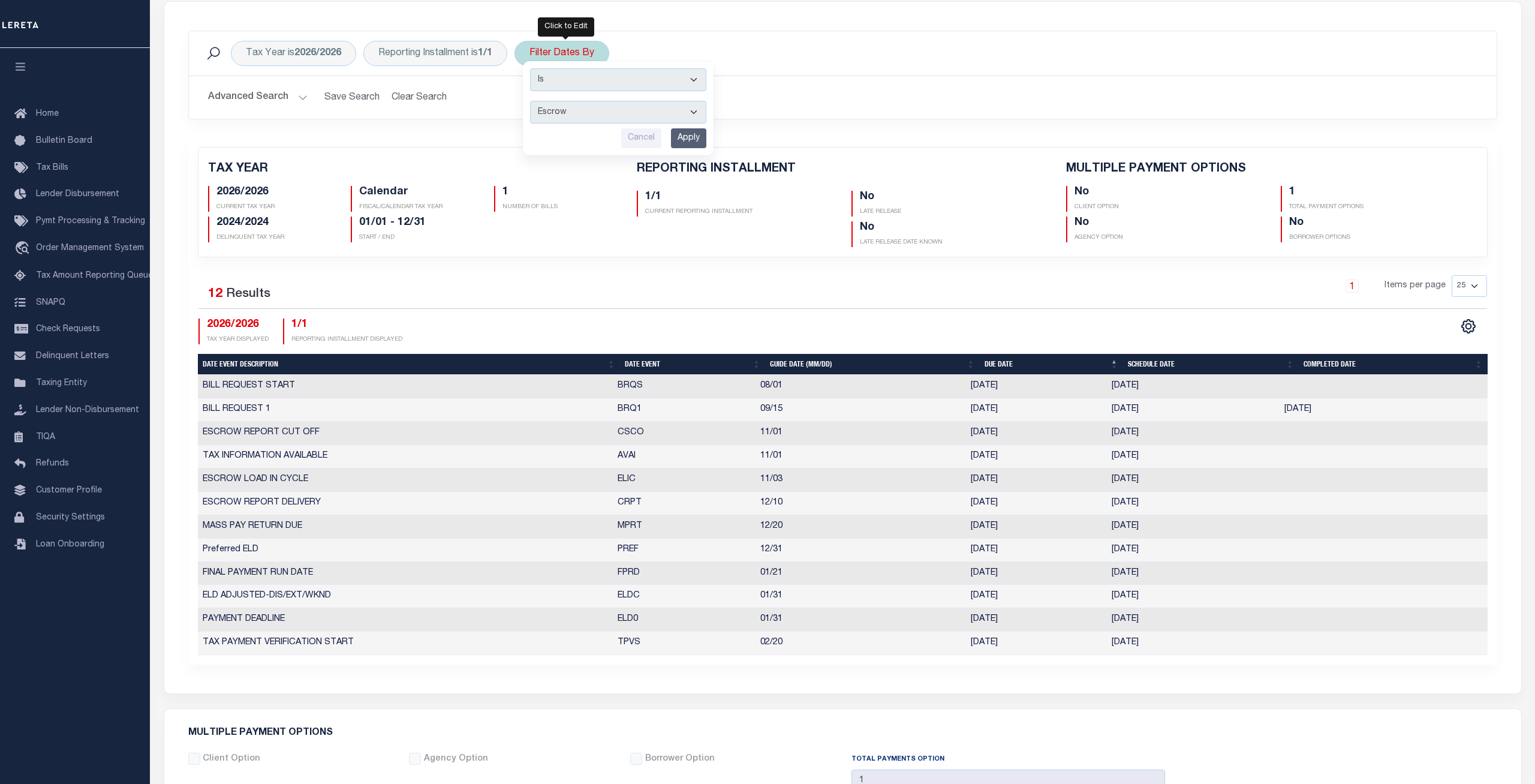
click at [530, 100] on select "Escrow Delinquency Customer Internal All" at bounding box center [618, 112] width 176 height 23
select select "0"
click option "All" at bounding box center [0, 0] width 0 height 0
click at [690, 138] on input "Apply" at bounding box center [689, 138] width 35 height 20
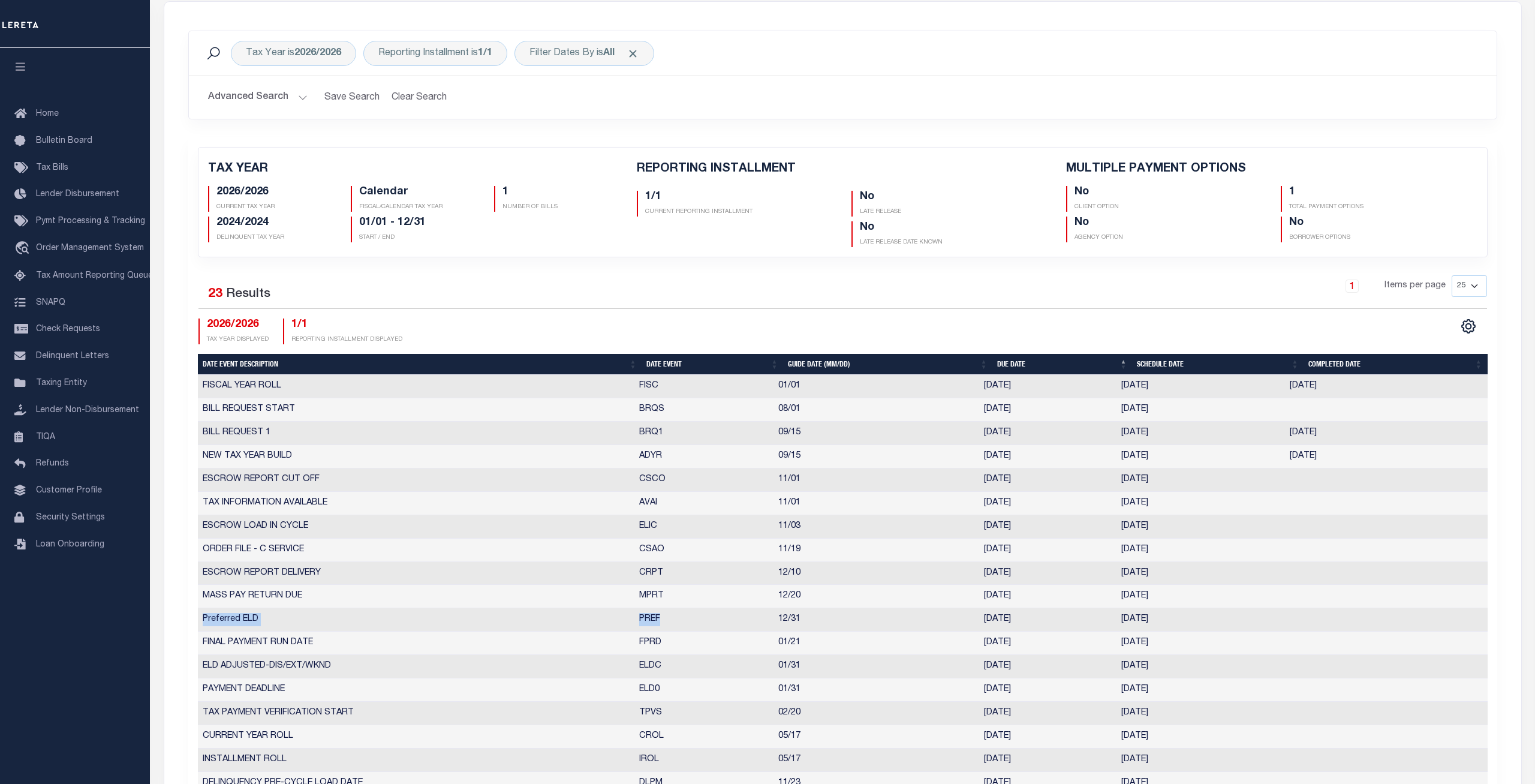
drag, startPoint x: 710, startPoint y: 620, endPoint x: 168, endPoint y: 624, distance: 542.0
click at [198, 624] on div "Date Event Description Date Event Guide Date (MM/DD) Due Date Schedule Date Com…" at bounding box center [843, 642] width 1290 height 536
click at [598, 117] on div "Advanced Search Save Search Clear Search PayeeReportingEventDatesGridWrapper_dy…" at bounding box center [844, 98] width 1308 height 43
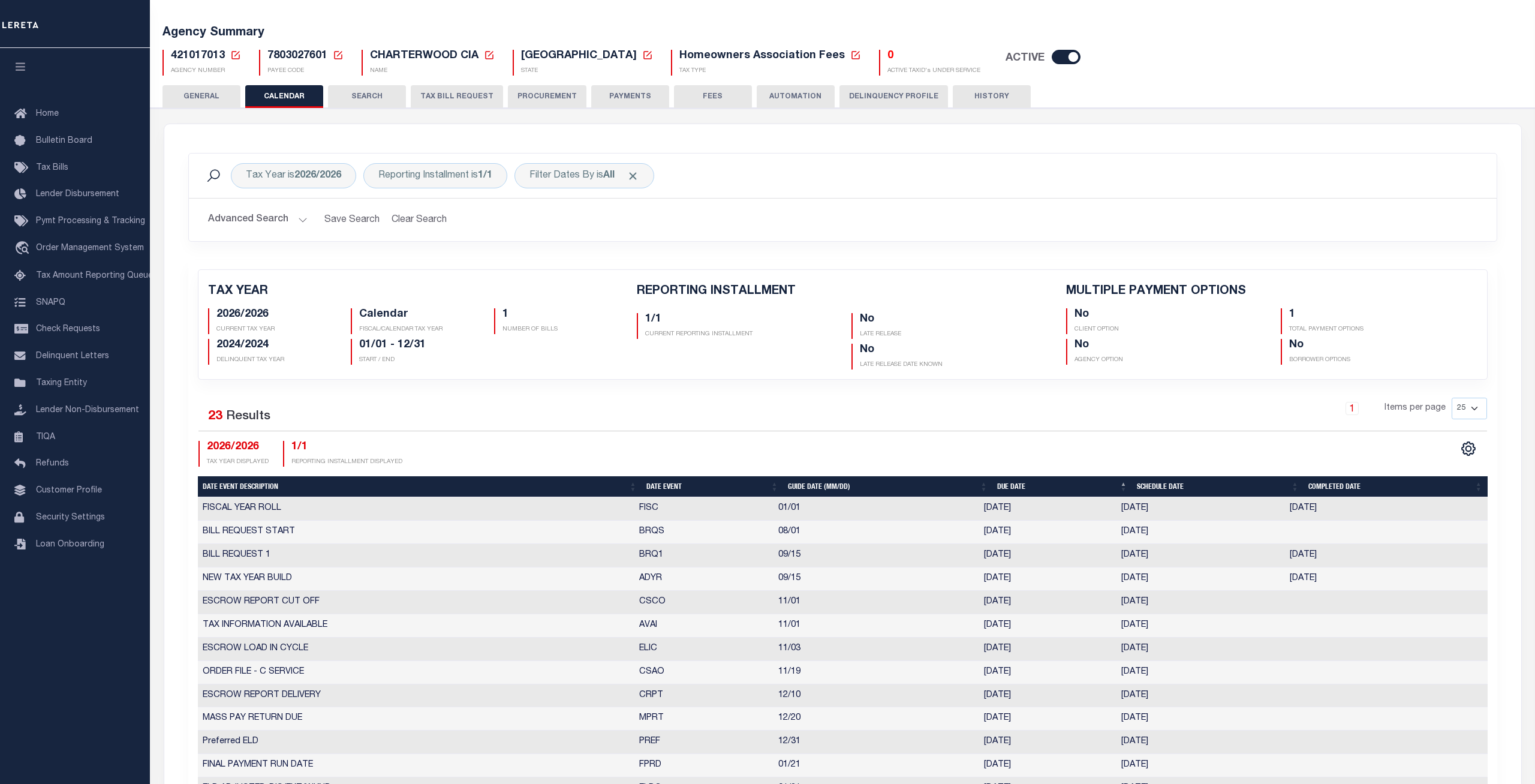
scroll to position [0, 0]
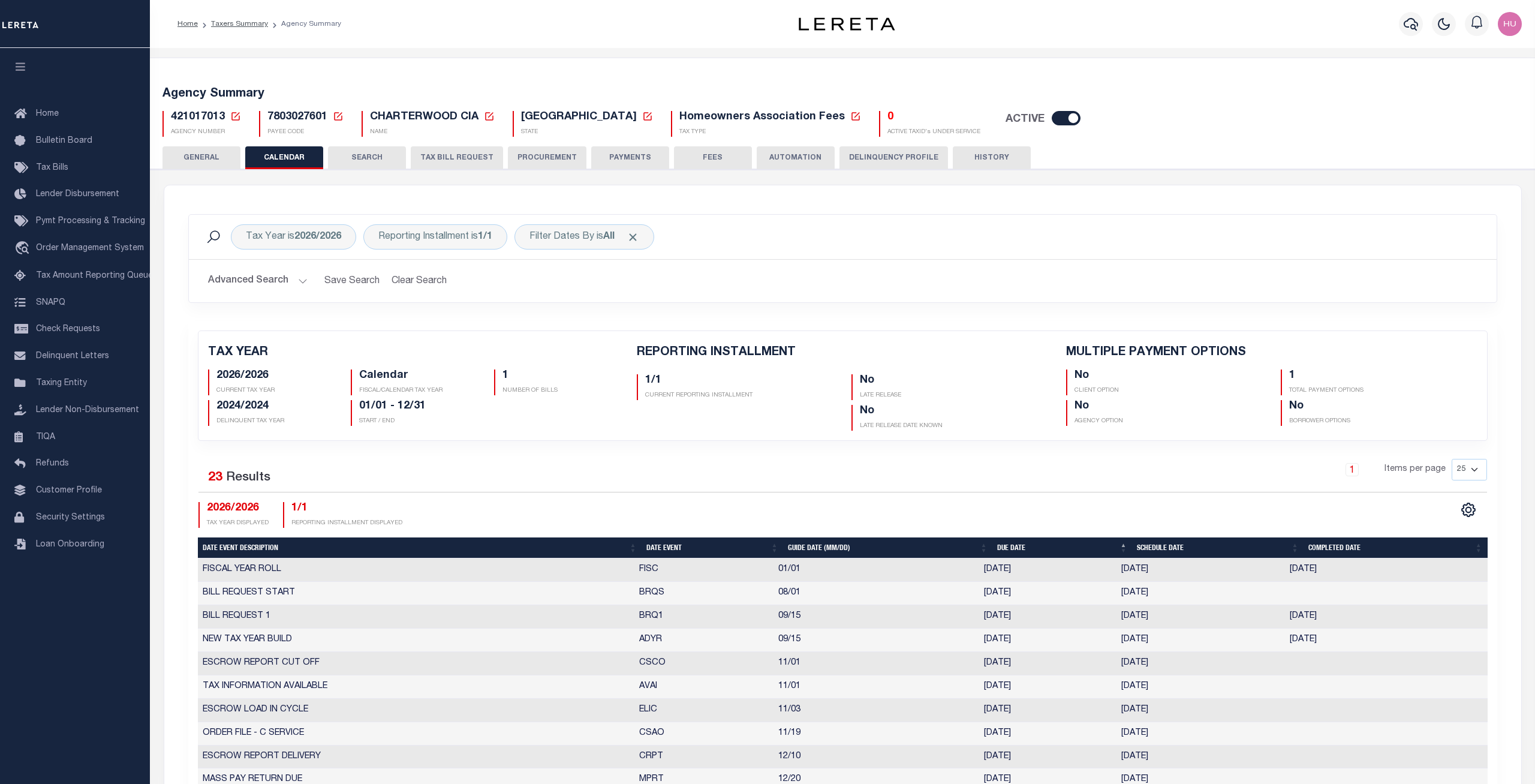
click at [200, 115] on span "421017013" at bounding box center [198, 117] width 54 height 11
click at [307, 235] on b "2026/2026" at bounding box center [318, 237] width 47 height 10
click at [247, 284] on select "2027/2027 2026/2026 2025/2025 2024/2024 2023/2023 2022/2022 2021/2021 2020/2020…" at bounding box center [335, 295] width 176 height 23
select select "2022/2022"
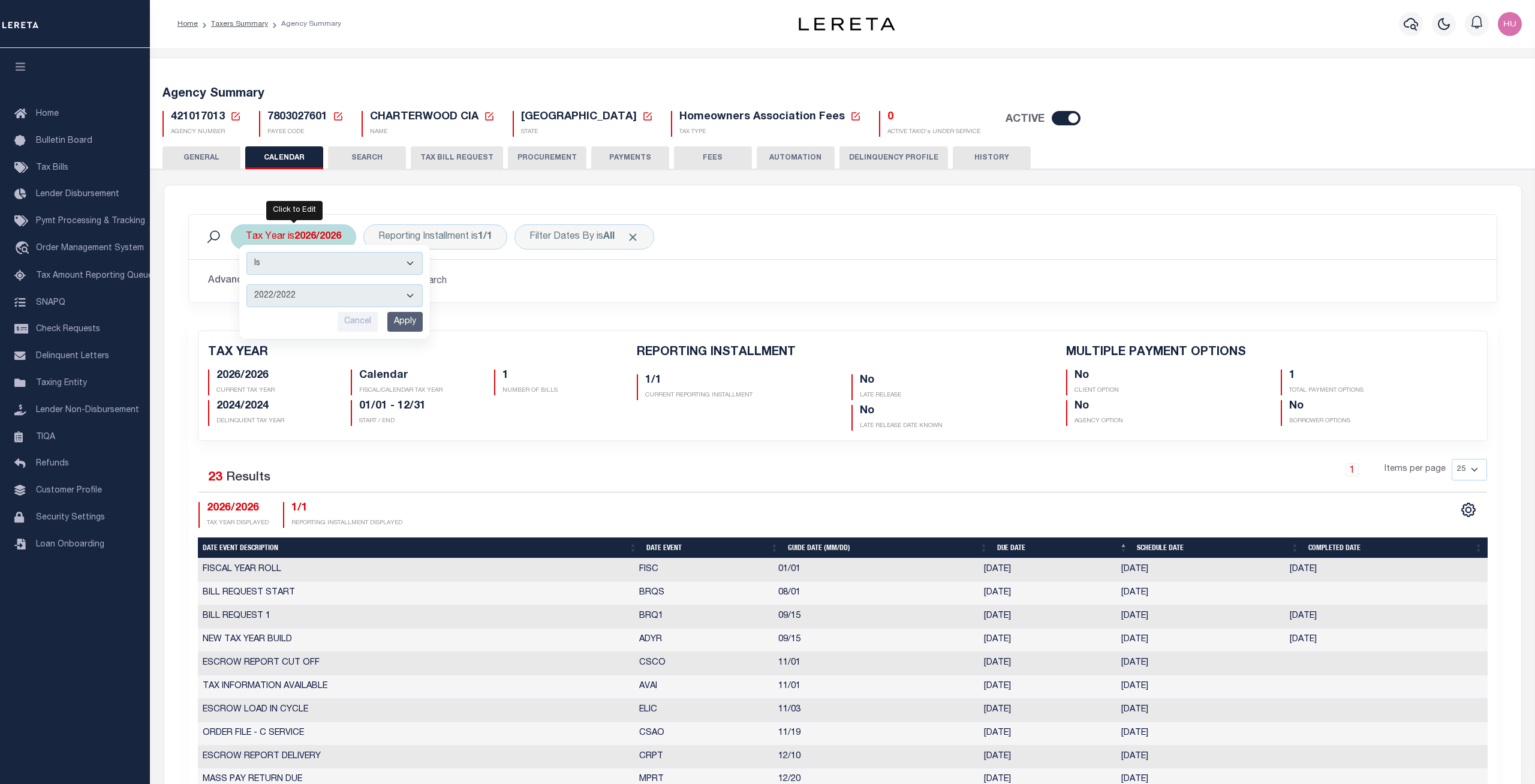
click option "2022/2022" at bounding box center [0, 0] width 0 height 0
click at [392, 320] on input "Apply" at bounding box center [405, 321] width 35 height 20
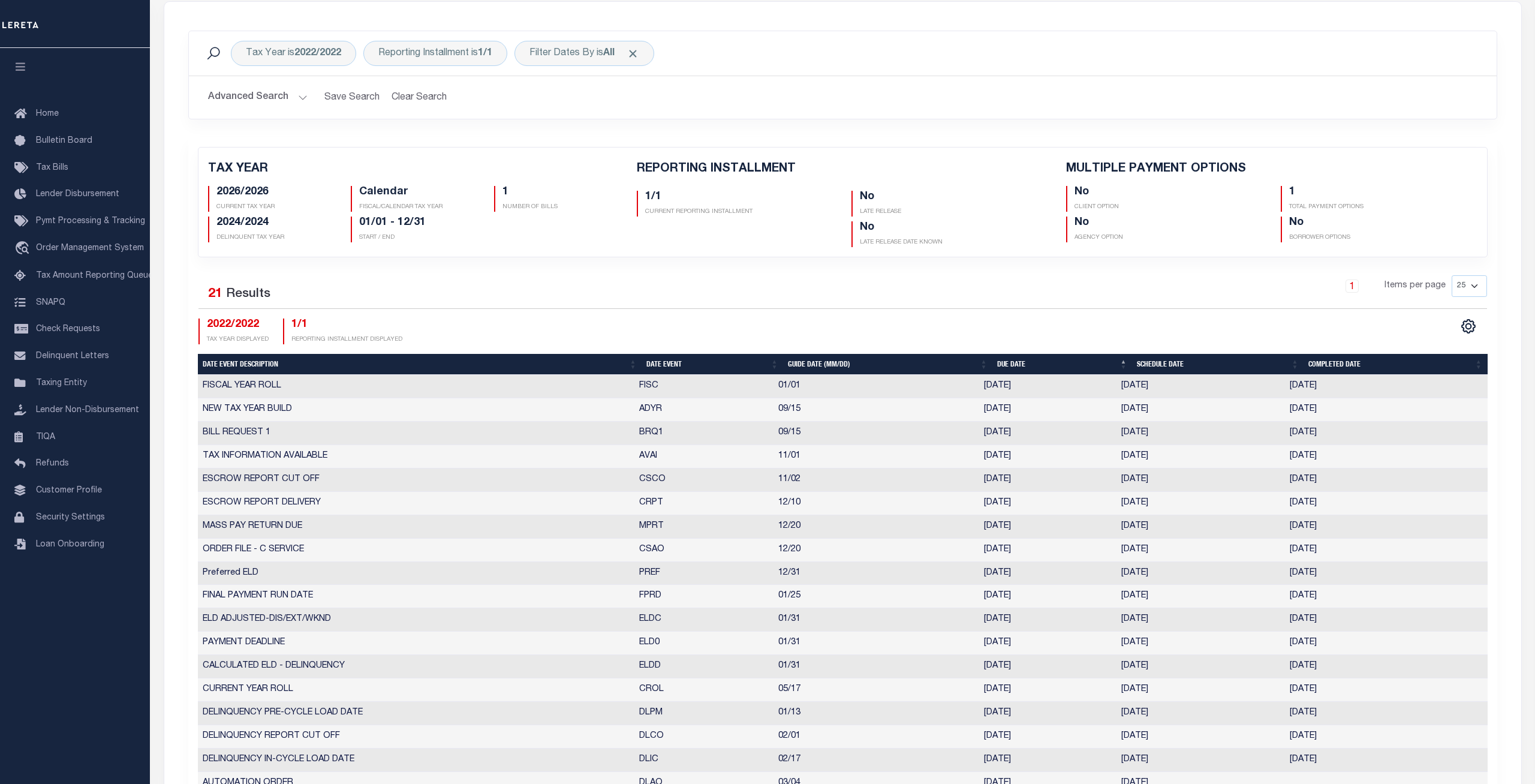
scroll to position [245, 0]
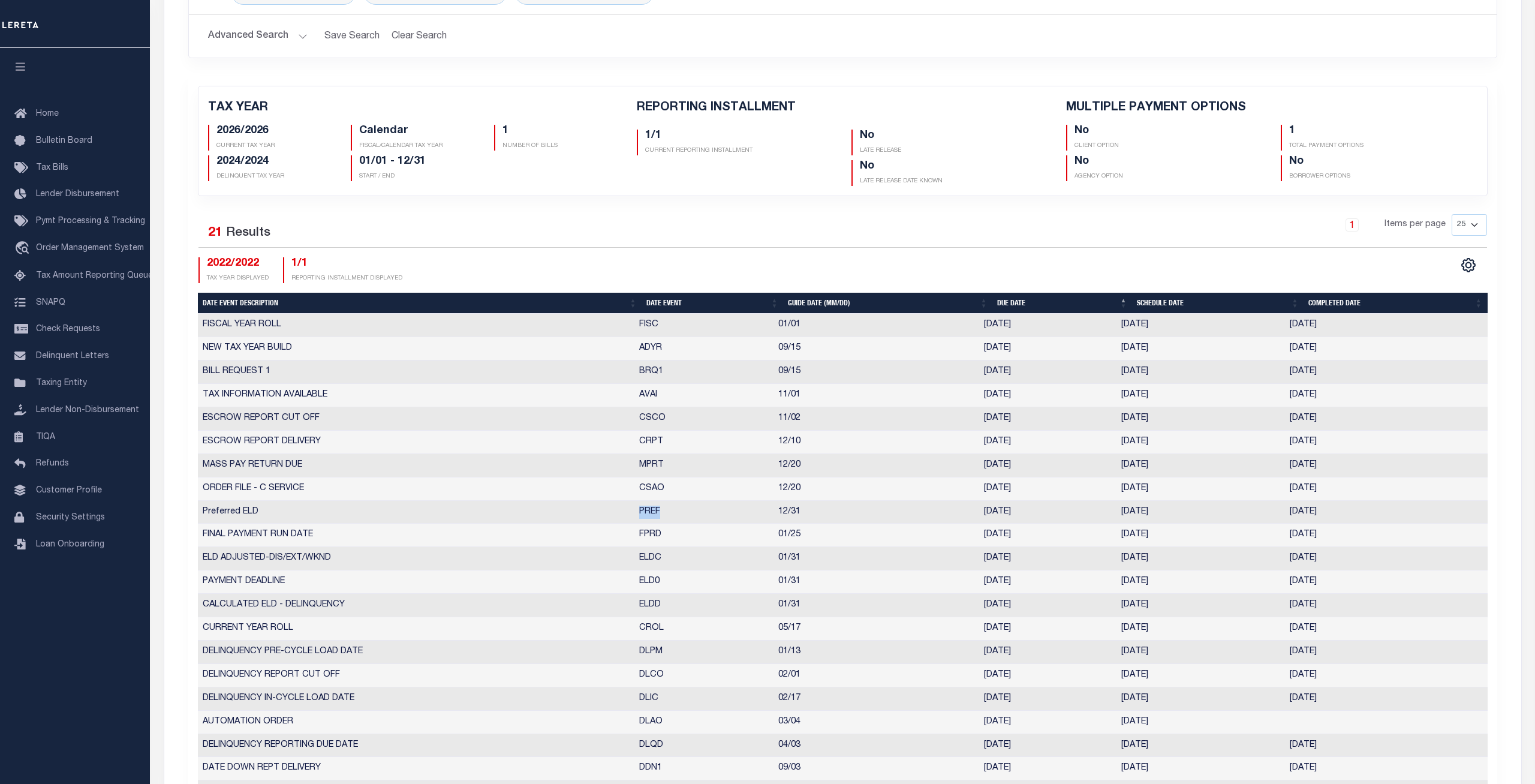
drag, startPoint x: 686, startPoint y: 507, endPoint x: 324, endPoint y: 513, distance: 362.0
click at [275, 513] on tr "Preferred ELD PREF 12/31 [DATE] [DATE] [DATE] 10631474" at bounding box center [843, 512] width 1290 height 23
drag, startPoint x: 1355, startPoint y: 512, endPoint x: 947, endPoint y: 512, distance: 408.0
click at [956, 514] on tr "Preferred ELD PREF 12/31 [DATE] [DATE] [DATE] 10631474" at bounding box center [843, 512] width 1290 height 23
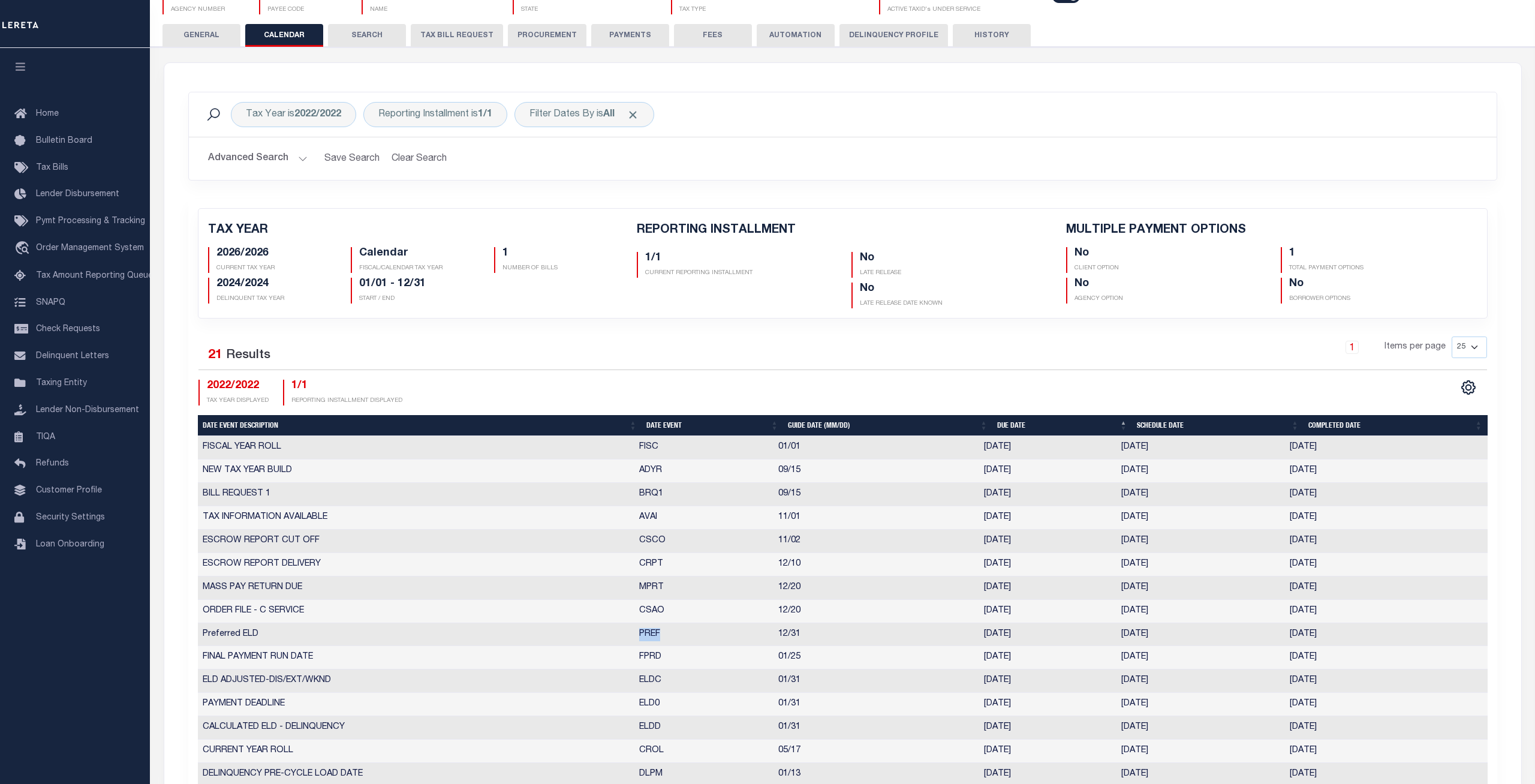
scroll to position [61, 0]
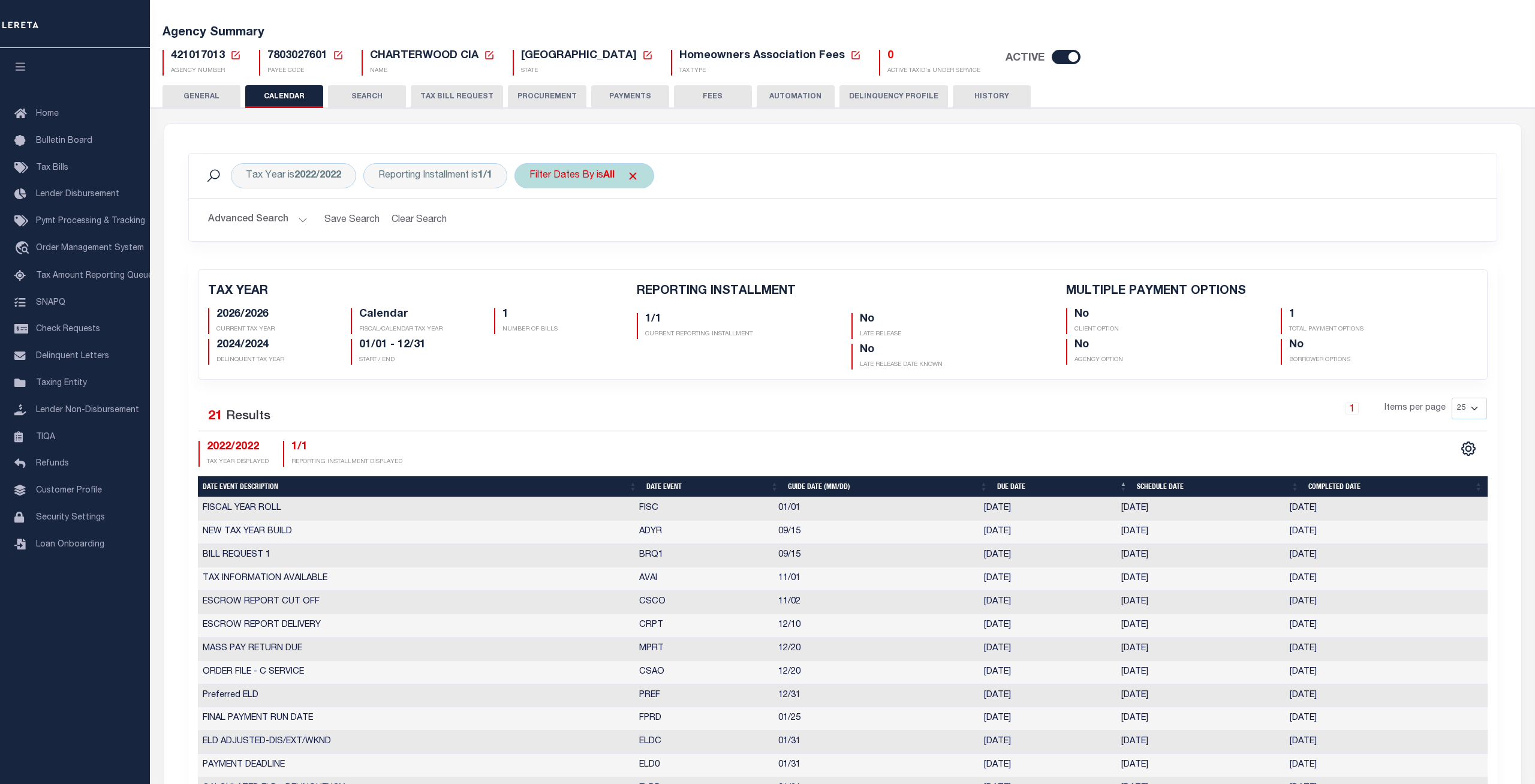
click at [597, 181] on div "Filter Dates By is All" at bounding box center [584, 176] width 140 height 25
click at [530, 223] on select "Escrow Delinquency Customer Internal All" at bounding box center [618, 234] width 176 height 23
select select "1"
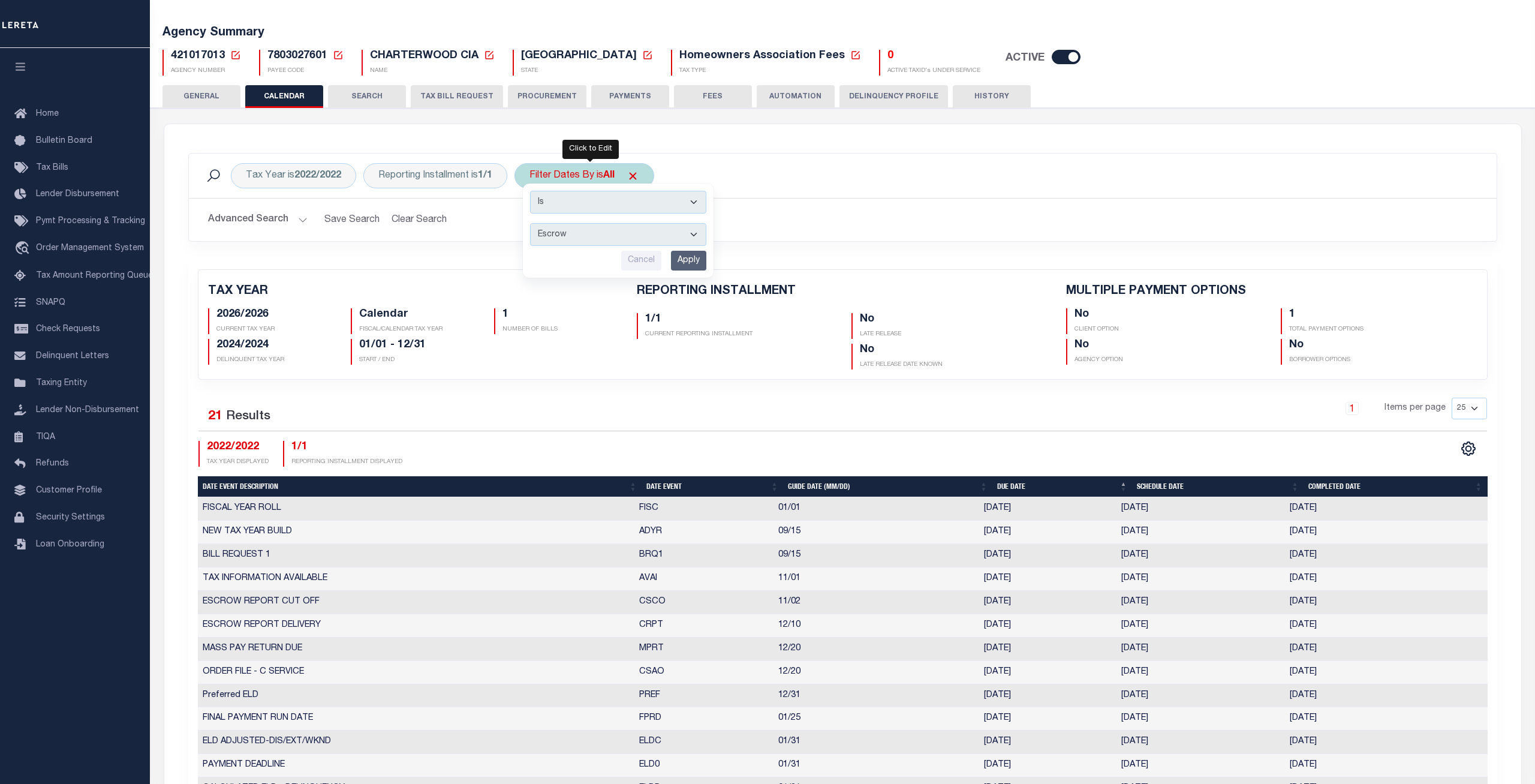
click option "Escrow" at bounding box center [0, 0] width 0 height 0
click at [696, 263] on input "Apply" at bounding box center [689, 260] width 35 height 20
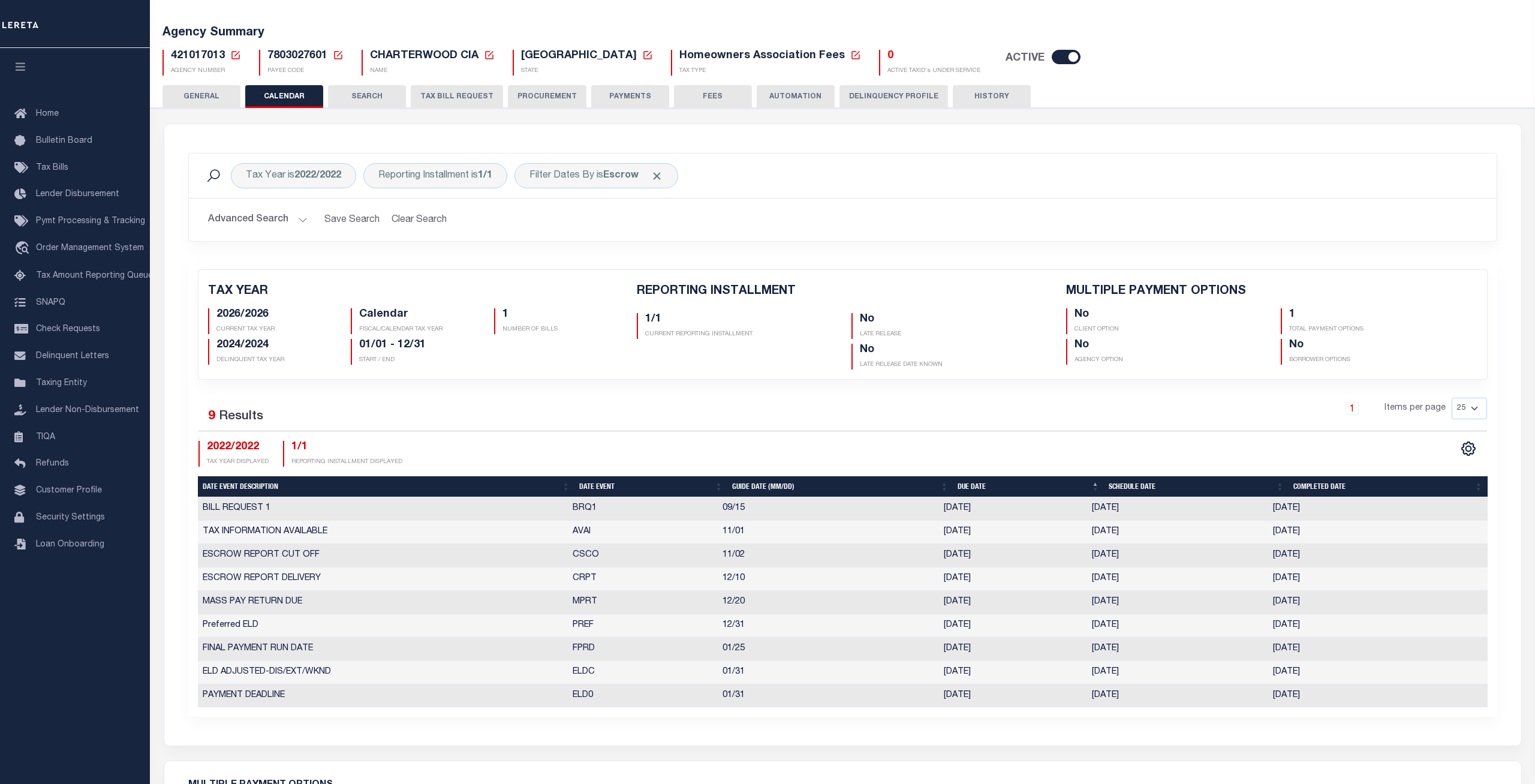
scroll to position [122, 0]
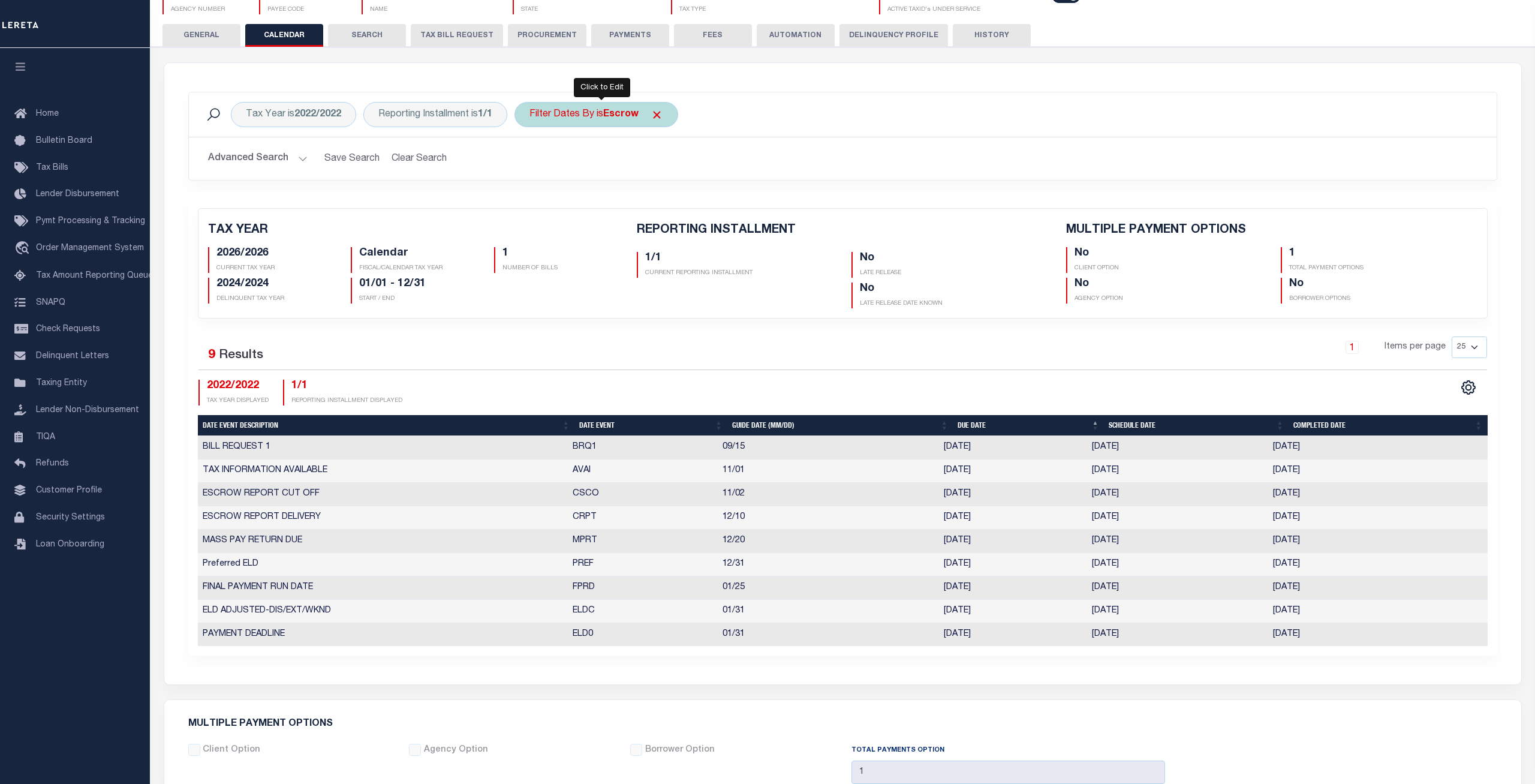
click at [617, 118] on b "Escrow" at bounding box center [621, 115] width 35 height 10
click at [530, 162] on select "Escrow Delinquency Customer Internal All" at bounding box center [618, 173] width 176 height 23
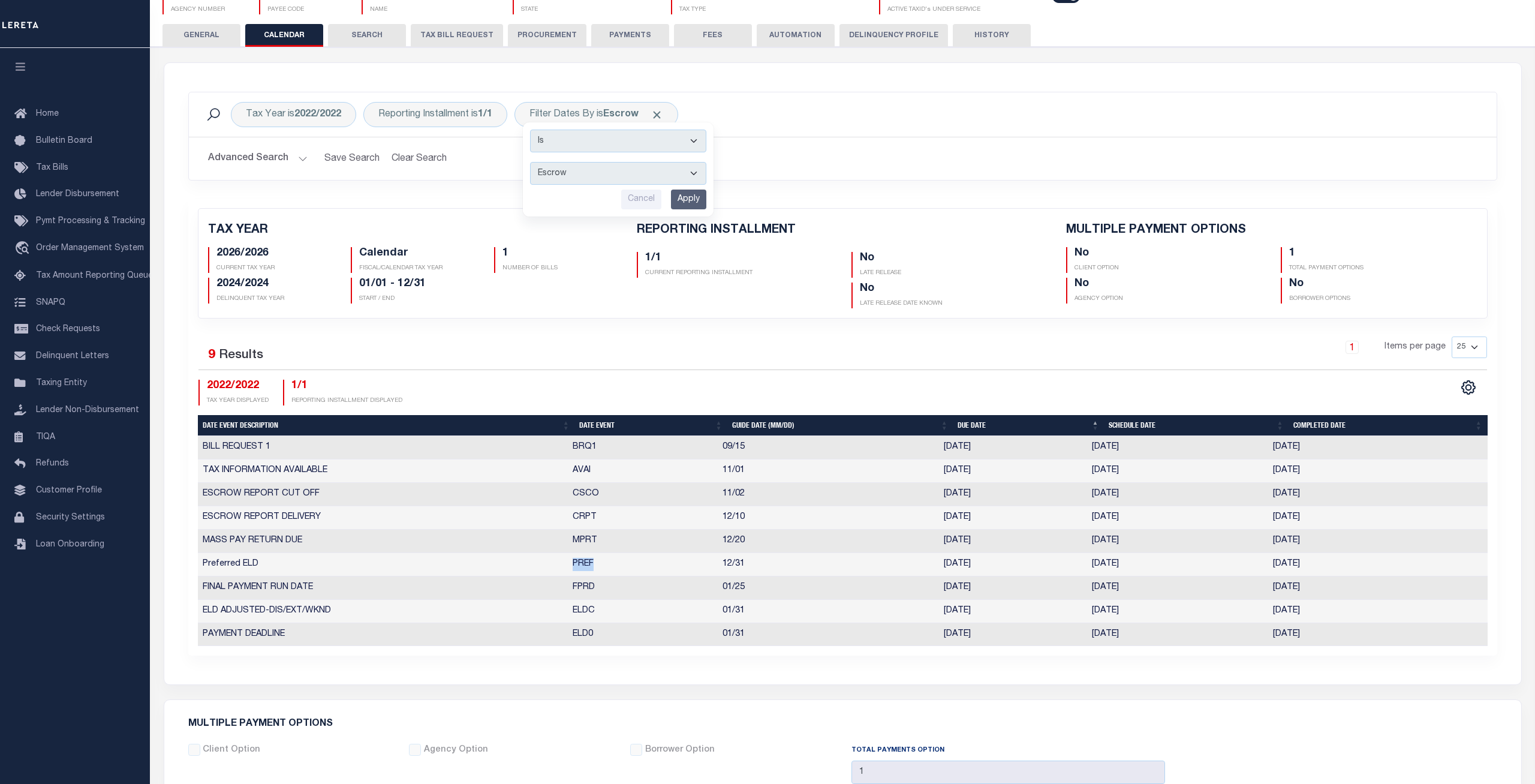
drag, startPoint x: 576, startPoint y: 170, endPoint x: 485, endPoint y: 571, distance: 411.2
click at [485, 571] on tr "Preferred ELD PREF 12/31 [DATE] [DATE] [DATE] 10631474" at bounding box center [843, 564] width 1290 height 23
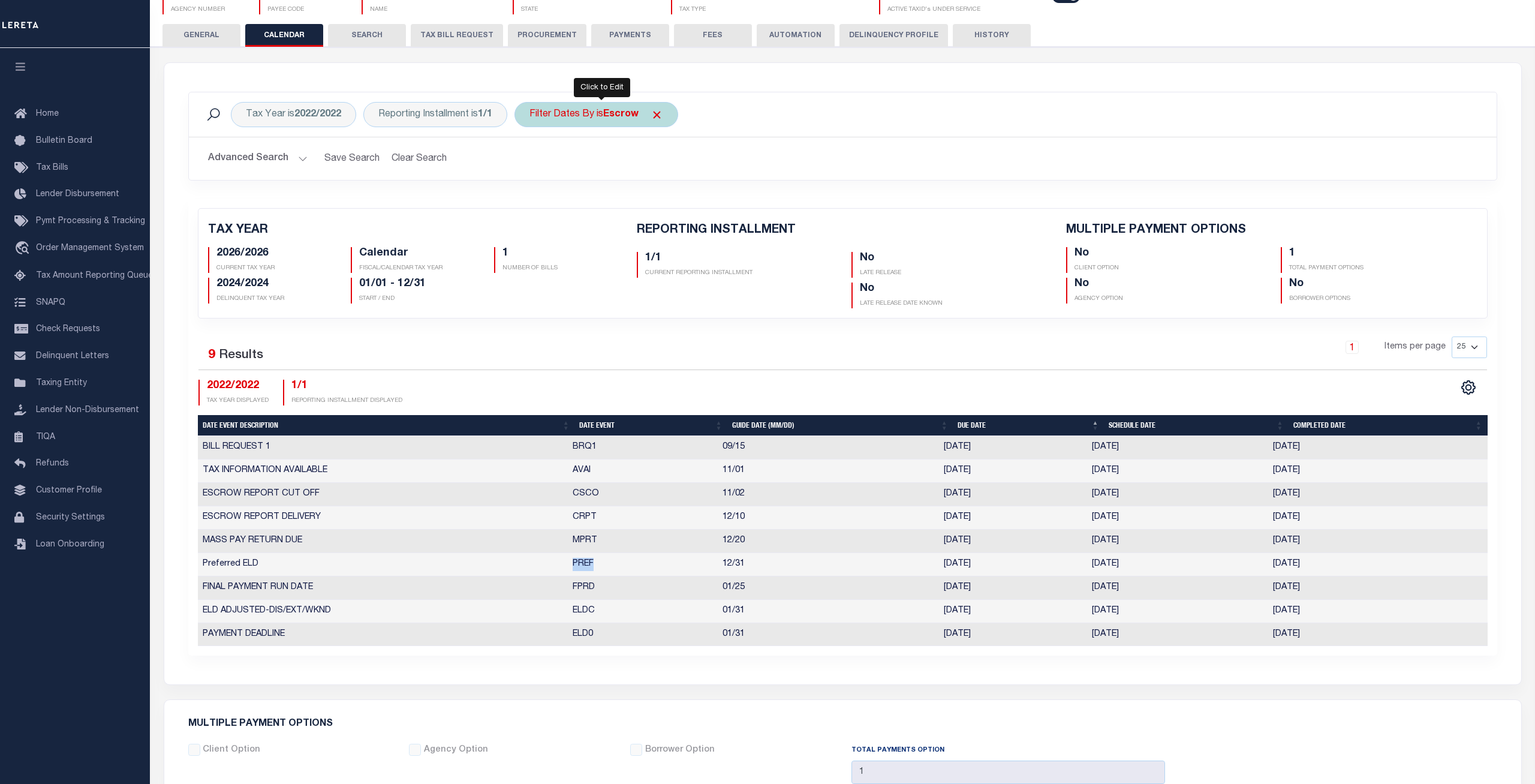
click at [605, 112] on div "Filter Dates By is Escrow Is Contains Escrow Delinquency Customer Internal All …" at bounding box center [596, 115] width 164 height 25
click at [530, 162] on select "Escrow Delinquency Customer Internal All" at bounding box center [618, 173] width 176 height 23
select select "2"
click option "Delinquency" at bounding box center [0, 0] width 0 height 0
click at [691, 203] on input "Apply" at bounding box center [689, 199] width 35 height 20
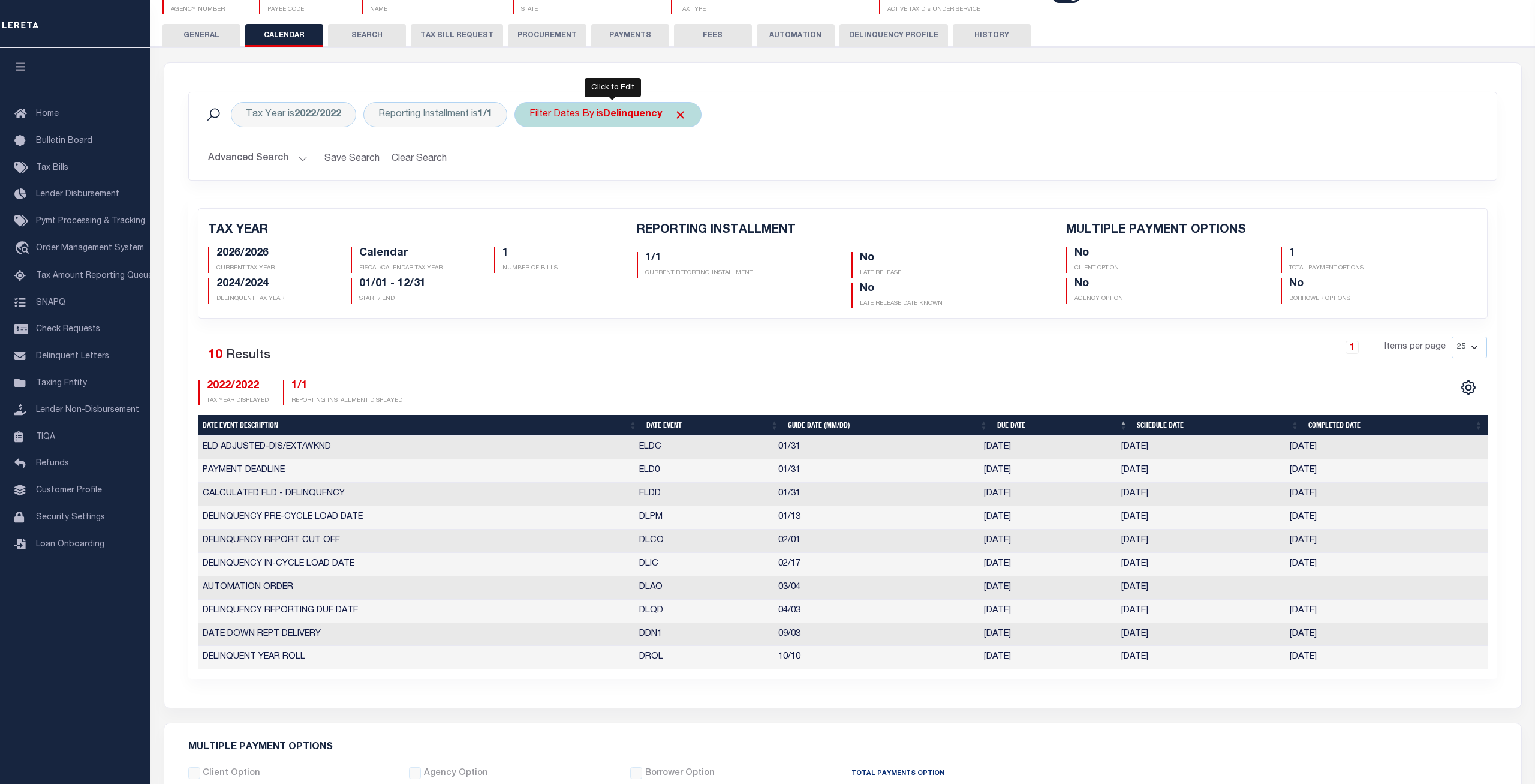
click at [625, 118] on b "Delinquency" at bounding box center [632, 115] width 58 height 10
click at [530, 162] on select "Escrow Delinquency Customer Internal All" at bounding box center [618, 173] width 176 height 23
select select "3"
click option "Customer" at bounding box center [0, 0] width 0 height 0
click at [697, 199] on input "Apply" at bounding box center [689, 199] width 35 height 20
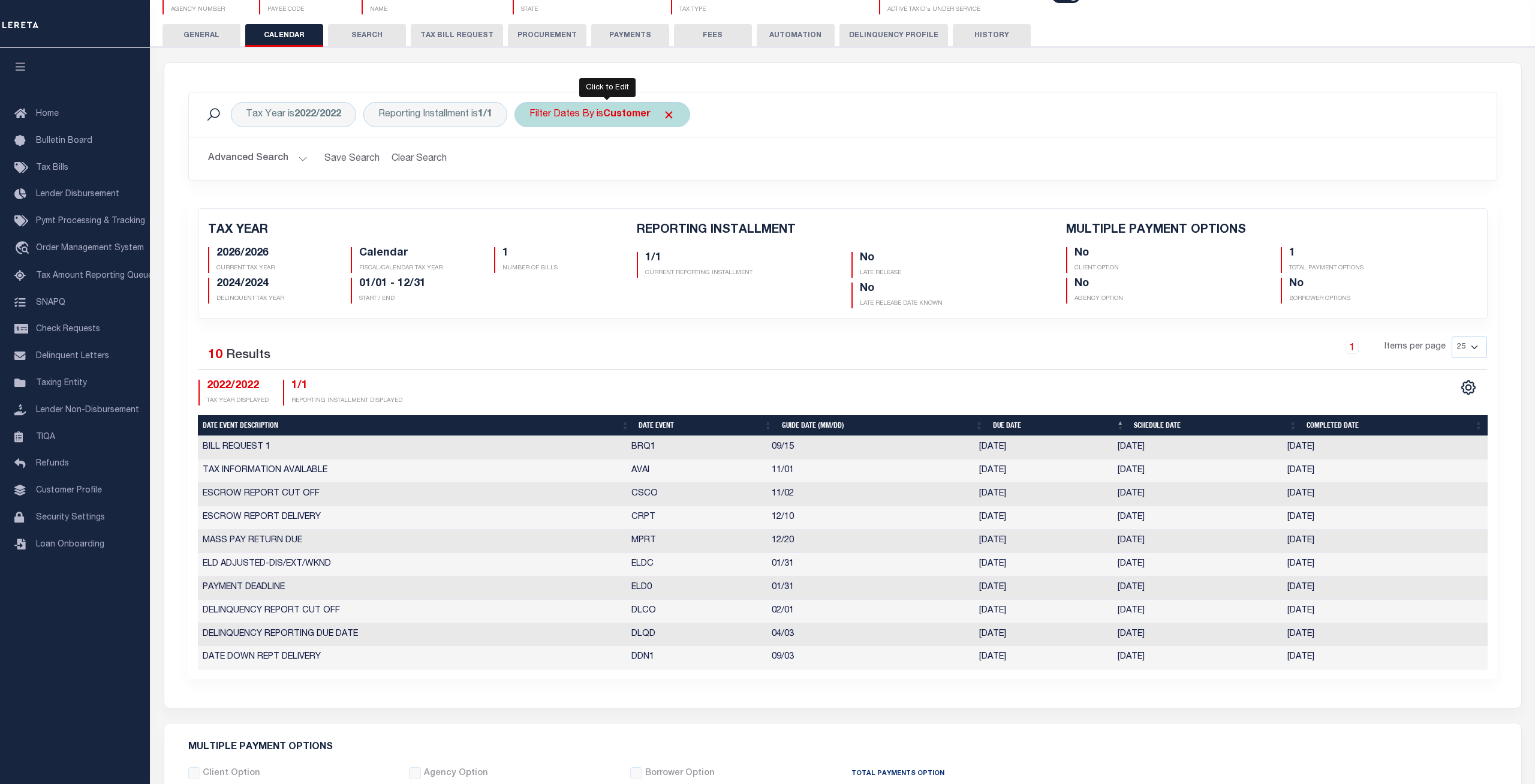
click at [633, 118] on b "Customer" at bounding box center [627, 115] width 48 height 10
click at [530, 162] on select "Escrow Delinquency Customer Internal All" at bounding box center [618, 173] width 176 height 23
select select "4"
click option "Internal" at bounding box center [0, 0] width 0 height 0
click at [678, 200] on input "Apply" at bounding box center [689, 199] width 35 height 20
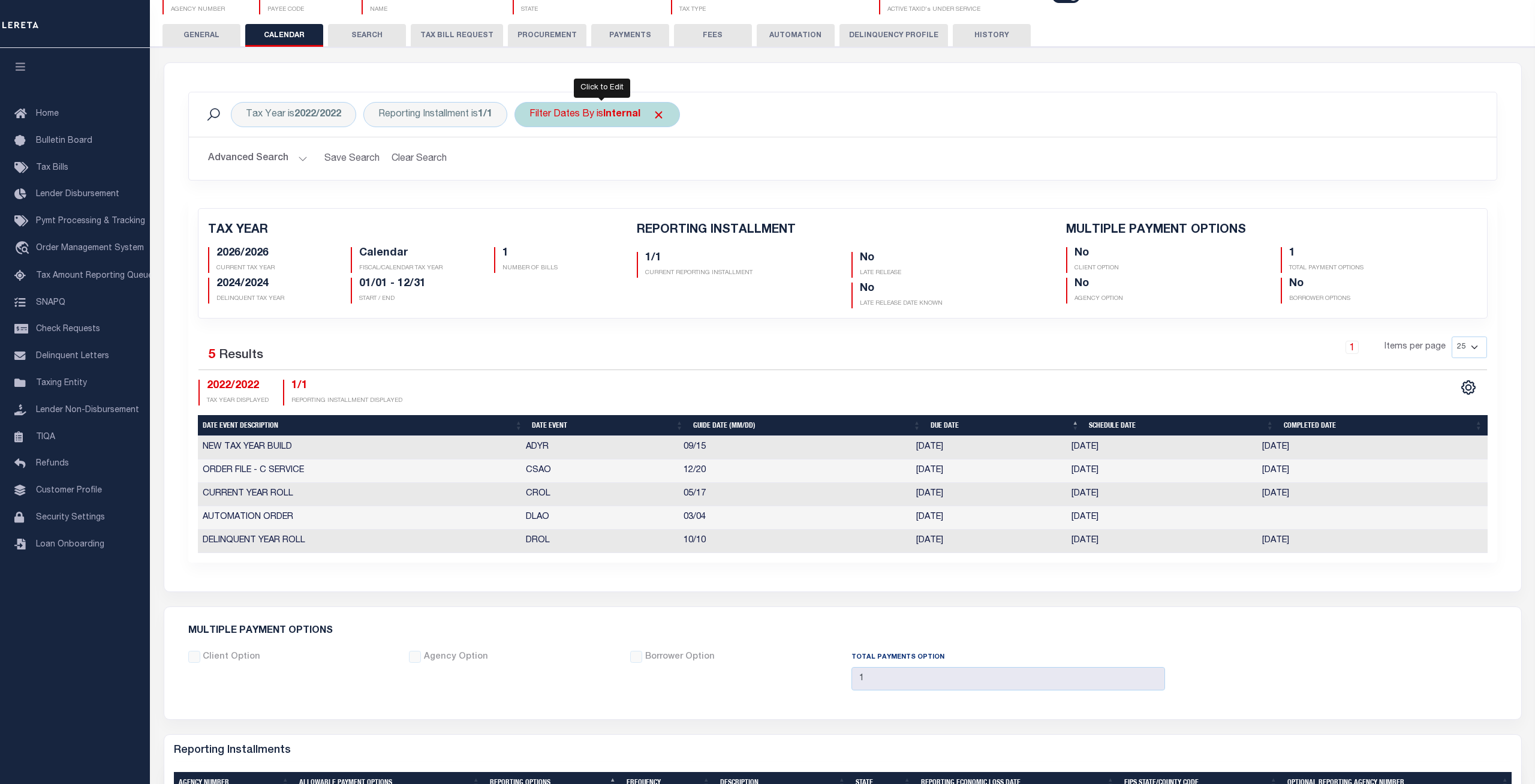
click at [613, 115] on b "Internal" at bounding box center [622, 115] width 37 height 10
click at [530, 162] on select "Escrow Delinquency Customer Internal All" at bounding box center [618, 173] width 176 height 23
select select "0"
click option "All" at bounding box center [0, 0] width 0 height 0
click at [688, 200] on input "Apply" at bounding box center [689, 199] width 35 height 20
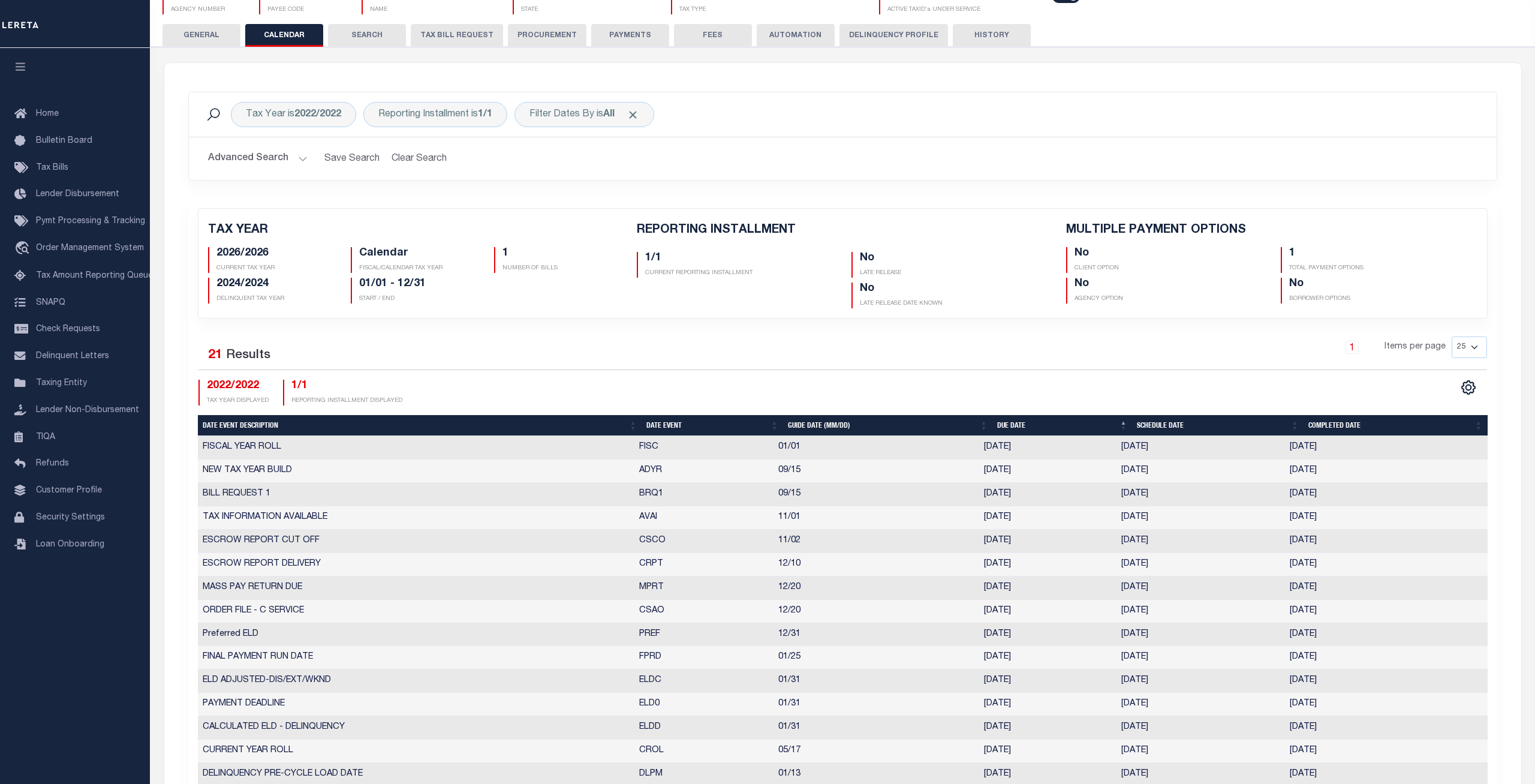
scroll to position [184, 0]
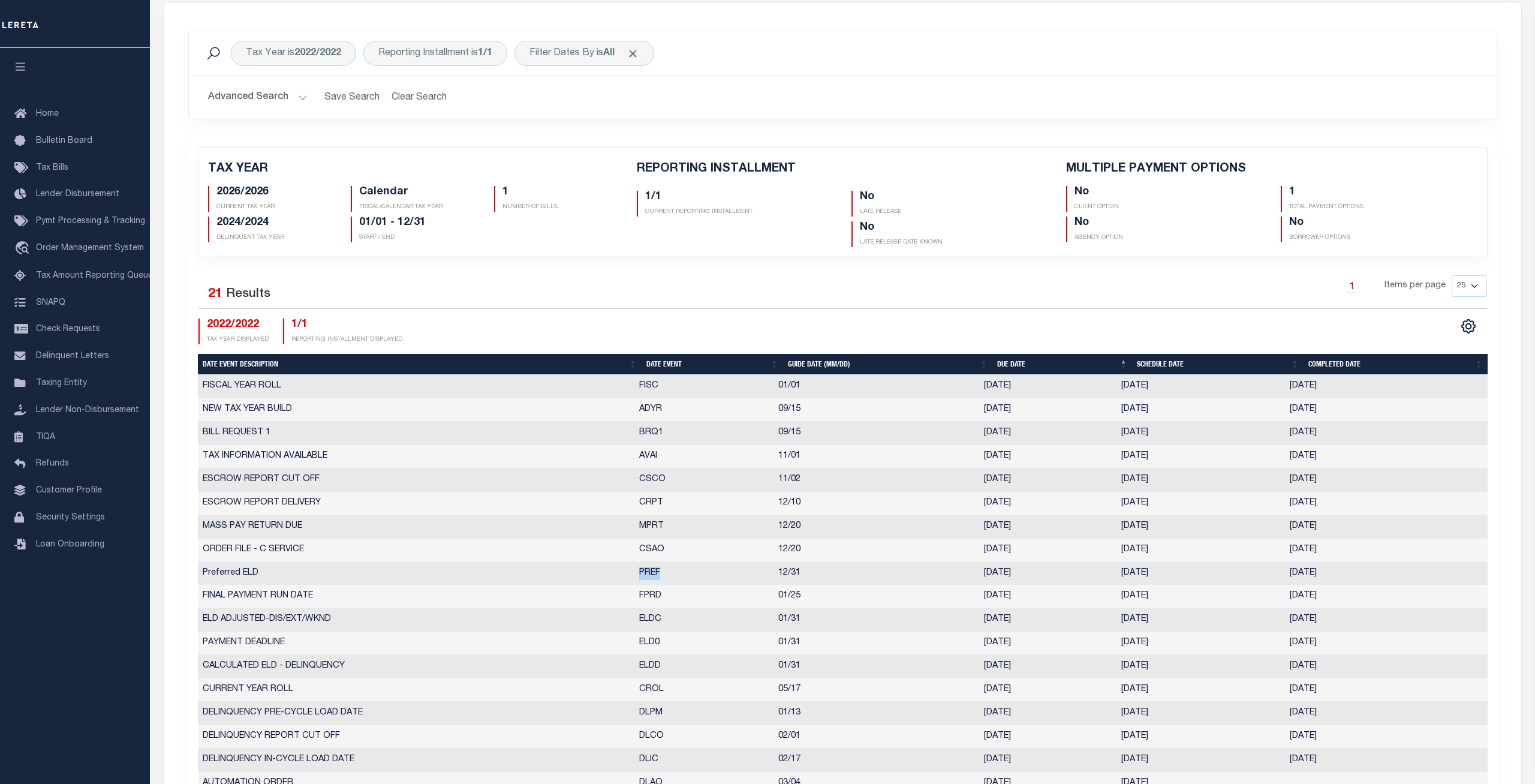
drag, startPoint x: 725, startPoint y: 584, endPoint x: 603, endPoint y: 578, distance: 122.1
click at [603, 578] on tr "Preferred ELD PREF 12/31 [DATE] [DATE] [DATE] 10631474" at bounding box center [843, 574] width 1290 height 23
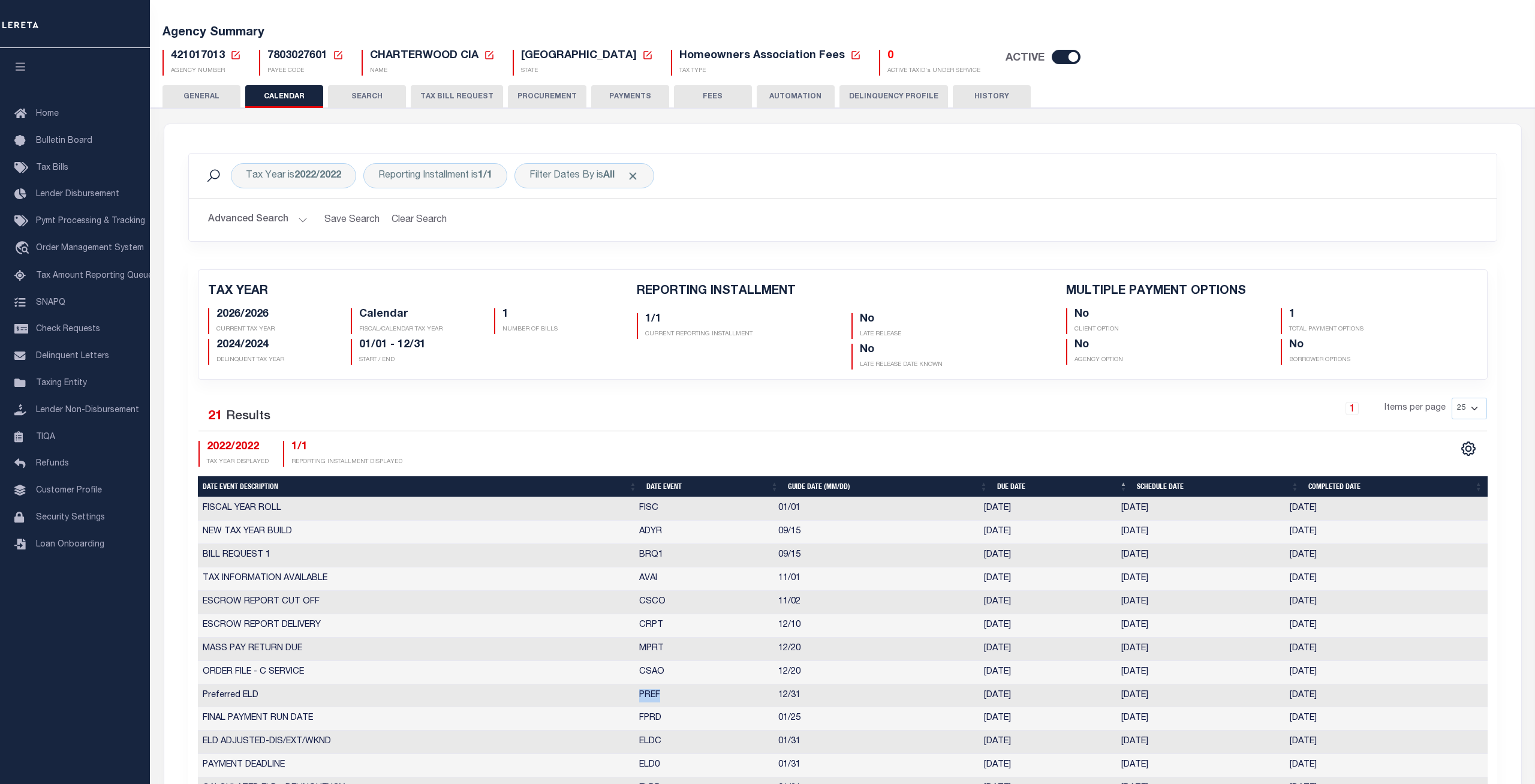
scroll to position [0, 0]
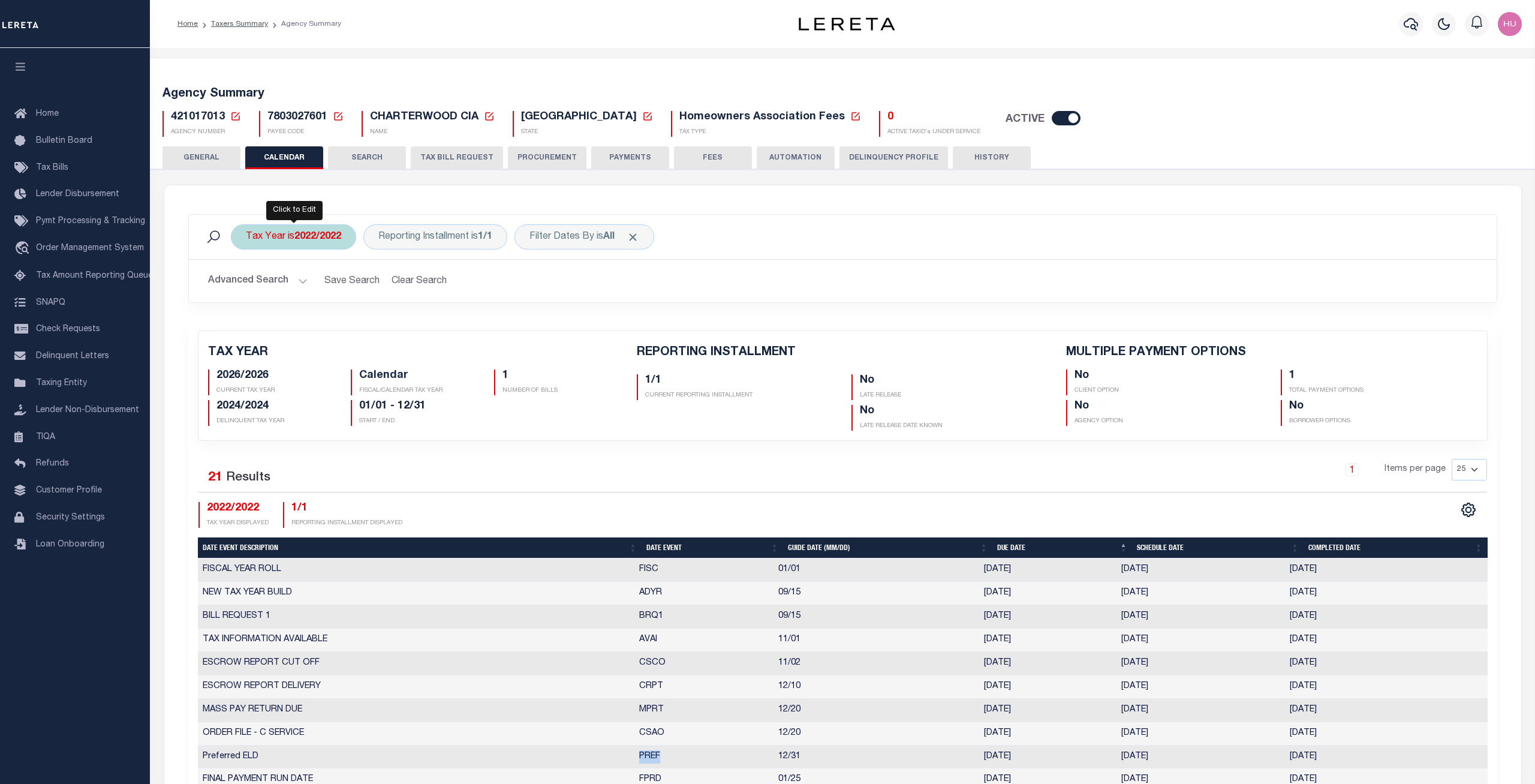
click at [315, 232] on b "2022/2022" at bounding box center [318, 237] width 47 height 10
click at [247, 284] on select "2027/2027 2026/2026 2025/2025 2024/2024 2023/2023 2022/2022 2021/2021 2020/2020…" at bounding box center [335, 295] width 176 height 23
select select "2027/2027"
click option "2027/2027" at bounding box center [0, 0] width 0 height 0
click at [405, 319] on input "Apply" at bounding box center [405, 321] width 35 height 20
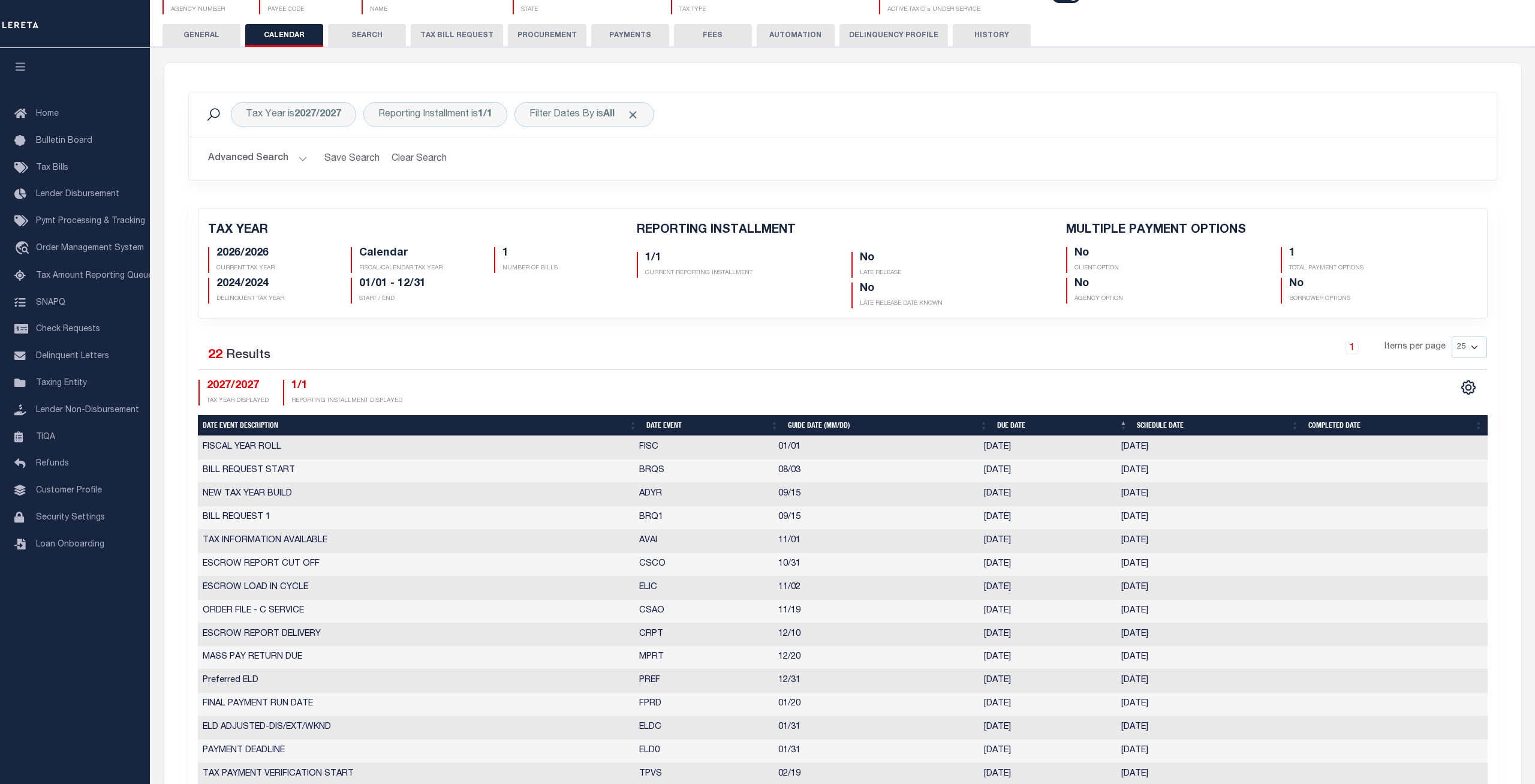
scroll to position [184, 0]
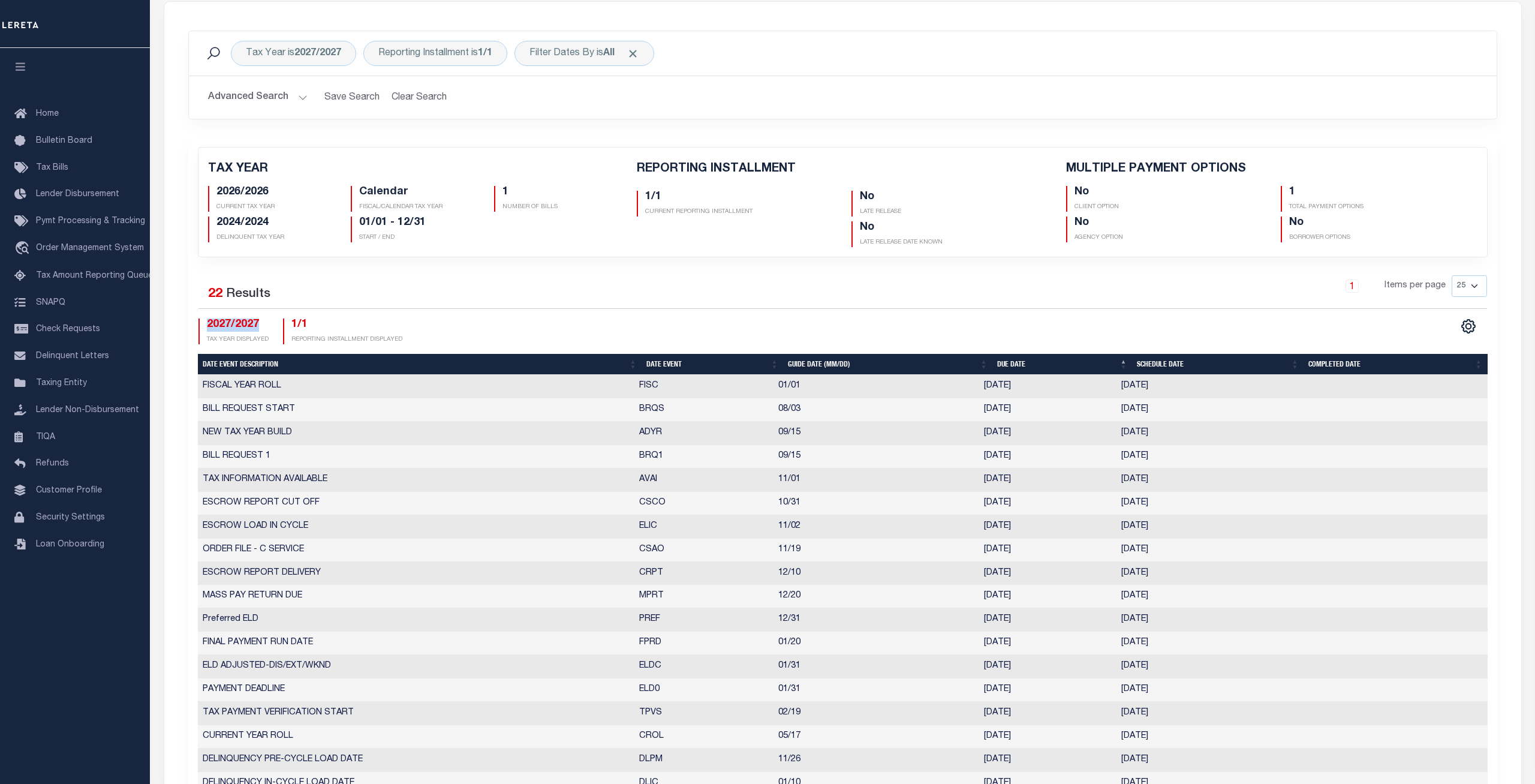
drag, startPoint x: 259, startPoint y: 325, endPoint x: 182, endPoint y: 326, distance: 77.0
click at [182, 326] on div "TAX YEAR 2026/2026 CURRENT TAX YEAR Calendar FISCAL/CALENDAR TAX YEAR 1 NUMBER …" at bounding box center [844, 517] width 1327 height 760
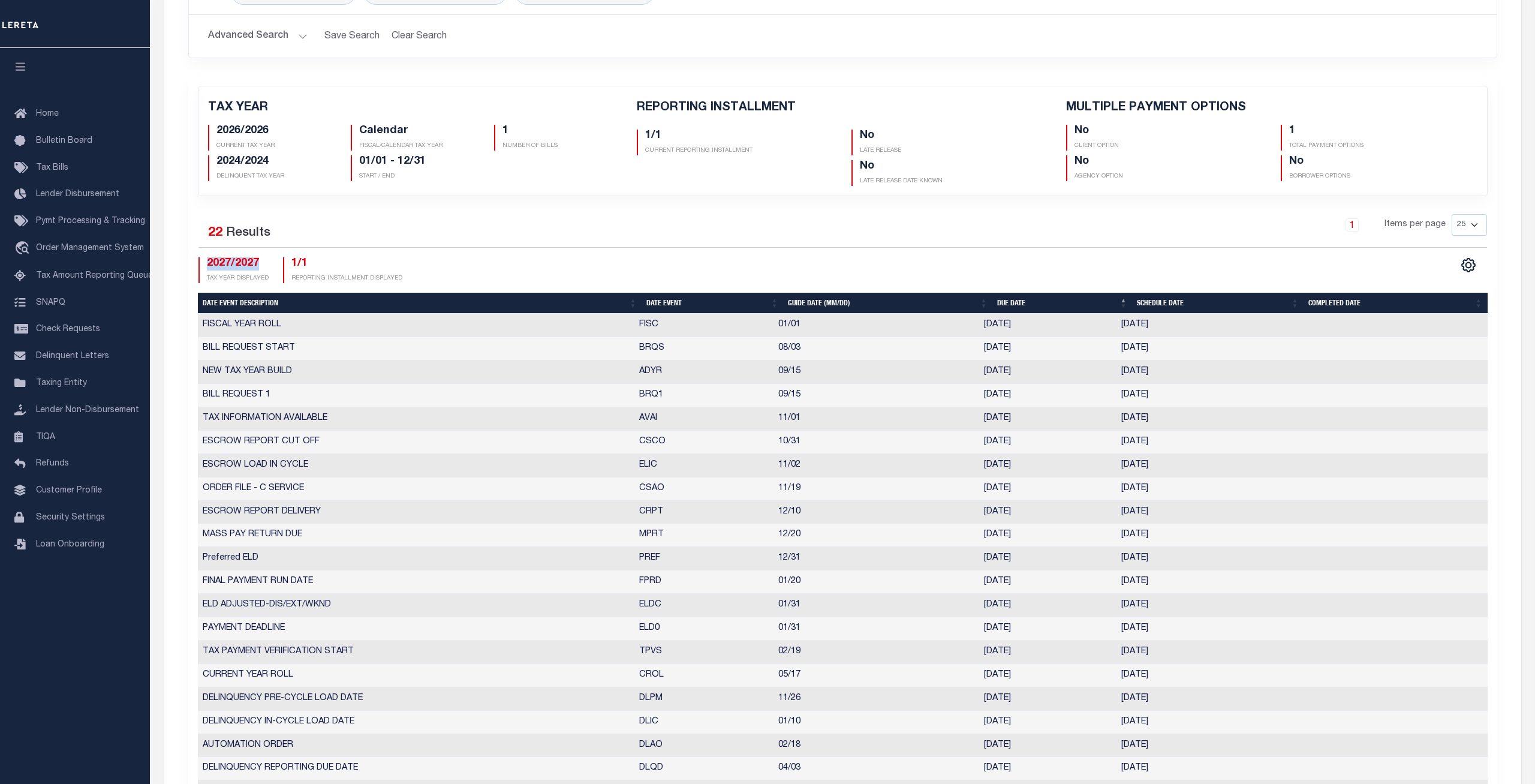
scroll to position [306, 0]
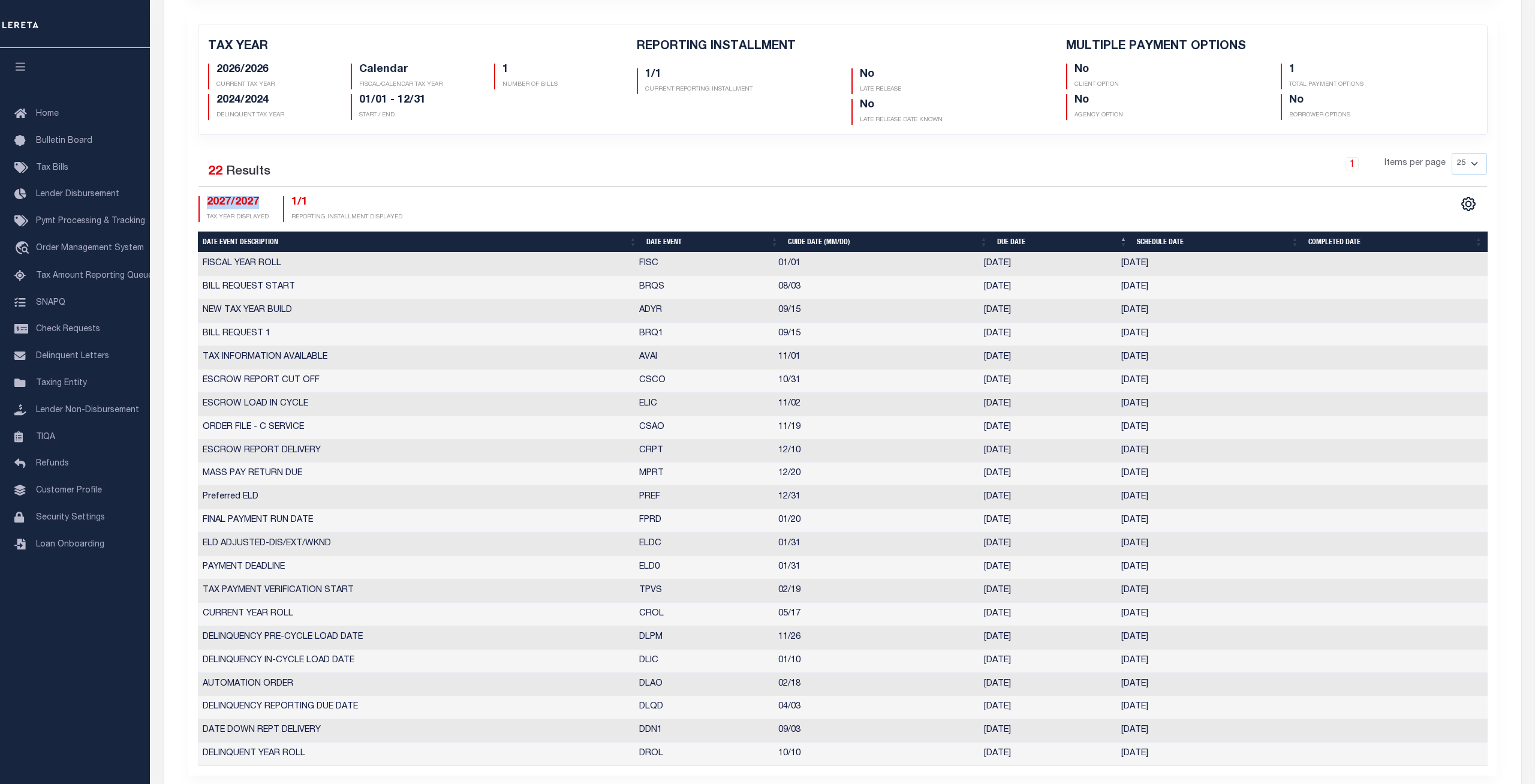
drag, startPoint x: 1254, startPoint y: 495, endPoint x: 407, endPoint y: 492, distance: 847.0
click at [407, 492] on tr "Preferred ELD PREF 12/31 [DATE] [DATE] 10594173" at bounding box center [843, 497] width 1290 height 23
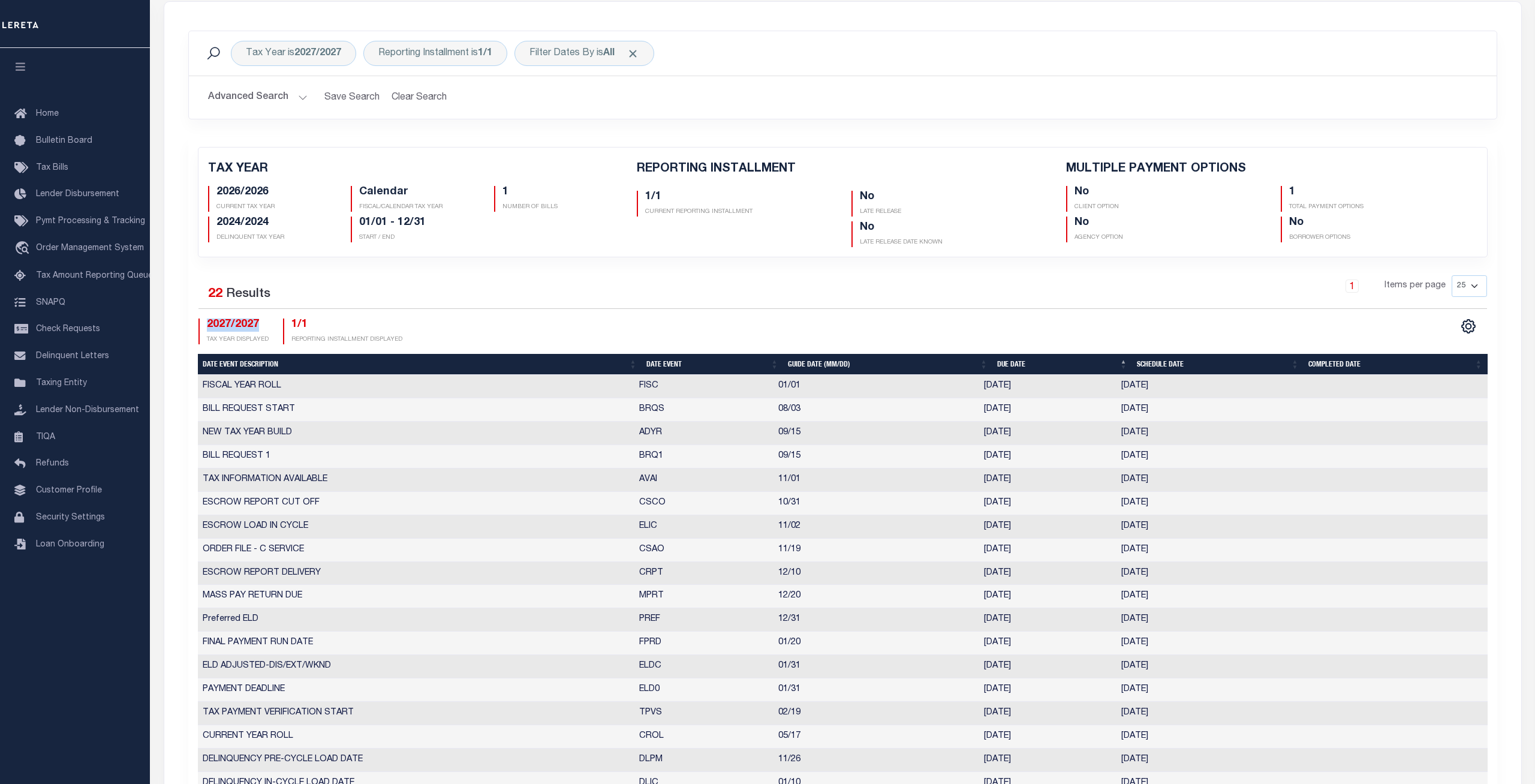
scroll to position [122, 0]
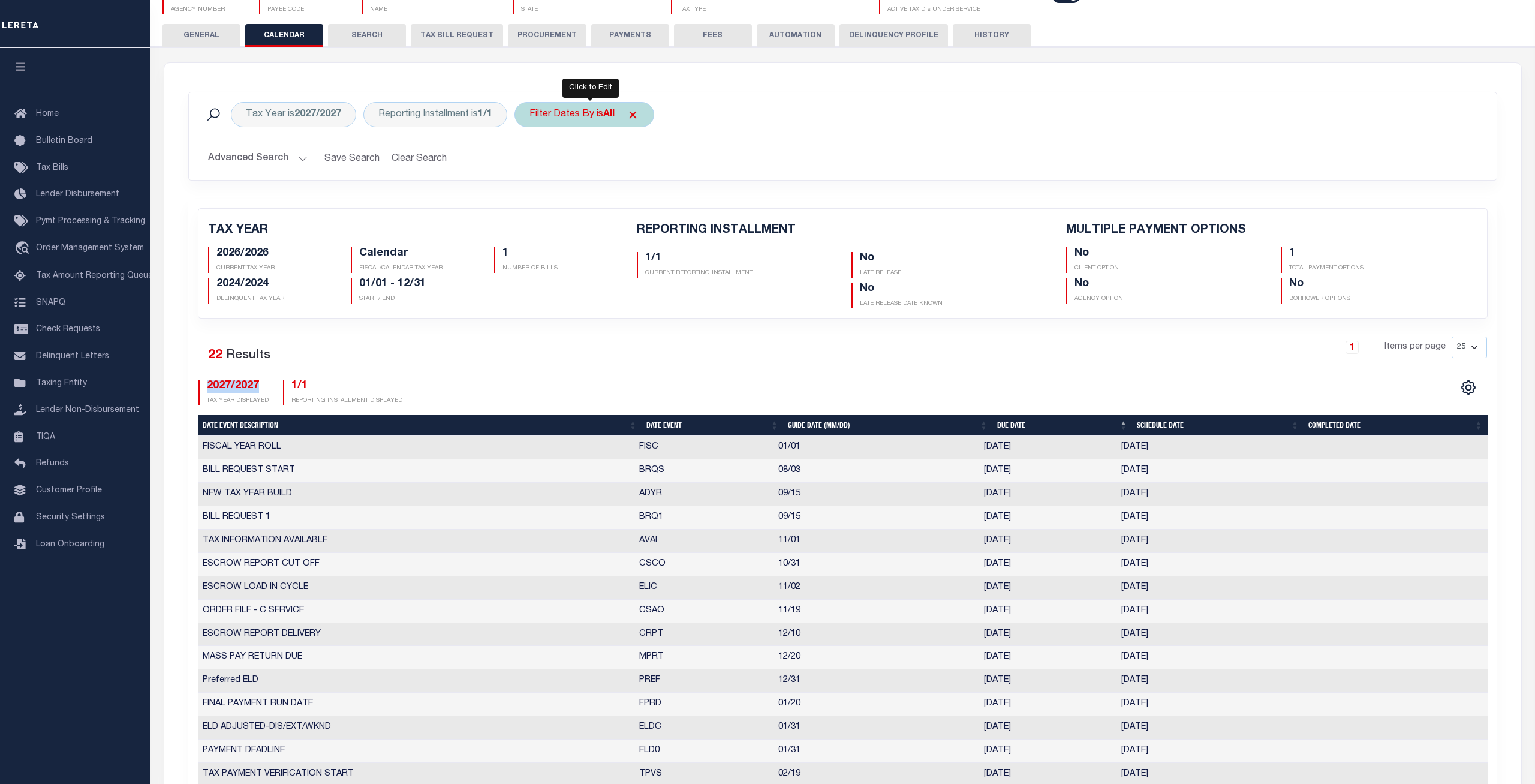
click at [593, 114] on div "Filter Dates By is All" at bounding box center [584, 115] width 140 height 25
select select "1"
click option "Escrow" at bounding box center [0, 0] width 0 height 0
click at [698, 202] on input "Apply" at bounding box center [689, 199] width 35 height 20
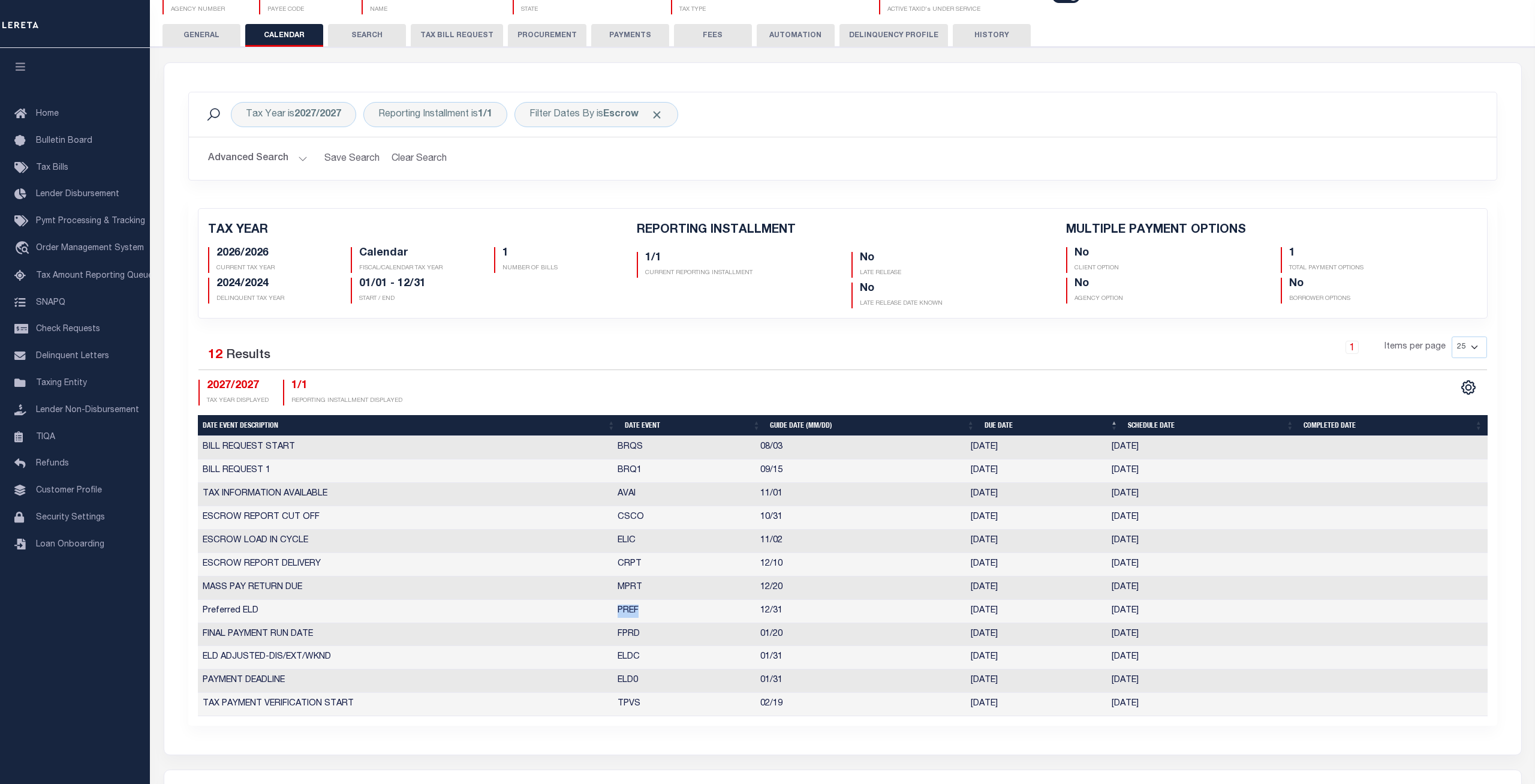
drag, startPoint x: 677, startPoint y: 615, endPoint x: 562, endPoint y: 615, distance: 115.0
click at [562, 615] on tr "Preferred ELD PREF 12/31 [DATE] [DATE] 10594173" at bounding box center [843, 611] width 1290 height 23
click at [631, 115] on b "Escrow" at bounding box center [621, 115] width 35 height 10
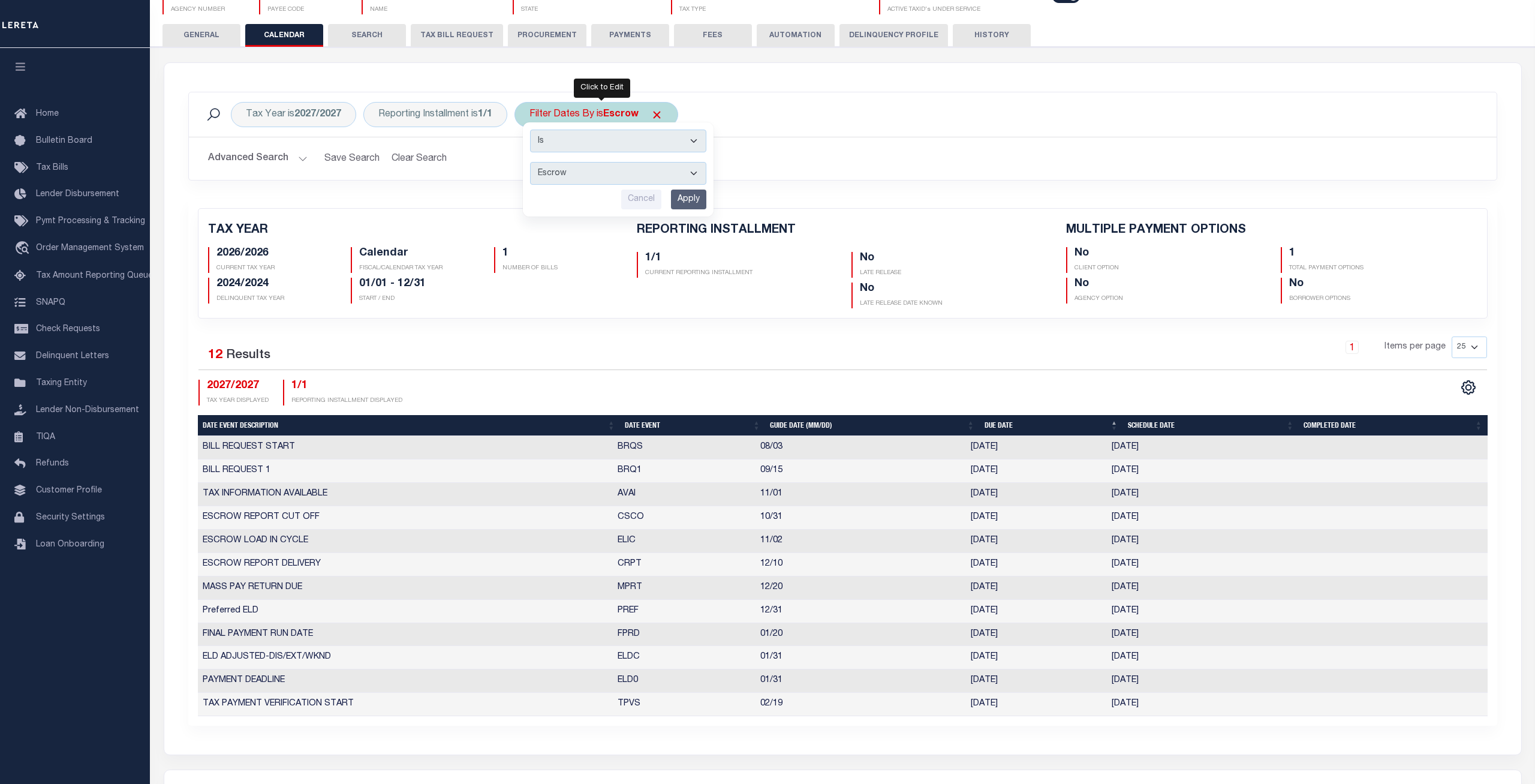
click at [530, 162] on select "Escrow Delinquency Customer Internal All" at bounding box center [618, 173] width 176 height 23
select select "2"
click option "Delinquency" at bounding box center [0, 0] width 0 height 0
click at [688, 201] on input "Apply" at bounding box center [689, 199] width 35 height 20
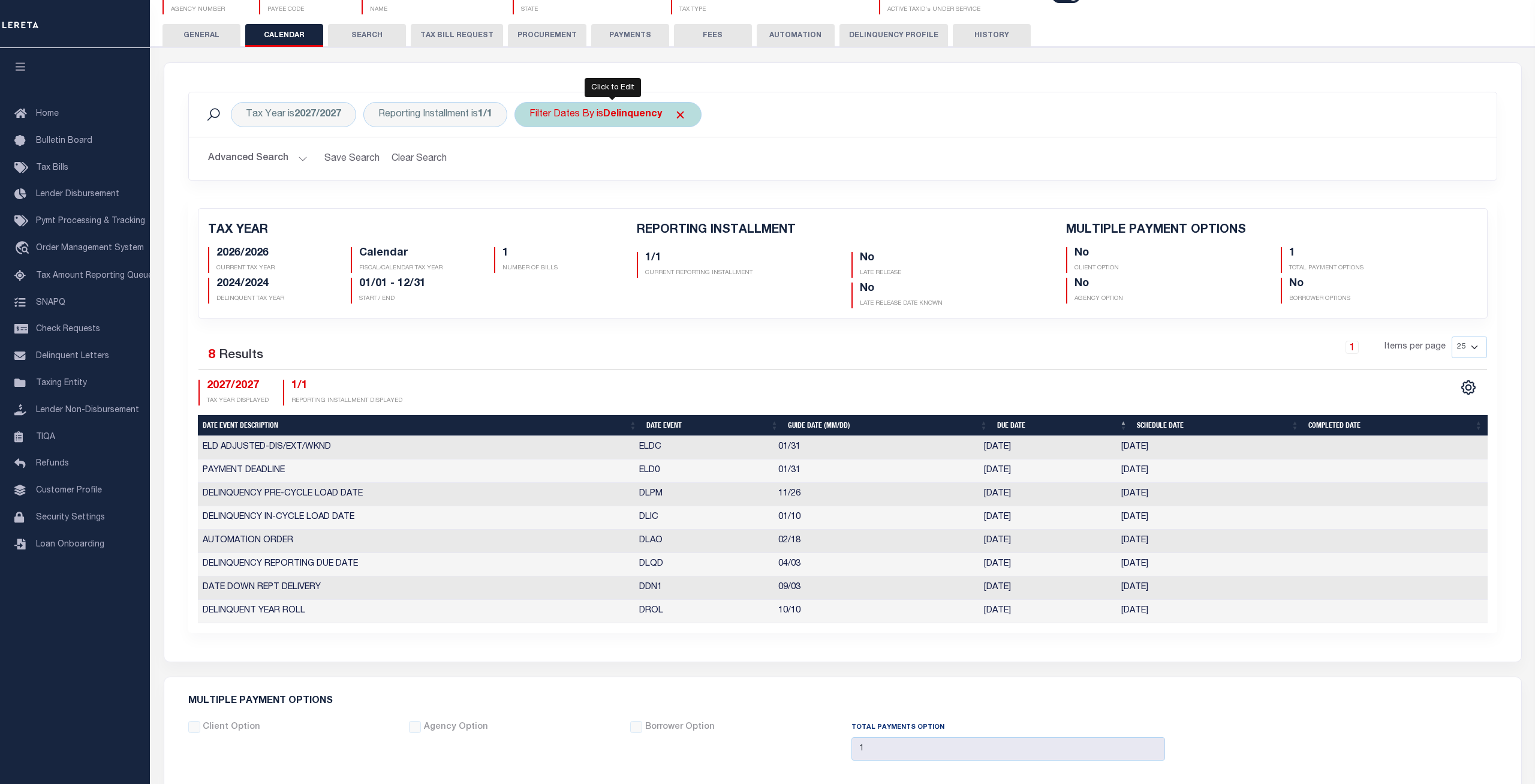
click at [615, 117] on b "Delinquency" at bounding box center [632, 115] width 58 height 10
click at [530, 162] on select "Escrow Delinquency Customer Internal All" at bounding box center [618, 173] width 176 height 23
select select "3"
click option "Customer" at bounding box center [0, 0] width 0 height 0
click at [691, 202] on input "Apply" at bounding box center [689, 199] width 35 height 20
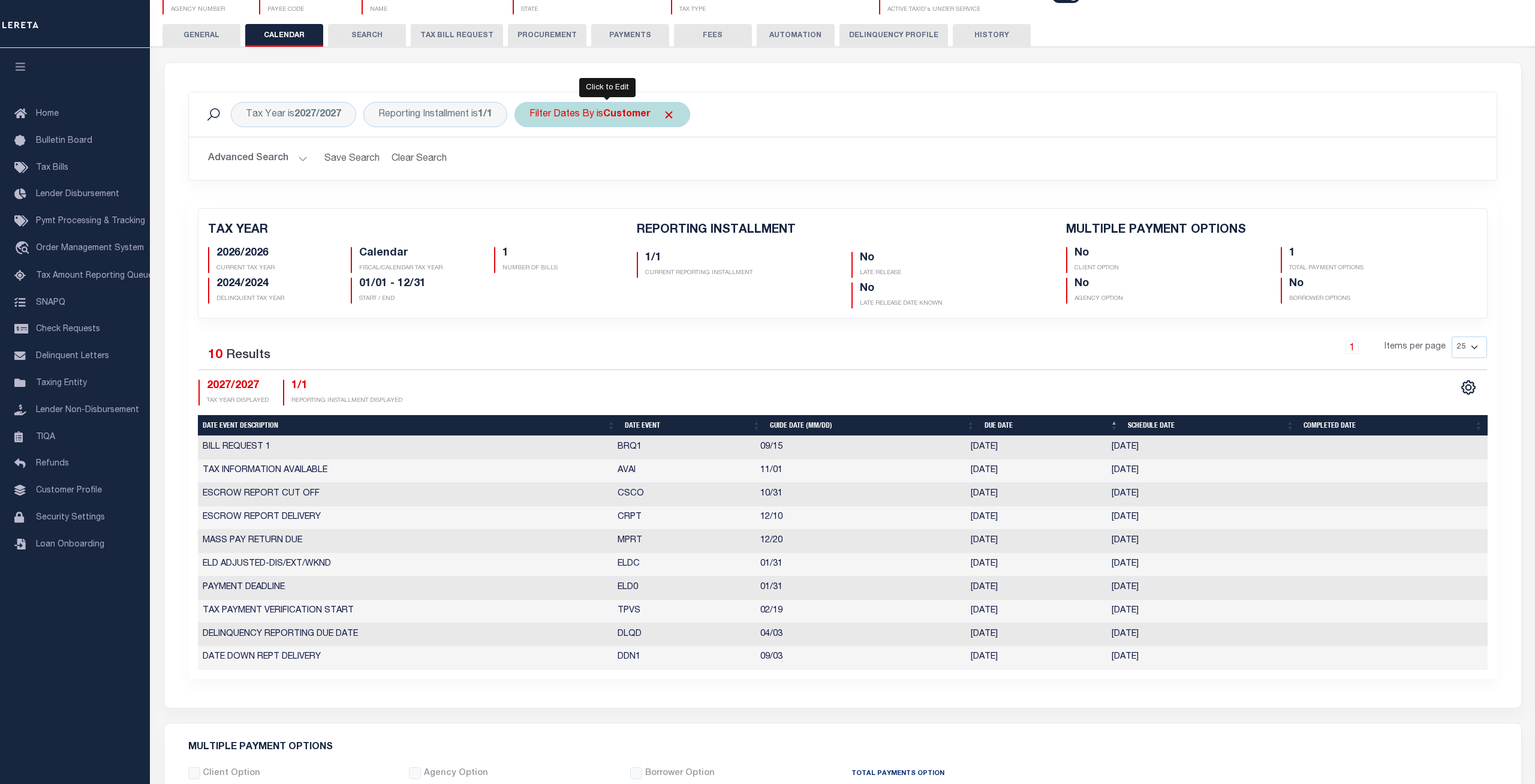
click at [615, 117] on b "Customer" at bounding box center [627, 115] width 48 height 10
select select "4"
click option "Internal" at bounding box center [0, 0] width 0 height 0
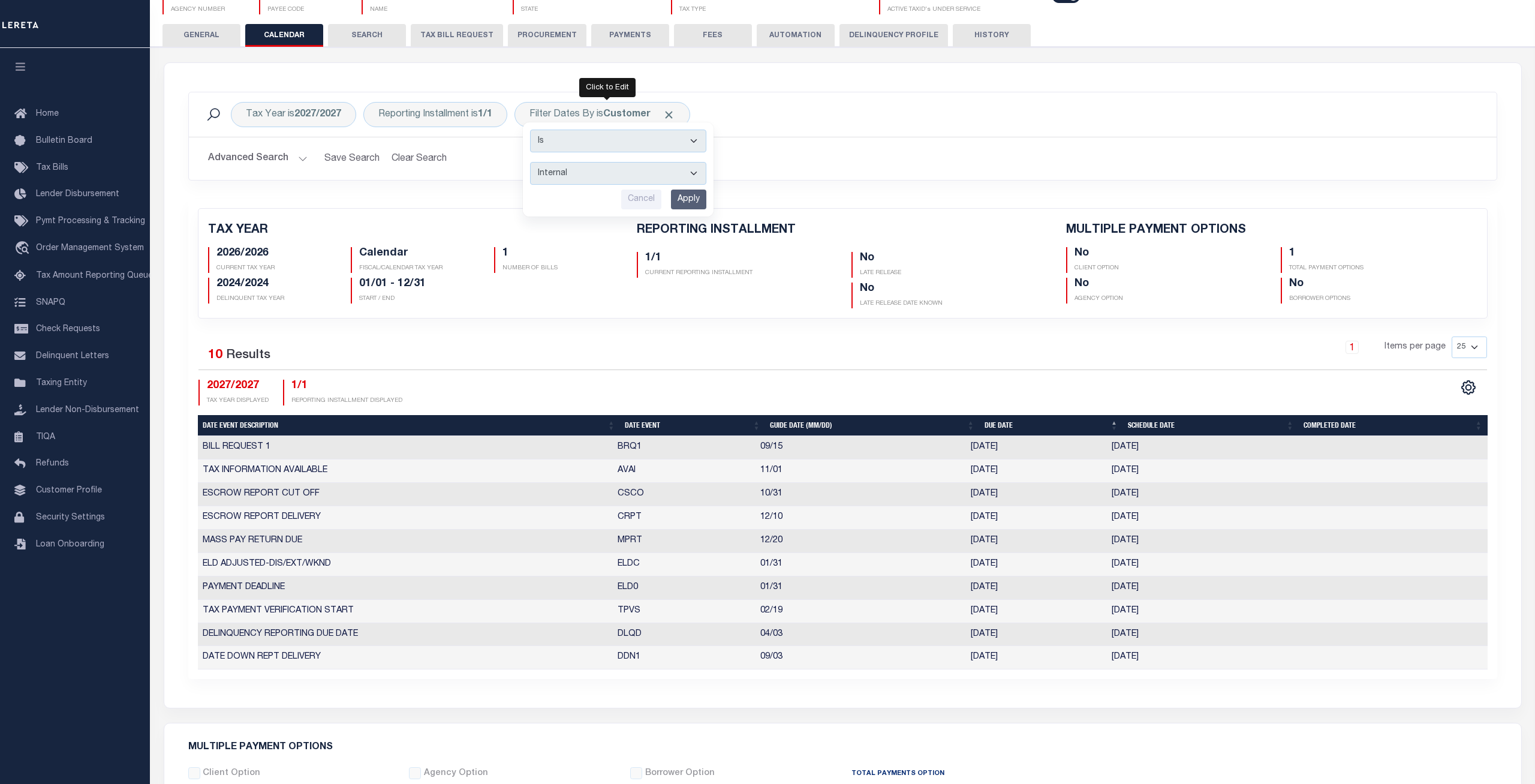
click at [681, 199] on input "Apply" at bounding box center [689, 199] width 35 height 20
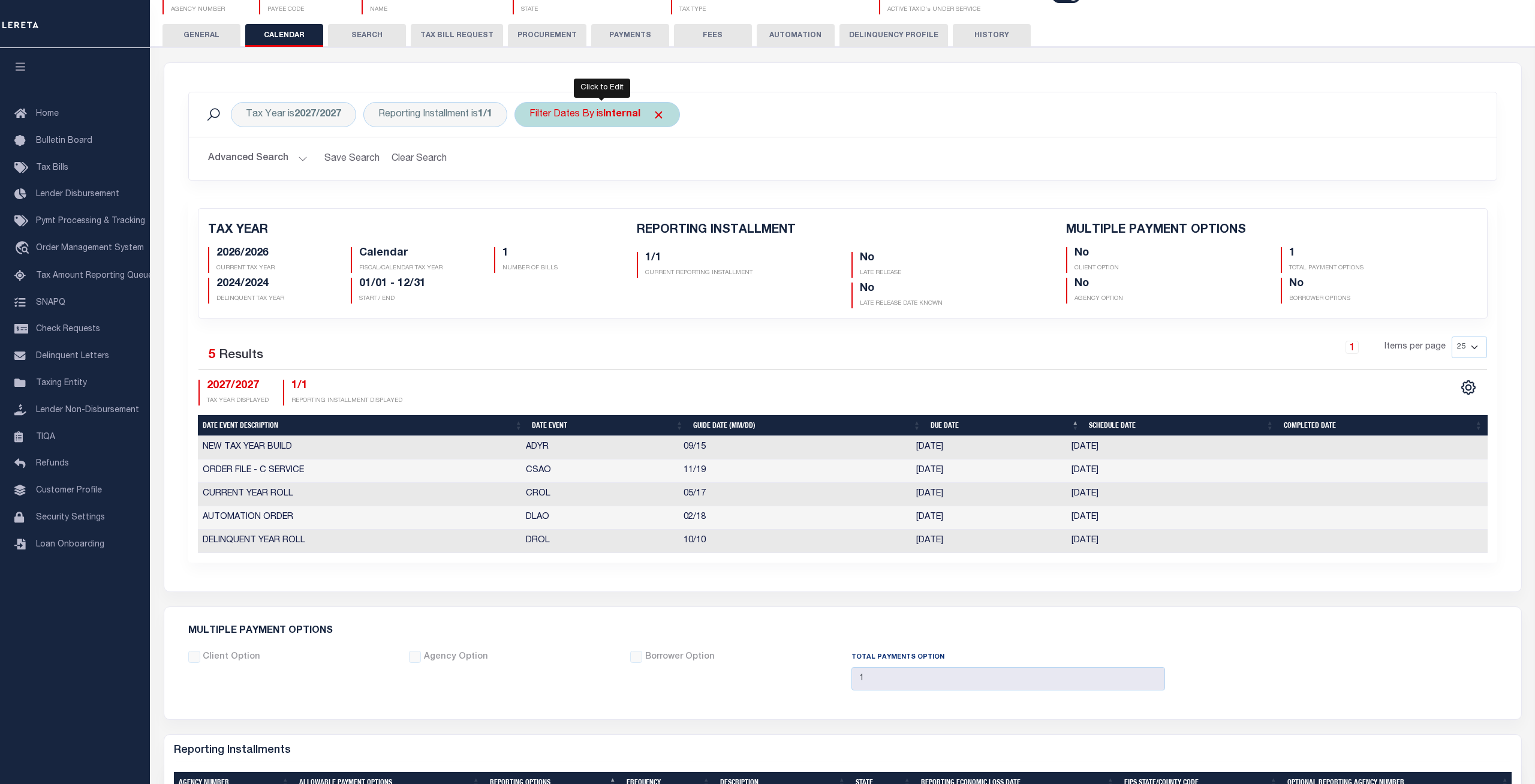
click at [609, 117] on b "Internal" at bounding box center [622, 115] width 37 height 10
click at [530, 162] on select "Escrow Delinquency Customer Internal All" at bounding box center [618, 173] width 176 height 23
select select "1"
click option "Escrow" at bounding box center [0, 0] width 0 height 0
click at [694, 202] on input "Apply" at bounding box center [689, 199] width 35 height 20
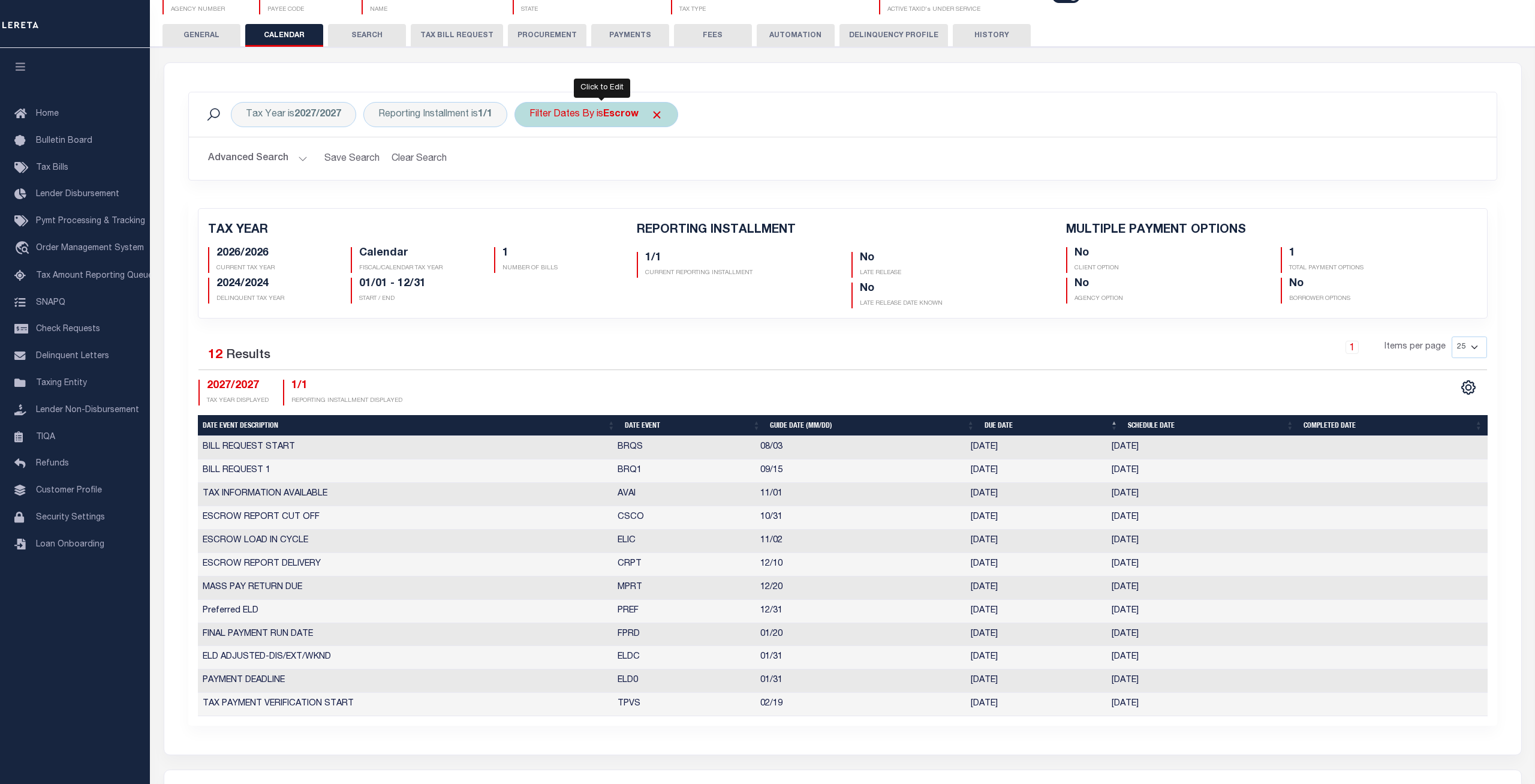
click at [604, 121] on div "Filter Dates By is Escrow" at bounding box center [596, 115] width 164 height 25
select select "0"
click option "All" at bounding box center [0, 0] width 0 height 0
click at [678, 202] on input "Apply" at bounding box center [689, 199] width 35 height 20
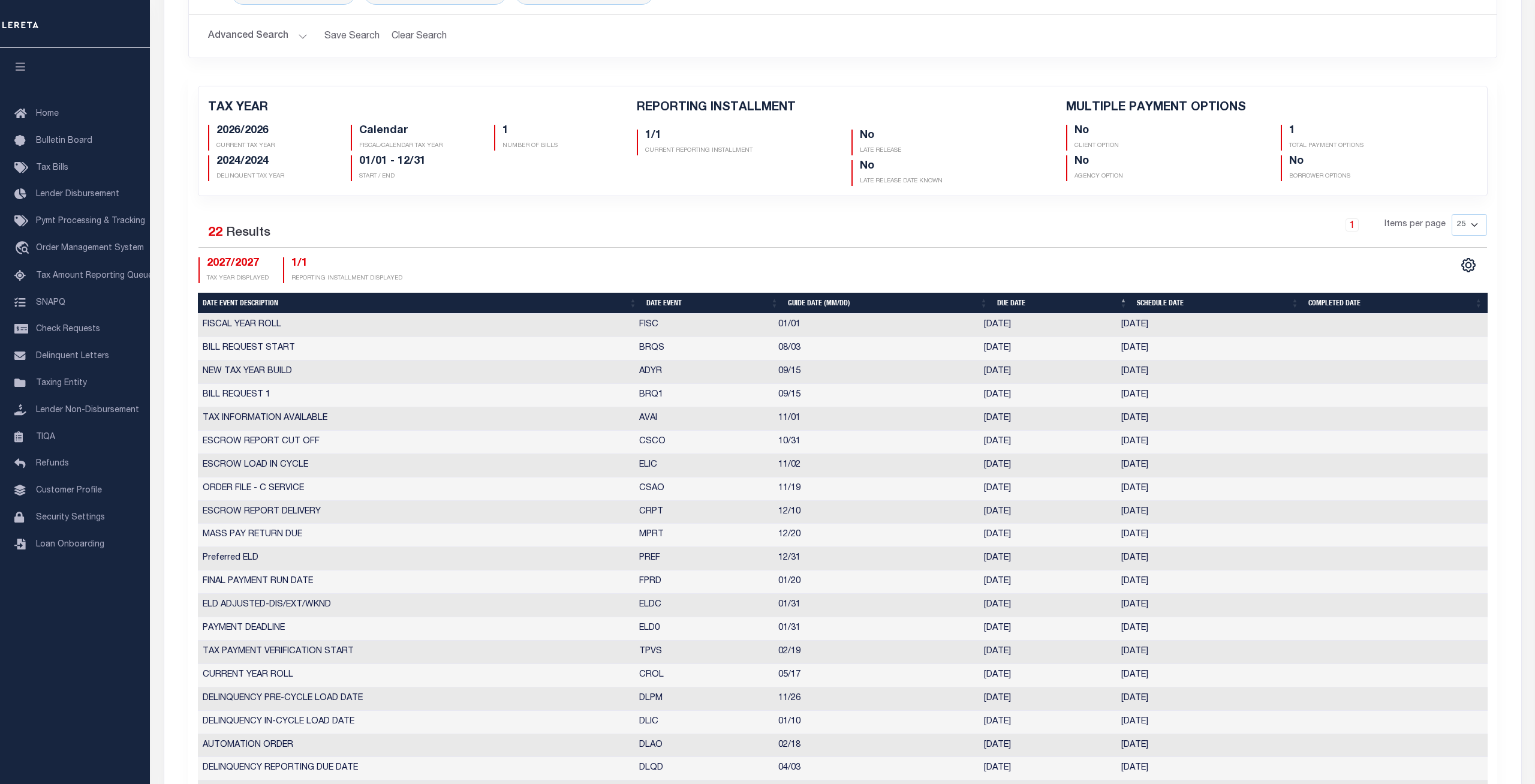
scroll to position [0, 0]
